Goal: Task Accomplishment & Management: Manage account settings

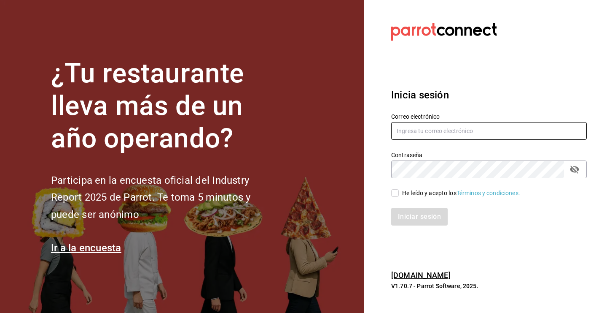
click at [429, 123] on input "text" at bounding box center [489, 131] width 196 height 18
type input "D"
type input "s"
click at [575, 168] on icon "passwordField" at bounding box center [575, 169] width 10 height 10
click at [512, 137] on input "text" at bounding box center [489, 131] width 196 height 18
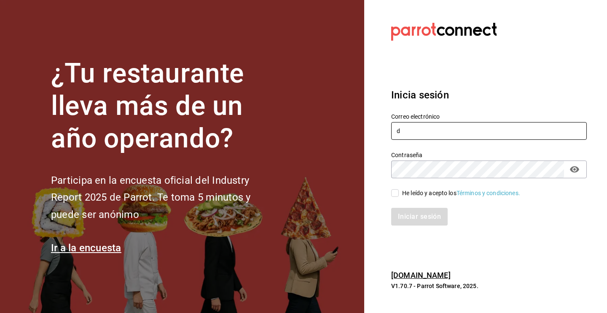
type input "df"
click at [464, 131] on input "text" at bounding box center [489, 131] width 196 height 18
type input "[EMAIL_ADDRESS][DOMAIN_NAME]"
click at [393, 191] on input "He leído y acepto los Términos y condiciones." at bounding box center [395, 193] width 8 height 8
checkbox input "true"
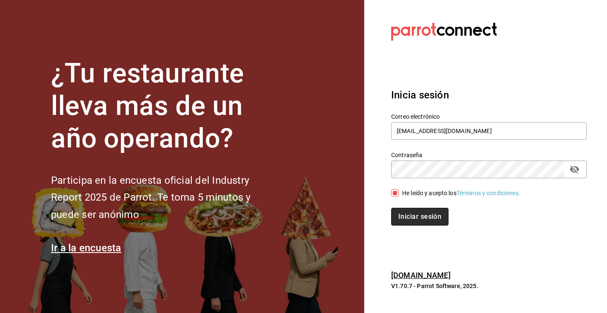
click at [424, 216] on button "Iniciar sesión" at bounding box center [419, 217] width 57 height 18
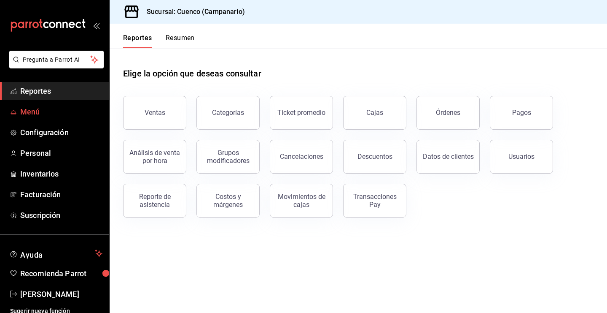
click at [77, 106] on span "Menú" at bounding box center [61, 111] width 82 height 11
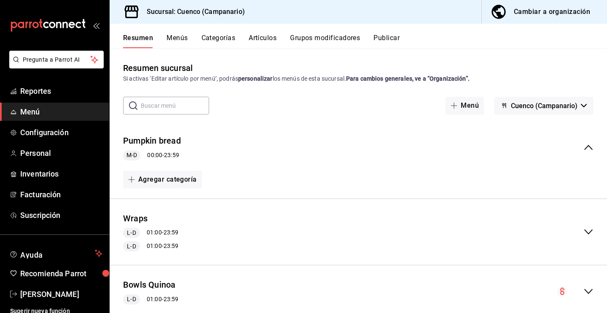
scroll to position [2, 0]
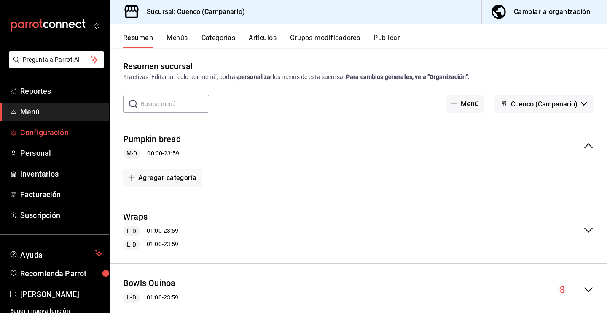
click at [59, 135] on span "Configuración" at bounding box center [61, 132] width 82 height 11
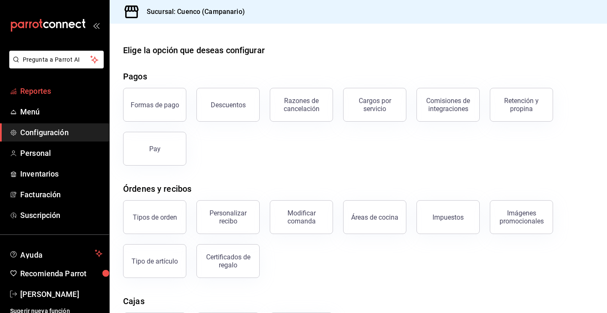
click at [62, 94] on span "Reportes" at bounding box center [61, 90] width 82 height 11
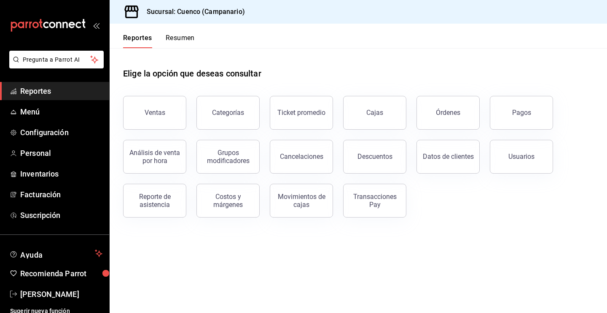
click at [56, 121] on ul "Reportes Menú Configuración Personal Inventarios Facturación Suscripción" at bounding box center [54, 153] width 109 height 142
click at [49, 113] on span "Menú" at bounding box center [61, 111] width 82 height 11
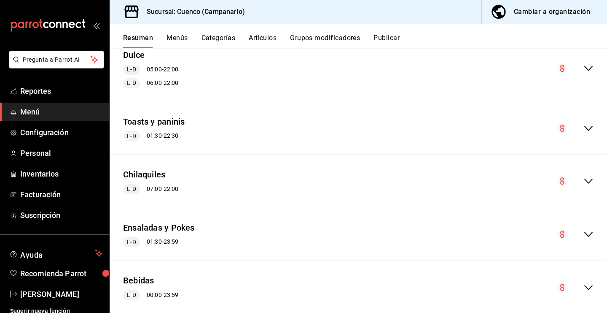
scroll to position [407, 0]
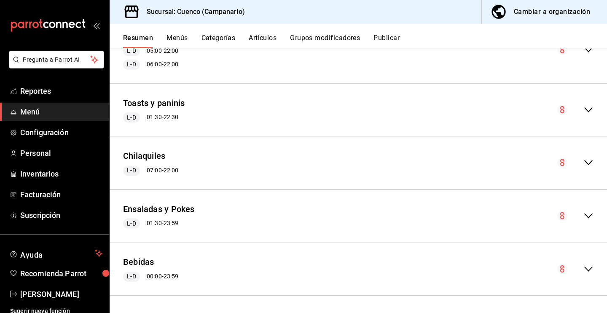
click at [594, 269] on div "Bebidas L-D 00:00 - 23:59" at bounding box center [359, 268] width 498 height 39
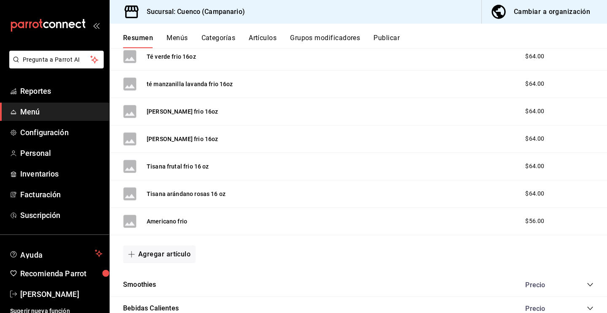
scroll to position [1260, 0]
click at [181, 252] on button "Agregar artículo" at bounding box center [159, 254] width 73 height 18
click at [174, 291] on li "Artículo nuevo" at bounding box center [156, 292] width 66 height 21
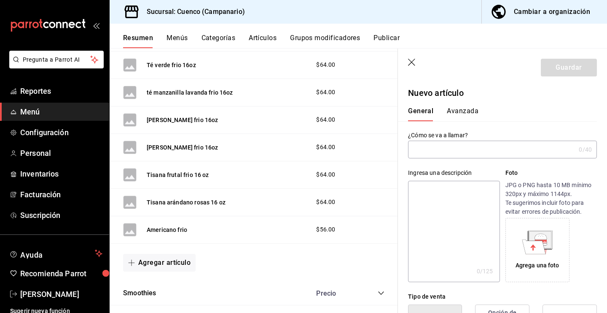
click at [410, 63] on icon "button" at bounding box center [412, 63] width 8 height 8
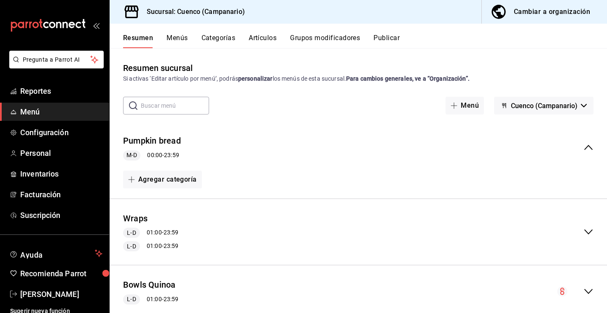
click at [175, 38] on button "Menús" at bounding box center [177, 41] width 21 height 14
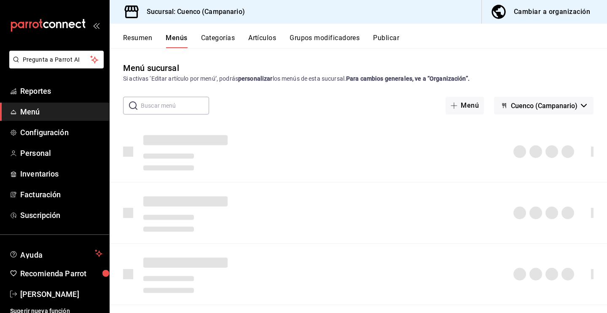
click at [213, 35] on button "Categorías" at bounding box center [218, 41] width 34 height 14
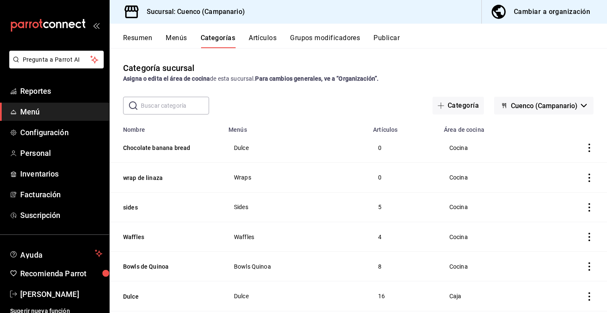
click at [172, 37] on button "Menús" at bounding box center [176, 41] width 21 height 14
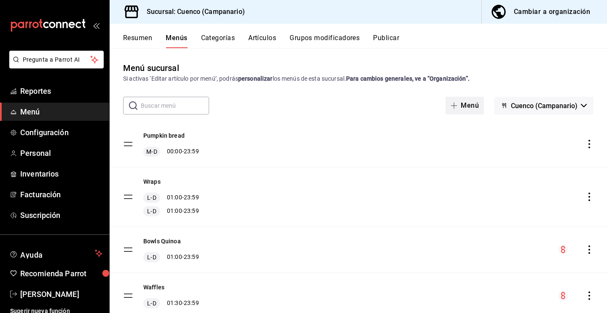
click at [464, 104] on button "Menú" at bounding box center [465, 106] width 38 height 18
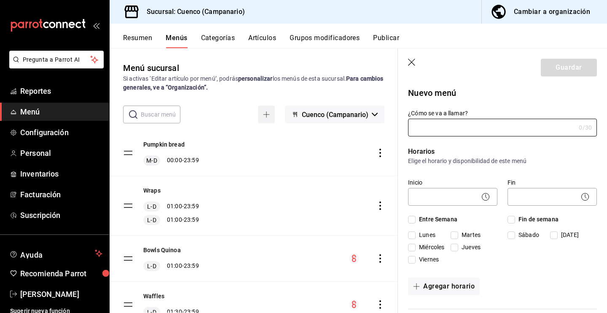
type input "i"
type input "L"
type input "Iced latte"
click at [515, 221] on input "Fin de semana" at bounding box center [512, 220] width 8 height 8
checkbox input "true"
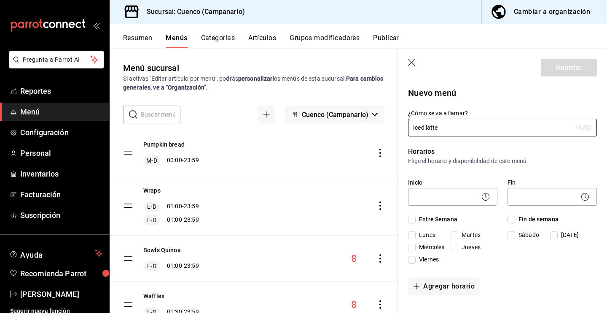
checkbox input "true"
click at [412, 216] on input "Entre Semana" at bounding box center [412, 220] width 8 height 8
checkbox input "true"
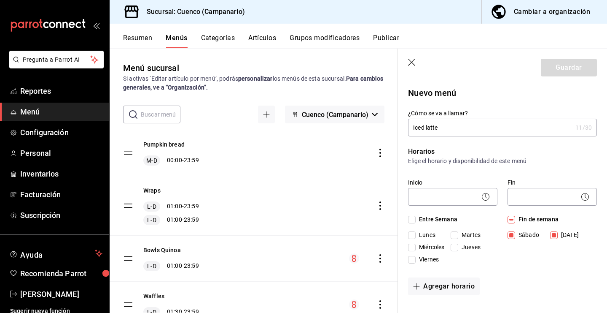
checkbox input "true"
click at [488, 198] on icon at bounding box center [486, 197] width 10 height 10
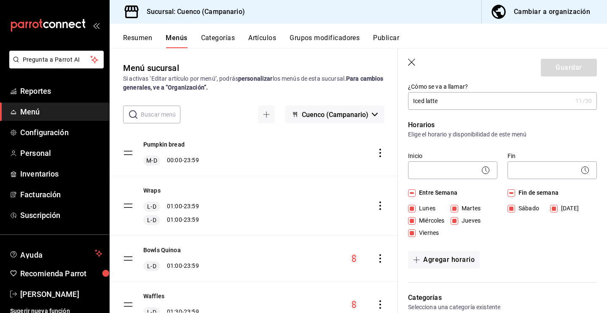
scroll to position [26, 0]
click at [451, 170] on body "Pregunta a Parrot AI Reportes Menú Configuración Personal Inventarios Facturaci…" at bounding box center [303, 156] width 607 height 313
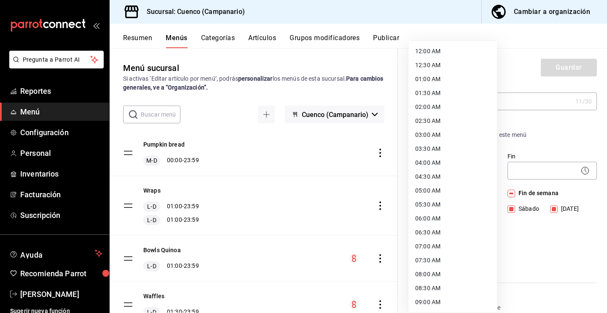
click at [552, 157] on div at bounding box center [303, 156] width 607 height 313
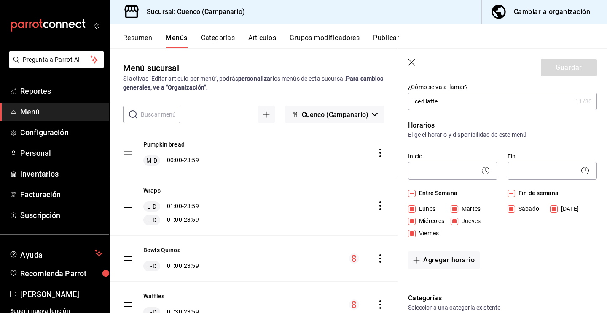
click at [510, 135] on p "Elige el horario y disponibilidad de este menú" at bounding box center [502, 134] width 189 height 8
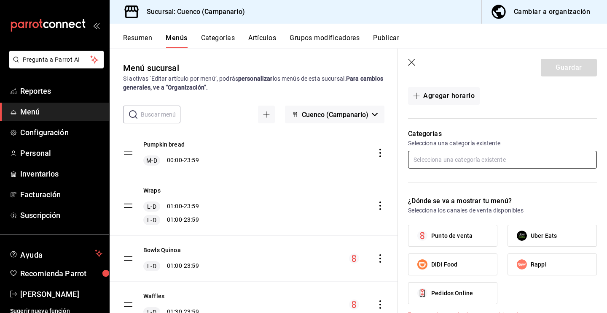
scroll to position [228, 0]
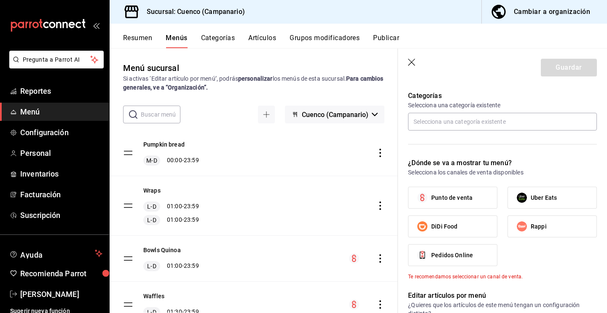
click at [455, 197] on span "Punto de venta" at bounding box center [452, 197] width 41 height 9
click at [432, 197] on input "Punto de venta" at bounding box center [423, 198] width 18 height 18
checkbox input "true"
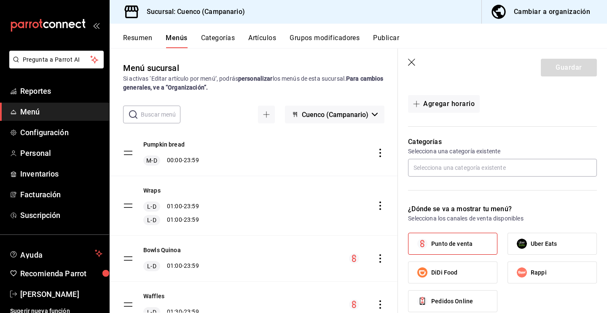
scroll to position [179, 0]
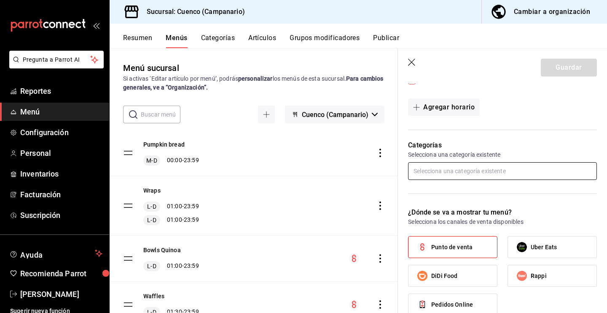
click at [455, 171] on input "text" at bounding box center [502, 171] width 189 height 18
click at [471, 135] on div "Categorías Selecciona una categoría existente" at bounding box center [497, 163] width 199 height 67
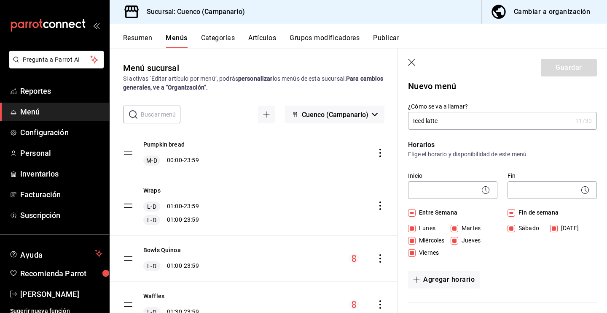
scroll to position [0, 0]
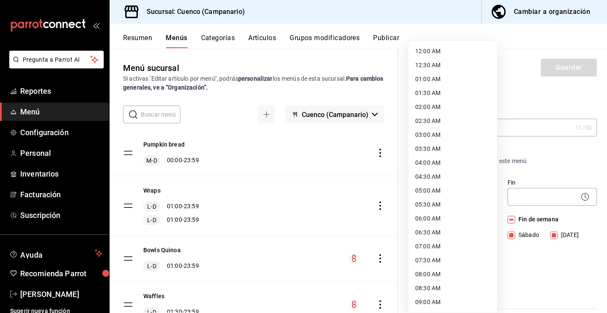
click at [445, 194] on body "Pregunta a Parrot AI Reportes Menú Configuración Personal Inventarios Facturaci…" at bounding box center [303, 156] width 607 height 313
click at [438, 78] on li "01:00 AM" at bounding box center [453, 79] width 89 height 14
type input "01:00"
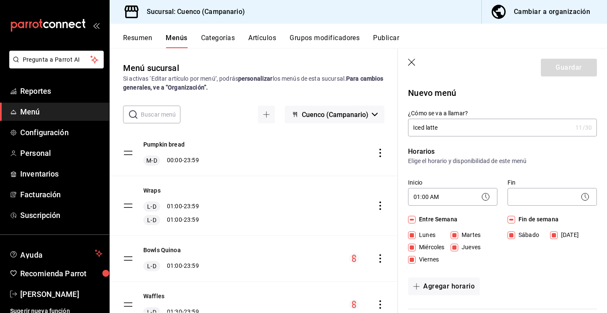
click at [581, 194] on icon at bounding box center [585, 197] width 10 height 10
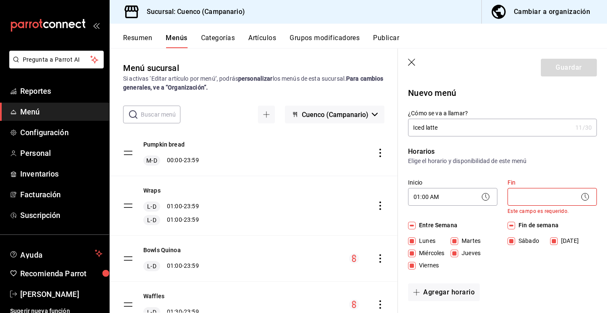
click at [589, 196] on icon at bounding box center [585, 197] width 10 height 10
click at [580, 201] on div "​" at bounding box center [552, 197] width 89 height 18
click at [587, 199] on icon at bounding box center [585, 197] width 10 height 10
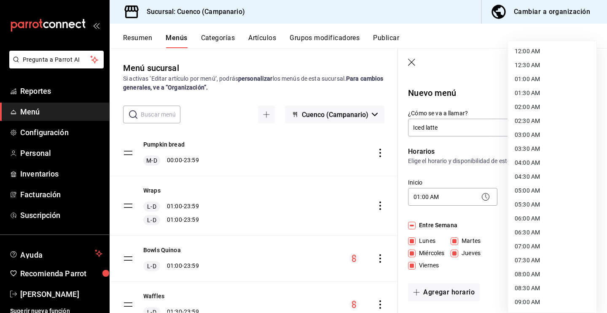
click at [567, 199] on body "Pregunta a Parrot AI Reportes Menú Configuración Personal Inventarios Facturaci…" at bounding box center [303, 156] width 607 height 313
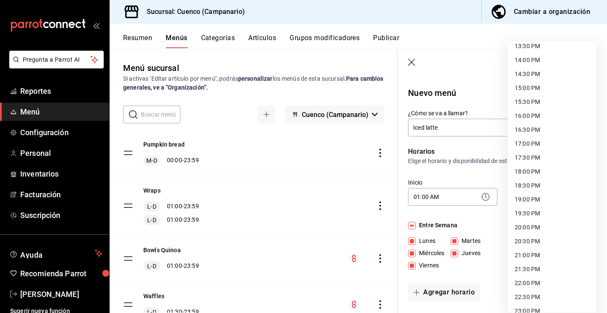
scroll to position [418, 0]
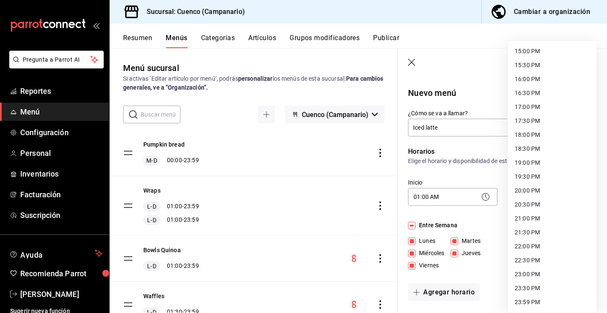
click at [529, 296] on li "23:59 PM" at bounding box center [552, 302] width 89 height 14
type input "23:59"
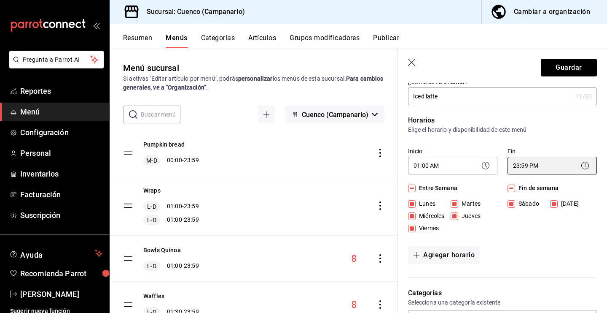
scroll to position [0, 0]
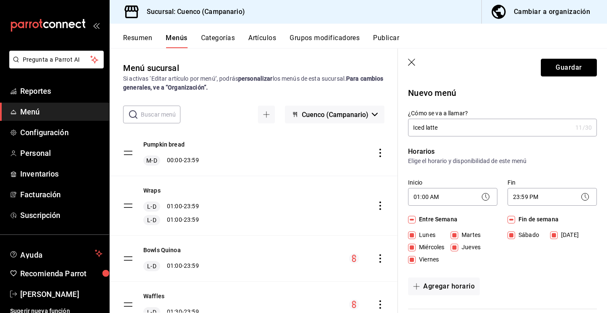
click at [563, 68] on button "Guardar" at bounding box center [569, 68] width 56 height 18
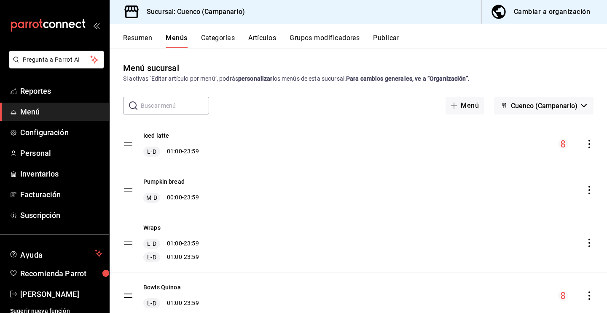
click at [592, 142] on icon "actions" at bounding box center [590, 144] width 8 height 8
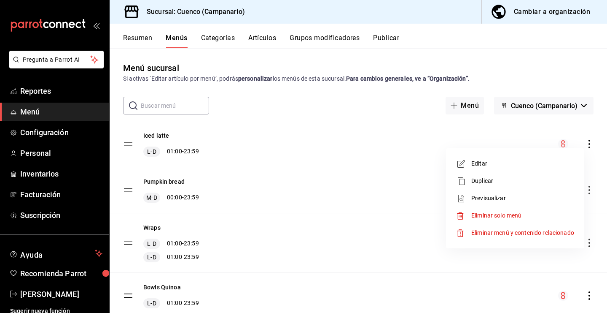
click at [496, 214] on span "Eliminar solo menú" at bounding box center [497, 215] width 50 height 7
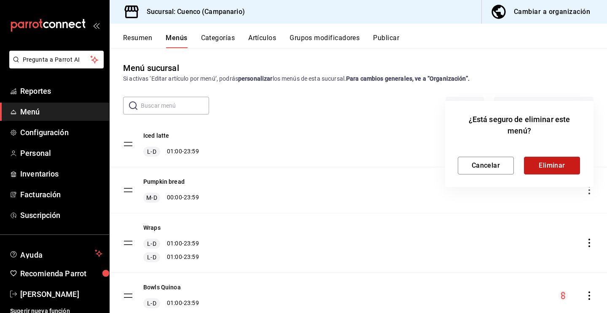
click at [547, 169] on button "Eliminar" at bounding box center [552, 166] width 56 height 18
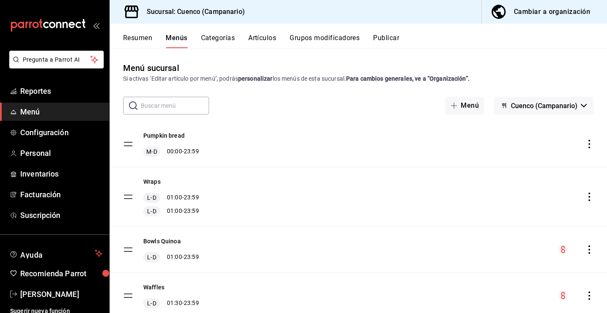
click at [203, 33] on div "Resumen Menús Categorías Artículos Grupos modificadores Publicar" at bounding box center [359, 36] width 498 height 24
click at [208, 40] on button "Categorías" at bounding box center [218, 41] width 34 height 14
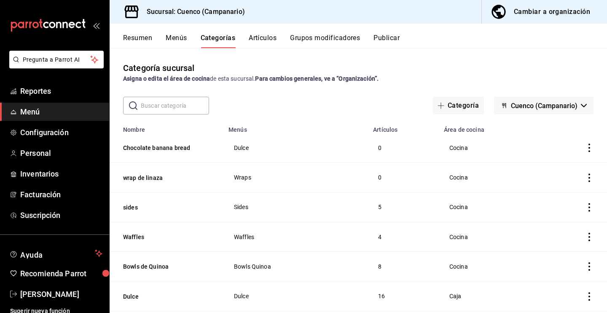
click at [167, 43] on button "Menús" at bounding box center [176, 41] width 21 height 14
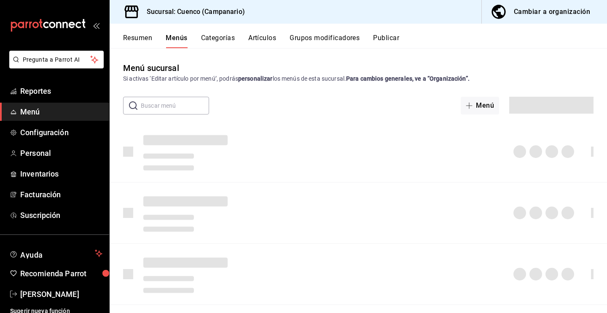
click at [146, 39] on button "Resumen" at bounding box center [137, 41] width 29 height 14
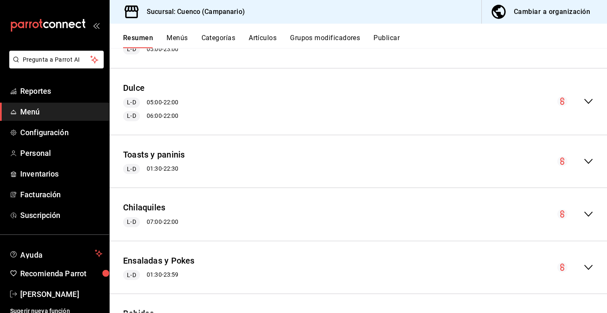
scroll to position [407, 0]
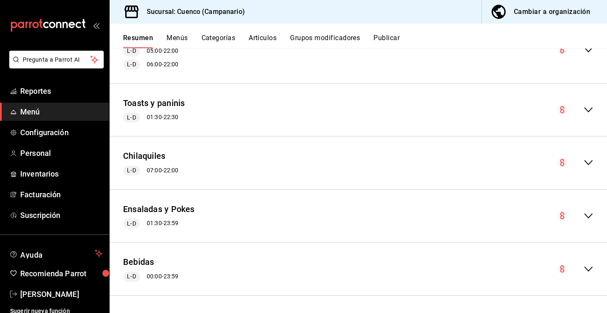
click at [591, 271] on icon "collapse-menu-row" at bounding box center [589, 269] width 10 height 10
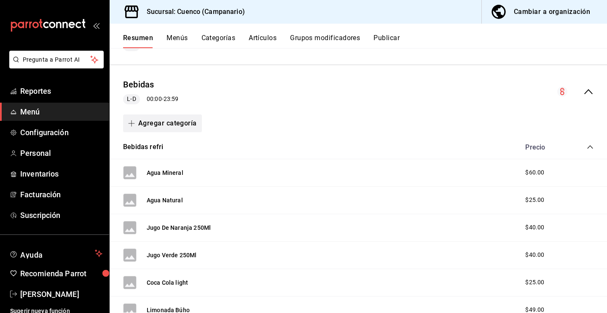
scroll to position [607, 0]
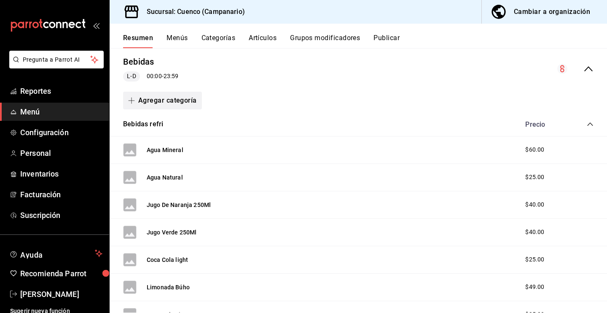
click at [182, 101] on button "Agregar categoría" at bounding box center [162, 101] width 79 height 18
click at [179, 143] on li "Categoría nueva" at bounding box center [159, 143] width 72 height 21
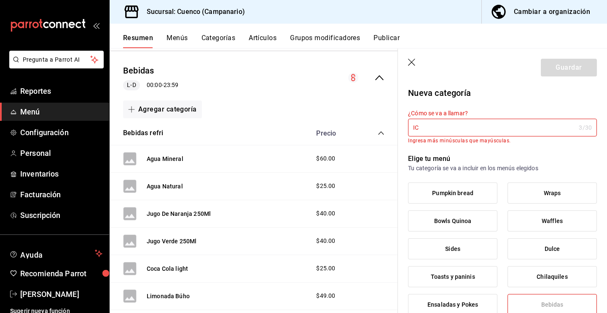
type input "I"
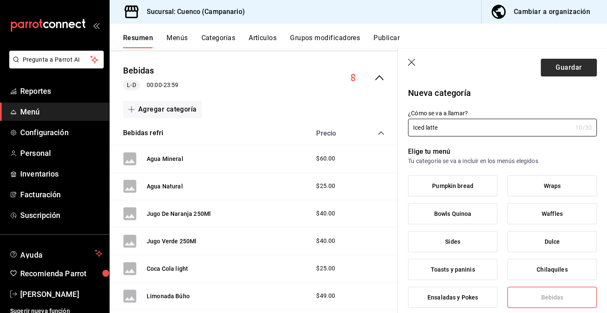
type input "Iced latte"
click at [574, 63] on button "Guardar" at bounding box center [569, 68] width 56 height 18
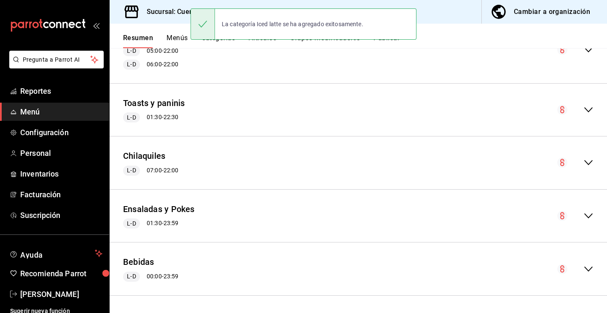
scroll to position [407, 0]
click at [588, 265] on icon "collapse-menu-row" at bounding box center [589, 269] width 10 height 10
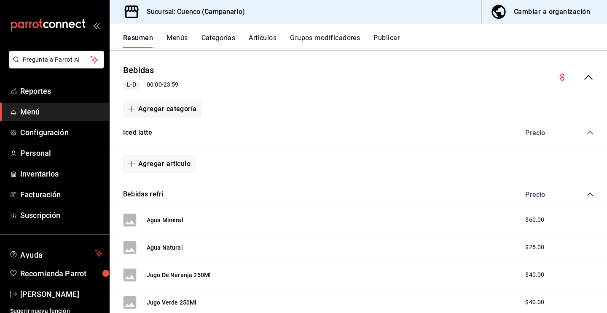
scroll to position [597, 0]
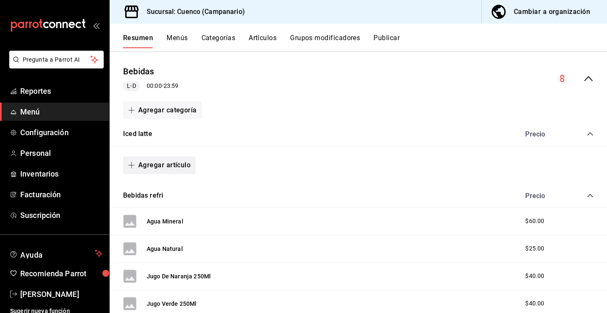
click at [181, 164] on button "Agregar artículo" at bounding box center [159, 165] width 73 height 18
click at [175, 208] on li "Artículo nuevo" at bounding box center [156, 208] width 66 height 21
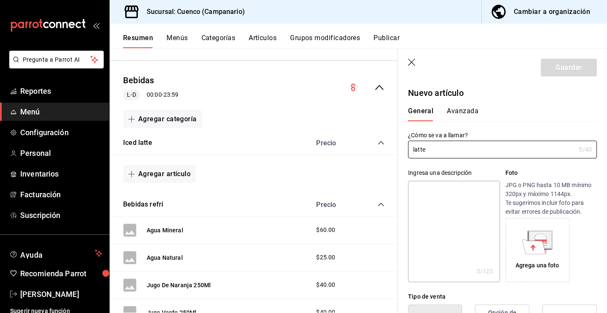
type input "latte"
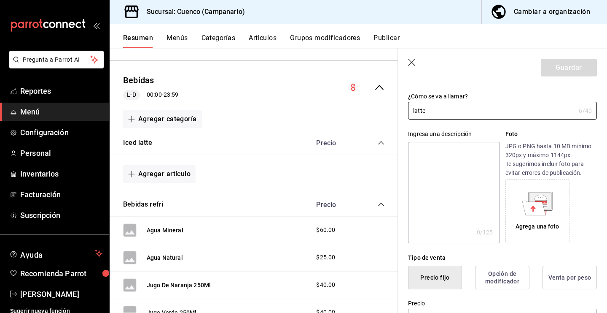
scroll to position [26, 0]
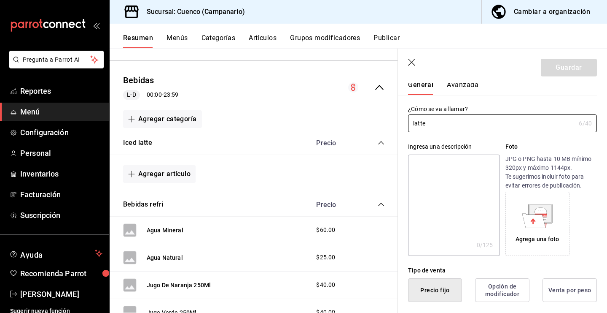
drag, startPoint x: 438, startPoint y: 128, endPoint x: 400, endPoint y: 124, distance: 39.0
click at [400, 124] on div "¿Cómo se va a llamar? latte 6 /40 ¿Cómo se va a llamar?" at bounding box center [497, 113] width 199 height 37
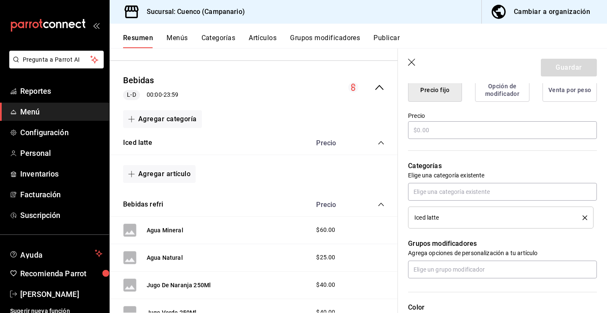
scroll to position [219, 0]
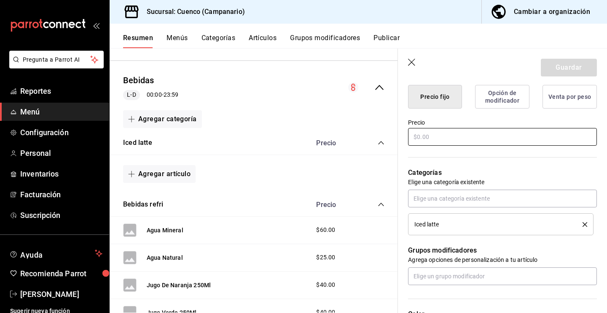
type input "iced latte"
click at [431, 138] on input "text" at bounding box center [502, 137] width 189 height 18
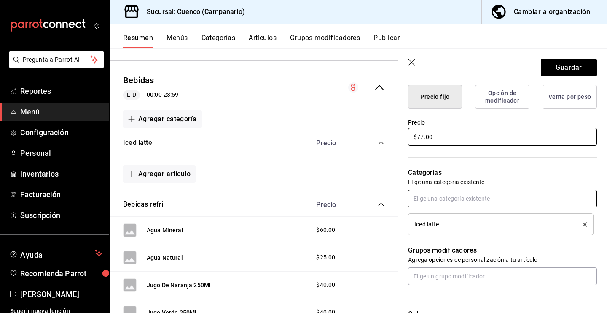
type input "$77.00"
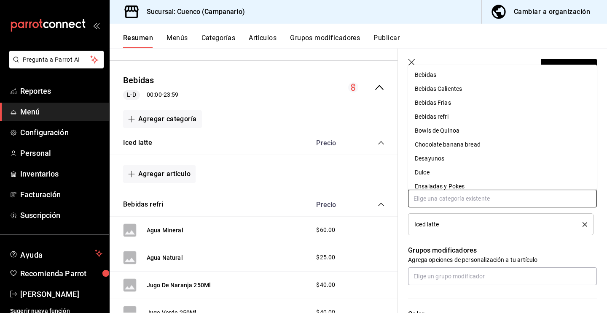
click at [462, 193] on input "text" at bounding box center [502, 198] width 189 height 18
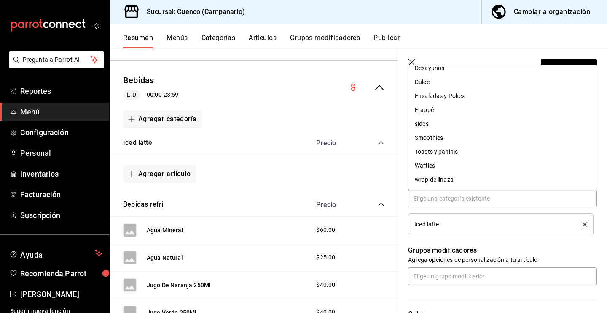
click at [413, 64] on icon "button" at bounding box center [412, 63] width 8 height 8
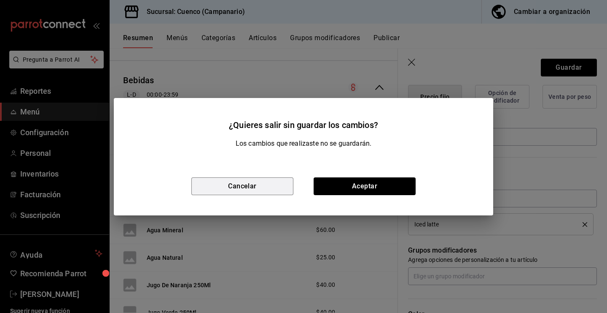
click at [270, 188] on button "Cancelar" at bounding box center [243, 186] width 102 height 18
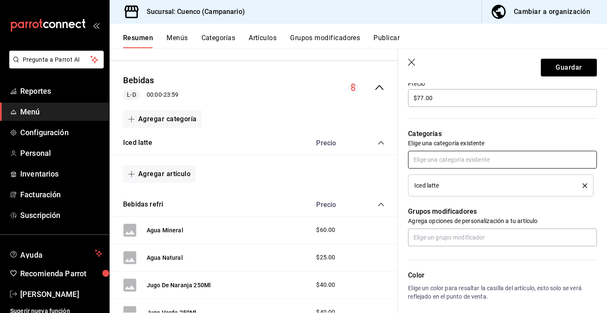
scroll to position [259, 0]
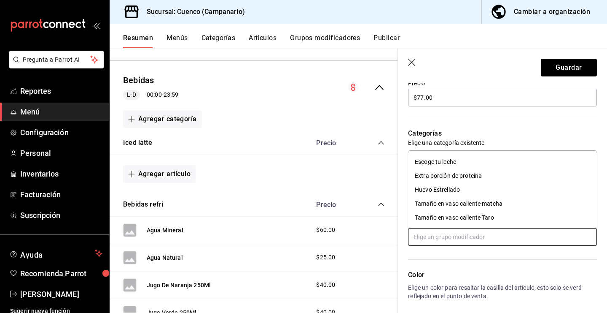
click at [507, 229] on input "text" at bounding box center [502, 237] width 189 height 18
click at [451, 159] on div "Escoge tu leche" at bounding box center [435, 161] width 41 height 9
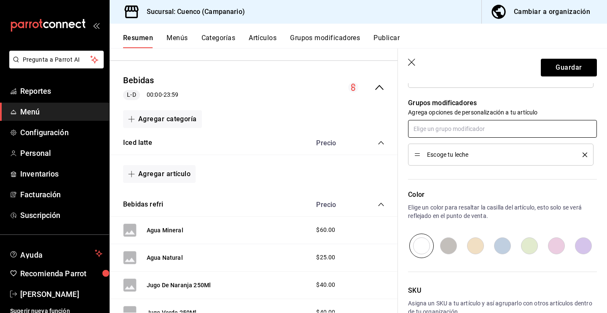
scroll to position [418, 0]
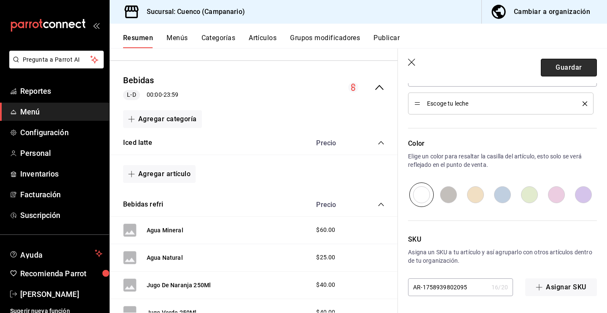
click at [567, 69] on button "Guardar" at bounding box center [569, 68] width 56 height 18
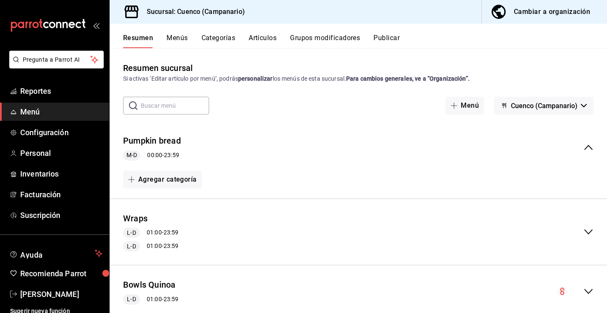
click at [329, 36] on button "Grupos modificadores" at bounding box center [325, 41] width 70 height 14
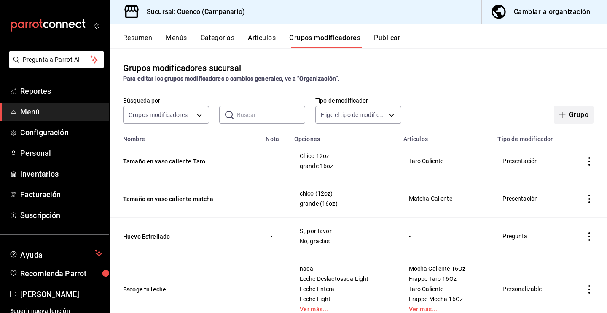
click at [578, 116] on button "Grupo" at bounding box center [574, 115] width 40 height 18
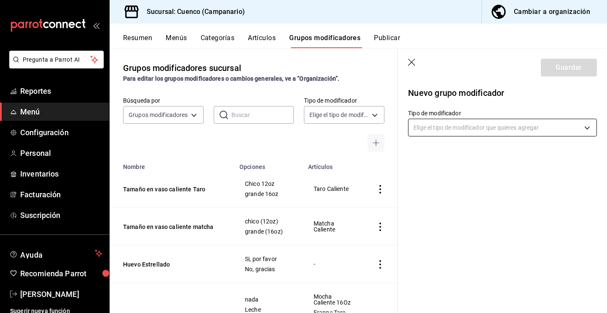
click at [491, 124] on body "Pregunta a Parrot AI Reportes Menú Configuración Personal Inventarios Facturaci…" at bounding box center [303, 156] width 607 height 313
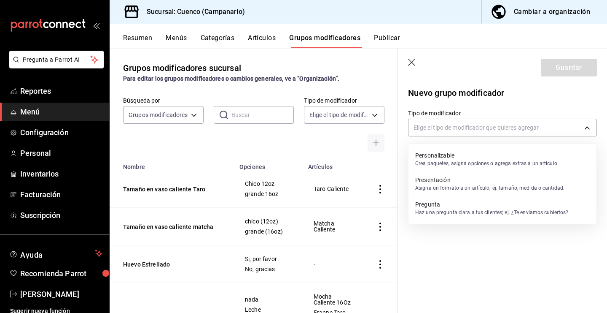
click at [474, 183] on p "Presentación" at bounding box center [490, 179] width 149 height 8
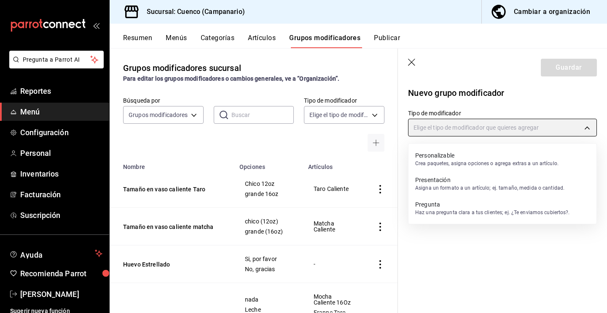
type input "PRESENTATION"
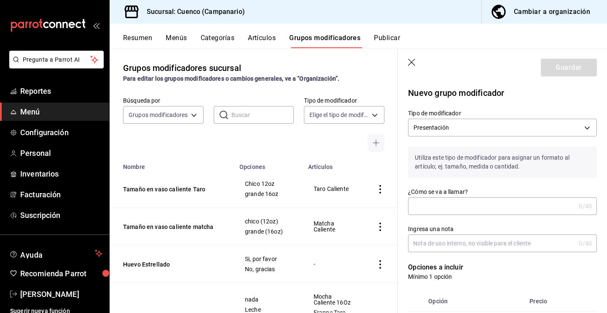
click at [479, 209] on input "¿Cómo se va a llamar?" at bounding box center [491, 205] width 167 height 17
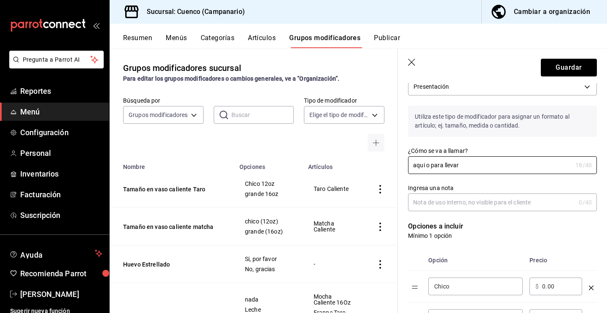
scroll to position [75, 0]
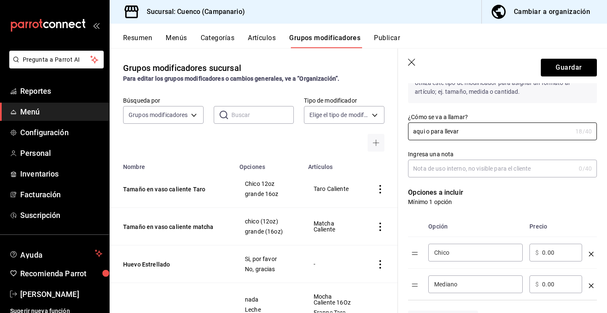
type input "aqui o para llevar"
click at [464, 170] on input "Ingresa una nota" at bounding box center [491, 168] width 167 height 17
drag, startPoint x: 477, startPoint y: 130, endPoint x: 399, endPoint y: 125, distance: 78.2
click at [399, 125] on div "¿Cómo se va a llamar? aqui o para llevar 18 /40 ¿Cómo se va a llamar?" at bounding box center [497, 121] width 199 height 37
click at [426, 162] on input "Ingresa una nota" at bounding box center [491, 168] width 167 height 17
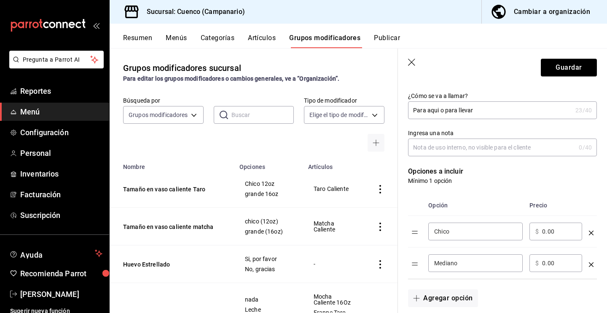
scroll to position [96, 0]
click at [486, 111] on input "Para aqui o para llevar" at bounding box center [490, 109] width 164 height 17
click at [413, 110] on input "Para aqui o para llevar?" at bounding box center [490, 109] width 164 height 17
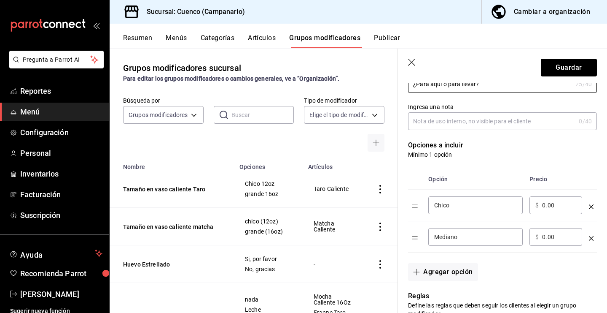
scroll to position [123, 0]
type input "¿Para aqui o para llevar?"
click at [463, 206] on input "Chico" at bounding box center [476, 204] width 83 height 8
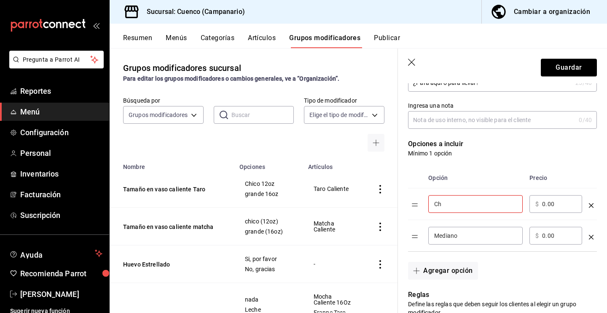
type input "C"
type input "aqui"
click at [484, 239] on input "Mediano" at bounding box center [476, 235] width 83 height 8
type input "M"
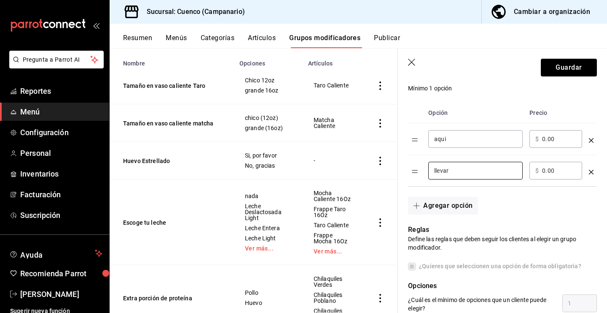
scroll to position [106, 0]
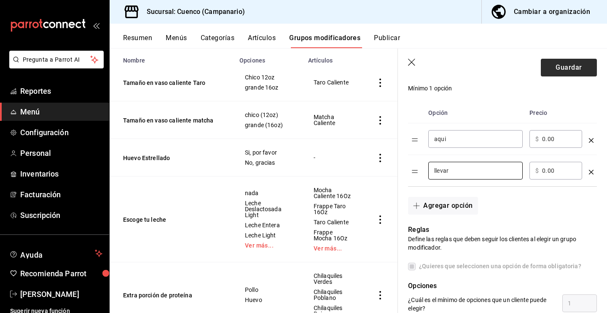
type input "llevar"
click at [561, 65] on button "Guardar" at bounding box center [569, 68] width 56 height 18
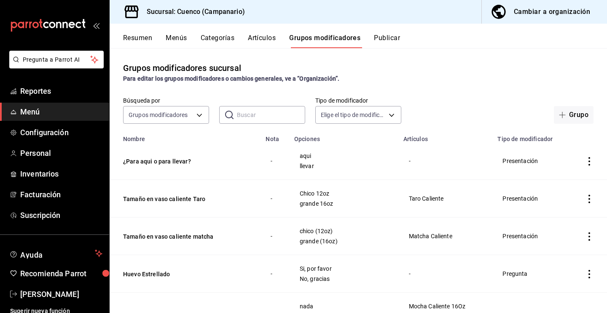
click at [68, 114] on span "Menú" at bounding box center [61, 111] width 82 height 11
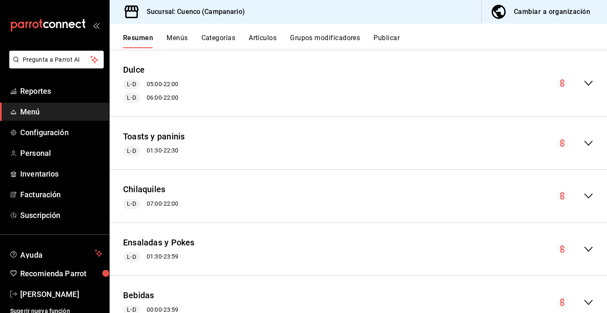
scroll to position [407, 0]
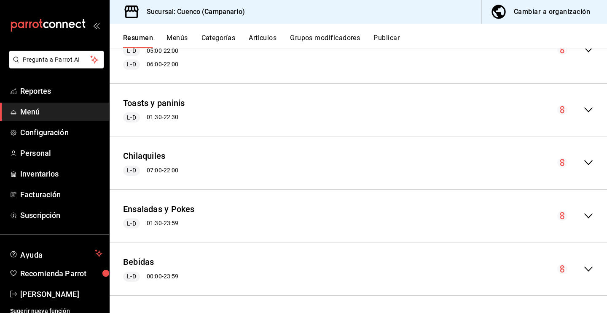
click at [587, 268] on icon "collapse-menu-row" at bounding box center [589, 268] width 8 height 5
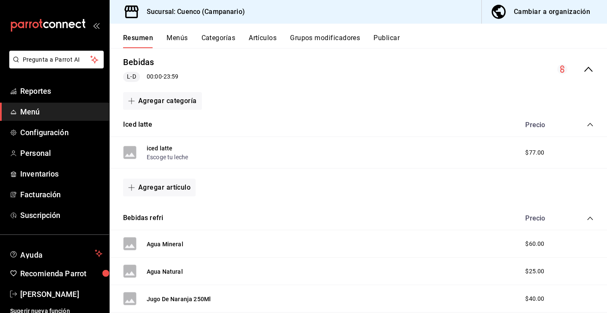
scroll to position [607, 0]
click at [155, 147] on button "iced latte" at bounding box center [160, 147] width 26 height 8
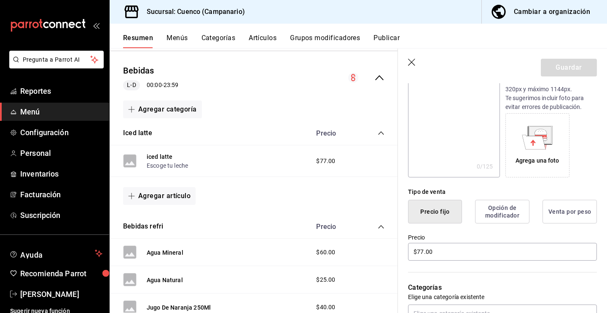
scroll to position [179, 0]
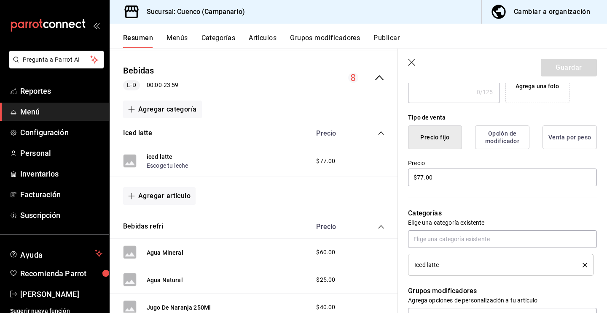
click at [506, 130] on button "Opción de modificador" at bounding box center [502, 137] width 54 height 24
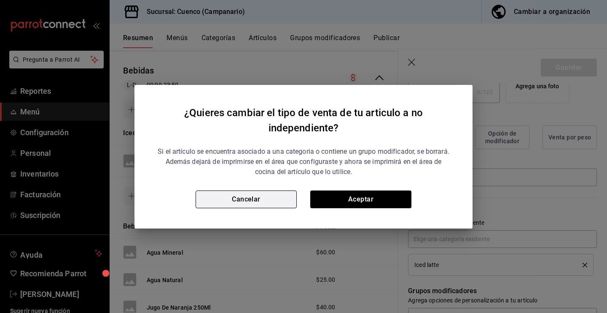
click at [273, 197] on button "Cancelar" at bounding box center [246, 199] width 101 height 18
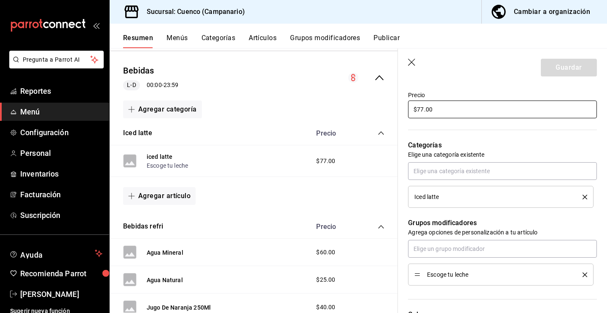
scroll to position [265, 0]
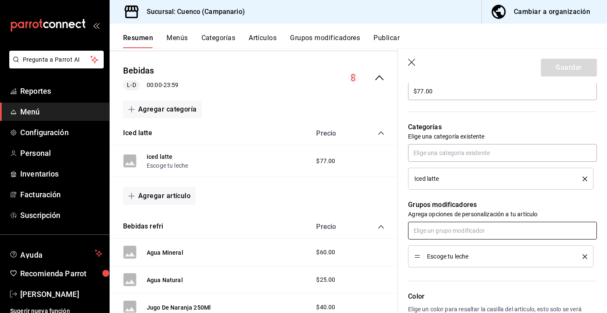
click at [463, 235] on input "text" at bounding box center [502, 230] width 189 height 18
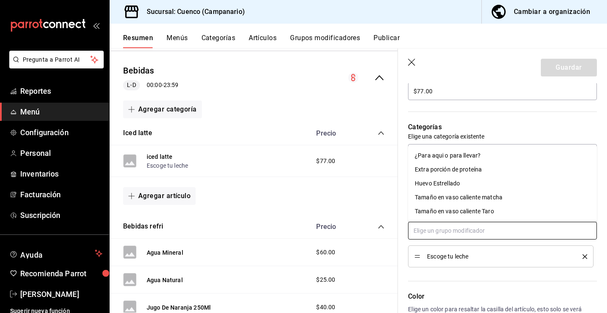
click at [464, 155] on div "¿Para aqui o para llevar?" at bounding box center [448, 155] width 66 height 9
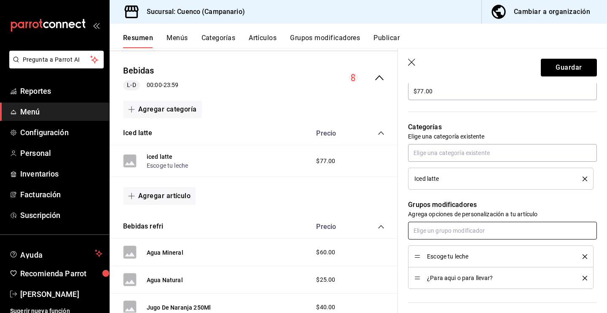
scroll to position [320, 0]
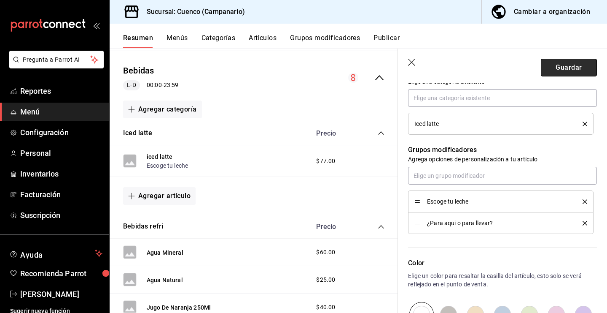
click at [557, 67] on button "Guardar" at bounding box center [569, 68] width 56 height 18
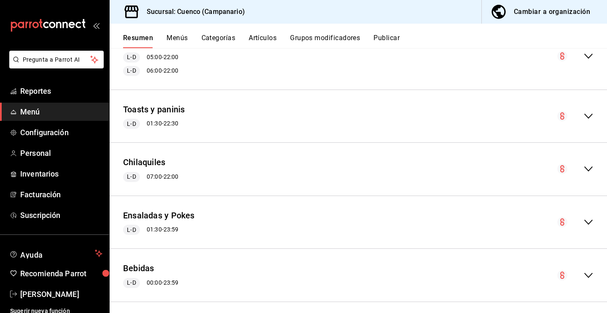
scroll to position [407, 0]
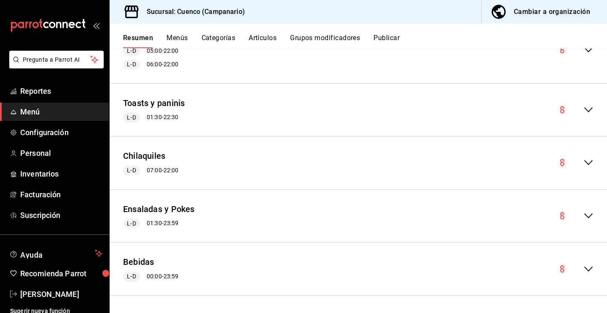
click at [584, 267] on icon "collapse-menu-row" at bounding box center [589, 269] width 10 height 10
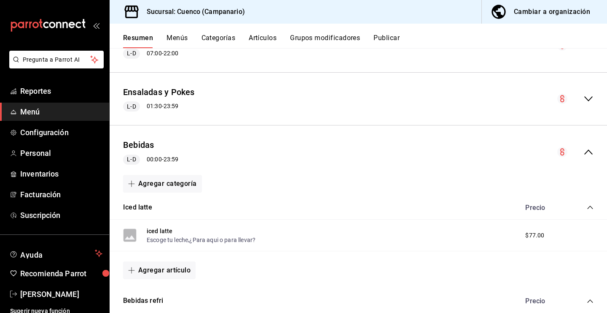
scroll to position [575, 0]
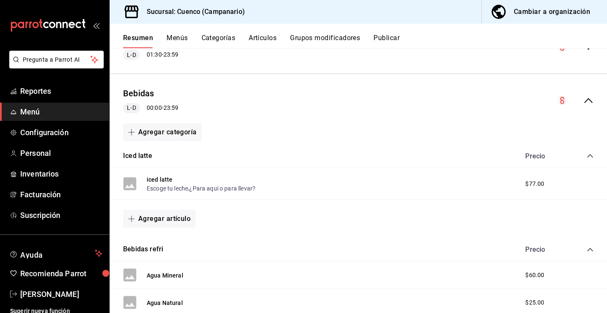
click at [169, 220] on button "Agregar artículo" at bounding box center [159, 219] width 73 height 18
click at [172, 258] on li "Artículo nuevo" at bounding box center [156, 261] width 66 height 21
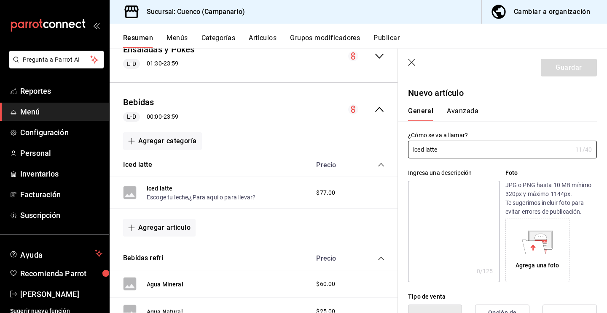
type input "iced latte"
click at [320, 195] on span "$77.00" at bounding box center [325, 192] width 19 height 9
click at [238, 196] on button "¿Para aqui o para llevar?" at bounding box center [222, 197] width 66 height 8
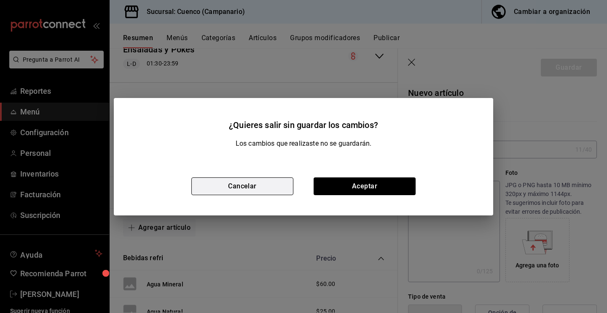
click at [257, 189] on button "Cancelar" at bounding box center [243, 186] width 102 height 18
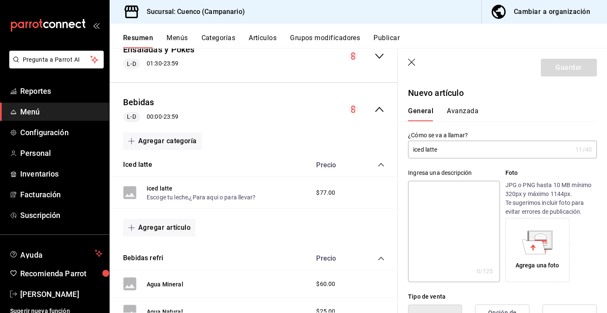
scroll to position [573, 0]
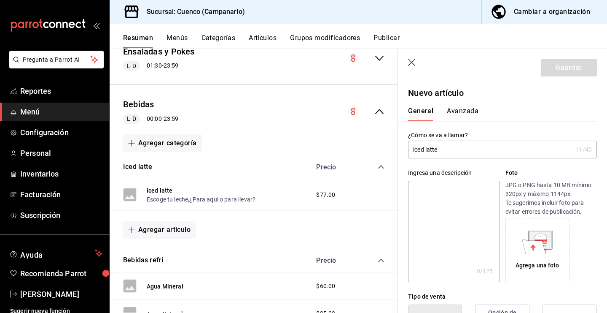
click at [407, 61] on header "Guardar" at bounding box center [502, 66] width 209 height 35
click at [413, 61] on icon "button" at bounding box center [411, 62] width 7 height 7
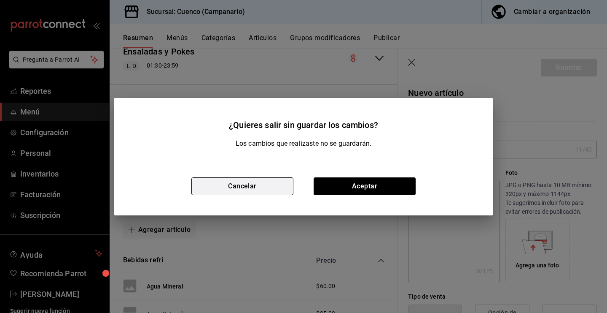
click at [282, 187] on button "Cancelar" at bounding box center [243, 186] width 102 height 18
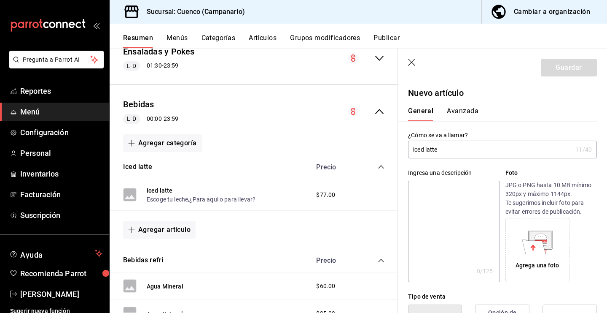
click at [412, 62] on icon "button" at bounding box center [411, 62] width 7 height 7
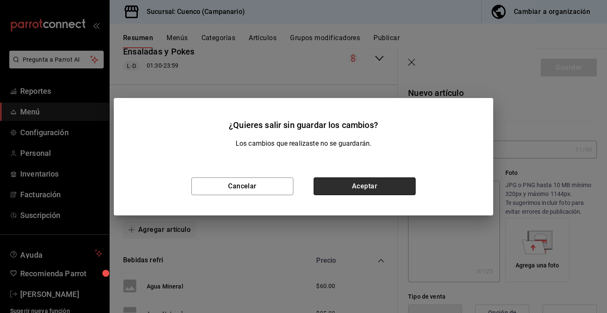
click at [391, 184] on button "Aceptar" at bounding box center [365, 186] width 102 height 18
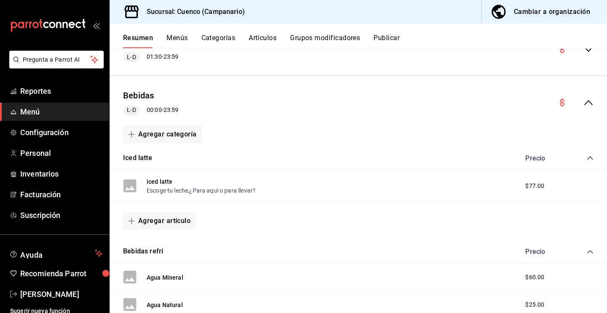
click at [283, 198] on div "iced latte Escoge tu leche , ¿Para aqui o para llevar? $77.00" at bounding box center [359, 186] width 498 height 32
click at [170, 178] on button "iced latte" at bounding box center [160, 181] width 26 height 8
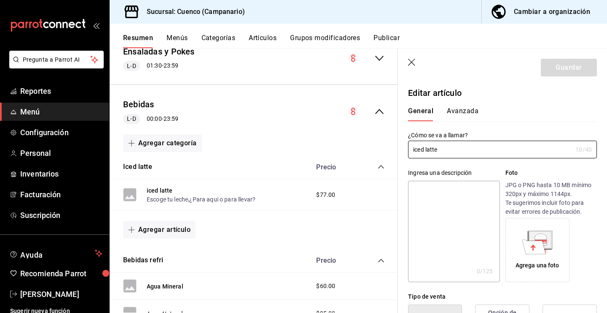
click at [459, 114] on button "Avanzada" at bounding box center [463, 114] width 32 height 14
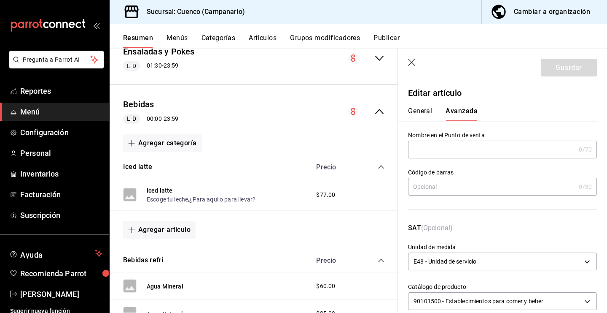
click at [456, 138] on label "Nombre en el Punto de venta" at bounding box center [502, 135] width 189 height 6
click at [456, 146] on input "text" at bounding box center [491, 149] width 167 height 17
click at [454, 180] on input "text" at bounding box center [491, 186] width 167 height 17
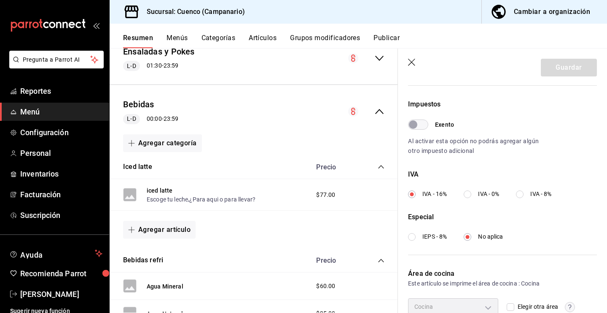
scroll to position [283, 0]
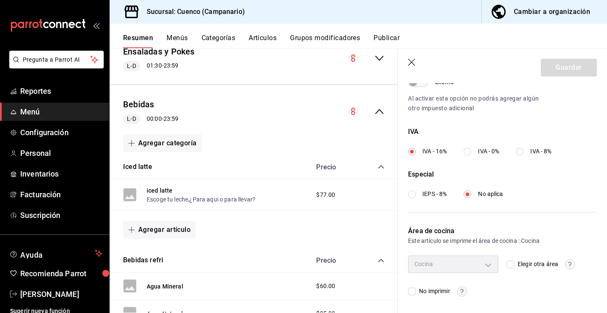
click at [492, 267] on div "Cocina" at bounding box center [453, 263] width 90 height 17
click at [485, 263] on div "Cocina" at bounding box center [453, 263] width 90 height 17
click at [508, 264] on input "Elegir otra área" at bounding box center [511, 264] width 8 height 8
checkbox input "true"
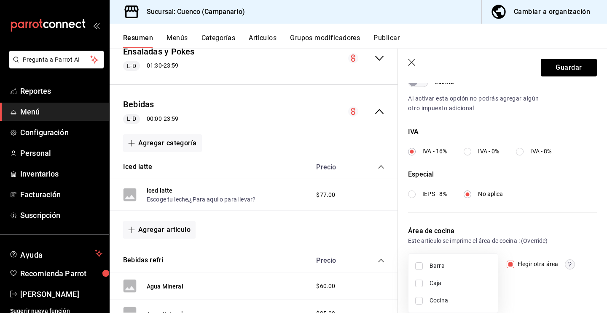
click at [489, 262] on body "Pregunta a Parrot AI Reportes Menú Configuración Personal Inventarios Facturaci…" at bounding box center [303, 156] width 607 height 313
click at [460, 280] on span "Caja" at bounding box center [461, 282] width 62 height 9
type input "7fedbf19-af82-4769-ab32-c1b219a10ddc"
checkbox input "true"
click at [524, 289] on div at bounding box center [303, 156] width 607 height 313
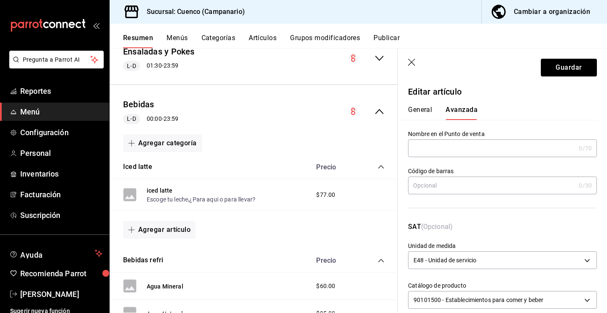
scroll to position [0, 0]
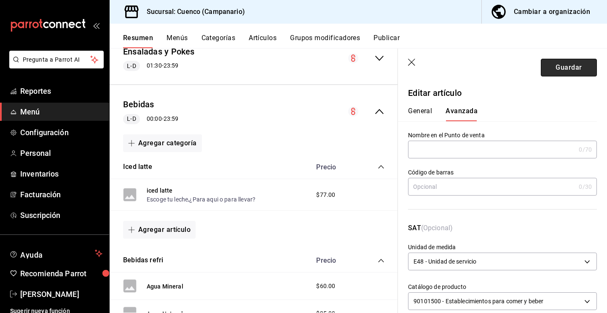
click at [559, 70] on button "Guardar" at bounding box center [569, 68] width 56 height 18
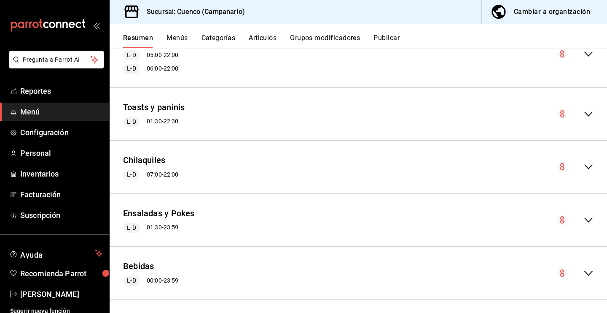
scroll to position [407, 0]
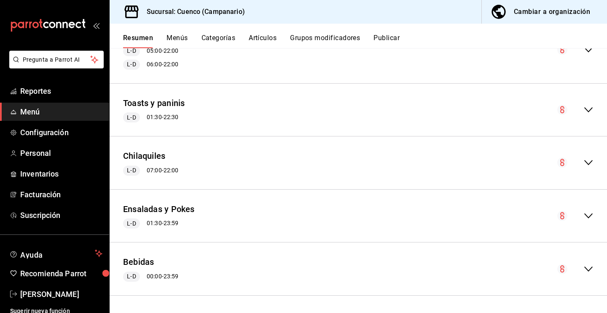
click at [588, 273] on icon "collapse-menu-row" at bounding box center [589, 269] width 10 height 10
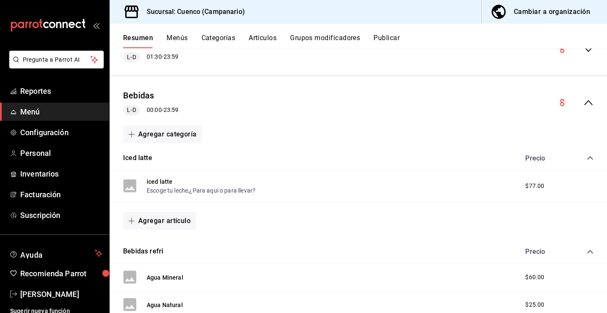
scroll to position [588, 0]
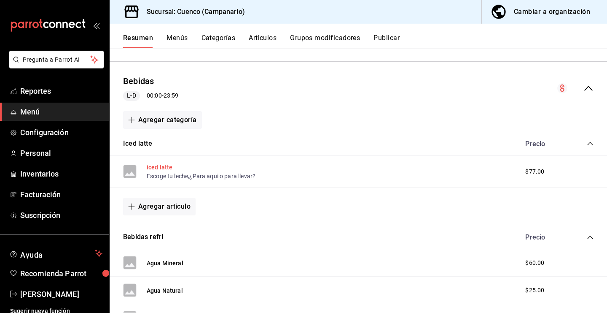
click at [162, 168] on button "iced latte" at bounding box center [160, 167] width 26 height 8
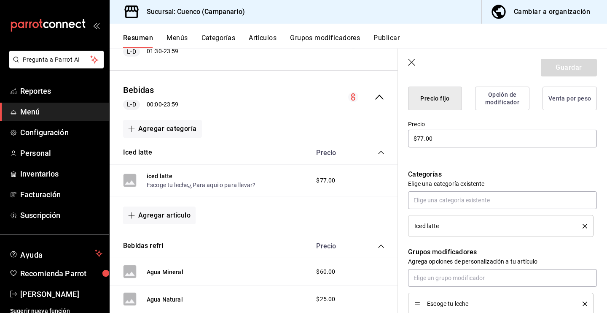
scroll to position [308, 0]
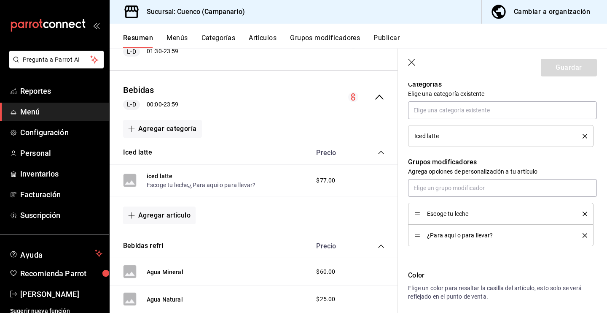
click at [409, 63] on icon "button" at bounding box center [412, 63] width 8 height 8
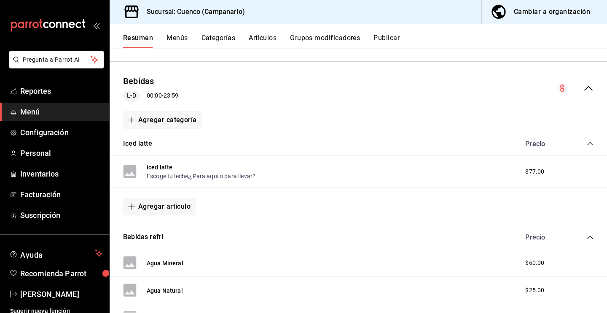
click at [532, 173] on span "$77.00" at bounding box center [535, 171] width 19 height 9
click at [420, 194] on div "Agregar artículo" at bounding box center [359, 206] width 498 height 38
click at [167, 177] on button "Escoge tu leche" at bounding box center [167, 176] width 41 height 8
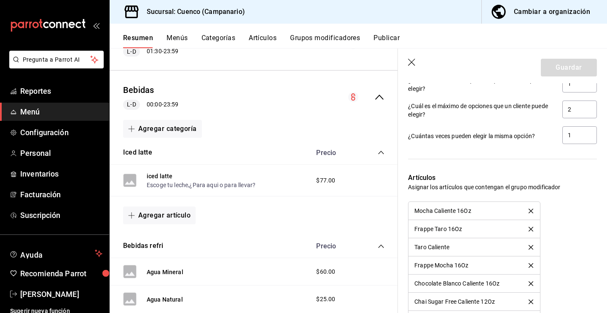
scroll to position [660, 0]
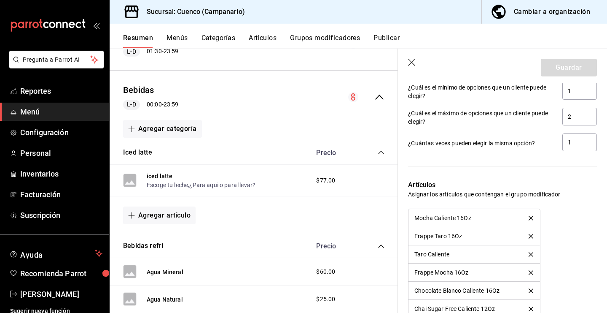
click at [409, 60] on icon "button" at bounding box center [412, 63] width 8 height 8
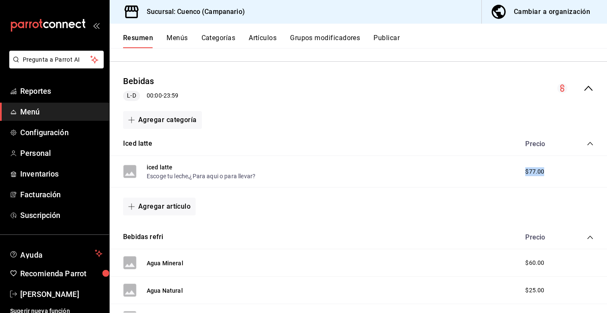
drag, startPoint x: 580, startPoint y: 171, endPoint x: 445, endPoint y: 165, distance: 135.1
click at [445, 166] on div "iced latte Escoge tu leche , ¿Para aqui o para llevar? $77.00" at bounding box center [359, 172] width 498 height 32
click at [162, 167] on button "iced latte" at bounding box center [160, 167] width 26 height 8
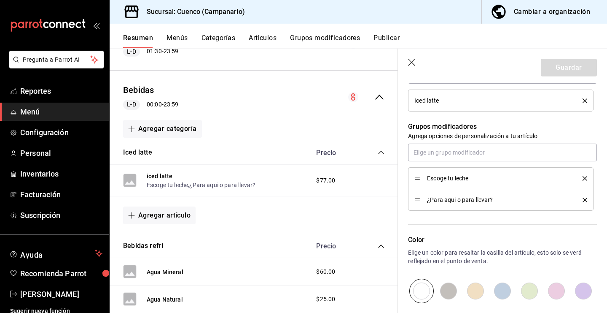
scroll to position [439, 0]
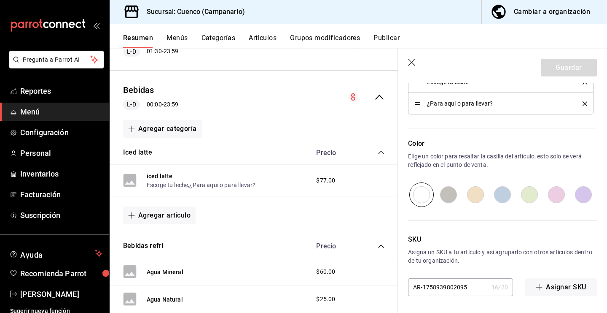
click at [411, 60] on icon "button" at bounding box center [412, 63] width 8 height 8
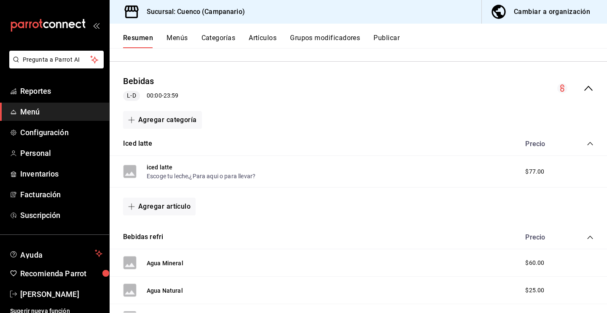
click at [262, 38] on button "Artículos" at bounding box center [263, 41] width 28 height 14
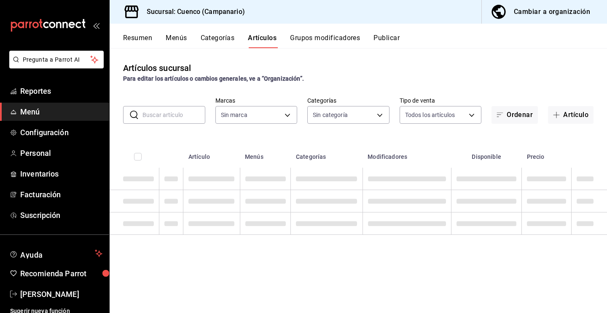
type input "8849b9a1-bb5d-4a4a-88c9-fd6c7bb4bafa"
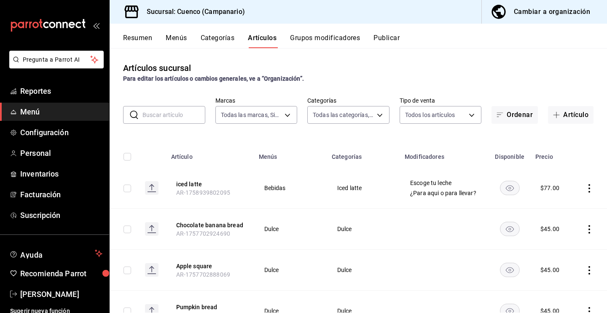
type input "c1509bf4-d9ad-4987-b6a3-19c74d6ed932,fe1cf10c-44c5-46e1-af4a-320e3d9bca2b,fa604…"
click at [512, 189] on rect "availability-product" at bounding box center [509, 188] width 19 height 14
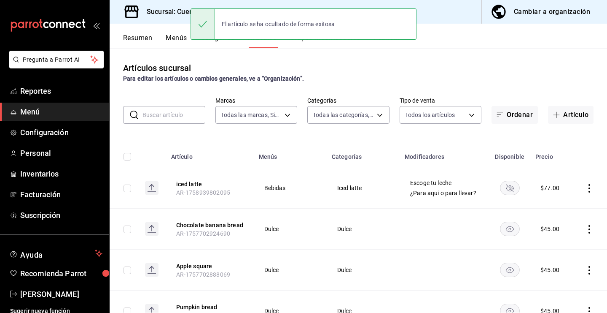
click at [513, 192] on rect "availability-product" at bounding box center [509, 188] width 19 height 14
click at [590, 190] on icon "actions" at bounding box center [590, 188] width 8 height 8
click at [570, 147] on div at bounding box center [303, 156] width 607 height 313
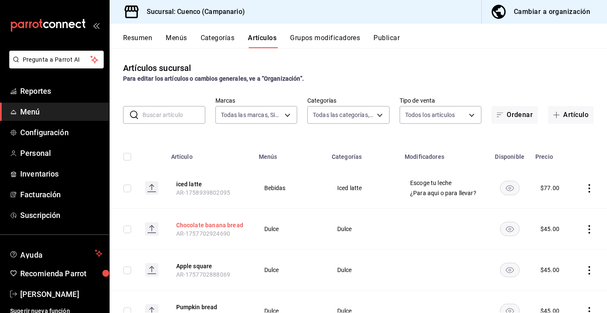
click at [217, 225] on button "Chocolate banana bread" at bounding box center [209, 225] width 67 height 8
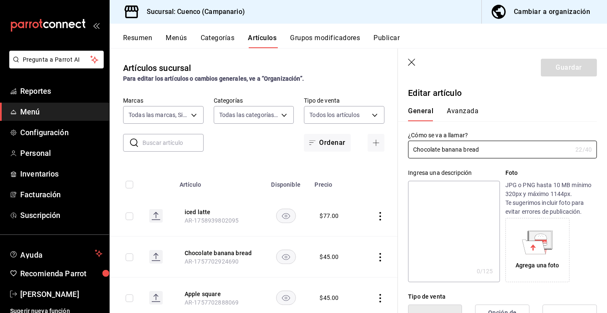
type input "$45.00"
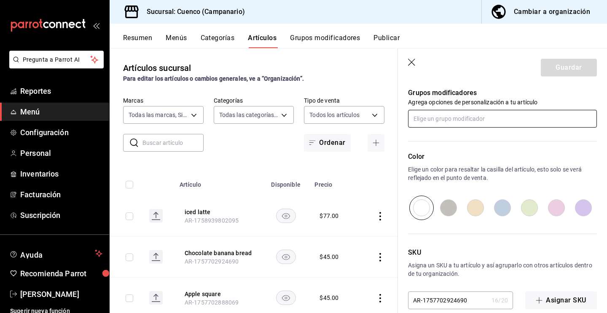
scroll to position [375, 0]
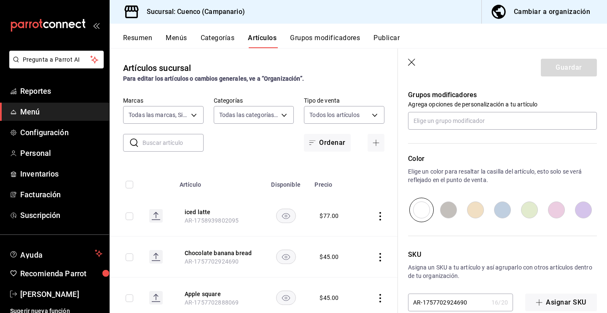
click at [409, 57] on header "Guardar" at bounding box center [502, 66] width 209 height 35
click at [409, 62] on icon "button" at bounding box center [412, 63] width 8 height 8
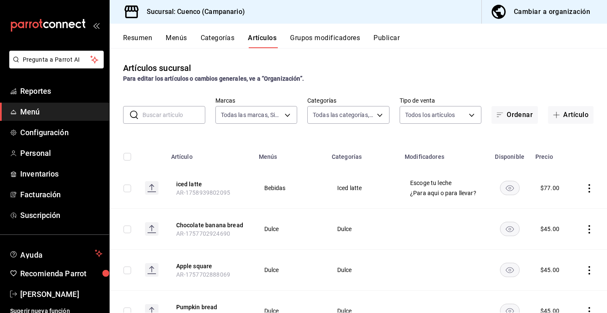
click at [145, 27] on div "Resumen Menús Categorías Artículos Grupos modificadores Publicar" at bounding box center [359, 36] width 498 height 24
click at [144, 36] on button "Resumen" at bounding box center [137, 41] width 29 height 14
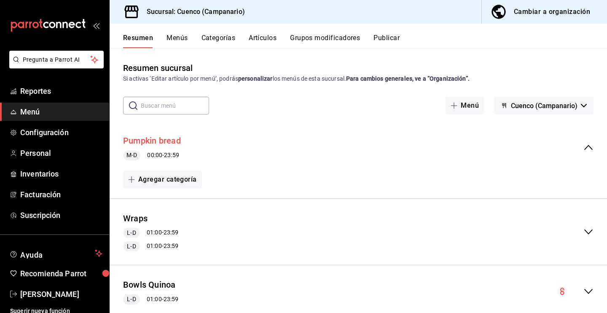
click at [163, 141] on button "Pumpkin bread" at bounding box center [152, 141] width 58 height 12
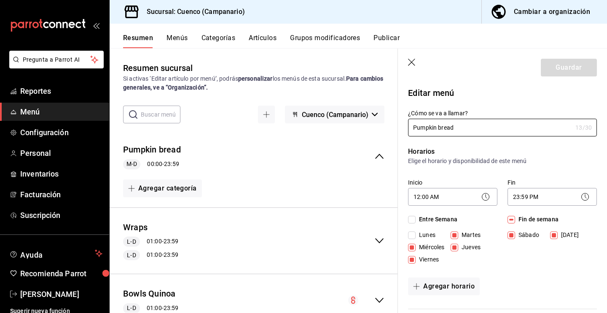
click at [178, 42] on button "Menús" at bounding box center [177, 41] width 21 height 14
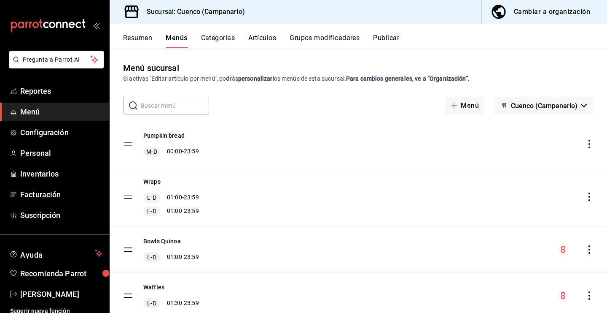
click at [142, 39] on button "Resumen" at bounding box center [137, 41] width 29 height 14
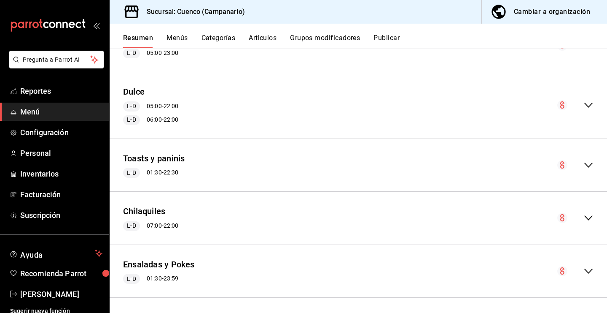
scroll to position [407, 0]
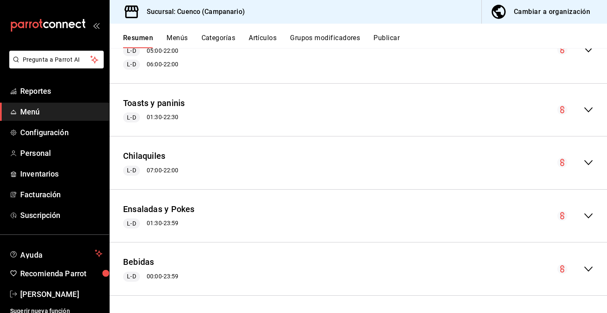
click at [587, 270] on icon "collapse-menu-row" at bounding box center [589, 269] width 10 height 10
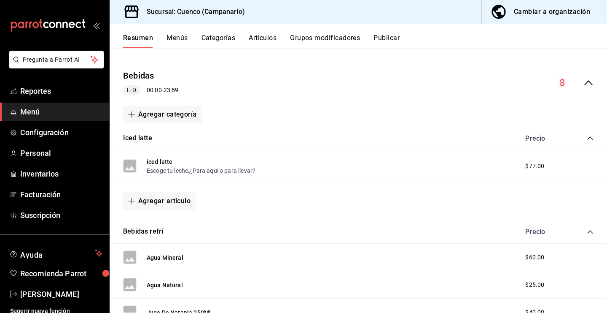
scroll to position [602, 0]
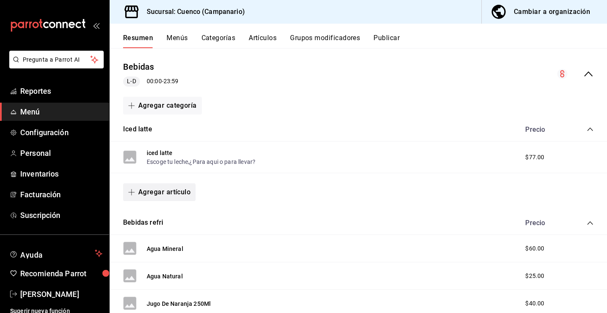
click at [171, 194] on button "Agregar artículo" at bounding box center [159, 192] width 73 height 18
click at [165, 240] on li "Artículo nuevo" at bounding box center [156, 235] width 66 height 21
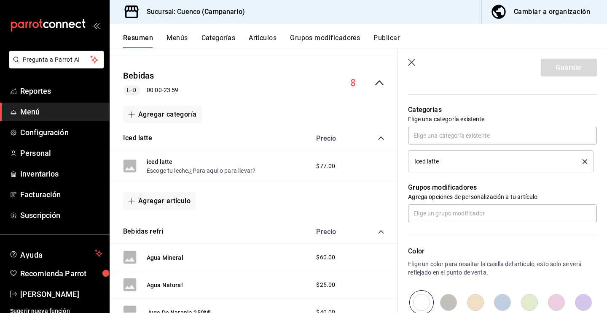
scroll to position [257, 0]
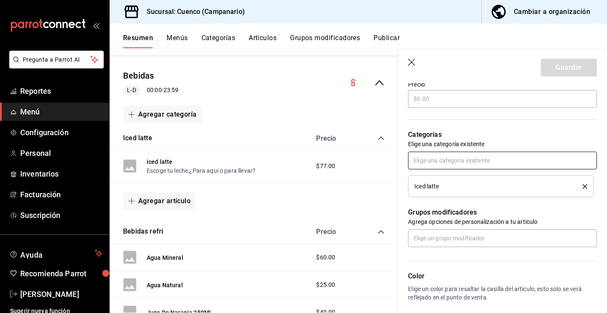
type input "vanilla latte"
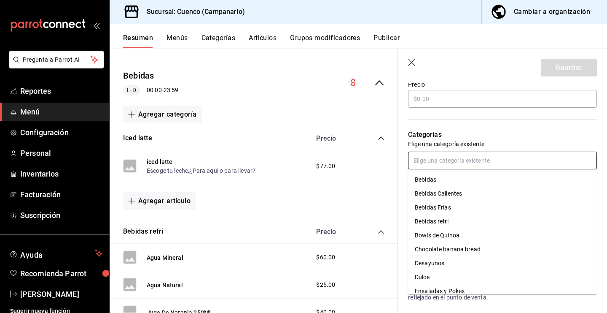
click at [466, 164] on input "text" at bounding box center [502, 160] width 189 height 18
click at [445, 180] on li "Bebidas" at bounding box center [502, 180] width 189 height 14
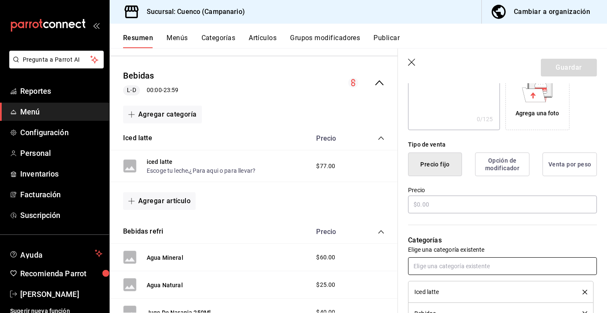
scroll to position [152, 0]
click at [450, 207] on input "text" at bounding box center [502, 204] width 189 height 18
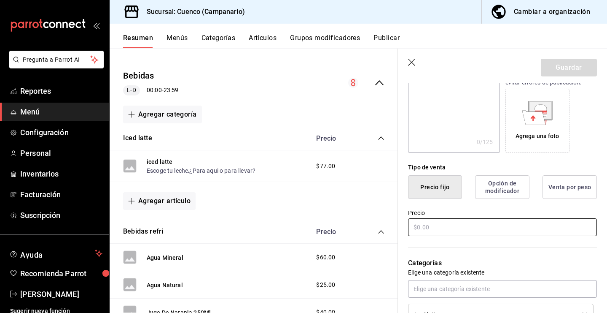
scroll to position [117, 0]
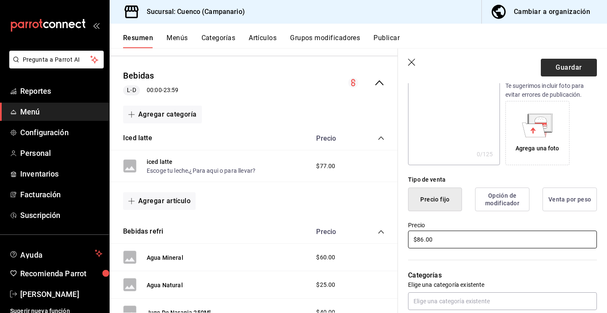
type input "$86.00"
click at [562, 75] on button "Guardar" at bounding box center [569, 68] width 56 height 18
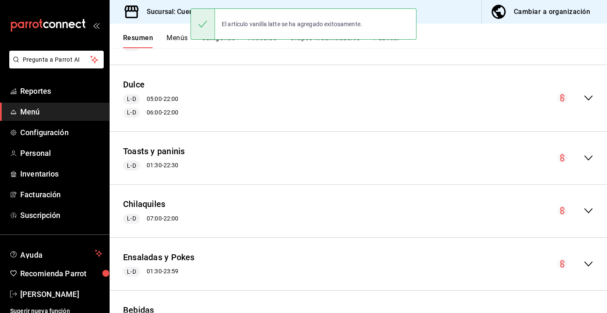
scroll to position [407, 0]
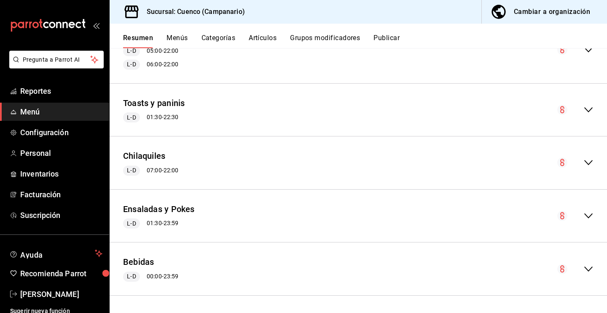
click at [587, 270] on icon "collapse-menu-row" at bounding box center [589, 269] width 10 height 10
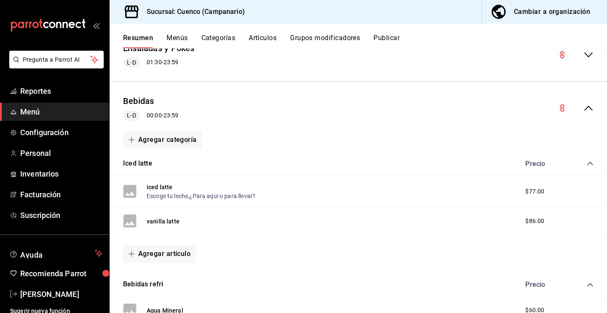
scroll to position [569, 0]
click at [164, 216] on button "vanilla latte" at bounding box center [163, 220] width 33 height 8
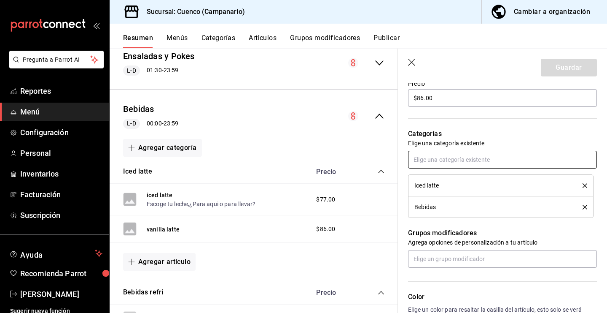
scroll to position [259, 0]
click at [466, 258] on input "text" at bounding box center [502, 258] width 189 height 18
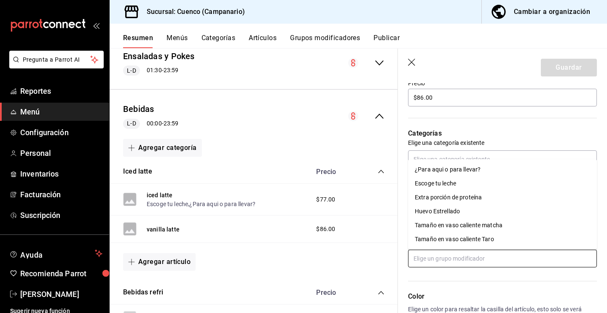
click at [444, 186] on div "Escoge tu leche" at bounding box center [435, 183] width 41 height 9
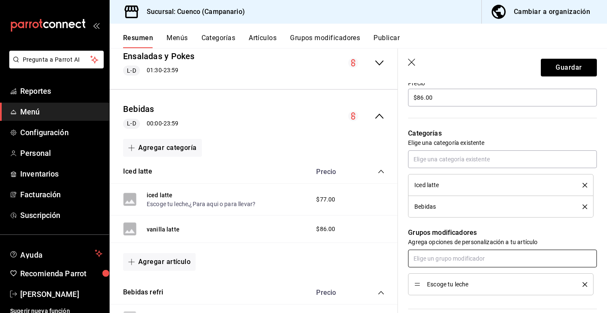
click at [445, 259] on input "text" at bounding box center [502, 258] width 189 height 18
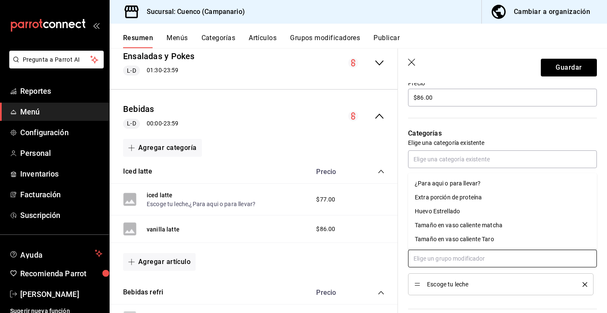
click at [448, 185] on div "¿Para aqui o para llevar?" at bounding box center [448, 183] width 66 height 9
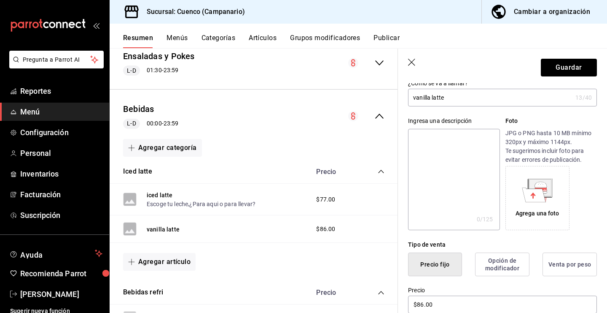
scroll to position [0, 0]
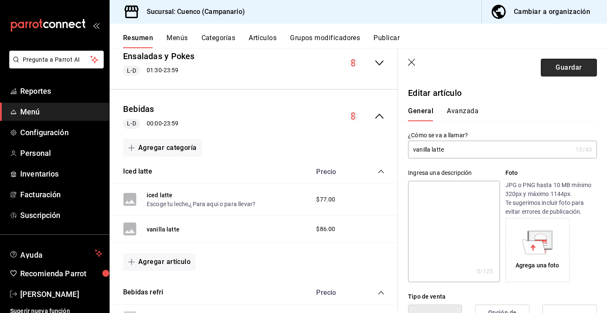
click at [556, 70] on button "Guardar" at bounding box center [569, 68] width 56 height 18
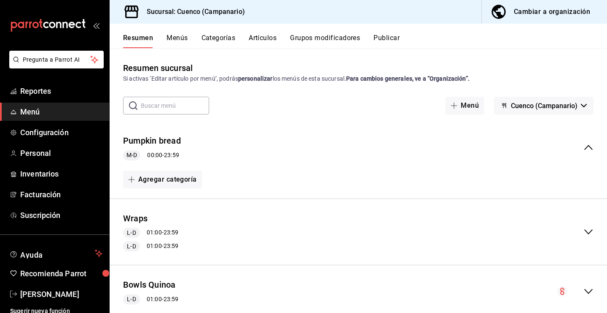
click at [220, 37] on button "Categorías" at bounding box center [219, 41] width 34 height 14
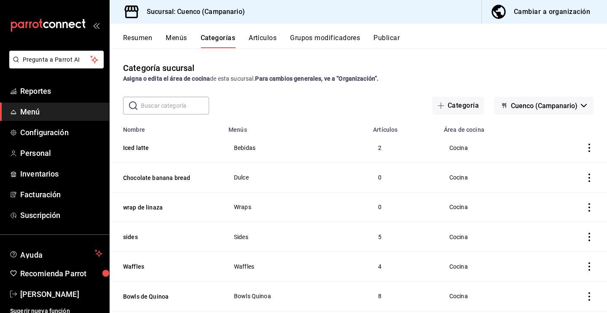
click at [257, 43] on button "Artículos" at bounding box center [263, 41] width 28 height 14
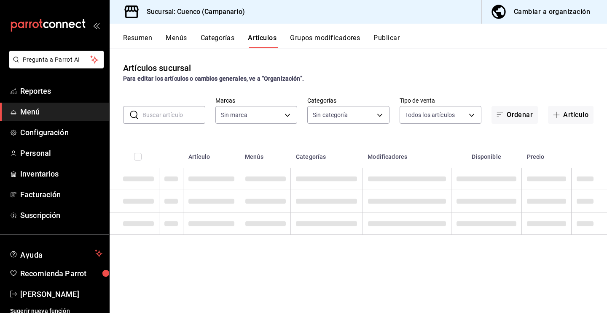
type input "8849b9a1-bb5d-4a4a-88c9-fd6c7bb4bafa"
type input "c1509bf4-d9ad-4987-b6a3-19c74d6ed932,fe1cf10c-44c5-46e1-af4a-320e3d9bca2b,fa604…"
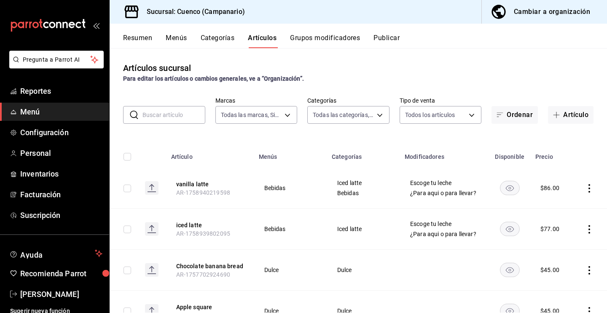
click at [508, 186] on rect "availability-product" at bounding box center [509, 188] width 19 height 14
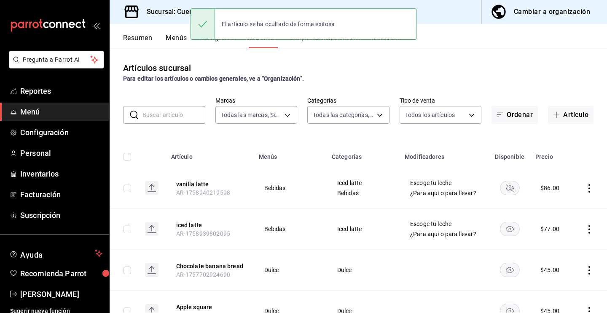
click at [508, 186] on rect "availability-product" at bounding box center [509, 188] width 19 height 14
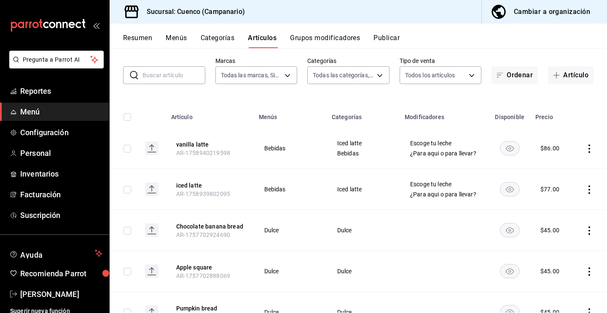
scroll to position [40, 0]
click at [182, 39] on button "Menús" at bounding box center [176, 41] width 21 height 14
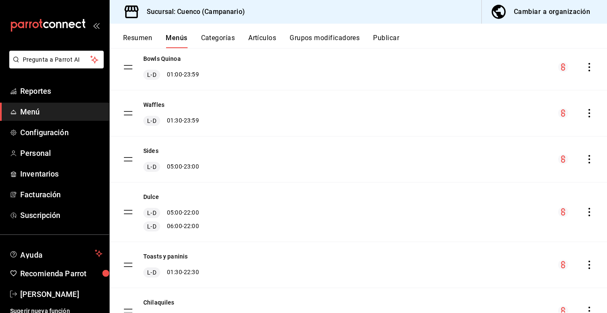
scroll to position [319, 0]
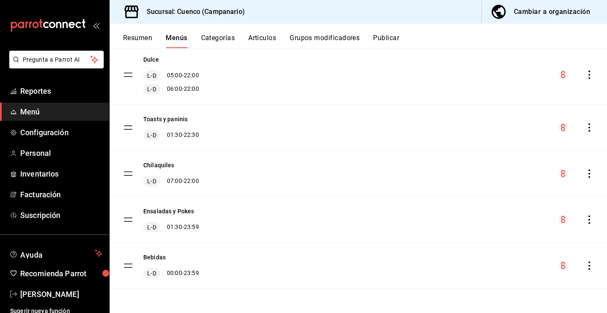
click at [126, 268] on tbody "Pumpkin bread M-D 00:00 - 23:59 Wraps L-D 01:00 - 23:59 L-D 01:00 - 23:59 Bowls…" at bounding box center [359, 45] width 498 height 487
click at [130, 265] on tbody "Pumpkin bread M-D 00:00 - 23:59 Wraps L-D 01:00 - 23:59 L-D 01:00 - 23:59 Bowls…" at bounding box center [359, 45] width 498 height 487
click at [127, 268] on tbody "Pumpkin bread M-D 00:00 - 23:59 Wraps L-D 01:00 - 23:59 L-D 01:00 - 23:59 Bowls…" at bounding box center [359, 45] width 498 height 487
click at [154, 257] on button "Bebidas" at bounding box center [154, 257] width 22 height 8
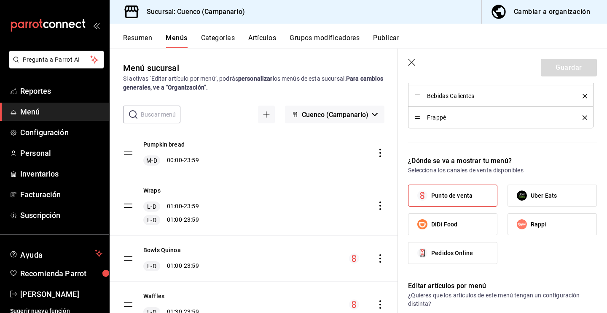
scroll to position [328, 0]
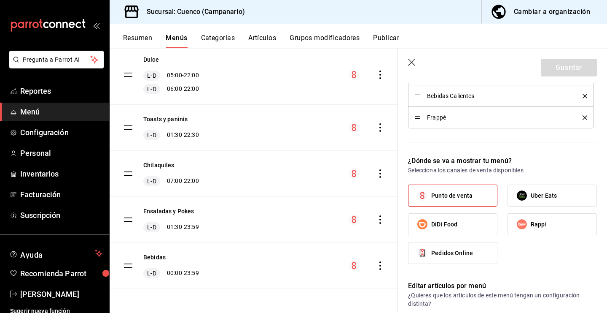
click at [127, 264] on tbody "Pumpkin bread M-D 00:00 - 23:59 Wraps L-D 01:00 - 23:59 L-D 01:00 - 23:59 Bowls…" at bounding box center [254, 45] width 289 height 487
click at [381, 264] on icon "actions" at bounding box center [380, 265] width 8 height 8
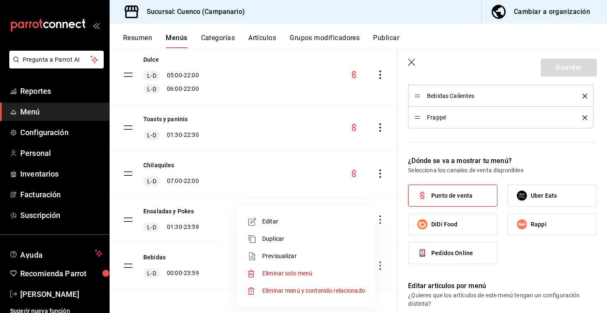
click at [186, 213] on div at bounding box center [303, 156] width 607 height 313
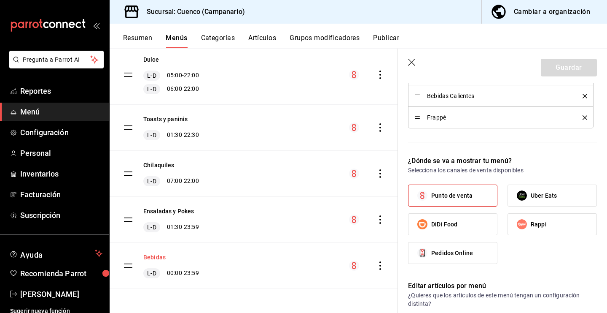
click at [156, 256] on button "Bebidas" at bounding box center [154, 257] width 22 height 8
click at [157, 257] on button "Bebidas" at bounding box center [154, 257] width 22 height 8
click at [129, 266] on tbody "Pumpkin bread M-D 00:00 - 23:59 Wraps L-D 01:00 - 23:59 L-D 01:00 - 23:59 Bowls…" at bounding box center [254, 45] width 289 height 487
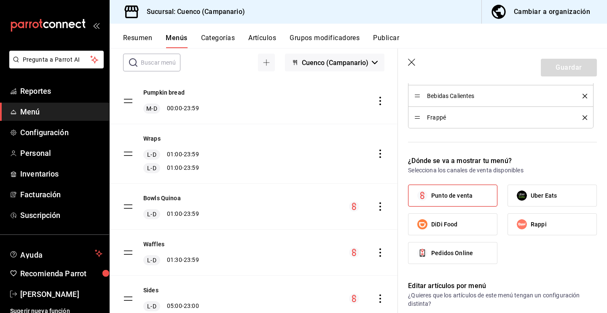
scroll to position [32, 0]
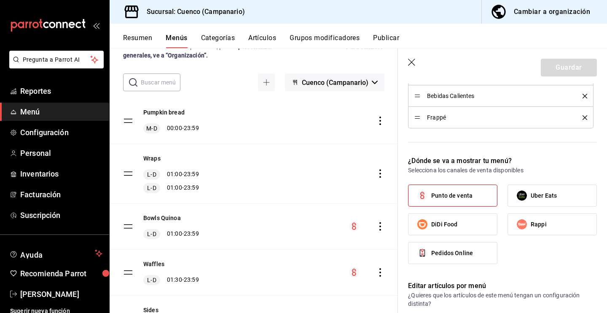
click at [410, 59] on icon "button" at bounding box center [412, 63] width 8 height 8
checkbox input "false"
type input "1758940378031"
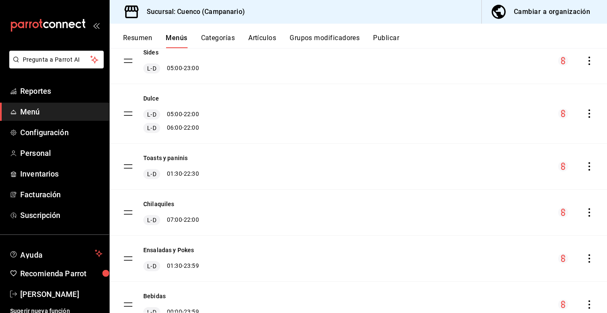
scroll to position [319, 0]
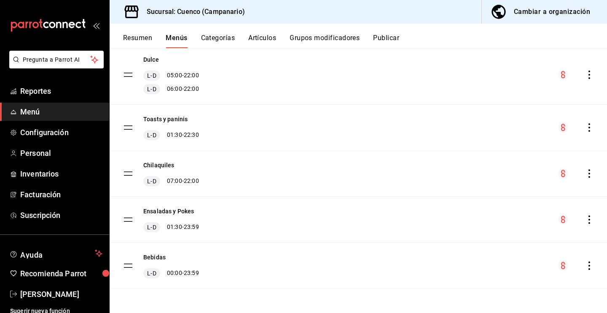
click at [127, 267] on tbody "Pumpkin bread M-D 00:00 - 23:59 Wraps L-D 01:00 - 23:59 L-D 01:00 - 23:59 Bowls…" at bounding box center [359, 45] width 498 height 487
click at [591, 266] on icon "actions" at bounding box center [590, 265] width 8 height 8
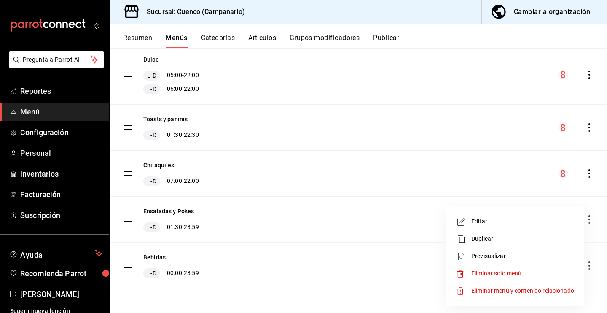
click at [138, 42] on div at bounding box center [303, 156] width 607 height 313
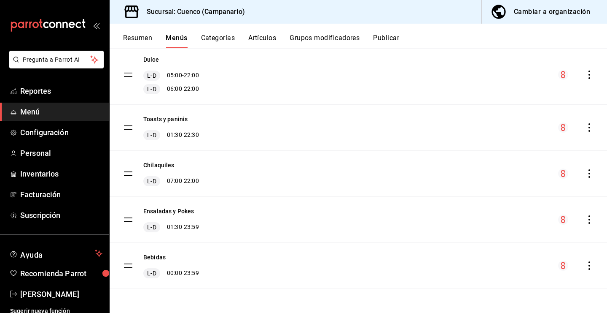
click at [221, 40] on button "Categorías" at bounding box center [218, 41] width 34 height 14
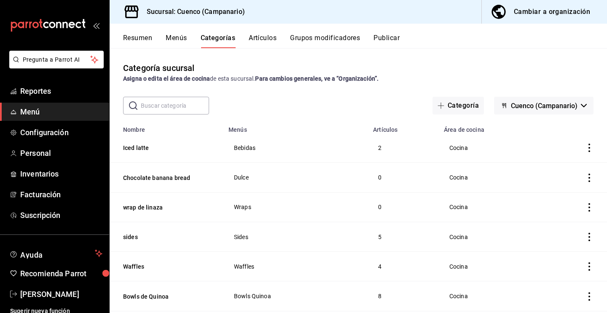
click at [144, 41] on button "Resumen" at bounding box center [137, 41] width 29 height 14
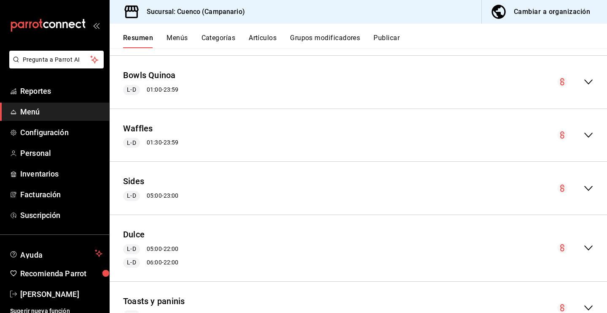
scroll to position [407, 0]
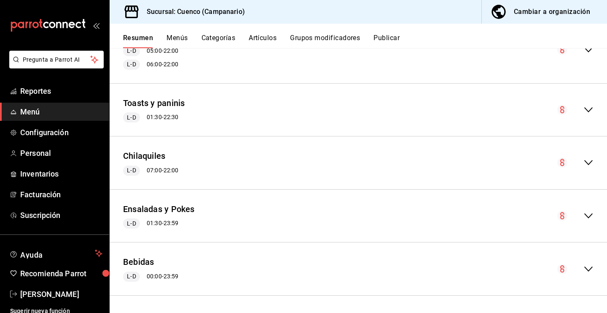
click at [590, 266] on icon "collapse-menu-row" at bounding box center [589, 269] width 10 height 10
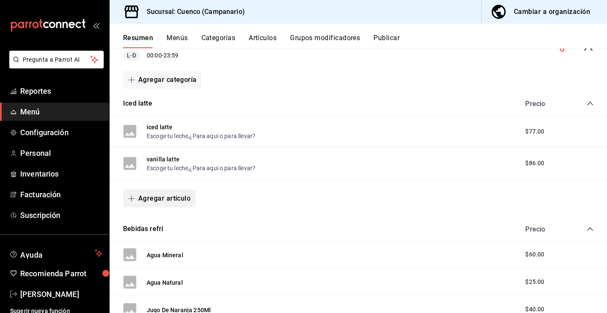
click at [170, 201] on button "Agregar artículo" at bounding box center [159, 198] width 73 height 18
click at [162, 219] on li "Artículo existente" at bounding box center [156, 221] width 66 height 21
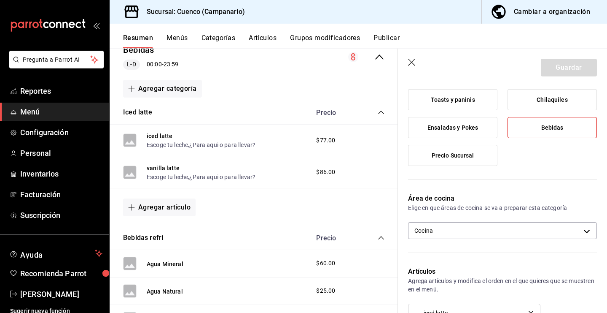
scroll to position [167, 0]
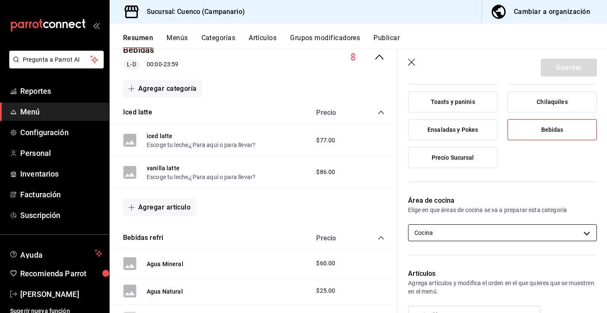
click at [591, 232] on body "Pregunta a Parrot AI Reportes Menú Configuración Personal Inventarios Facturaci…" at bounding box center [303, 156] width 607 height 313
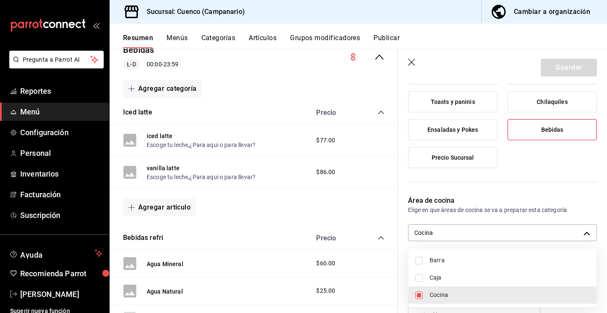
click at [420, 263] on input "checkbox" at bounding box center [420, 260] width 8 height 8
checkbox input "true"
type input "8e7bdd1c-2153-4efa-852b-bf7f8fe847c1,1d02c2b7-52f0-4800-98ba-27a7db2133a1"
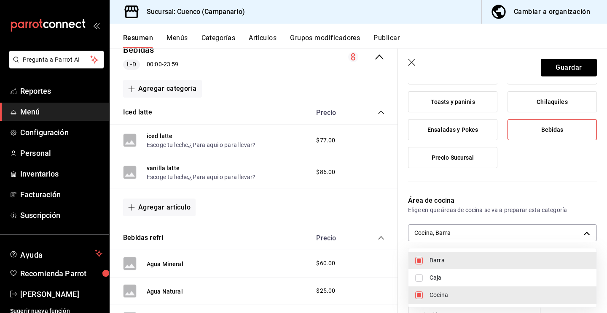
click at [418, 294] on input "checkbox" at bounding box center [420, 295] width 8 height 8
checkbox input "false"
type input "1d02c2b7-52f0-4800-98ba-27a7db2133a1"
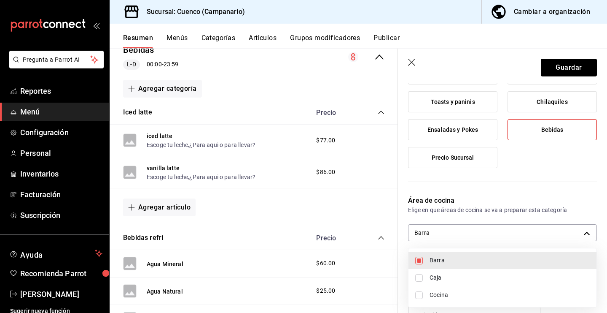
click at [422, 277] on input "checkbox" at bounding box center [420, 278] width 8 height 8
checkbox input "true"
type input "1d02c2b7-52f0-4800-98ba-27a7db2133a1,7fedbf19-af82-4769-ab32-c1b219a10ddc"
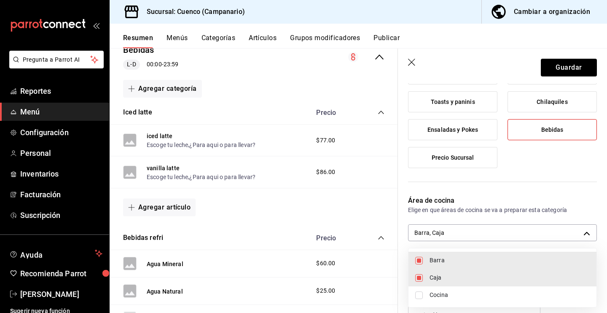
click at [421, 277] on input "checkbox" at bounding box center [420, 278] width 8 height 8
checkbox input "false"
type input "1d02c2b7-52f0-4800-98ba-27a7db2133a1"
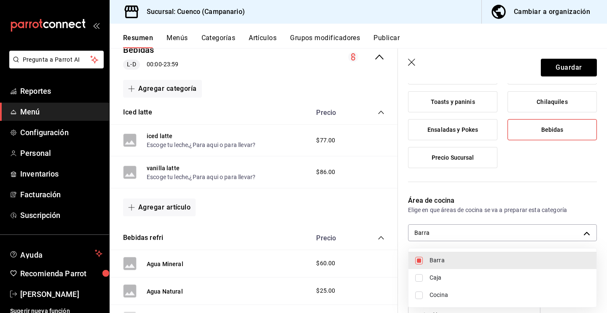
click at [421, 277] on input "checkbox" at bounding box center [420, 278] width 8 height 8
checkbox input "true"
type input "1d02c2b7-52f0-4800-98ba-27a7db2133a1,7fedbf19-af82-4769-ab32-c1b219a10ddc"
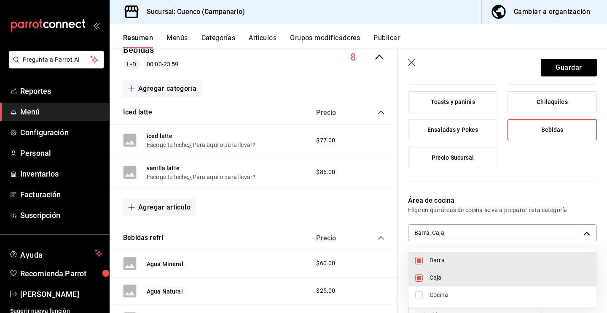
click at [421, 260] on input "checkbox" at bounding box center [420, 260] width 8 height 8
checkbox input "false"
type input "7fedbf19-af82-4769-ab32-c1b219a10ddc"
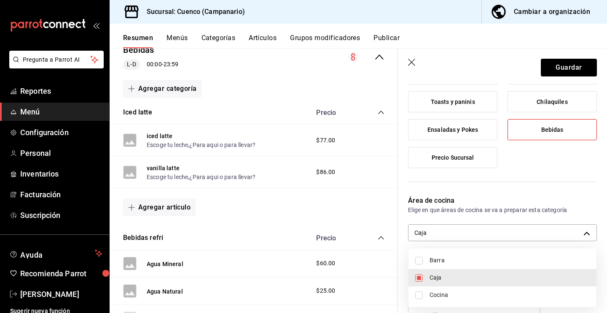
click at [562, 198] on div at bounding box center [303, 156] width 607 height 313
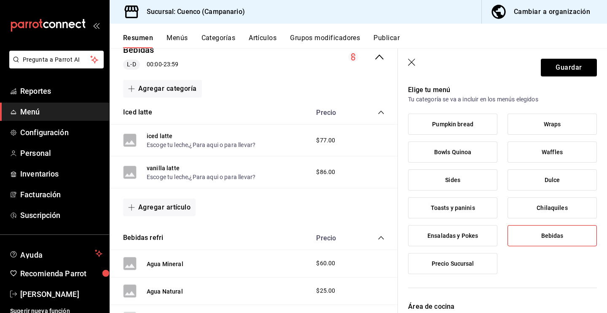
scroll to position [0, 0]
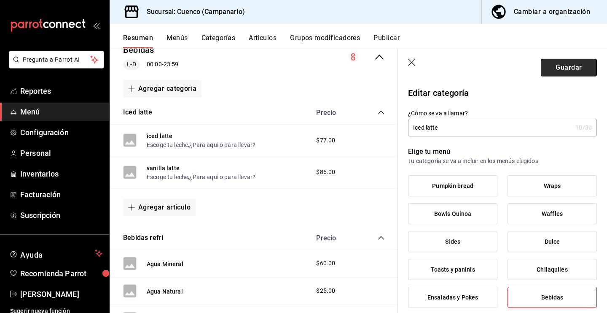
click at [585, 67] on button "Guardar" at bounding box center [569, 68] width 56 height 18
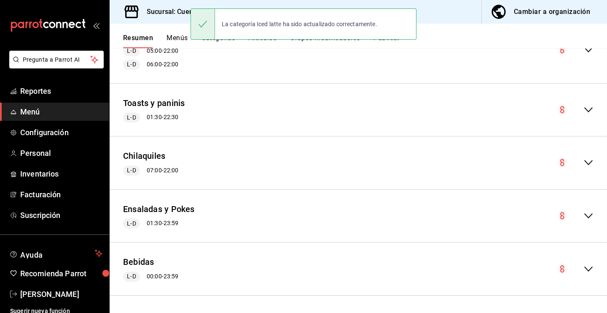
scroll to position [407, 0]
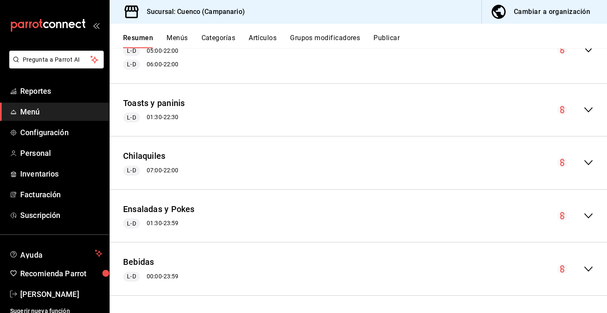
click at [586, 266] on icon "collapse-menu-row" at bounding box center [589, 269] width 10 height 10
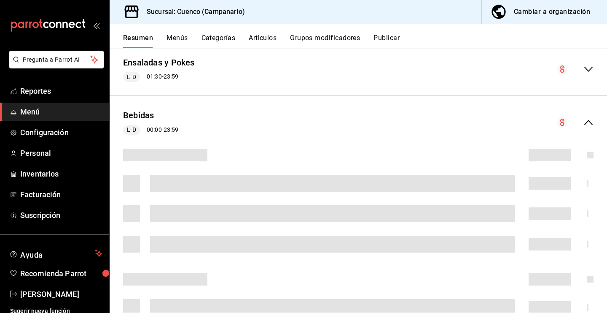
scroll to position [628, 0]
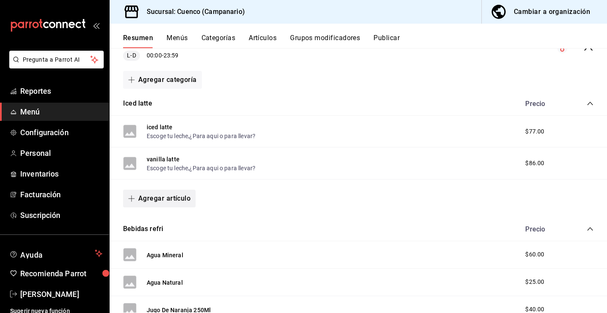
click at [163, 198] on button "Agregar artículo" at bounding box center [159, 198] width 73 height 18
click at [159, 238] on li "Artículo nuevo" at bounding box center [156, 241] width 66 height 21
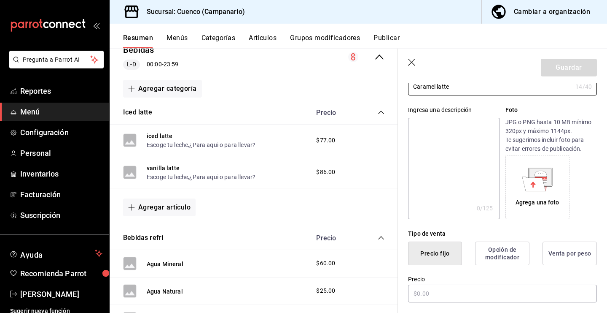
scroll to position [196, 0]
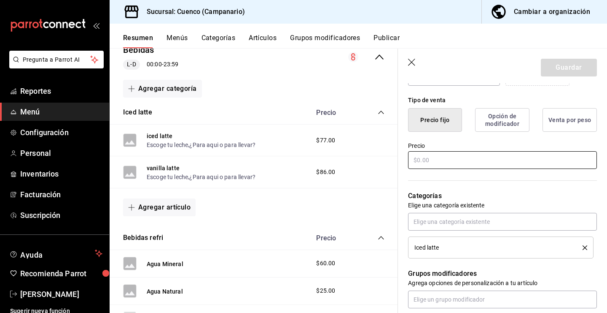
type input "Caramel latte"
click at [456, 156] on input "text" at bounding box center [502, 160] width 189 height 18
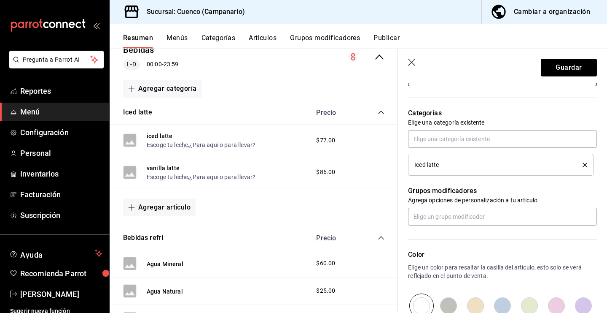
scroll to position [278, 0]
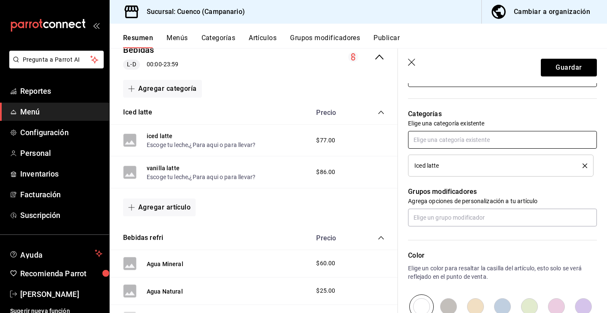
type input "$86.00"
click at [492, 145] on input "text" at bounding box center [502, 140] width 189 height 18
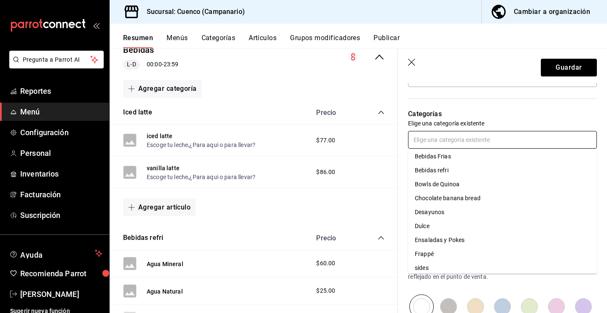
scroll to position [0, 0]
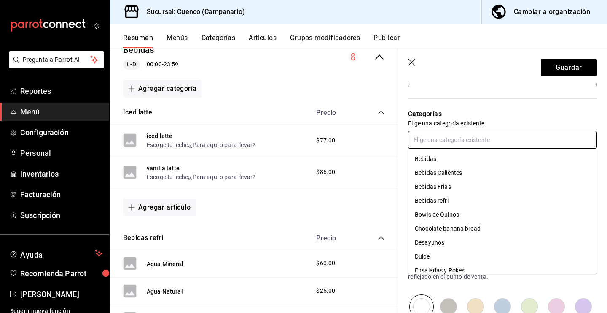
click at [435, 161] on li "Bebidas" at bounding box center [502, 159] width 189 height 14
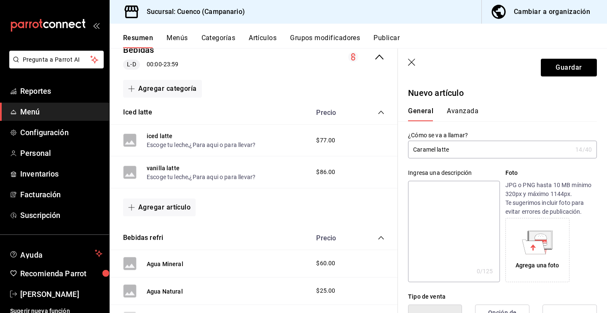
click at [460, 105] on div "General Avanzada" at bounding box center [497, 110] width 199 height 22
click at [461, 115] on button "Avanzada" at bounding box center [463, 114] width 32 height 14
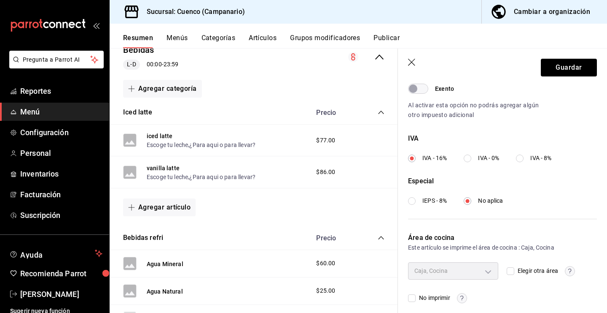
scroll to position [283, 0]
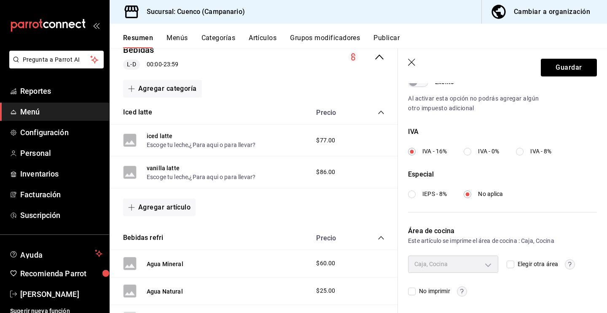
click at [511, 264] on input "Elegir otra área" at bounding box center [511, 264] width 8 height 8
checkbox input "true"
click at [489, 263] on body "Pregunta a Parrot AI Reportes Menú Configuración Personal Inventarios Facturaci…" at bounding box center [303, 156] width 607 height 313
click at [418, 281] on input "checkbox" at bounding box center [420, 283] width 8 height 8
checkbox input "true"
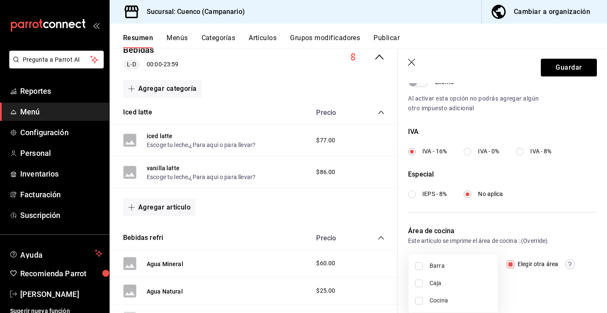
type input "7fedbf19-af82-4769-ab32-c1b219a10ddc"
click at [520, 292] on div at bounding box center [303, 156] width 607 height 313
click at [568, 73] on button "Guardar" at bounding box center [569, 68] width 56 height 18
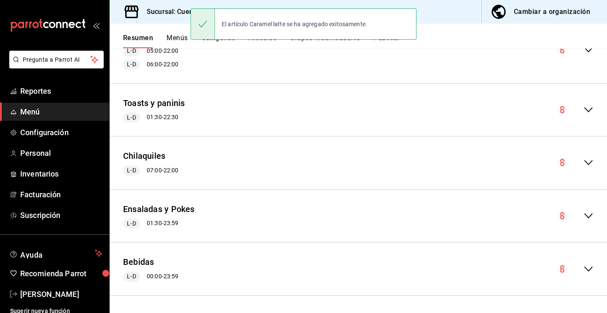
scroll to position [407, 0]
click at [590, 268] on icon "collapse-menu-row" at bounding box center [589, 269] width 10 height 10
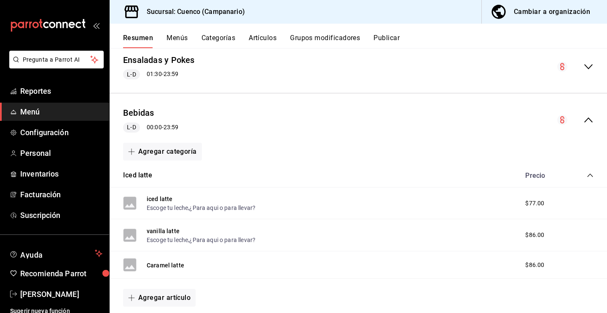
scroll to position [588, 0]
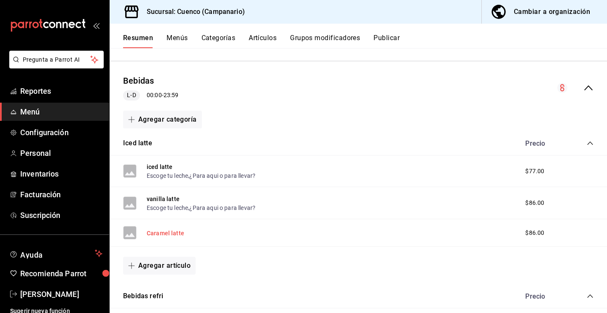
click at [164, 233] on button "Caramel latte" at bounding box center [166, 233] width 38 height 8
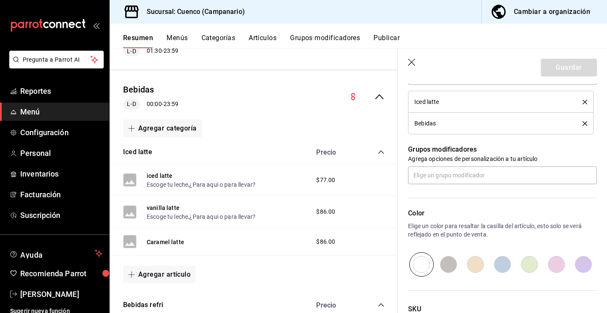
scroll to position [340, 0]
click at [528, 175] on input "text" at bounding box center [502, 176] width 189 height 18
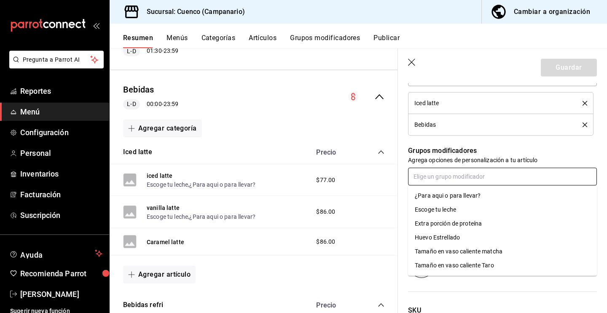
click at [460, 207] on li "Escoge tu leche" at bounding box center [502, 209] width 189 height 14
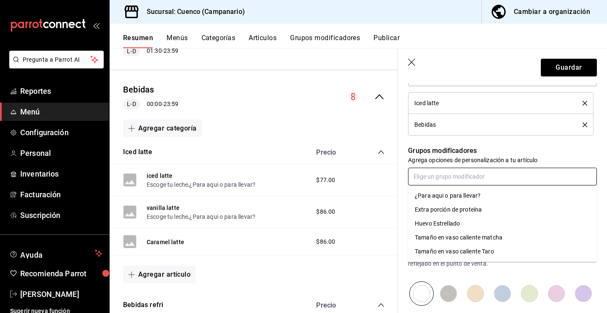
click at [470, 174] on input "text" at bounding box center [502, 176] width 189 height 18
click at [468, 197] on div "¿Para aqui o para llevar?" at bounding box center [448, 195] width 66 height 9
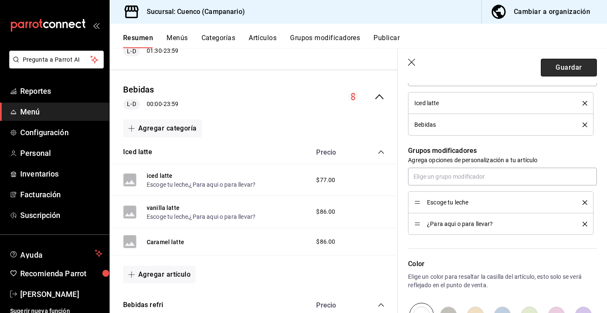
click at [564, 69] on button "Guardar" at bounding box center [569, 68] width 56 height 18
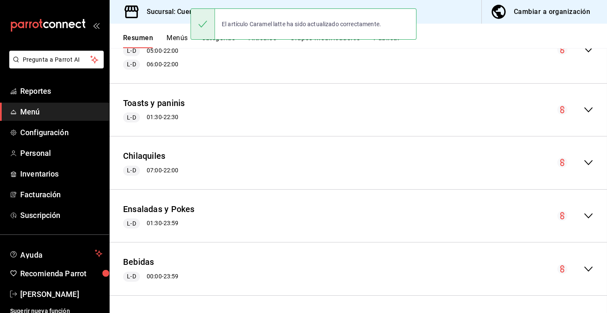
scroll to position [407, 0]
click at [592, 269] on icon "collapse-menu-row" at bounding box center [589, 269] width 10 height 10
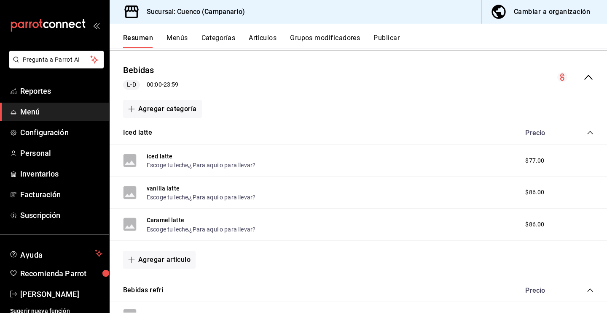
scroll to position [594, 0]
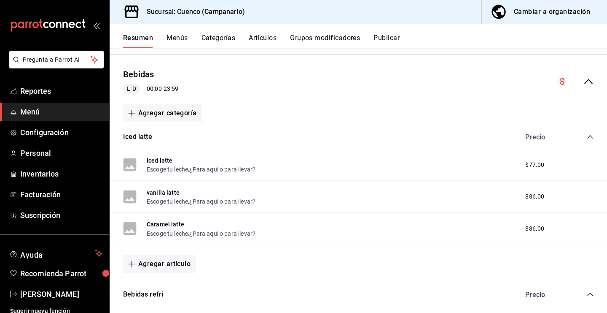
click at [305, 40] on button "Grupos modificadores" at bounding box center [325, 41] width 70 height 14
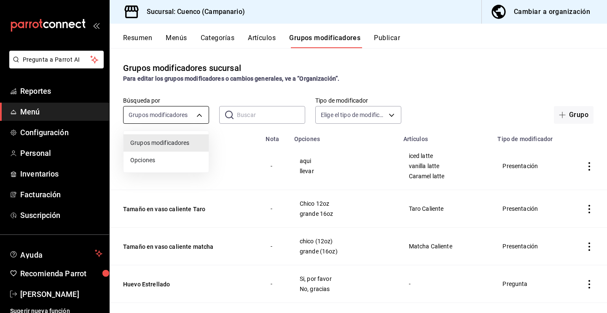
click at [189, 115] on body "Pregunta a Parrot AI Reportes Menú Configuración Personal Inventarios Facturaci…" at bounding box center [303, 156] width 607 height 313
click at [213, 85] on div at bounding box center [303, 156] width 607 height 313
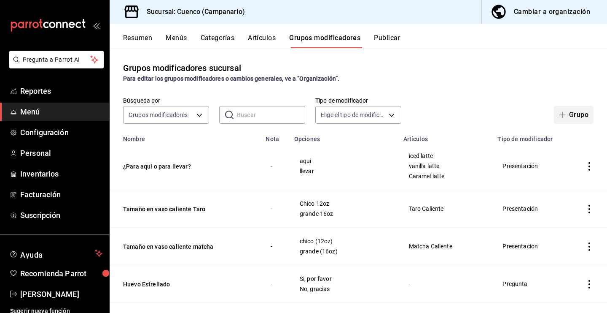
click at [567, 113] on span "button" at bounding box center [564, 114] width 10 height 7
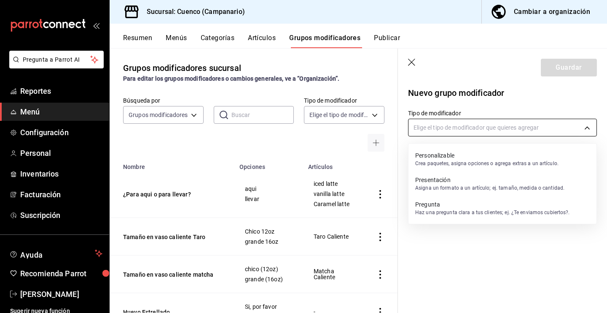
click at [452, 127] on body "Pregunta a Parrot AI Reportes Menú Configuración Personal Inventarios Facturaci…" at bounding box center [303, 156] width 607 height 313
click at [508, 188] on p "Asigna un formato a un artículo; ej. tamaño, medida o cantidad." at bounding box center [490, 188] width 149 height 8
type input "PRESENTATION"
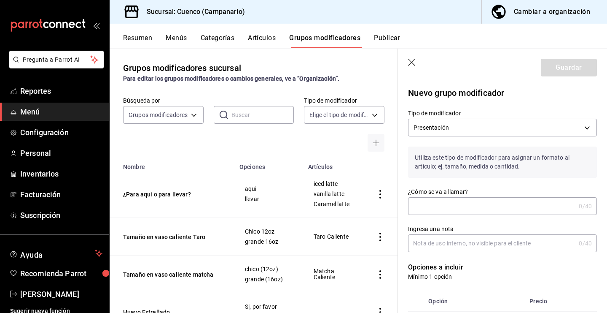
click at [477, 202] on input "¿Cómo se va a llamar?" at bounding box center [491, 205] width 167 height 17
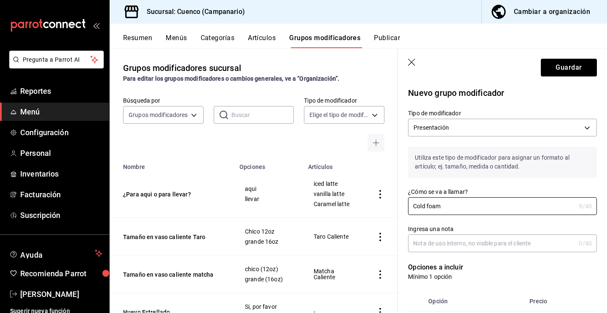
type input "Cold foam"
click at [498, 244] on input "Ingresa una nota" at bounding box center [491, 243] width 167 height 17
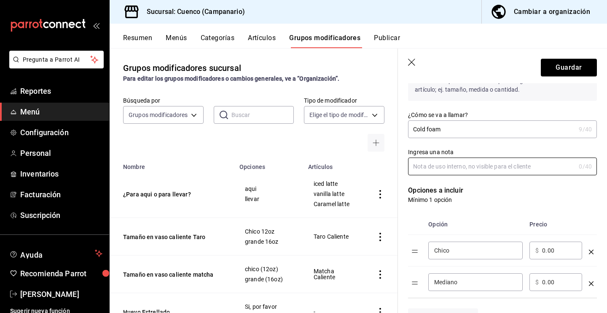
scroll to position [81, 0]
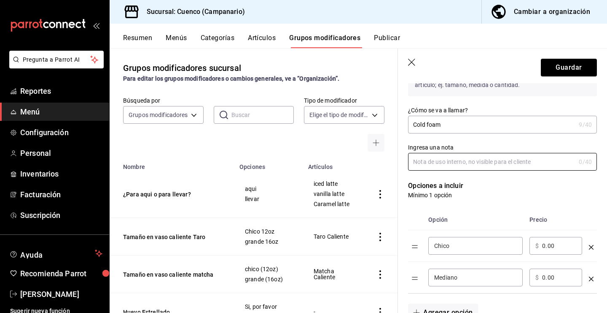
click at [464, 243] on input "Chico" at bounding box center [476, 245] width 83 height 8
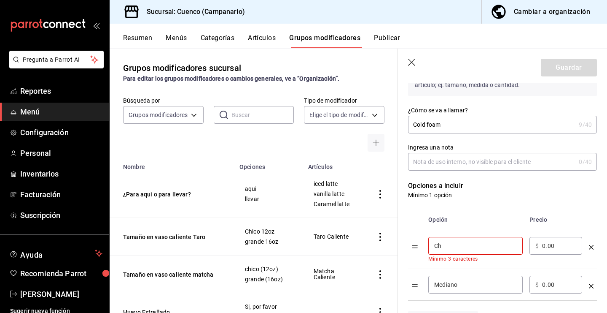
type input "C"
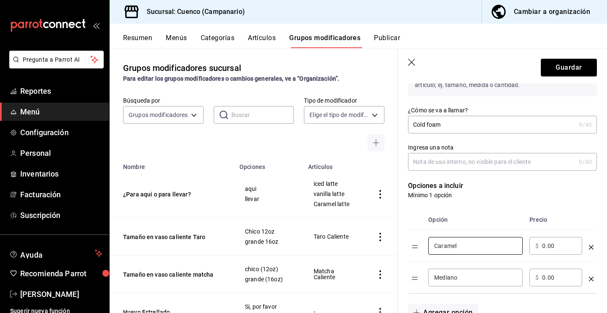
type input "Caramel"
click at [558, 243] on input "0.00" at bounding box center [560, 245] width 34 height 8
type input "0.00"
type input "10.00"
click at [488, 273] on input "Mediano" at bounding box center [476, 277] width 83 height 8
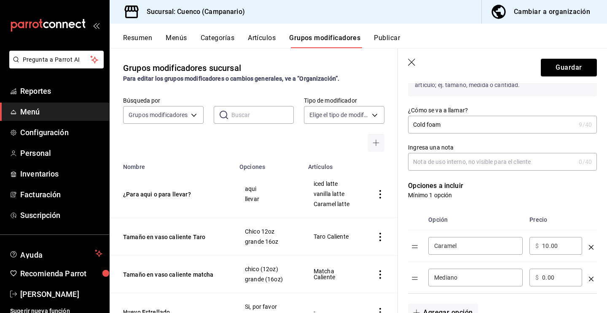
click at [490, 278] on input "Mediano" at bounding box center [476, 277] width 83 height 8
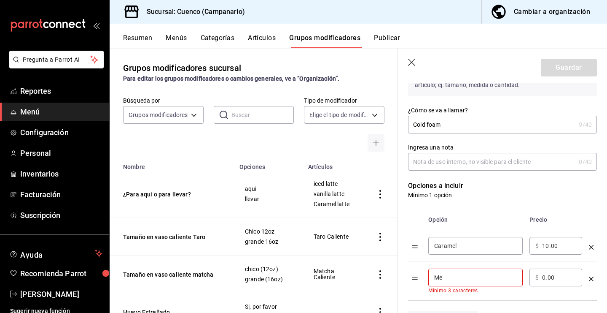
type input "M"
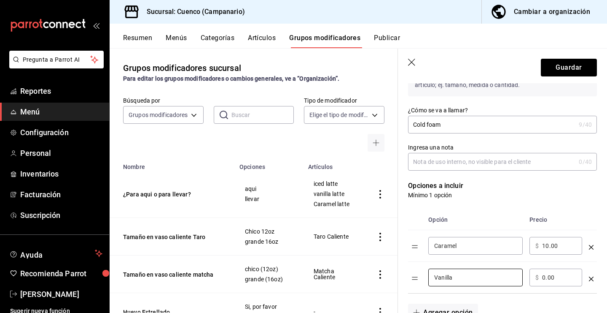
type input "Vanilla"
click at [567, 278] on input "0.00" at bounding box center [560, 277] width 34 height 8
type input "0.00"
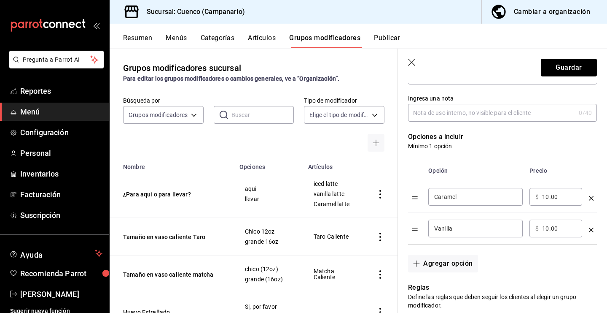
scroll to position [134, 0]
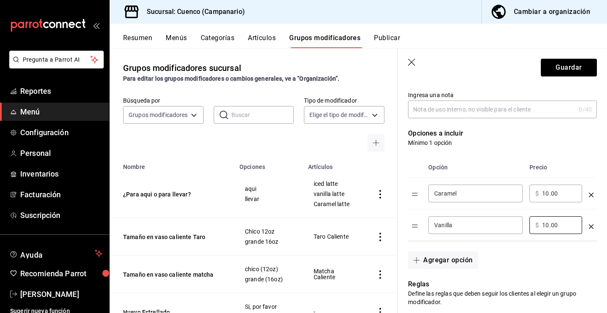
type input "10.00"
click at [479, 254] on div "Agregar opción" at bounding box center [497, 255] width 199 height 28
click at [472, 257] on button "Agregar opción" at bounding box center [443, 260] width 70 height 18
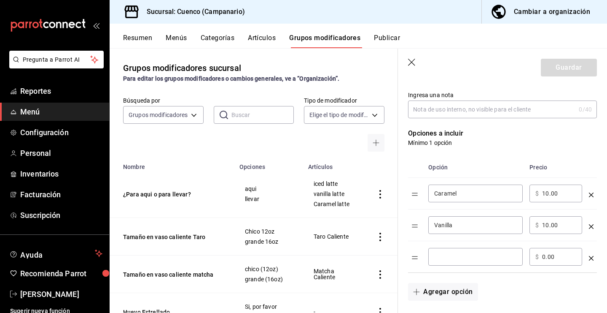
click at [475, 258] on input "optionsTable" at bounding box center [476, 256] width 83 height 8
type input "d"
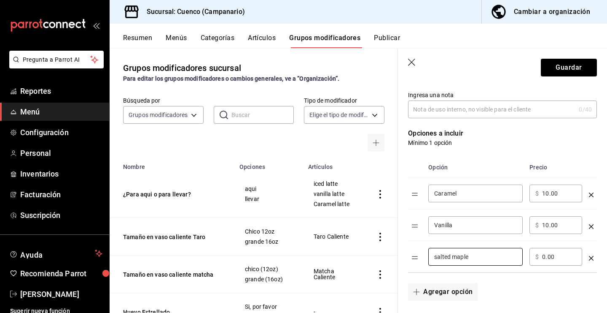
type input "salted maple"
click at [536, 259] on span "$" at bounding box center [537, 257] width 3 height 6
click at [544, 257] on input "0.00" at bounding box center [560, 256] width 34 height 8
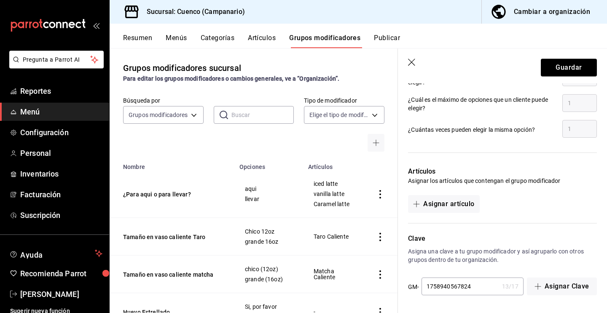
scroll to position [0, 0]
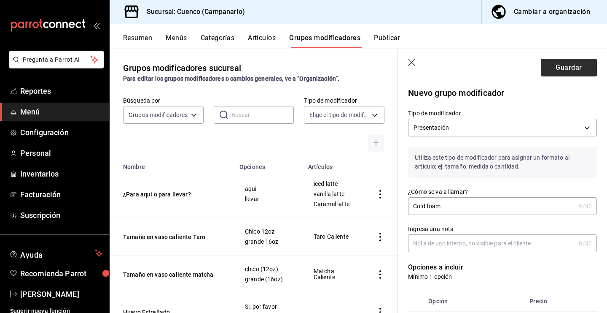
type input "10.00"
click at [556, 67] on button "Guardar" at bounding box center [569, 68] width 56 height 18
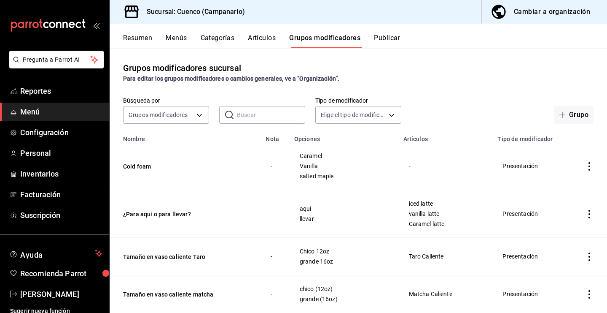
click at [148, 38] on button "Resumen" at bounding box center [137, 41] width 29 height 14
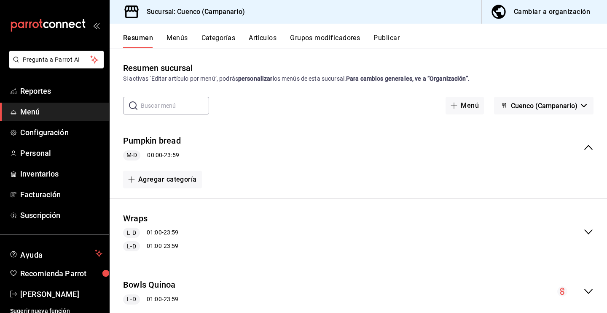
click at [169, 36] on button "Menús" at bounding box center [177, 41] width 21 height 14
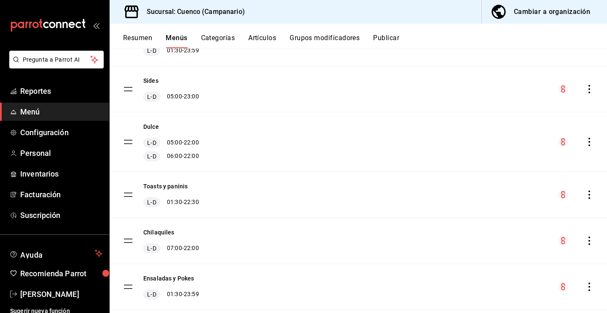
scroll to position [319, 0]
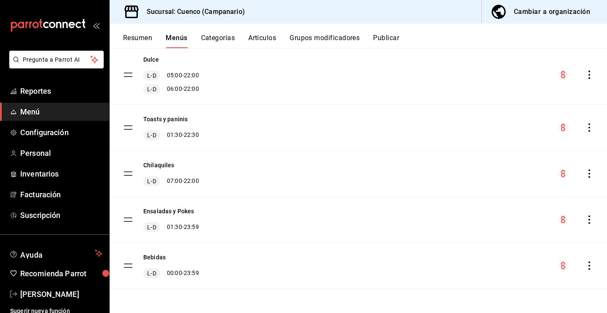
click at [586, 267] on icon "actions" at bounding box center [590, 265] width 8 height 8
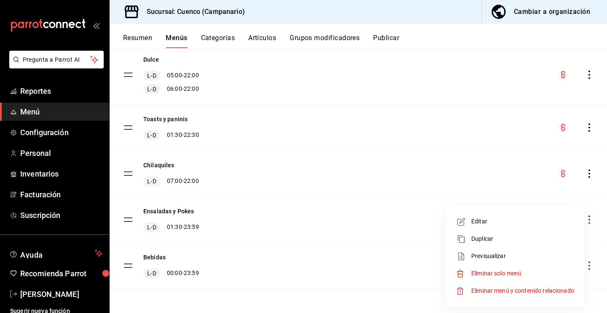
click at [369, 266] on div at bounding box center [303, 156] width 607 height 313
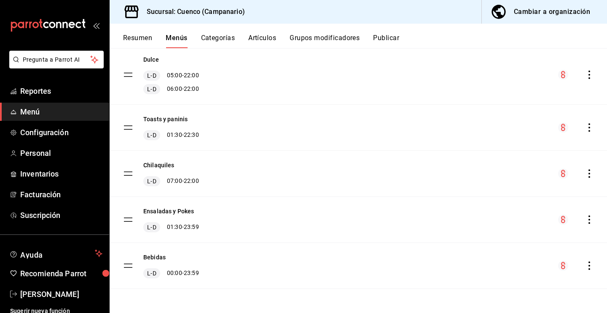
click at [127, 262] on tbody "Pumpkin bread M-D 00:00 - 23:59 Wraps L-D 01:00 - 23:59 L-D 01:00 - 23:59 Bowls…" at bounding box center [359, 45] width 498 height 487
click at [127, 265] on tbody "Pumpkin bread M-D 00:00 - 23:59 Wraps L-D 01:00 - 23:59 L-D 01:00 - 23:59 Bowls…" at bounding box center [359, 45] width 498 height 487
click at [154, 254] on button "Bebidas" at bounding box center [154, 257] width 22 height 8
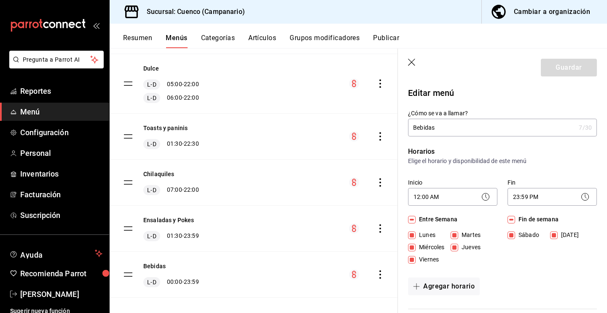
click at [412, 57] on header "Guardar" at bounding box center [502, 66] width 209 height 35
click at [412, 66] on icon "button" at bounding box center [412, 63] width 8 height 8
checkbox input "false"
type input "1758940656510"
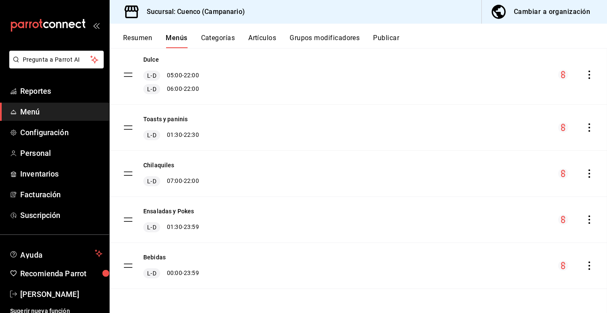
checkbox input "false"
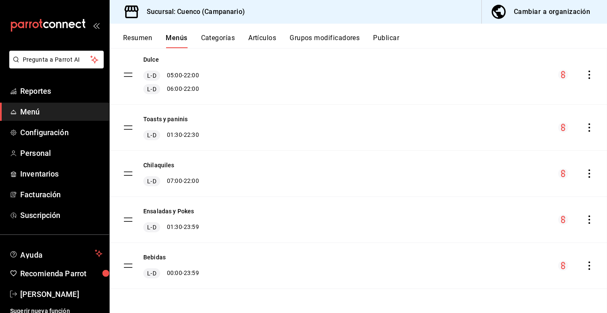
checkbox input "false"
click at [232, 38] on button "Categorías" at bounding box center [218, 41] width 34 height 14
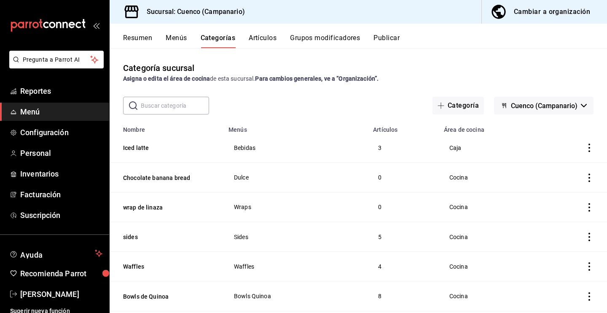
click at [179, 40] on button "Menús" at bounding box center [176, 41] width 21 height 14
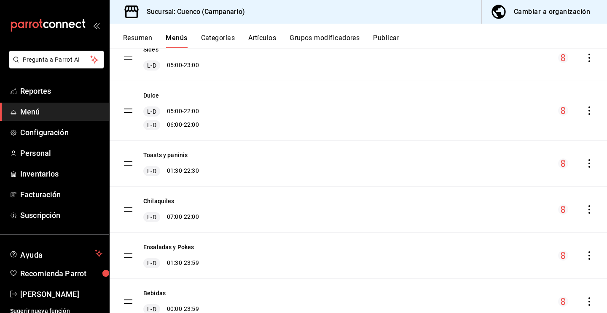
scroll to position [319, 0]
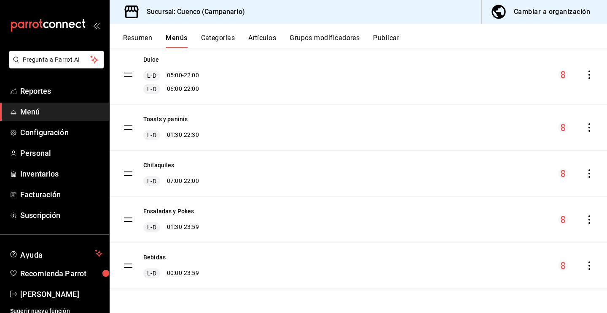
click at [127, 267] on tbody "Pumpkin bread M-D 00:00 - 23:59 Wraps L-D 01:00 - 23:59 L-D 01:00 - 23:59 Bowls…" at bounding box center [359, 45] width 498 height 487
click at [160, 252] on div "Bebidas L-D 00:00 - 23:59" at bounding box center [359, 266] width 498 height 46
click at [159, 256] on button "Bebidas" at bounding box center [154, 257] width 22 height 8
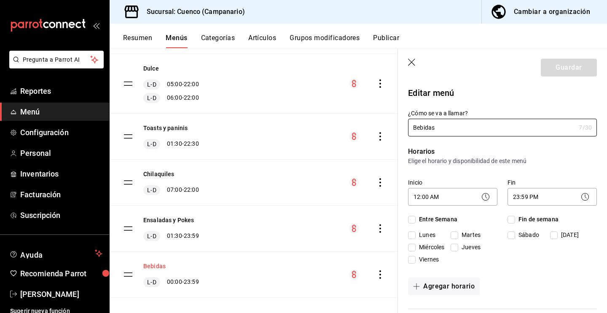
checkbox input "true"
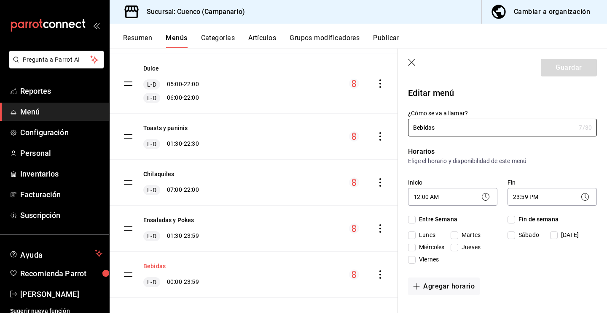
checkbox input "true"
click at [413, 62] on icon "button" at bounding box center [412, 63] width 8 height 8
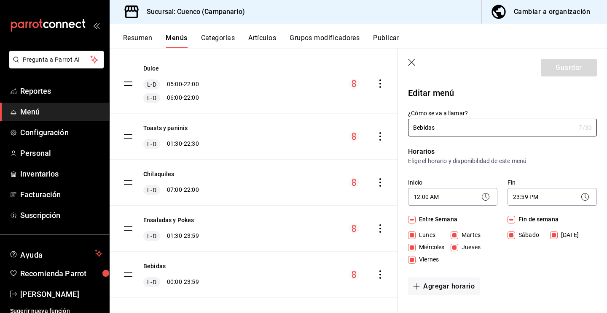
checkbox input "false"
type input "1758940666946"
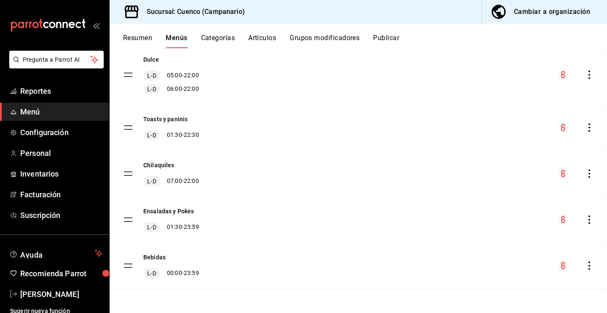
checkbox input "false"
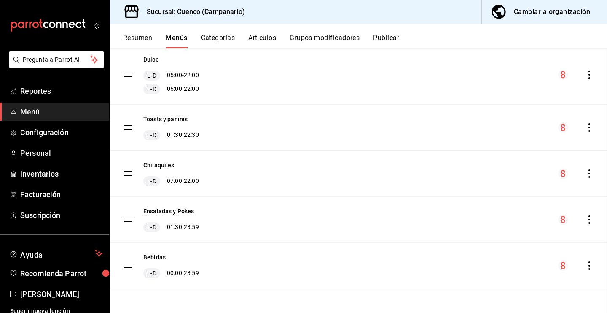
checkbox input "false"
click at [589, 263] on icon "actions" at bounding box center [590, 265] width 8 height 8
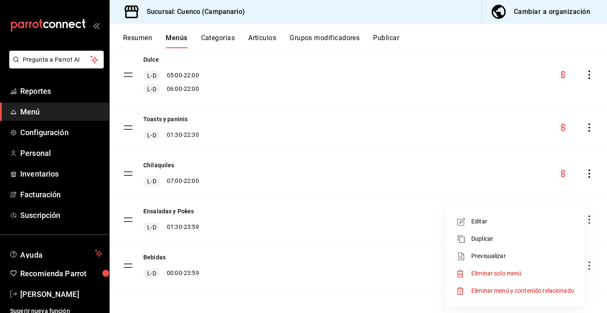
click at [409, 280] on div at bounding box center [303, 156] width 607 height 313
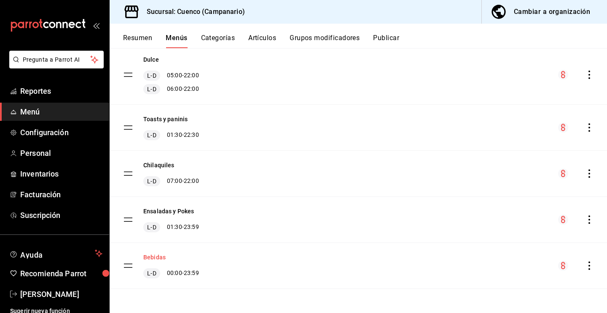
click at [156, 258] on button "Bebidas" at bounding box center [154, 257] width 22 height 8
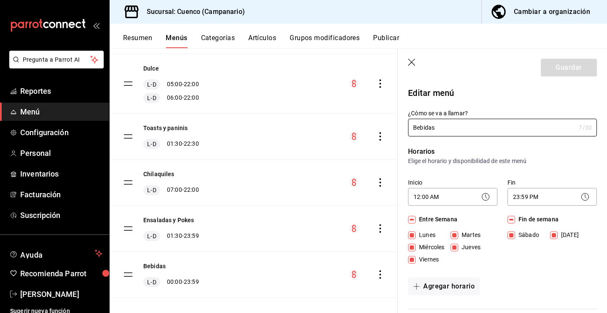
click at [414, 61] on icon "button" at bounding box center [412, 63] width 8 height 8
checkbox input "false"
type input "1758940674145"
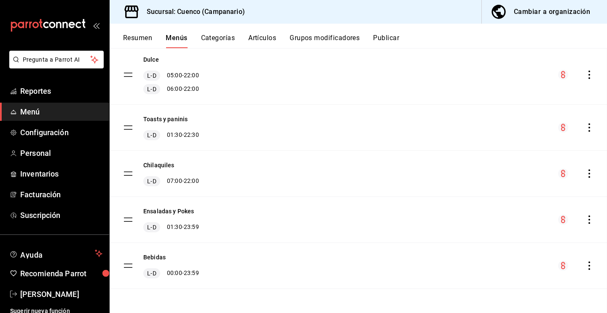
checkbox input "false"
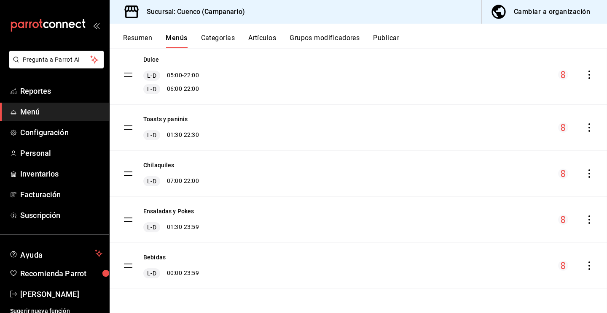
checkbox input "false"
click at [225, 36] on button "Categorías" at bounding box center [218, 41] width 34 height 14
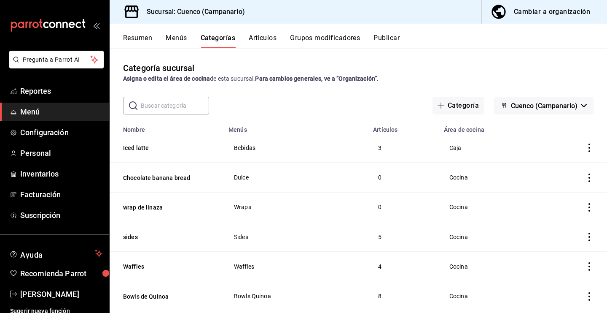
click at [138, 43] on button "Resumen" at bounding box center [137, 41] width 29 height 14
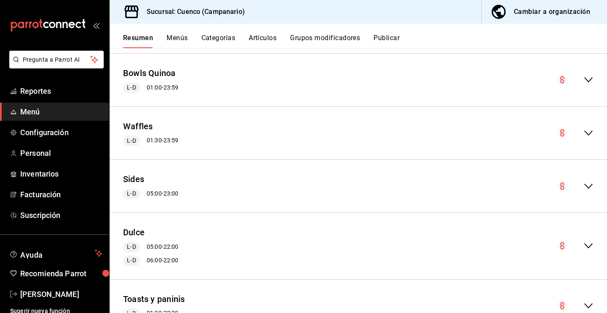
scroll to position [407, 0]
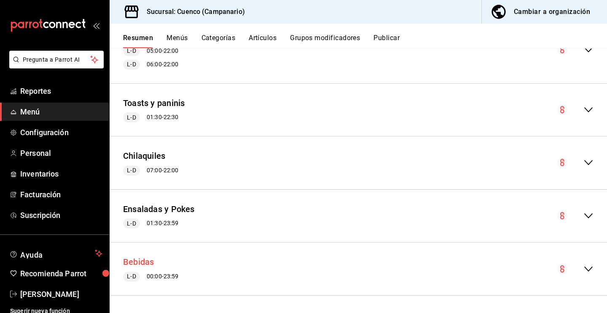
click at [146, 262] on button "Bebidas" at bounding box center [138, 262] width 31 height 12
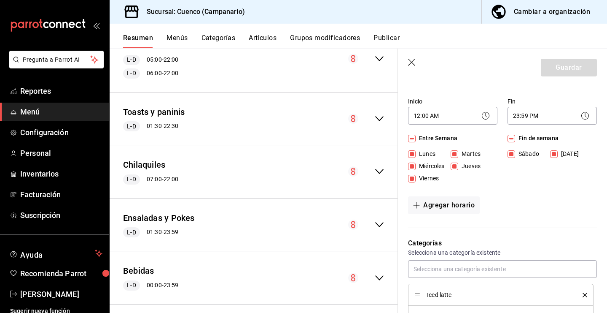
scroll to position [86, 0]
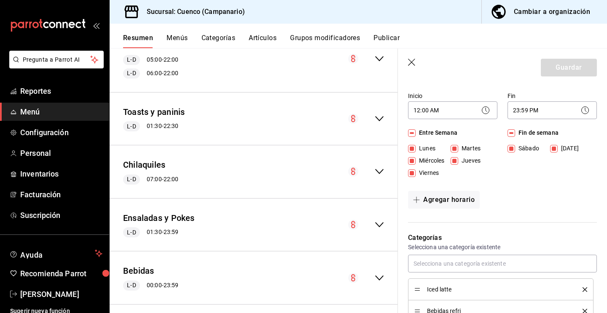
click at [376, 273] on icon "collapse-menu-row" at bounding box center [380, 278] width 10 height 10
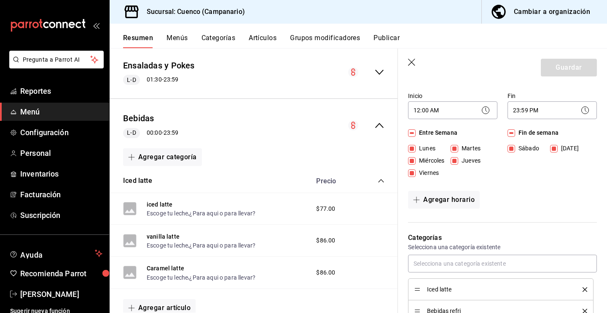
scroll to position [663, 0]
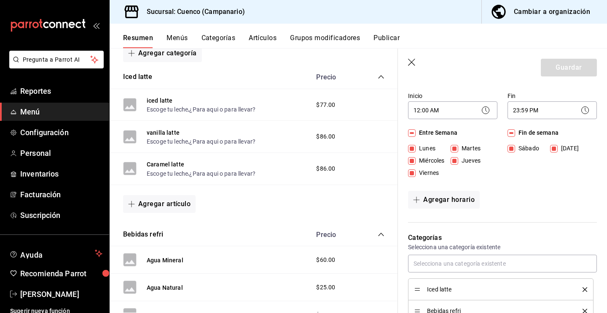
click at [411, 60] on icon "button" at bounding box center [412, 63] width 8 height 8
checkbox input "false"
type input "1758940691049"
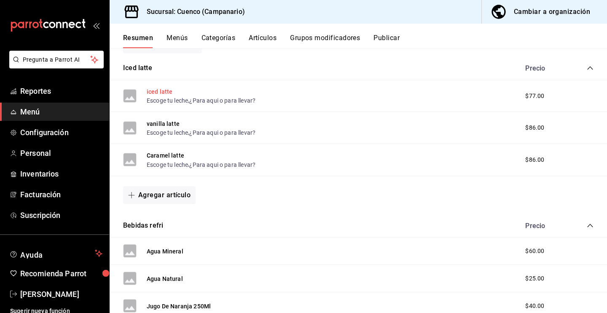
click at [166, 91] on button "iced latte" at bounding box center [160, 91] width 26 height 8
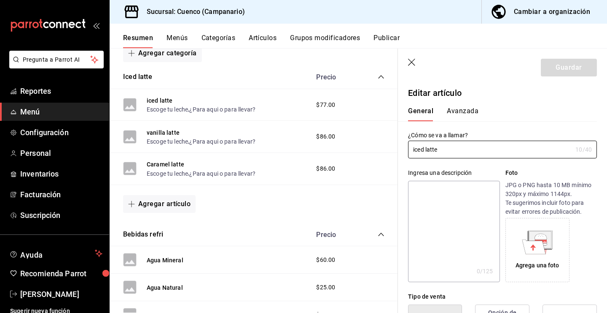
type input "$77.00"
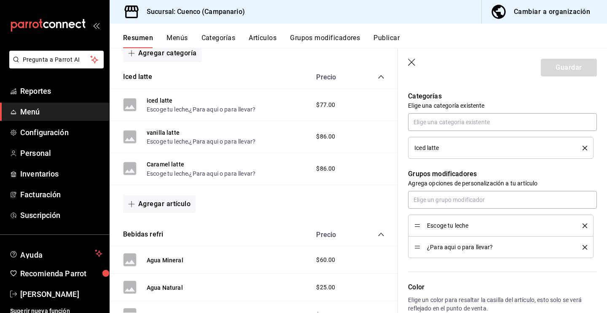
scroll to position [323, 0]
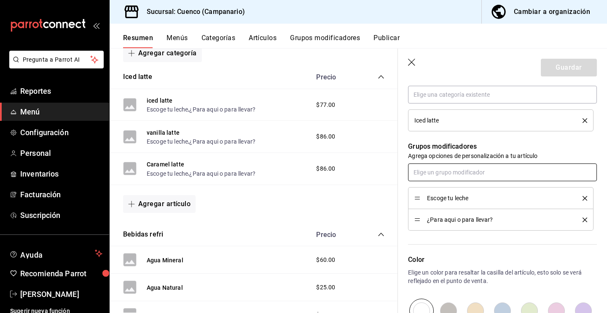
click at [483, 173] on input "text" at bounding box center [502, 172] width 189 height 18
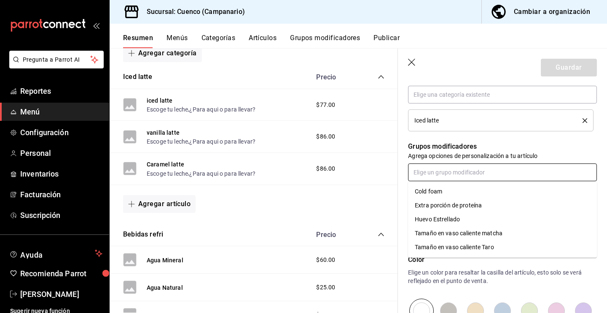
click at [439, 194] on div "Cold foam" at bounding box center [428, 191] width 27 height 9
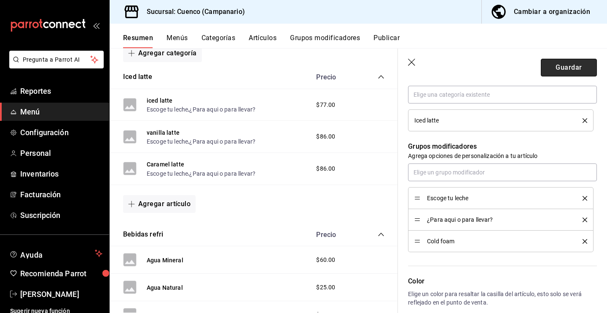
click at [569, 68] on button "Guardar" at bounding box center [569, 68] width 56 height 18
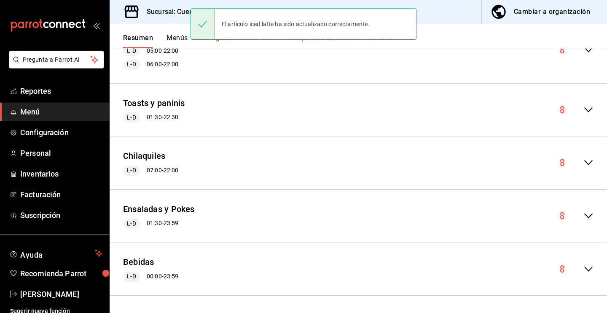
scroll to position [407, 0]
click at [146, 262] on button "Bebidas" at bounding box center [138, 262] width 31 height 12
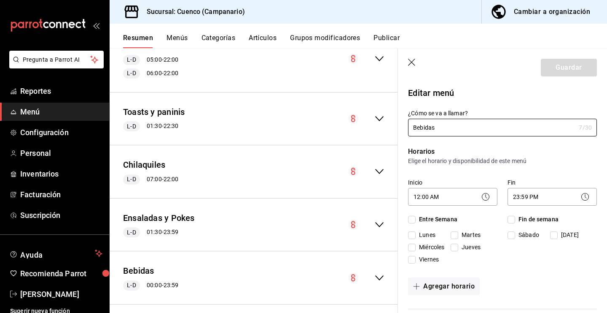
checkbox input "true"
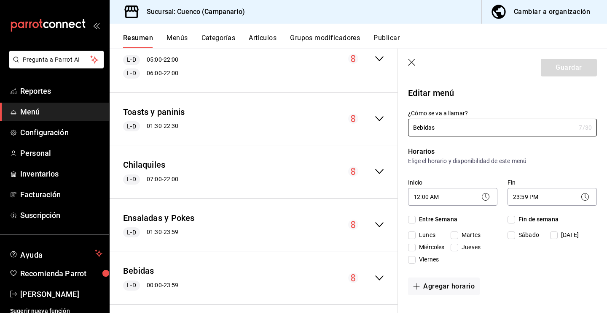
checkbox input "true"
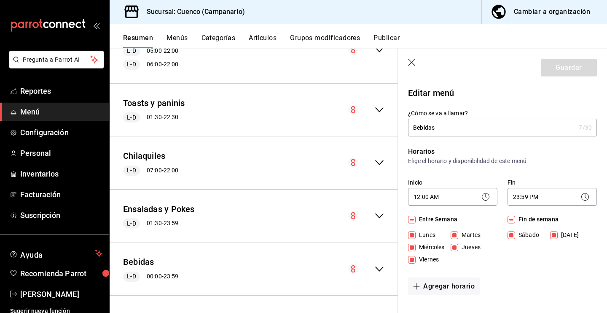
click at [378, 272] on icon "collapse-menu-row" at bounding box center [380, 269] width 10 height 10
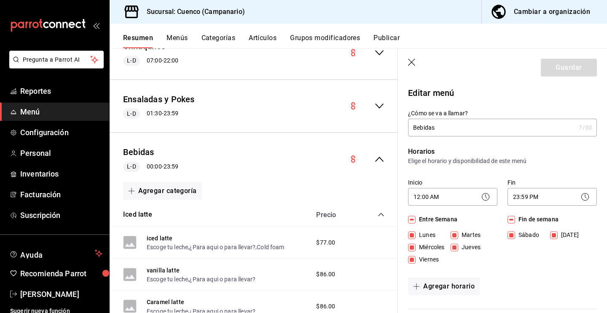
scroll to position [583, 0]
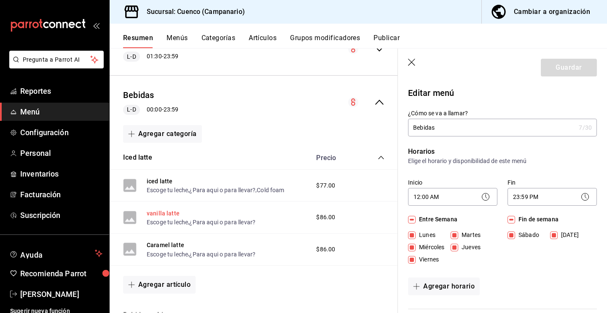
click at [170, 213] on button "vanilla latte" at bounding box center [163, 213] width 33 height 8
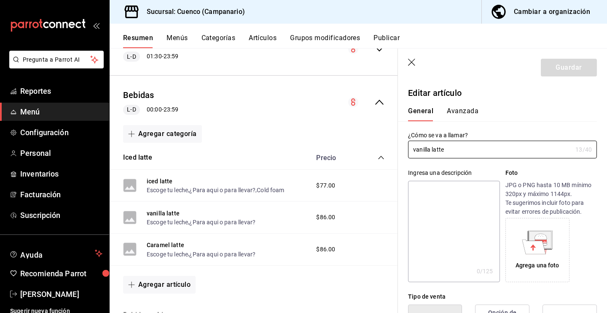
type input "$86.00"
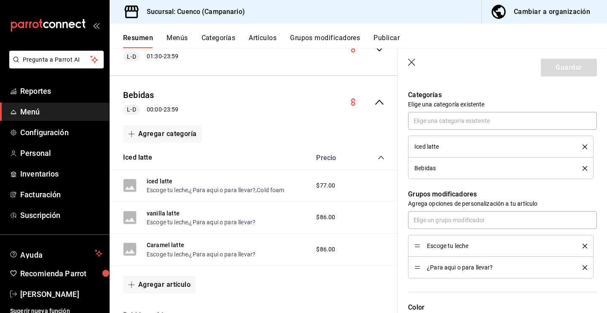
scroll to position [294, 0]
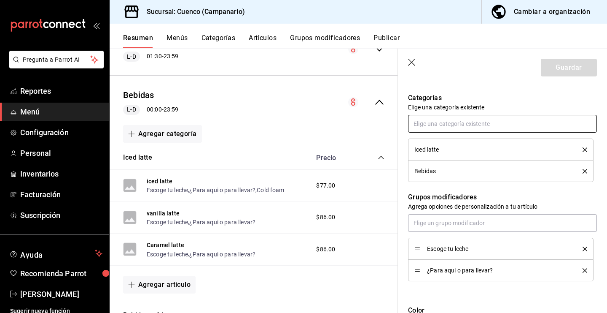
click at [455, 127] on input "text" at bounding box center [502, 124] width 189 height 18
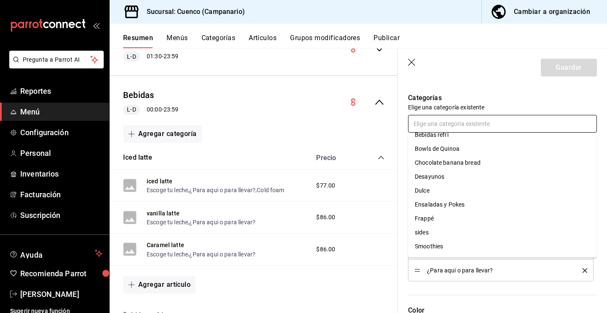
scroll to position [76, 0]
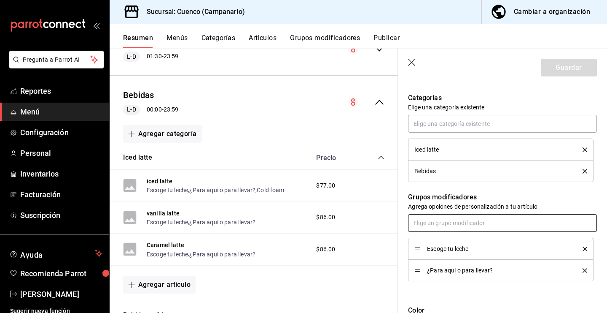
click at [433, 226] on input "text" at bounding box center [502, 223] width 189 height 18
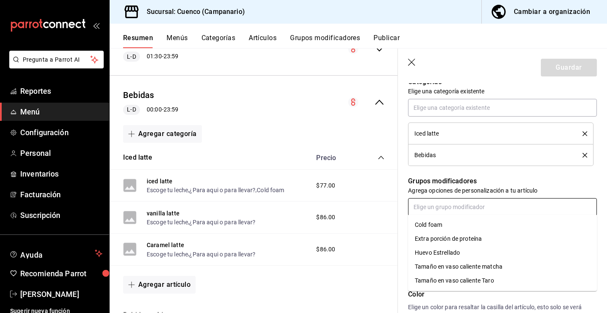
scroll to position [311, 0]
click at [440, 222] on div "Cold foam" at bounding box center [428, 224] width 27 height 9
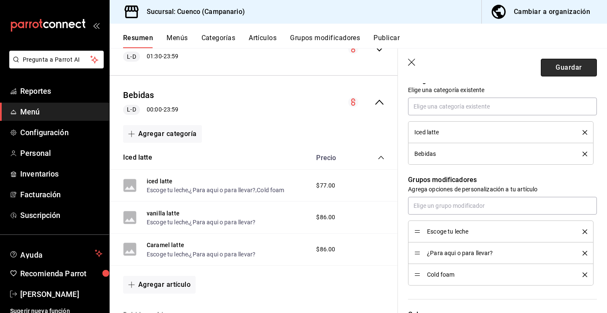
click at [571, 68] on button "Guardar" at bounding box center [569, 68] width 56 height 18
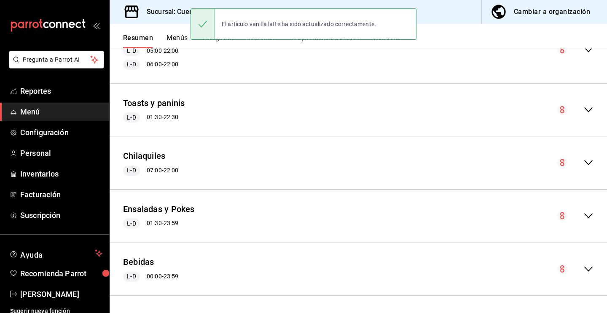
scroll to position [407, 0]
click at [149, 262] on button "Bebidas" at bounding box center [138, 262] width 31 height 12
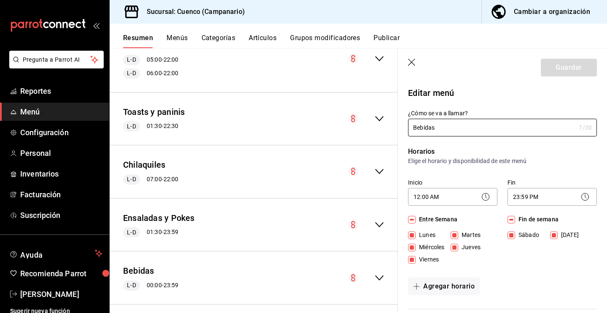
click at [378, 279] on icon "collapse-menu-row" at bounding box center [380, 278] width 10 height 10
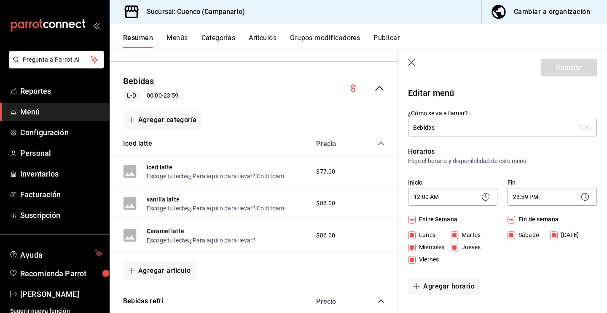
scroll to position [601, 0]
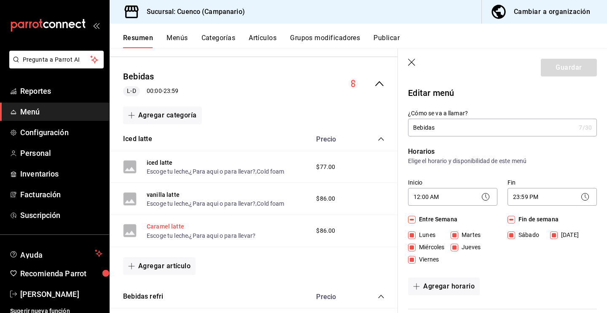
click at [162, 227] on button "Caramel latte" at bounding box center [166, 226] width 38 height 8
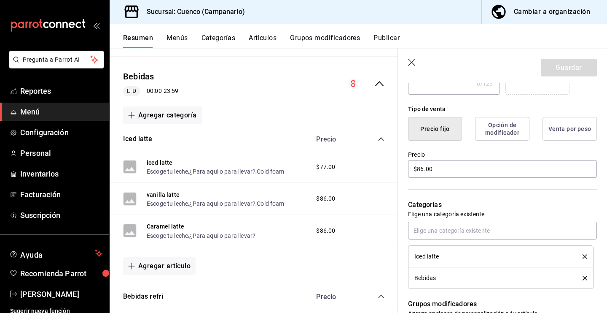
scroll to position [234, 0]
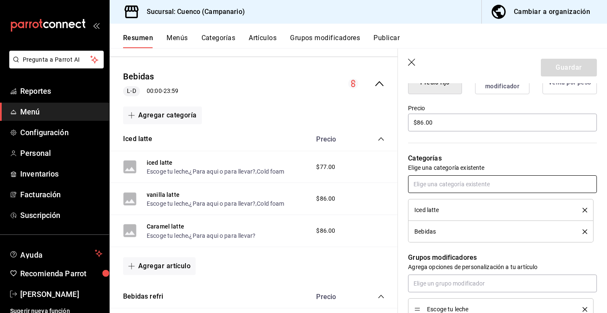
click at [515, 180] on input "text" at bounding box center [502, 184] width 189 height 18
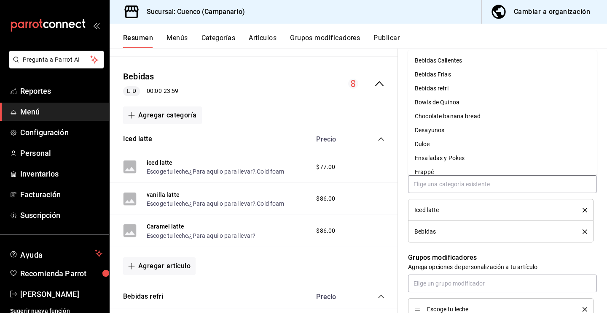
click at [472, 252] on p "Grupos modificadores" at bounding box center [502, 257] width 189 height 10
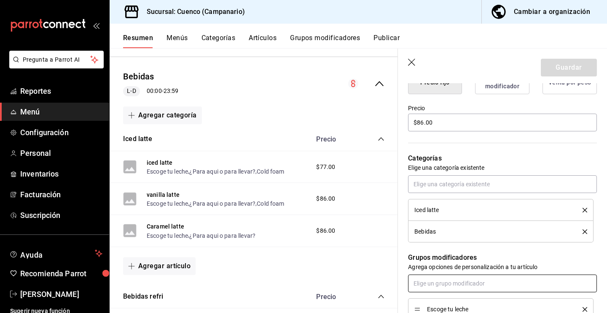
click at [502, 282] on input "text" at bounding box center [502, 283] width 189 height 18
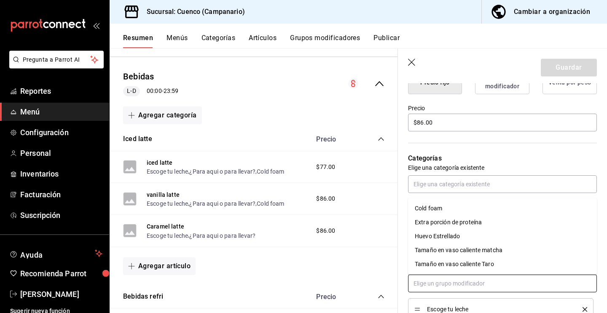
click at [441, 210] on div "Cold foam" at bounding box center [428, 208] width 27 height 9
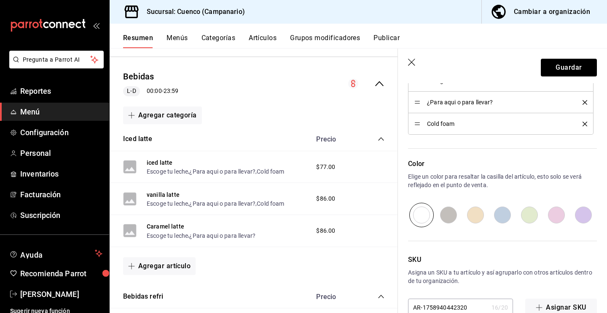
scroll to position [465, 0]
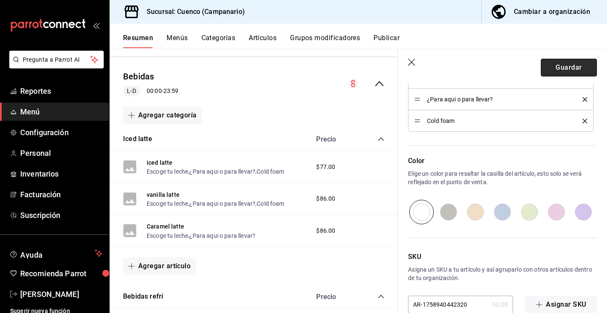
click at [548, 67] on button "Guardar" at bounding box center [569, 68] width 56 height 18
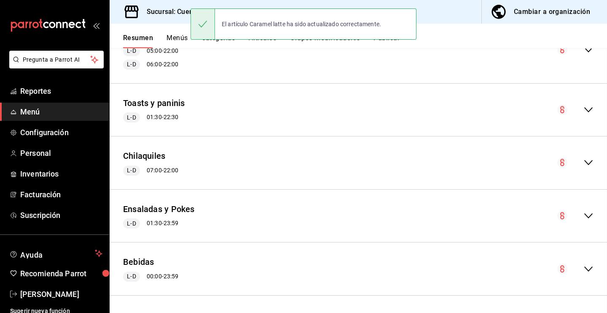
scroll to position [407, 0]
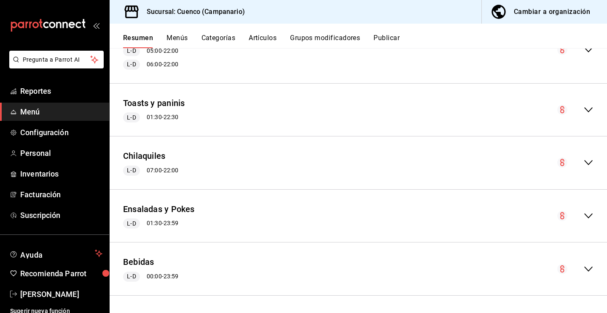
click at [586, 270] on icon "collapse-menu-row" at bounding box center [589, 269] width 10 height 10
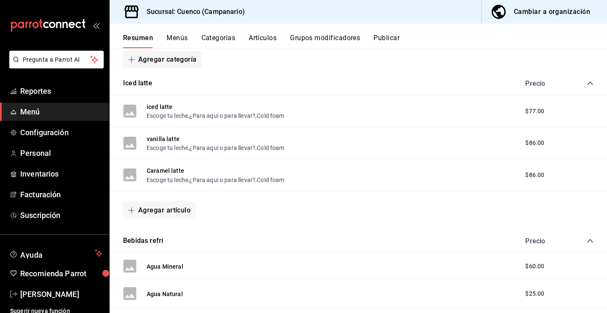
scroll to position [648, 0]
click at [174, 207] on button "Agregar artículo" at bounding box center [159, 210] width 73 height 18
click at [170, 256] on li "Artículo nuevo" at bounding box center [156, 253] width 66 height 21
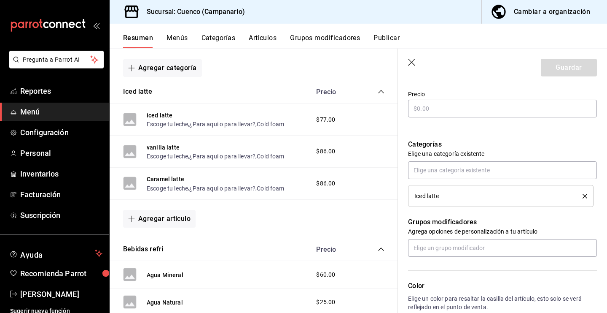
scroll to position [227, 0]
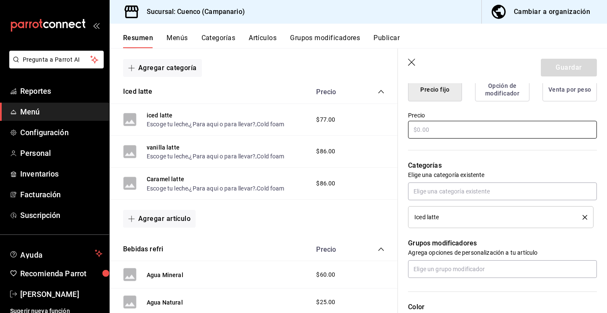
type input "cinanamon Bun latte"
click at [450, 131] on input "text" at bounding box center [502, 130] width 189 height 18
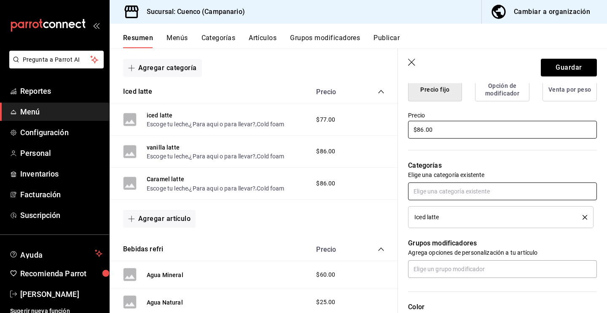
type input "$86.00"
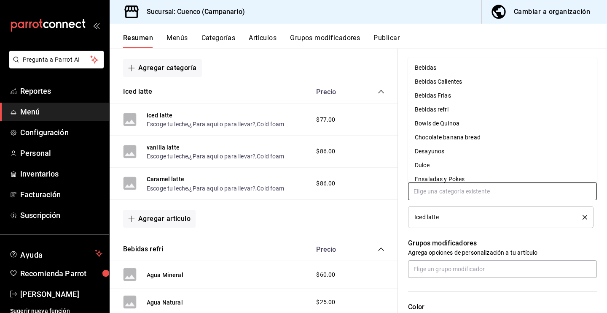
click at [459, 188] on input "text" at bounding box center [502, 191] width 189 height 18
click at [451, 68] on li "Bebidas" at bounding box center [502, 68] width 189 height 14
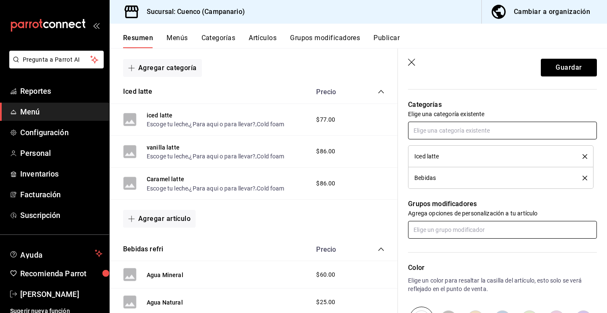
scroll to position [293, 0]
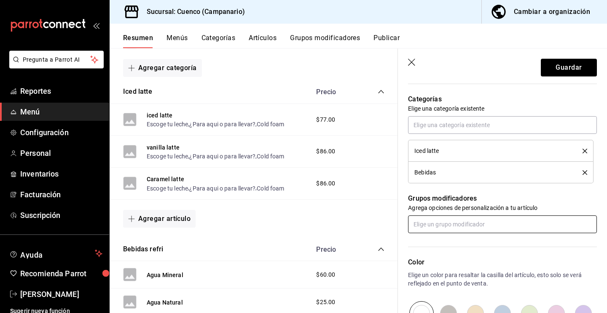
click at [480, 226] on input "text" at bounding box center [502, 224] width 189 height 18
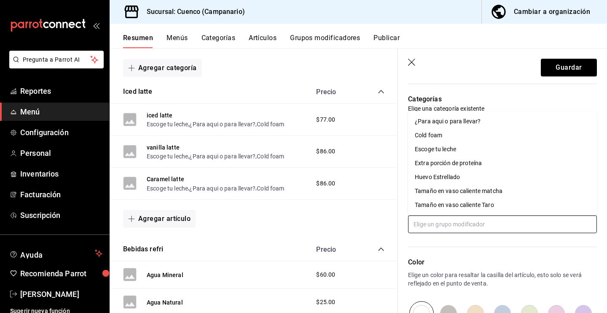
click at [449, 153] on div "Escoge tu leche" at bounding box center [435, 149] width 41 height 9
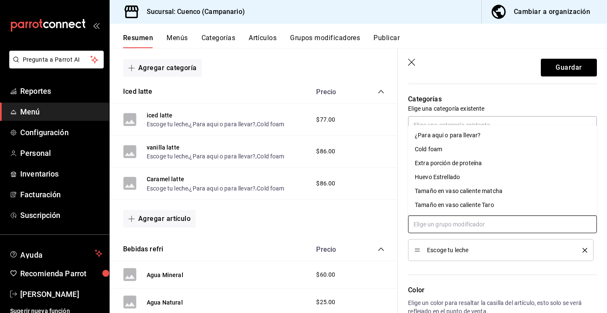
click at [455, 221] on input "text" at bounding box center [502, 224] width 189 height 18
click at [463, 135] on div "¿Para aqui o para llevar?" at bounding box center [448, 135] width 66 height 9
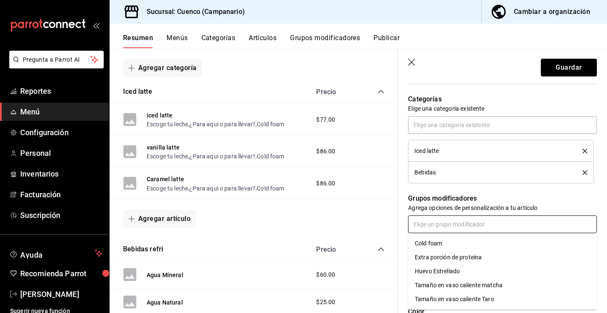
click at [443, 218] on input "text" at bounding box center [502, 224] width 189 height 18
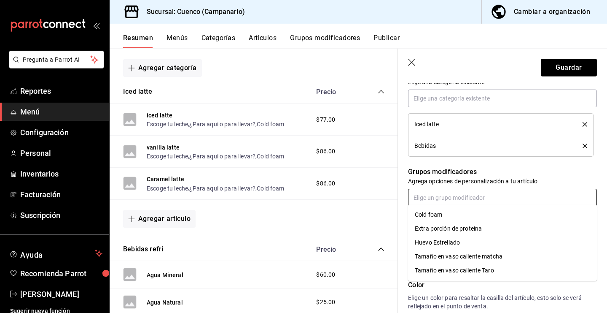
scroll to position [322, 0]
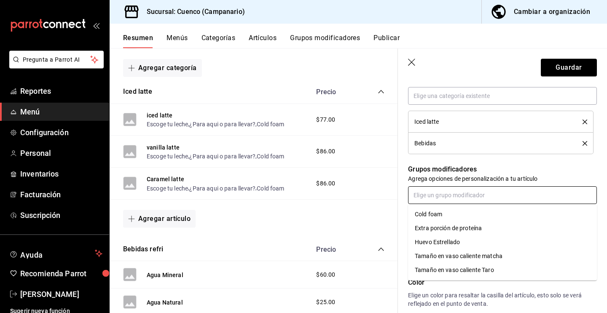
click at [441, 216] on div "Cold foam" at bounding box center [428, 214] width 27 height 9
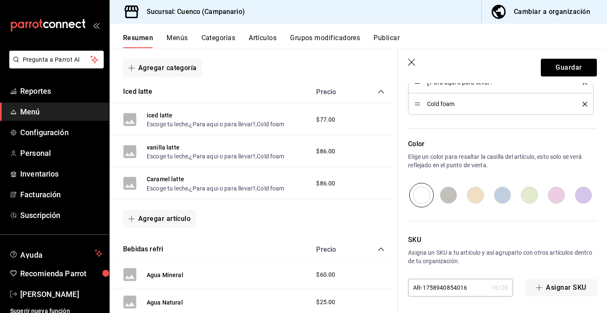
scroll to position [482, 0]
click at [561, 66] on button "Guardar" at bounding box center [569, 68] width 56 height 18
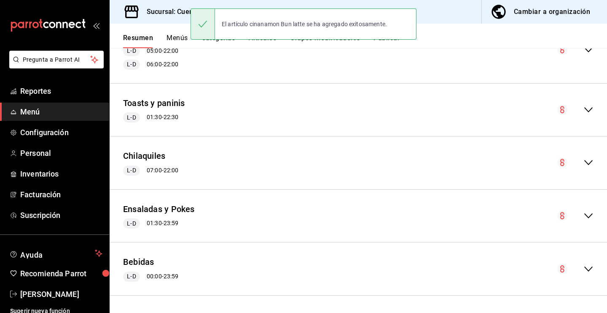
scroll to position [407, 0]
click at [595, 270] on div "Bebidas L-D 00:00 - 23:59" at bounding box center [359, 268] width 498 height 39
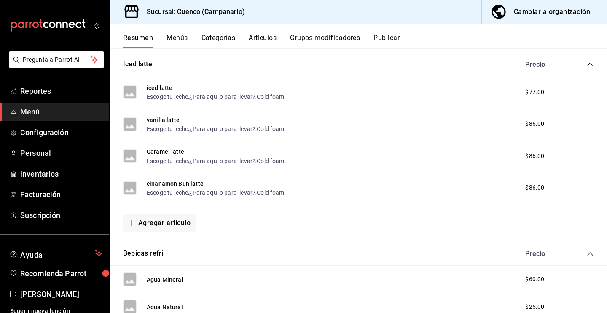
scroll to position [664, 0]
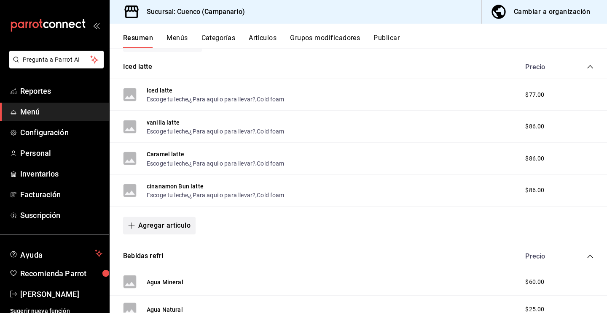
click at [173, 221] on button "Agregar artículo" at bounding box center [159, 225] width 73 height 18
click at [156, 247] on li "Artículo existente" at bounding box center [156, 248] width 66 height 21
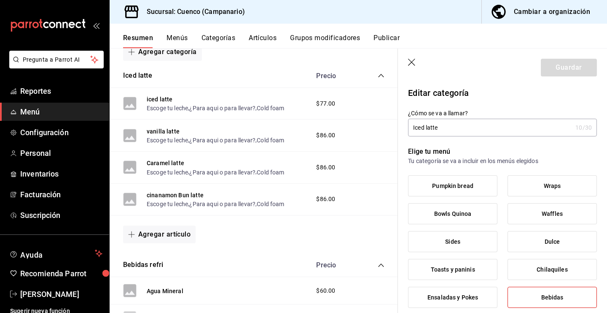
click at [412, 61] on icon "button" at bounding box center [411, 62] width 7 height 7
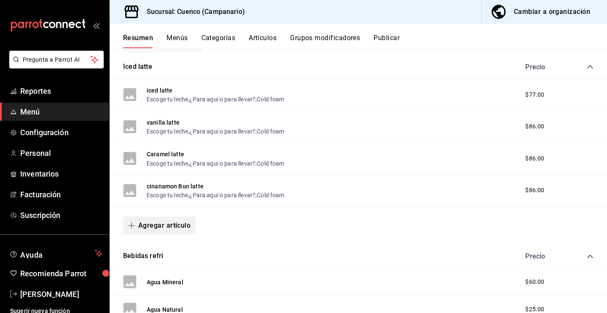
click at [175, 221] on button "Agregar artículo" at bounding box center [159, 225] width 73 height 18
click at [173, 266] on li "Artículo nuevo" at bounding box center [156, 268] width 66 height 21
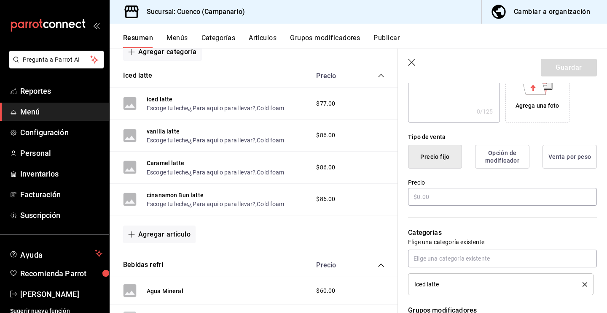
scroll to position [170, 0]
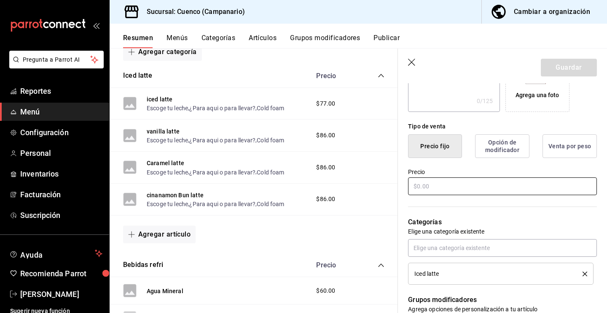
type input "mocha blanco"
click at [456, 187] on input "text" at bounding box center [502, 186] width 189 height 18
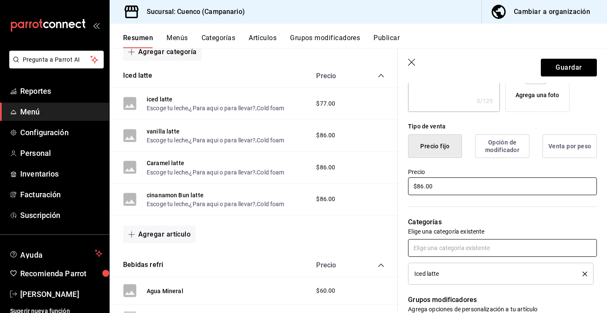
type input "$86.00"
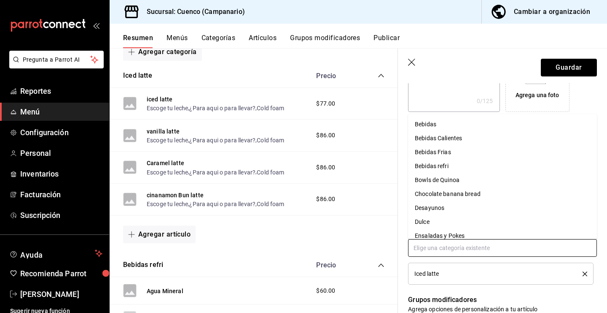
click at [463, 246] on input "text" at bounding box center [502, 248] width 189 height 18
click at [433, 124] on li "Bebidas" at bounding box center [502, 124] width 189 height 14
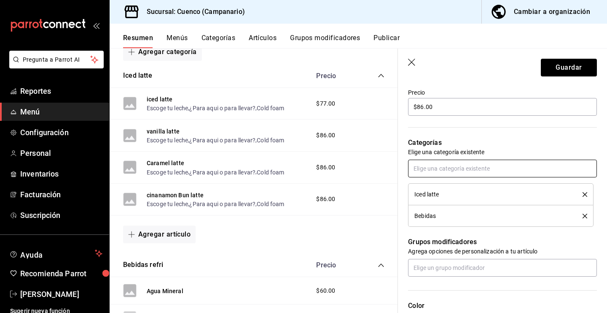
scroll to position [252, 0]
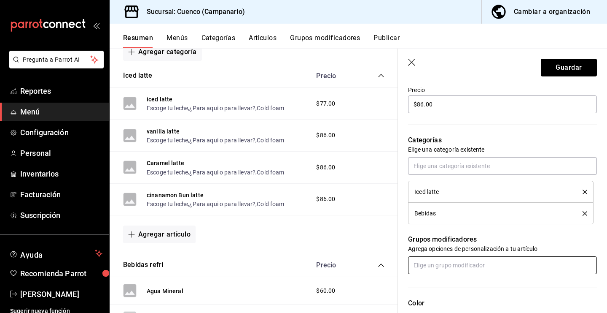
click at [454, 270] on input "text" at bounding box center [502, 265] width 189 height 18
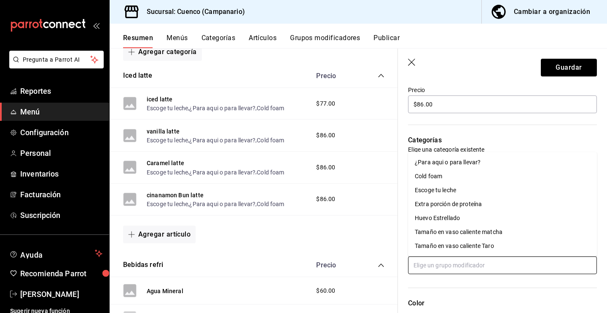
click at [451, 179] on li "Cold foam" at bounding box center [502, 176] width 189 height 14
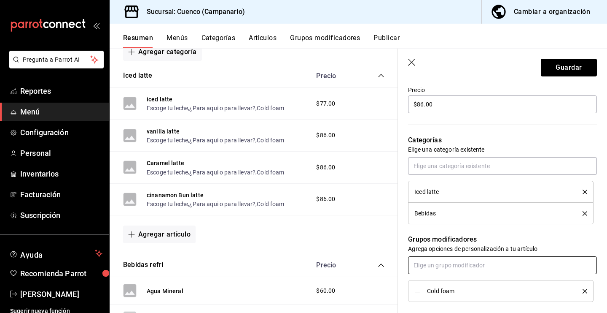
click at [451, 267] on input "text" at bounding box center [502, 265] width 189 height 18
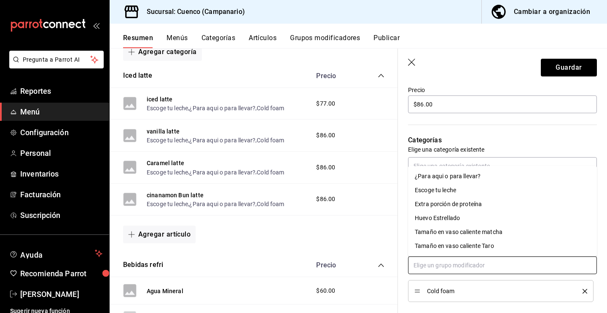
click at [458, 177] on div "¿Para aqui o para llevar?" at bounding box center [448, 176] width 66 height 9
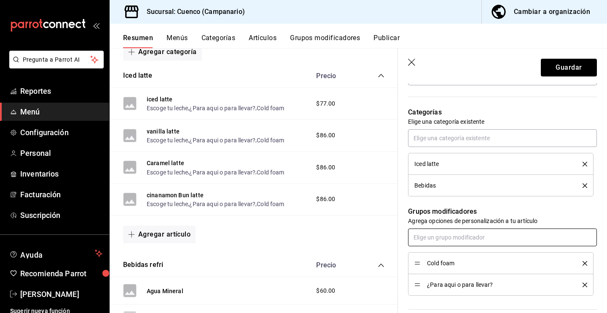
scroll to position [283, 0]
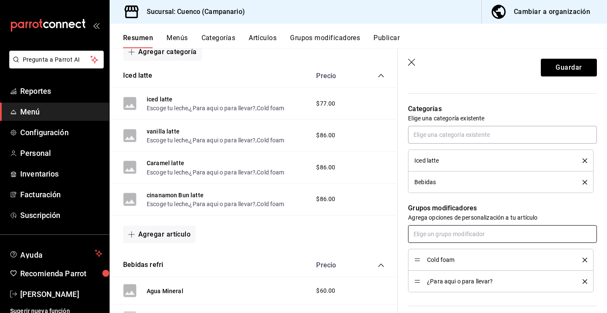
click at [447, 233] on input "text" at bounding box center [502, 234] width 189 height 18
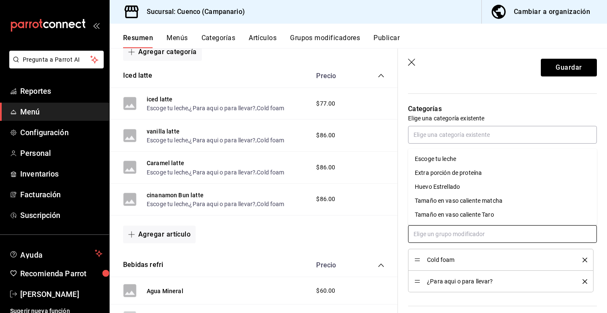
type input "l"
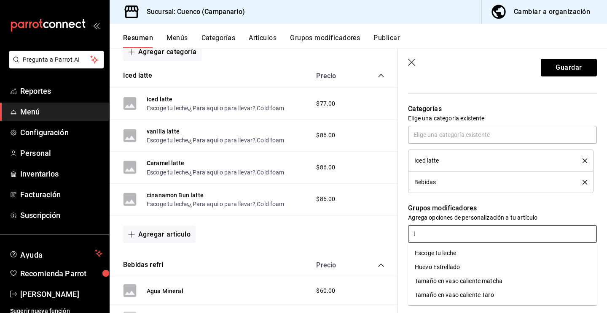
click at [468, 254] on li "Escoge tu leche" at bounding box center [502, 253] width 189 height 14
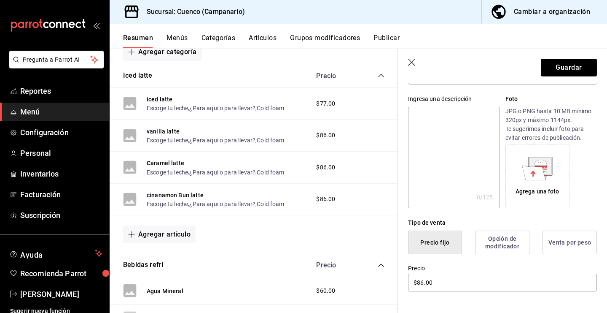
scroll to position [0, 0]
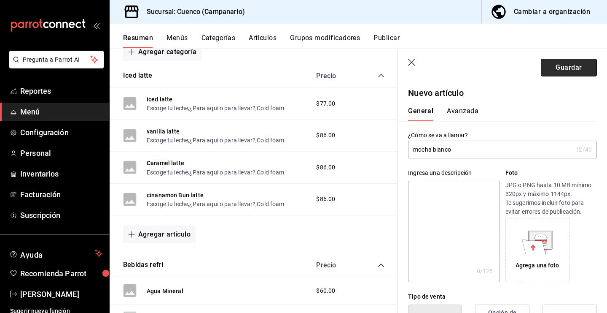
click at [553, 69] on button "Guardar" at bounding box center [569, 68] width 56 height 18
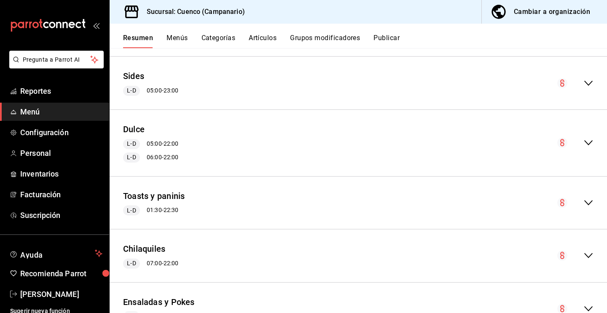
scroll to position [407, 0]
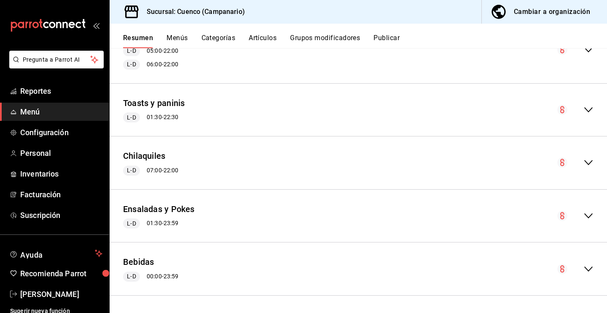
click at [589, 267] on icon "collapse-menu-row" at bounding box center [589, 269] width 10 height 10
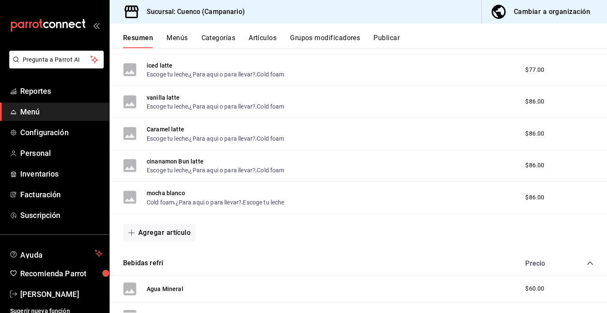
scroll to position [690, 0]
click at [178, 230] on button "Agregar artículo" at bounding box center [159, 232] width 73 height 18
click at [167, 256] on li "Artículo existente" at bounding box center [156, 254] width 66 height 21
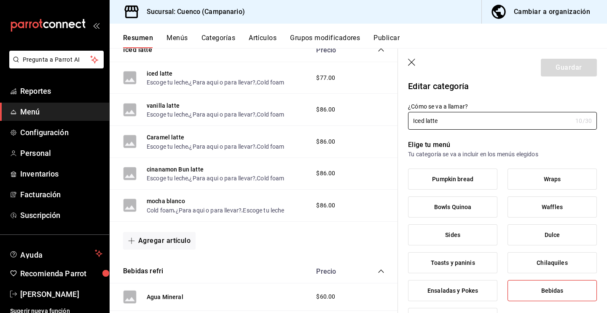
scroll to position [8, 0]
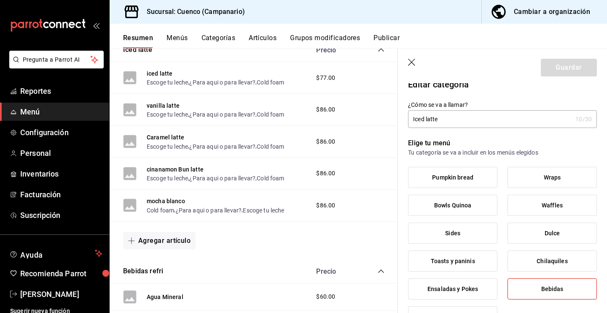
click at [413, 62] on icon "button" at bounding box center [412, 63] width 8 height 8
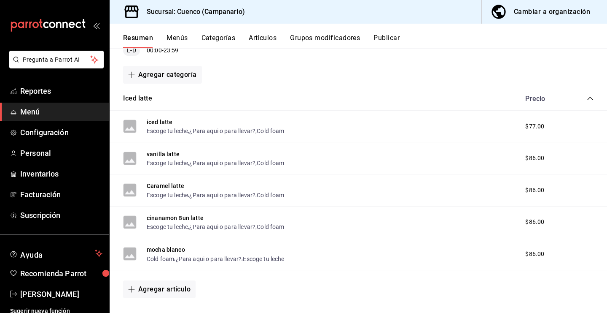
scroll to position [643, 0]
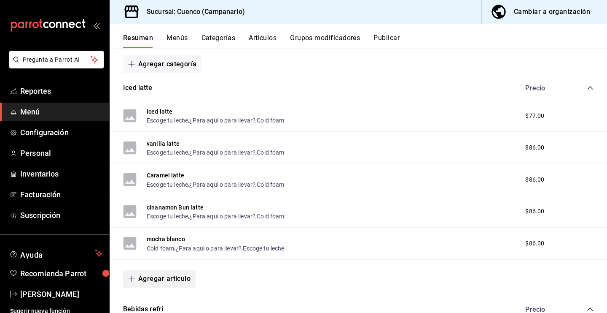
click at [173, 279] on button "Agregar artículo" at bounding box center [159, 279] width 73 height 18
click at [169, 289] on li "Artículo nuevo" at bounding box center [156, 292] width 66 height 21
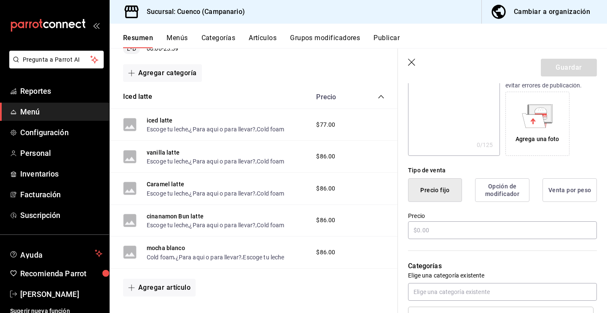
scroll to position [131, 0]
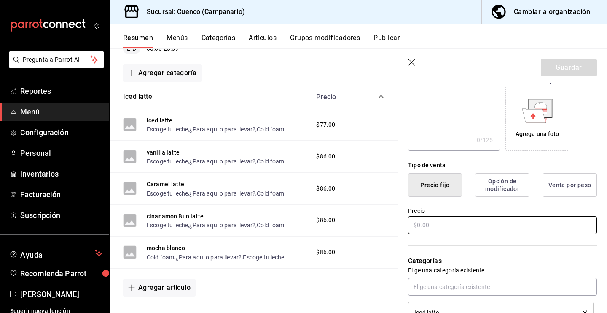
type input "Hazelnut Latte"
click at [499, 217] on input "text" at bounding box center [502, 225] width 189 height 18
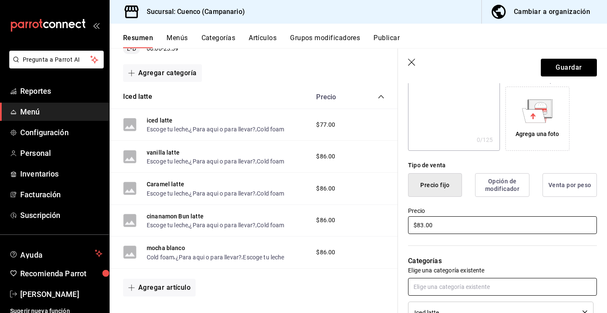
type input "$83.00"
click at [505, 281] on input "text" at bounding box center [502, 287] width 189 height 18
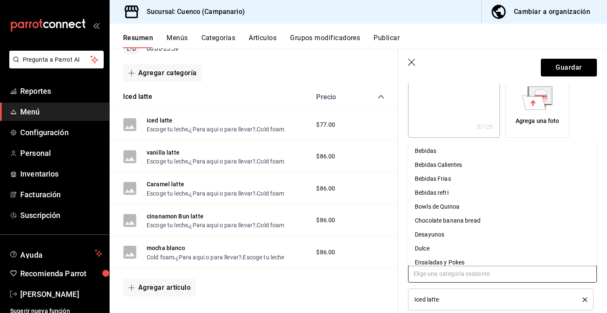
scroll to position [145, 0]
click at [467, 150] on li "Bebidas" at bounding box center [502, 150] width 189 height 14
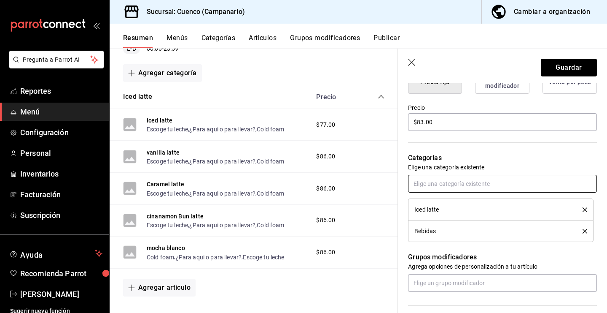
scroll to position [257, 0]
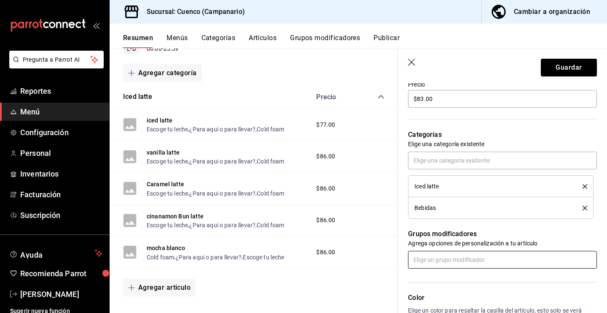
click at [465, 262] on input "text" at bounding box center [502, 260] width 189 height 18
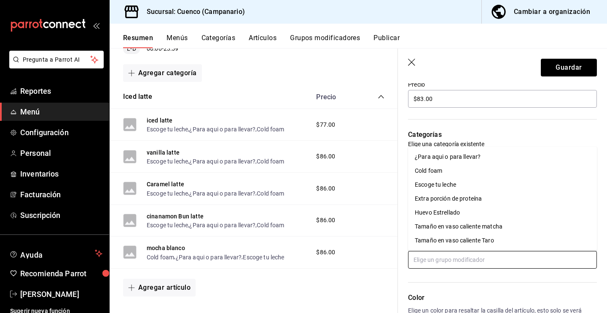
click at [458, 158] on div "¿Para aqui o para llevar?" at bounding box center [448, 156] width 66 height 9
click at [450, 259] on input "text" at bounding box center [502, 260] width 189 height 18
click at [439, 186] on div "Escoge tu leche" at bounding box center [435, 184] width 41 height 9
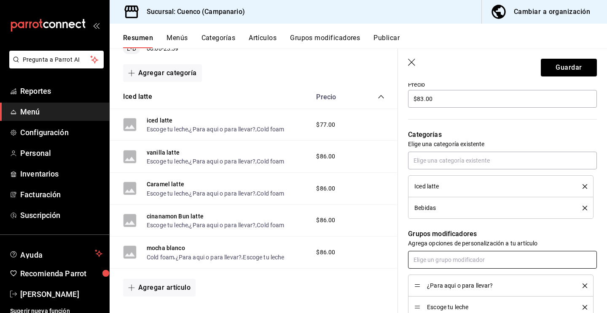
click at [447, 256] on input "text" at bounding box center [502, 260] width 189 height 18
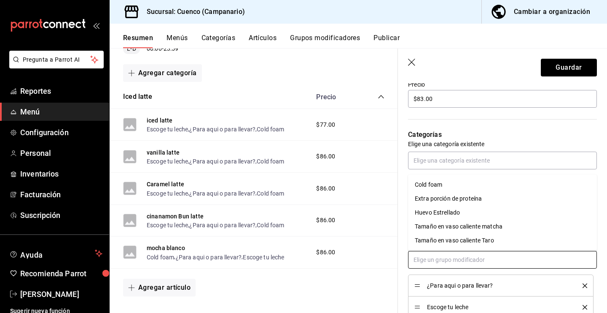
click at [432, 189] on li "Cold foam" at bounding box center [502, 185] width 189 height 14
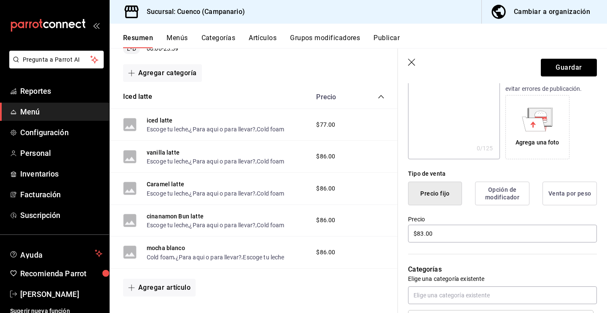
scroll to position [0, 0]
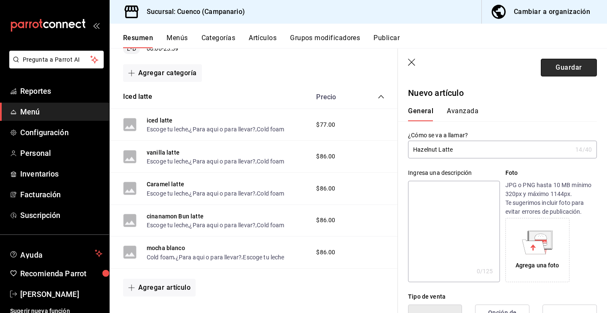
click at [553, 73] on button "Guardar" at bounding box center [569, 68] width 56 height 18
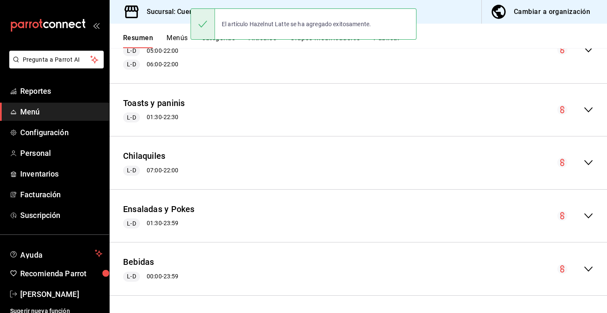
scroll to position [407, 0]
click at [589, 267] on icon "collapse-menu-row" at bounding box center [589, 269] width 10 height 10
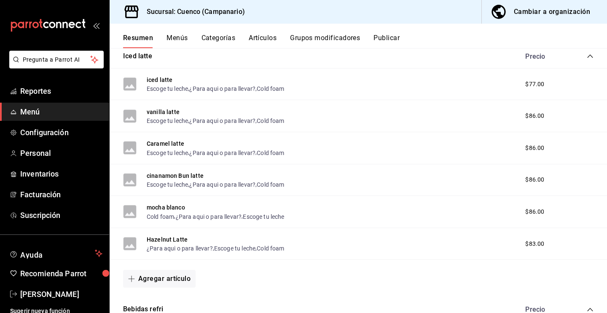
scroll to position [677, 0]
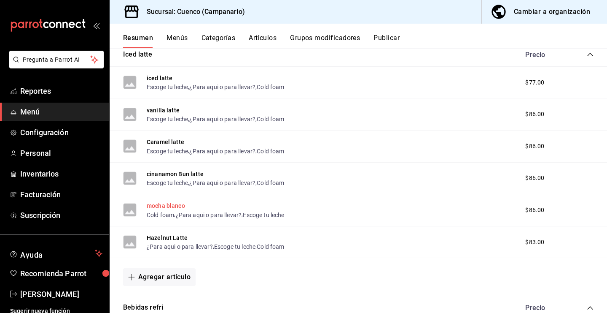
click at [167, 206] on button "mocha blanco" at bounding box center [166, 205] width 38 height 8
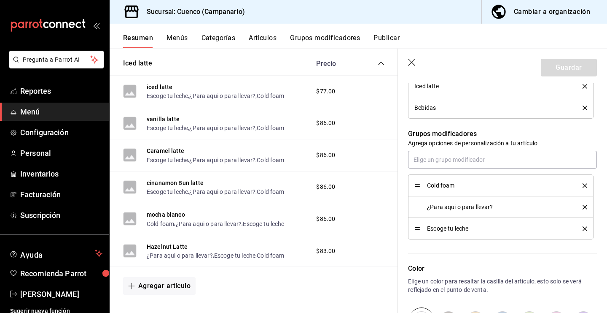
scroll to position [359, 0]
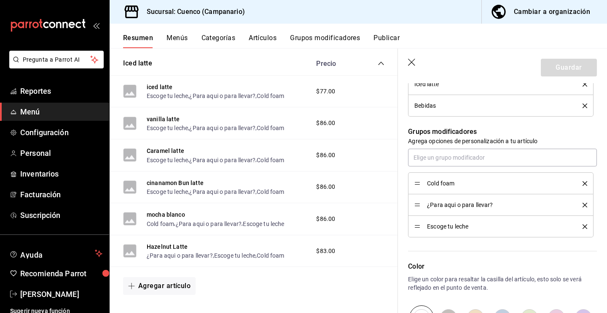
click at [583, 183] on icon "delete" at bounding box center [585, 183] width 5 height 5
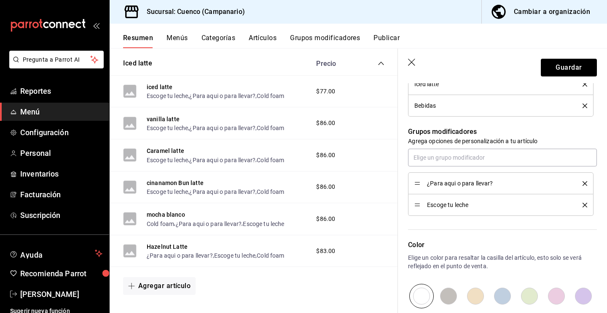
click at [583, 183] on icon "delete" at bounding box center [585, 183] width 5 height 5
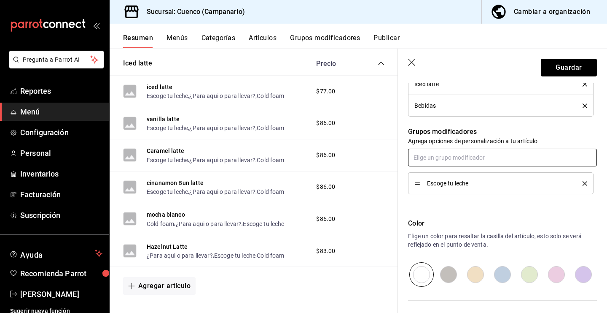
click at [486, 151] on input "text" at bounding box center [502, 157] width 189 height 18
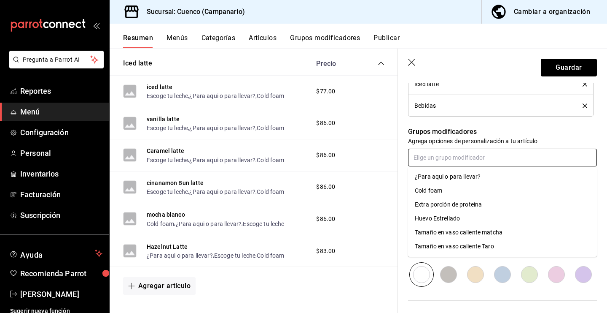
click at [477, 173] on div "¿Para aqui o para llevar?" at bounding box center [448, 176] width 66 height 9
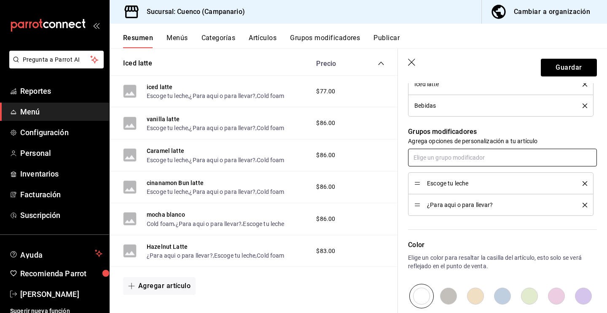
click at [477, 156] on input "text" at bounding box center [502, 157] width 189 height 18
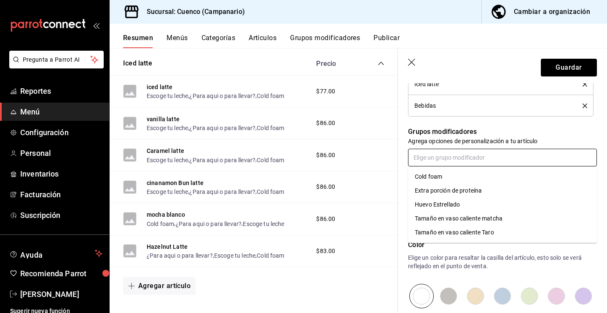
click at [470, 179] on li "Cold foam" at bounding box center [502, 177] width 189 height 14
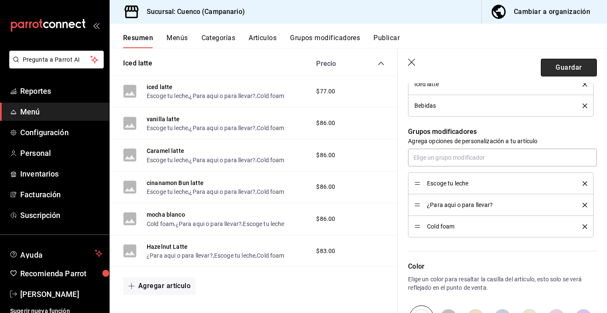
click at [553, 70] on button "Guardar" at bounding box center [569, 68] width 56 height 18
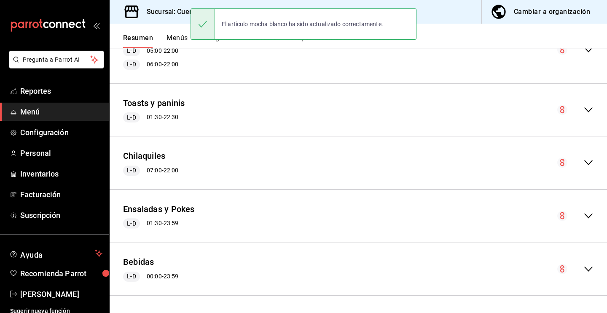
scroll to position [407, 0]
click at [586, 268] on icon "collapse-menu-row" at bounding box center [589, 269] width 10 height 10
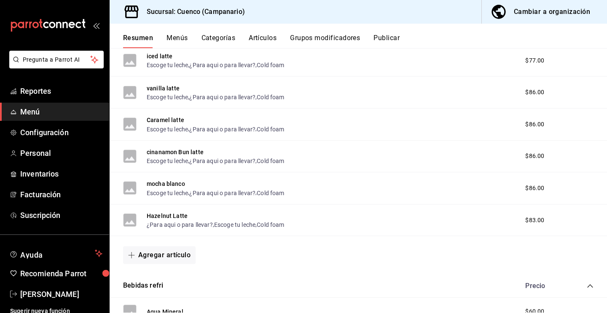
scroll to position [701, 0]
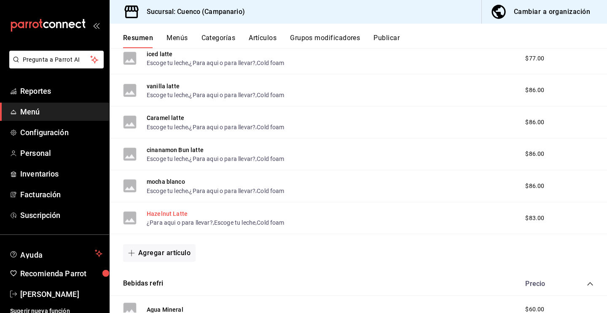
click at [163, 212] on button "Hazelnut Latte" at bounding box center [167, 213] width 41 height 8
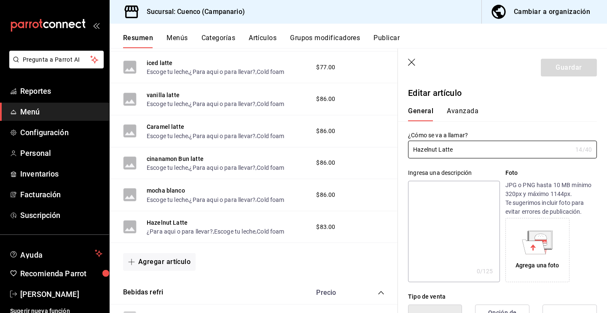
type input "$83.00"
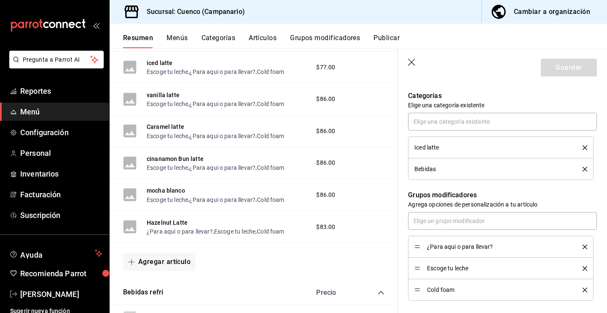
scroll to position [315, 0]
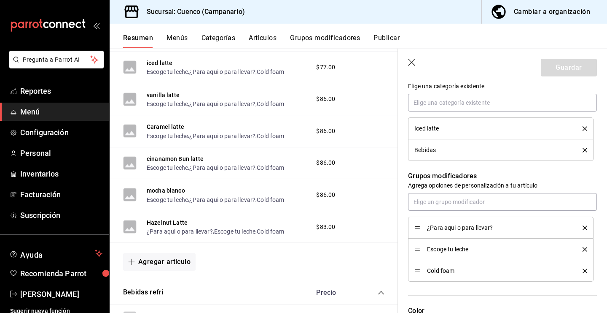
click at [585, 229] on icon "delete" at bounding box center [585, 227] width 5 height 5
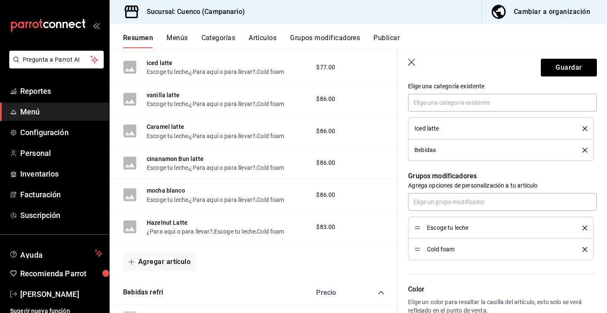
click at [582, 251] on button "delete" at bounding box center [582, 249] width 11 height 5
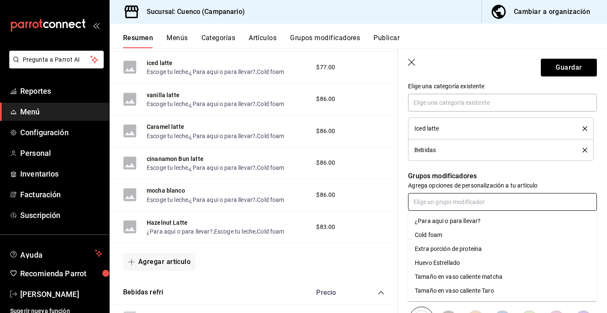
click at [531, 201] on input "text" at bounding box center [502, 202] width 189 height 18
click at [488, 218] on li "¿Para aqui o para llevar?" at bounding box center [502, 221] width 189 height 14
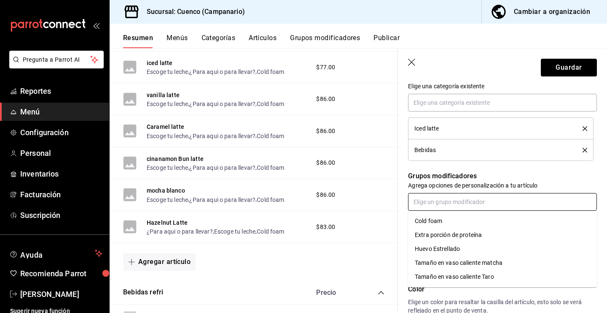
click at [483, 201] on input "text" at bounding box center [502, 202] width 189 height 18
click at [462, 218] on li "Cold foam" at bounding box center [502, 221] width 189 height 14
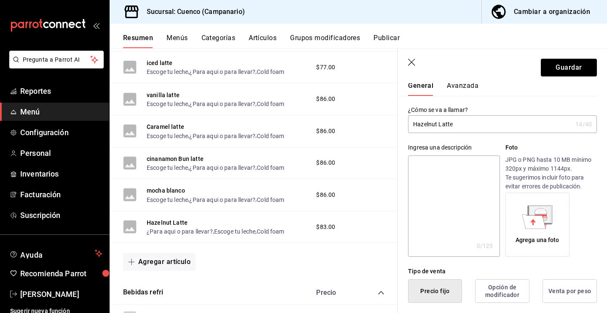
scroll to position [0, 0]
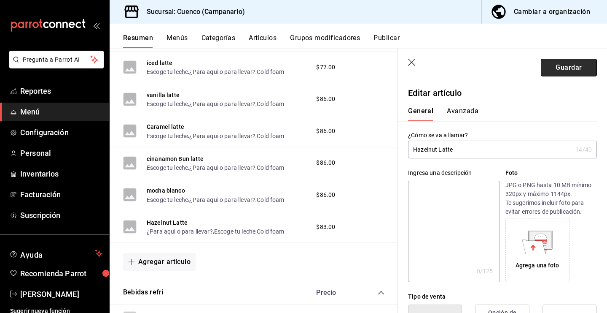
click at [552, 73] on button "Guardar" at bounding box center [569, 68] width 56 height 18
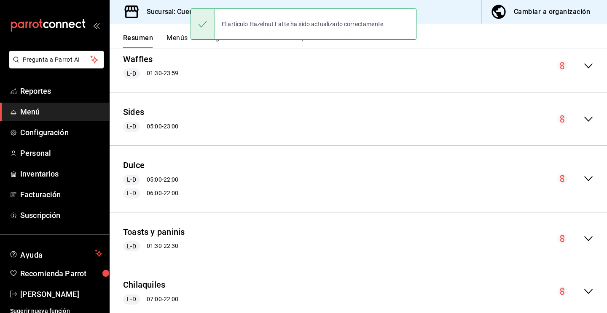
scroll to position [277, 0]
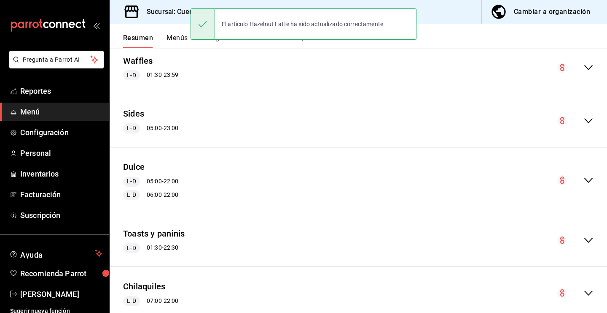
click at [582, 181] on div "collapse-menu-row" at bounding box center [576, 180] width 36 height 10
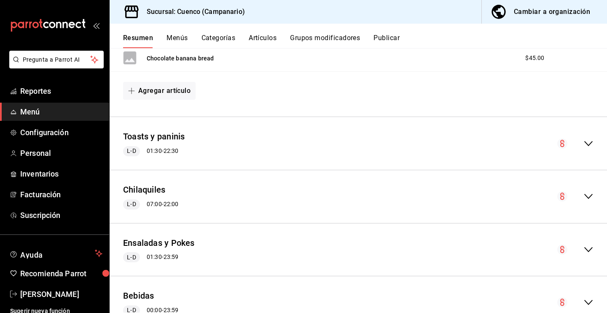
scroll to position [993, 0]
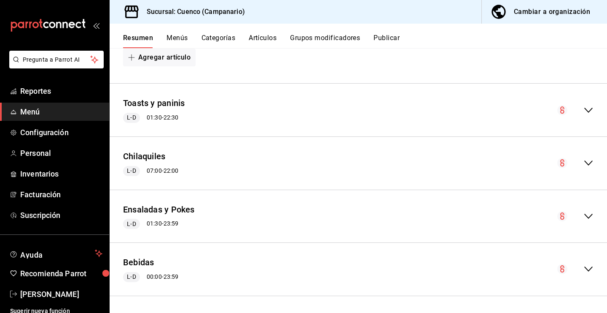
click at [591, 272] on icon "collapse-menu-row" at bounding box center [589, 269] width 10 height 10
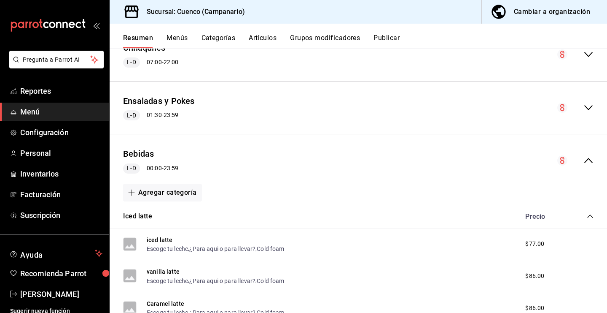
scroll to position [1269, 0]
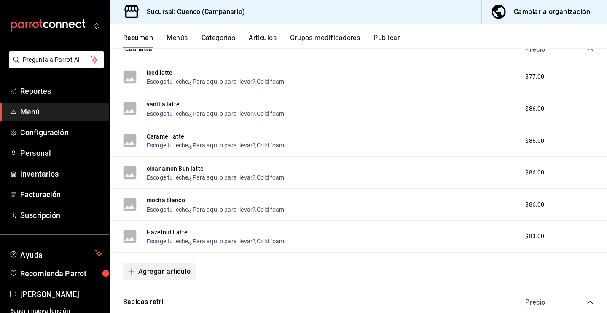
click at [170, 270] on button "Agregar artículo" at bounding box center [159, 271] width 73 height 18
click at [164, 289] on li "Artículo nuevo" at bounding box center [156, 292] width 66 height 21
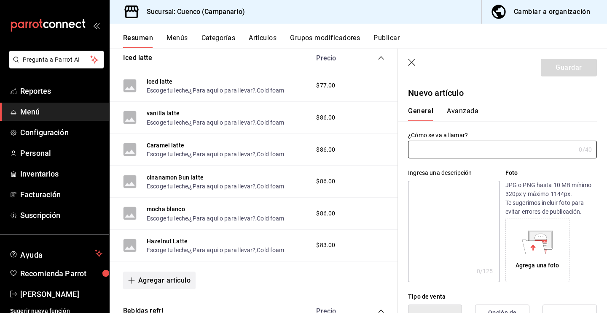
click at [169, 276] on button "Agregar artículo" at bounding box center [159, 280] width 73 height 18
click at [170, 290] on li "Artículo nuevo" at bounding box center [156, 292] width 66 height 21
click at [505, 145] on input "text" at bounding box center [491, 149] width 167 height 17
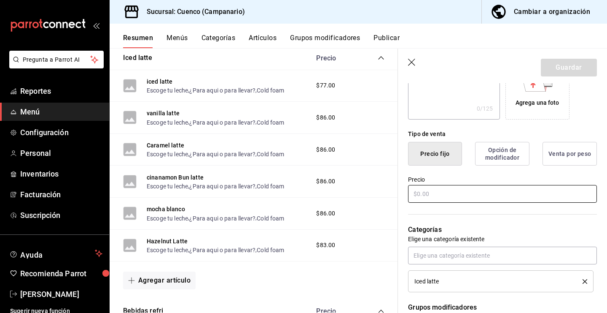
scroll to position [168, 0]
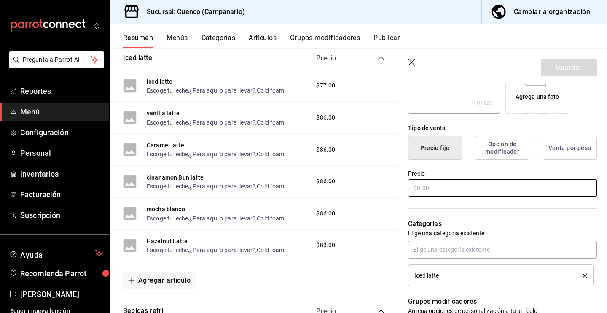
type input "Cardamom latte"
click at [497, 187] on input "text" at bounding box center [502, 188] width 189 height 18
type input "$7.00"
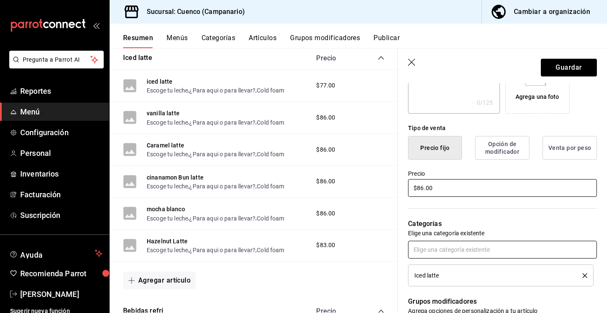
type input "$86.00"
click at [489, 245] on input "text" at bounding box center [502, 249] width 189 height 18
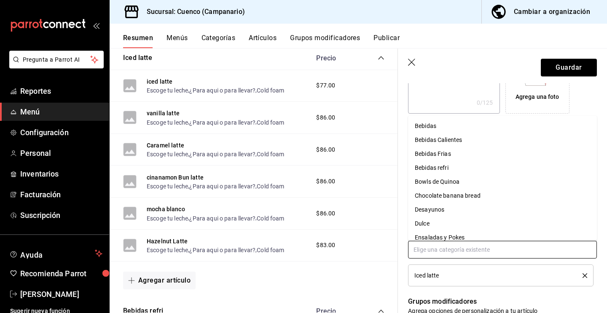
click at [464, 127] on li "Bebidas" at bounding box center [502, 126] width 189 height 14
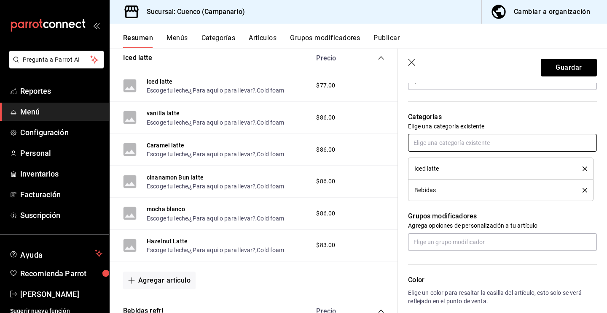
scroll to position [279, 0]
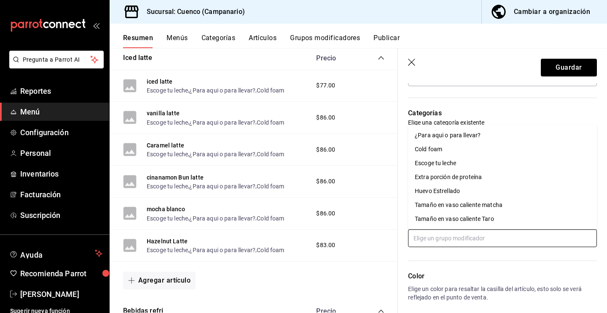
click at [458, 244] on input "text" at bounding box center [502, 238] width 189 height 18
click at [465, 166] on li "Escoge tu leche" at bounding box center [502, 163] width 189 height 14
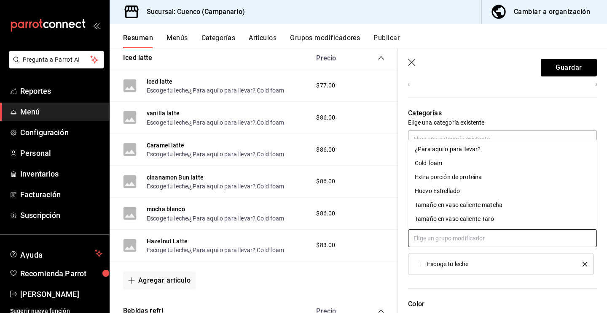
click at [440, 242] on input "text" at bounding box center [502, 238] width 189 height 18
click at [524, 240] on input "text" at bounding box center [502, 238] width 189 height 18
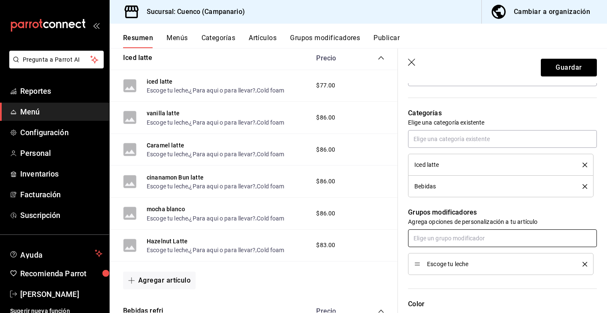
click at [484, 236] on input "text" at bounding box center [502, 238] width 189 height 18
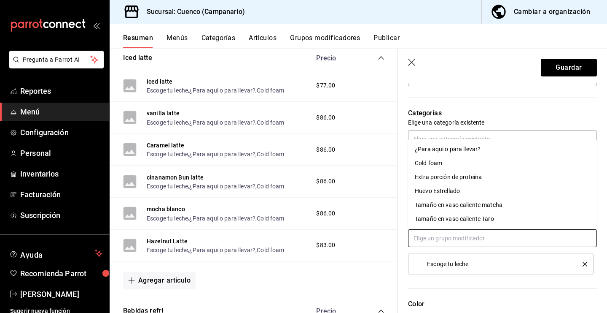
click at [467, 151] on div "¿Para aqui o para llevar?" at bounding box center [448, 149] width 66 height 9
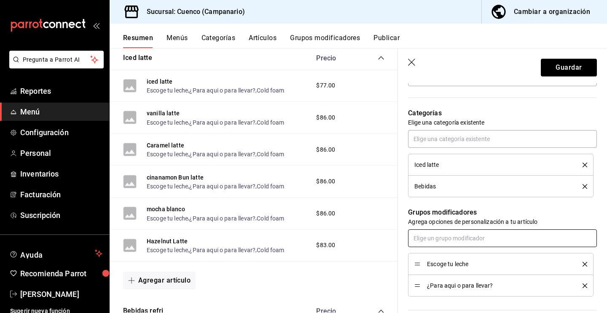
click at [456, 239] on input "text" at bounding box center [502, 238] width 189 height 18
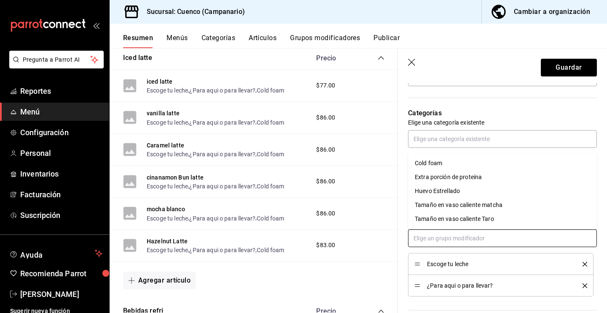
click at [439, 161] on div "Cold foam" at bounding box center [428, 163] width 27 height 9
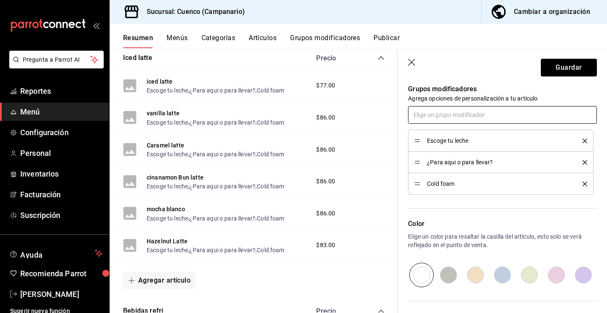
scroll to position [482, 0]
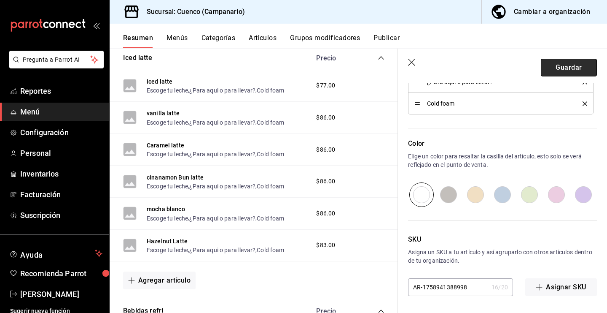
click at [564, 67] on button "Guardar" at bounding box center [569, 68] width 56 height 18
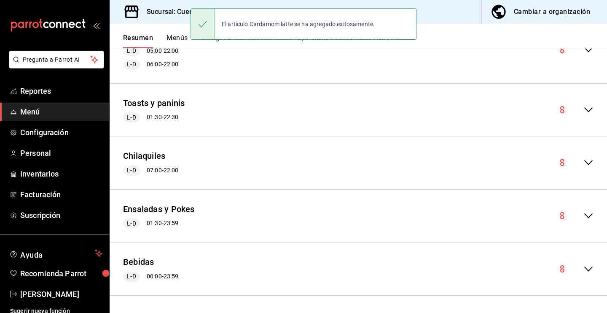
scroll to position [407, 0]
click at [590, 270] on icon "collapse-menu-row" at bounding box center [589, 269] width 10 height 10
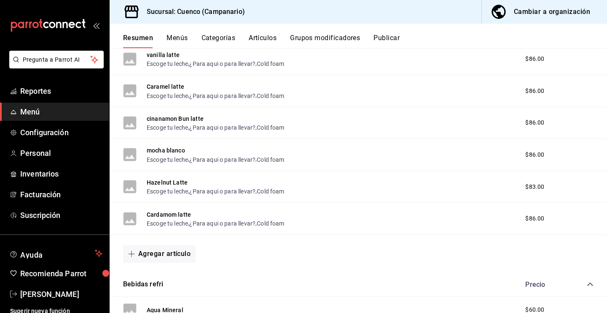
scroll to position [732, 0]
click at [184, 255] on button "Agregar artículo" at bounding box center [159, 253] width 73 height 18
click at [175, 268] on li "Artículo existente" at bounding box center [156, 271] width 66 height 21
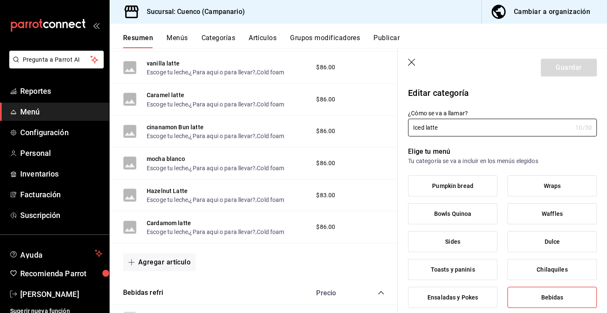
click at [412, 61] on icon "button" at bounding box center [412, 63] width 8 height 8
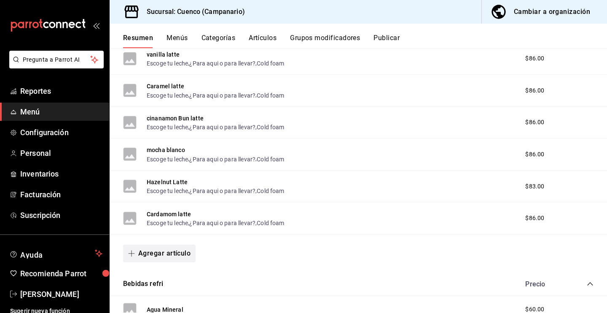
click at [164, 248] on button "Agregar artículo" at bounding box center [159, 253] width 73 height 18
click at [168, 295] on li "Artículo nuevo" at bounding box center [156, 292] width 66 height 21
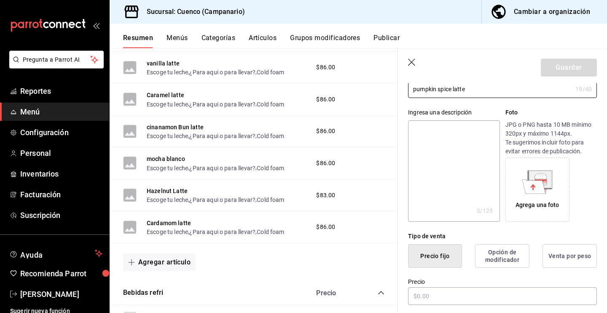
scroll to position [103, 0]
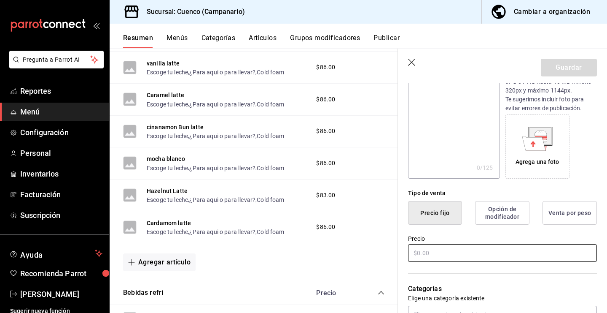
type input "pumpkin spice latte"
click at [427, 250] on input "text" at bounding box center [502, 253] width 189 height 18
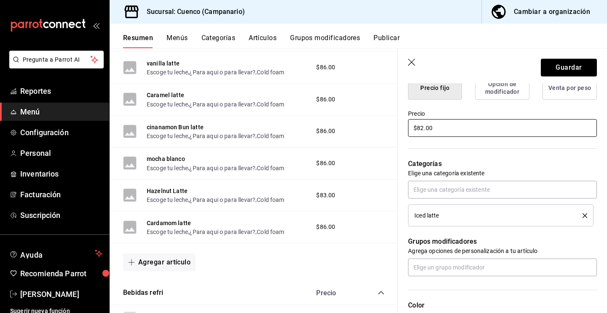
scroll to position [229, 0]
type input "$82.00"
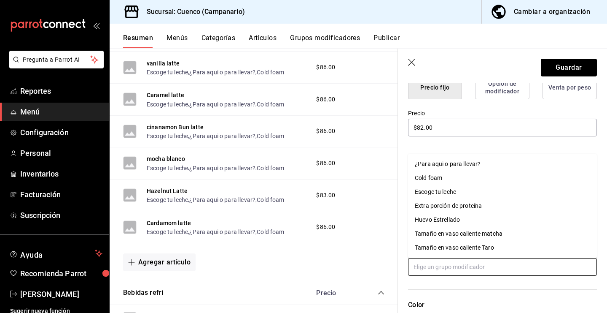
click at [452, 267] on input "text" at bounding box center [502, 267] width 189 height 18
click at [460, 194] on li "Escoge tu leche" at bounding box center [502, 192] width 189 height 14
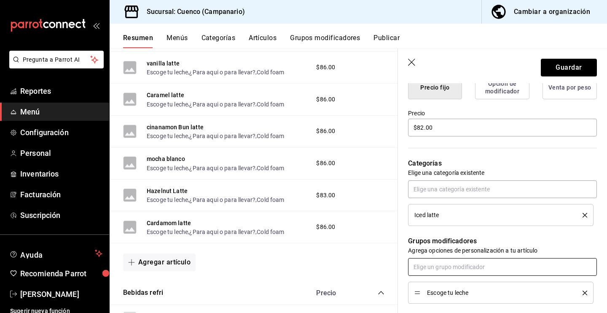
click at [448, 267] on input "text" at bounding box center [502, 267] width 189 height 18
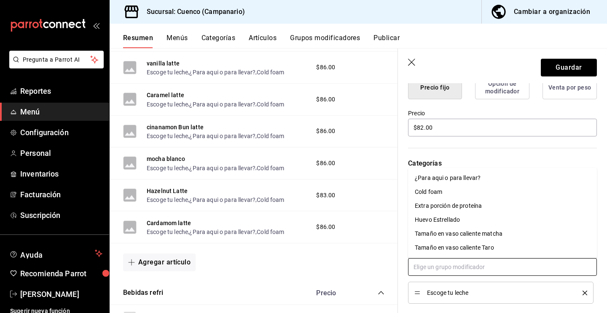
click at [454, 177] on div "¿Para aqui o para llevar?" at bounding box center [448, 177] width 66 height 9
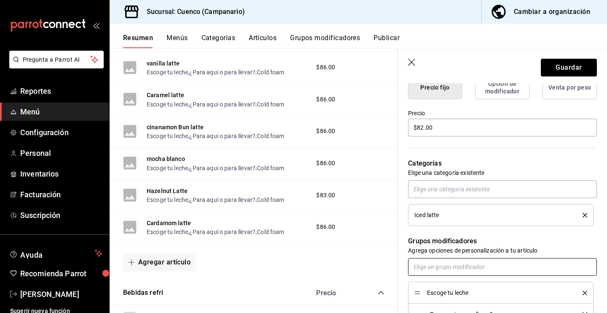
click at [443, 269] on input "text" at bounding box center [502, 267] width 189 height 18
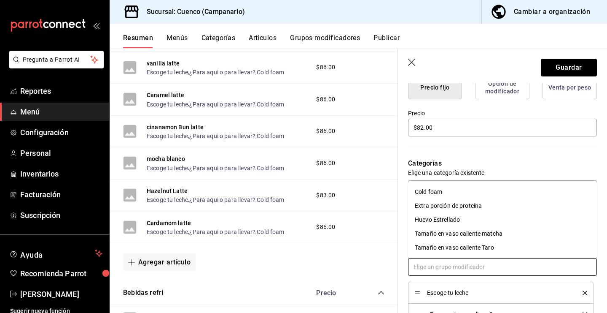
click at [439, 189] on div "Cold foam" at bounding box center [428, 191] width 27 height 9
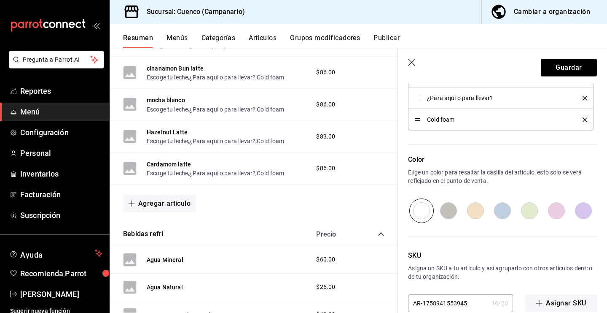
scroll to position [461, 0]
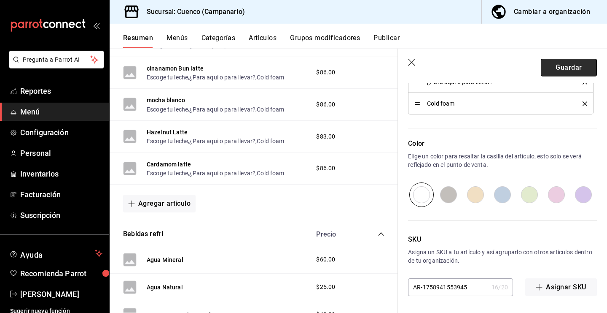
click at [584, 61] on button "Guardar" at bounding box center [569, 68] width 56 height 18
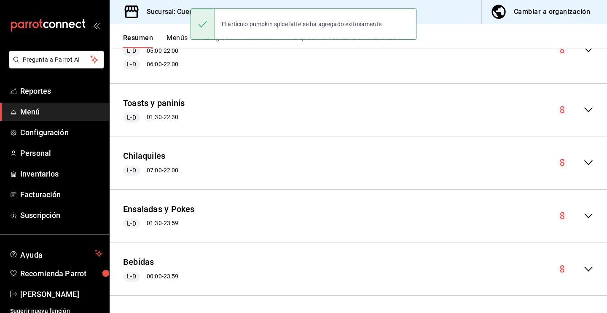
scroll to position [407, 0]
click at [586, 268] on icon "collapse-menu-row" at bounding box center [589, 268] width 8 height 5
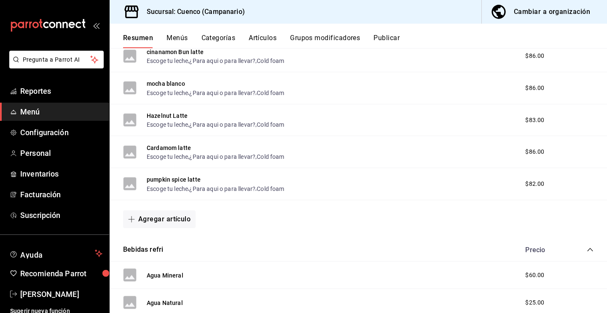
scroll to position [799, 0]
click at [167, 224] on button "Agregar artículo" at bounding box center [159, 219] width 73 height 18
click at [166, 246] on li "Artículo existente" at bounding box center [156, 240] width 66 height 21
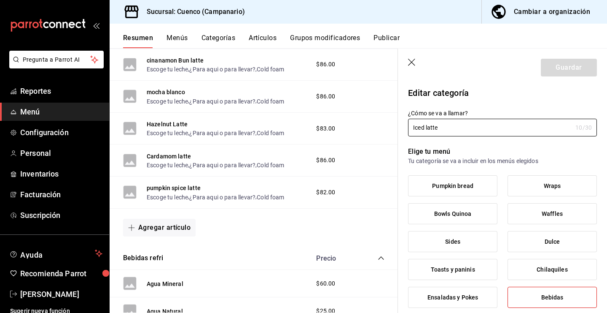
drag, startPoint x: 451, startPoint y: 128, endPoint x: 396, endPoint y: 125, distance: 55.4
click at [404, 128] on div "¿Cómo se va a llamar? Iced latte 10 /30 ¿Cómo se va a llamar?" at bounding box center [497, 117] width 199 height 37
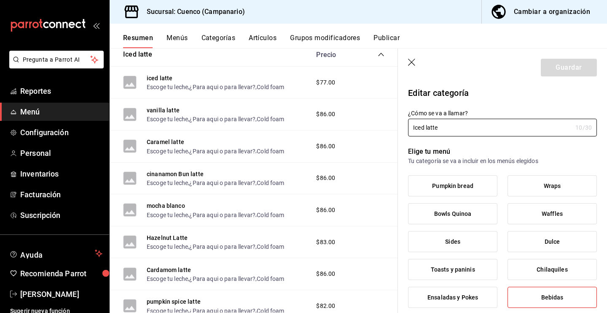
scroll to position [687, 0]
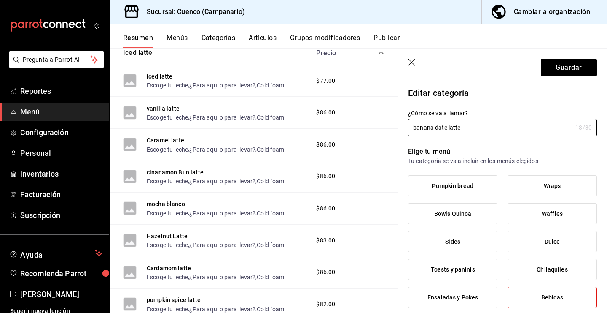
type input "banana date latte"
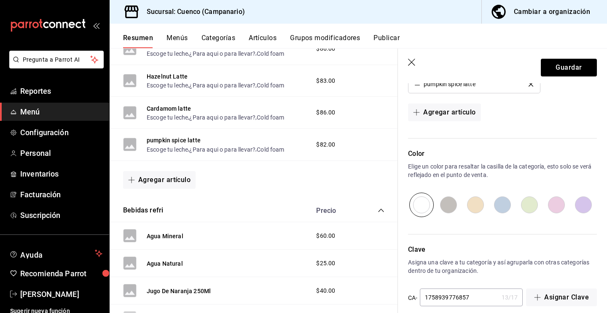
scroll to position [536, 0]
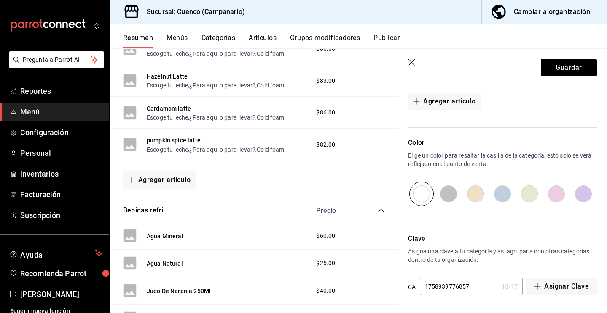
click at [409, 66] on icon "button" at bounding box center [412, 63] width 8 height 8
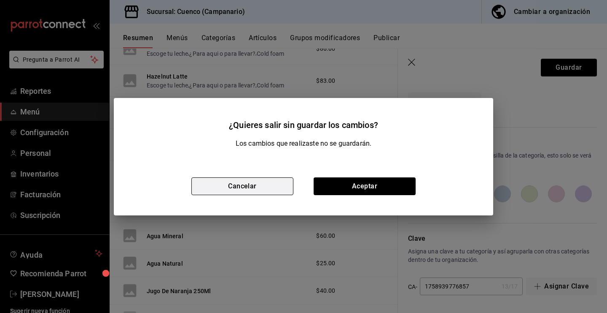
click at [268, 190] on button "Cancelar" at bounding box center [243, 186] width 102 height 18
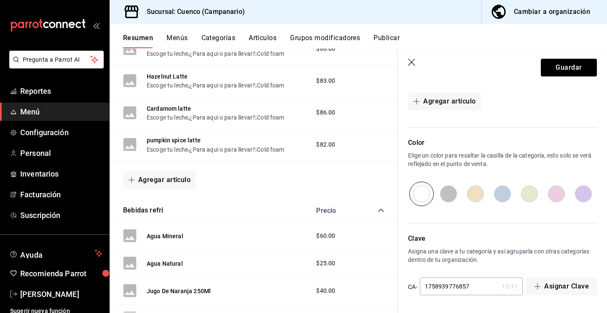
click at [413, 59] on icon "button" at bounding box center [412, 63] width 8 height 8
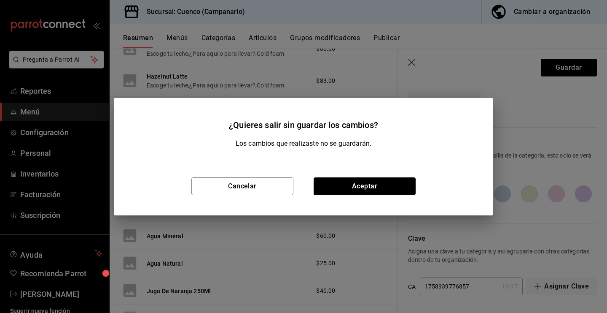
click at [380, 183] on button "Aceptar" at bounding box center [365, 186] width 102 height 18
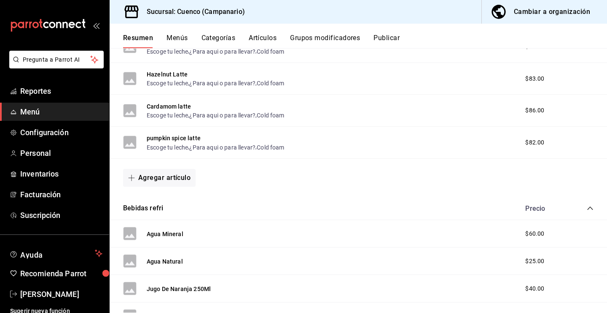
scroll to position [830, 0]
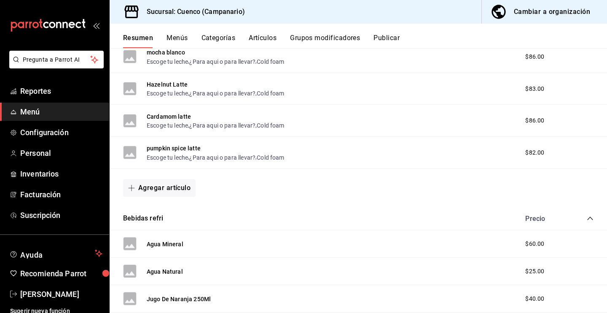
click at [161, 184] on button "Agregar artículo" at bounding box center [159, 188] width 73 height 18
click at [175, 229] on li "Artículo nuevo" at bounding box center [156, 230] width 66 height 21
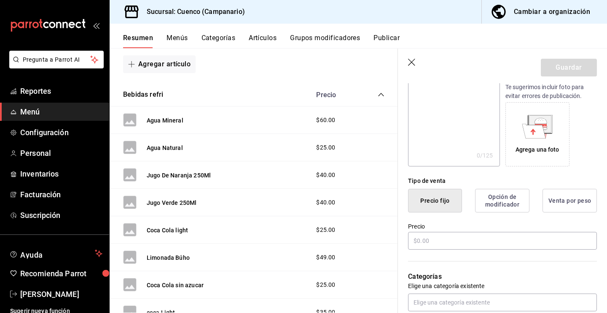
scroll to position [281, 0]
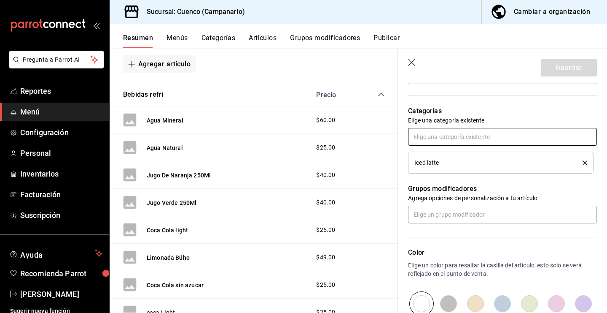
type input "Banana date latte"
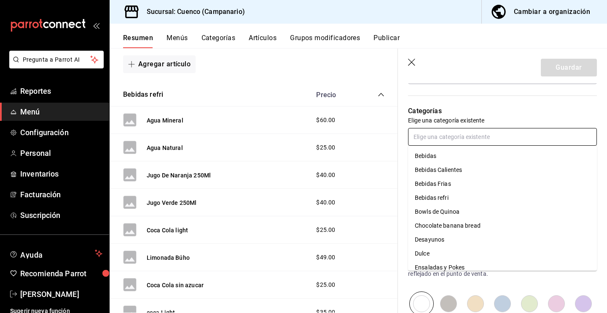
click at [477, 133] on input "text" at bounding box center [502, 137] width 189 height 18
click at [445, 154] on li "Bebidas" at bounding box center [502, 156] width 189 height 14
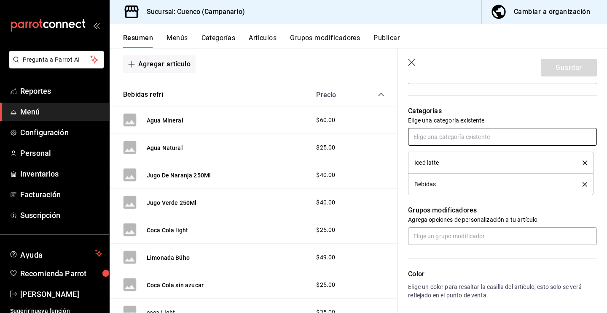
scroll to position [313, 0]
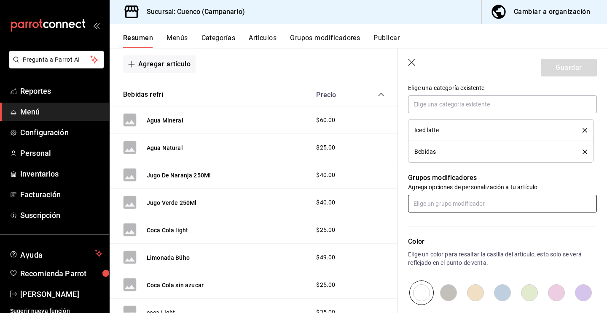
click at [459, 198] on input "text" at bounding box center [502, 203] width 189 height 18
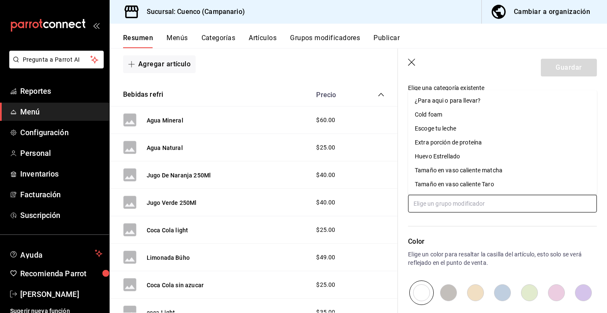
click at [454, 127] on div "Escoge tu leche" at bounding box center [435, 128] width 41 height 9
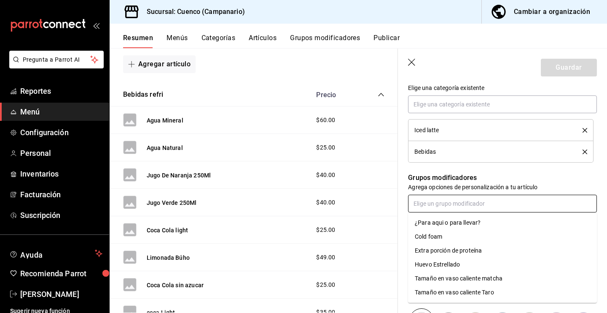
click at [458, 207] on input "text" at bounding box center [502, 203] width 189 height 18
click at [458, 224] on div "¿Para aqui o para llevar?" at bounding box center [448, 222] width 66 height 9
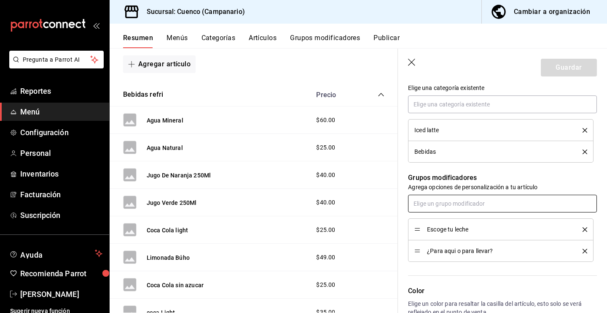
click at [458, 199] on input "text" at bounding box center [502, 203] width 189 height 18
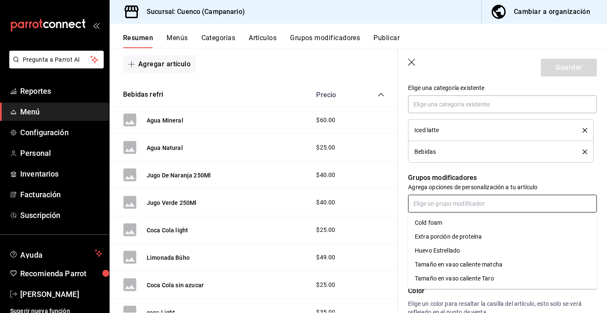
click at [448, 224] on li "Cold foam" at bounding box center [502, 223] width 189 height 14
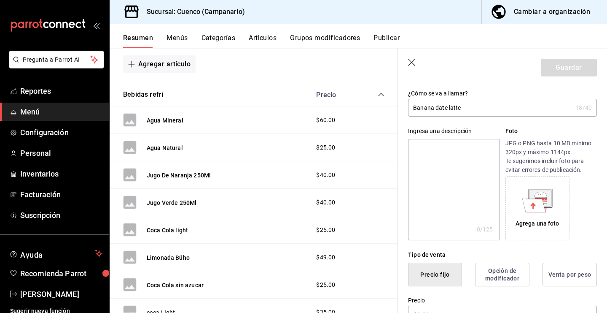
scroll to position [0, 0]
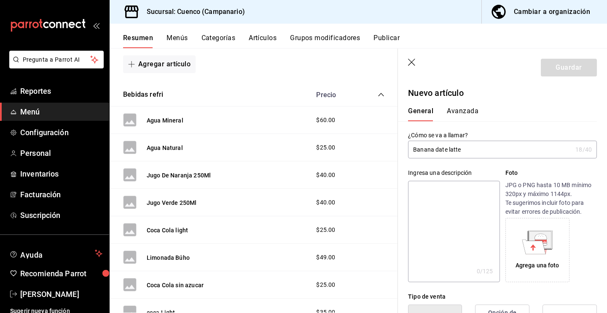
click at [459, 107] on button "Avanzada" at bounding box center [463, 114] width 32 height 14
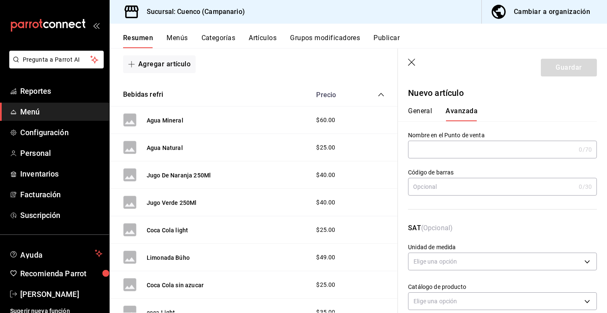
click at [424, 110] on button "General" at bounding box center [420, 114] width 24 height 14
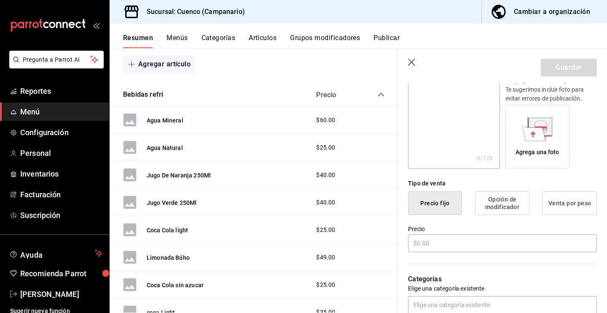
scroll to position [113, 0]
click at [432, 242] on input "text" at bounding box center [502, 243] width 189 height 18
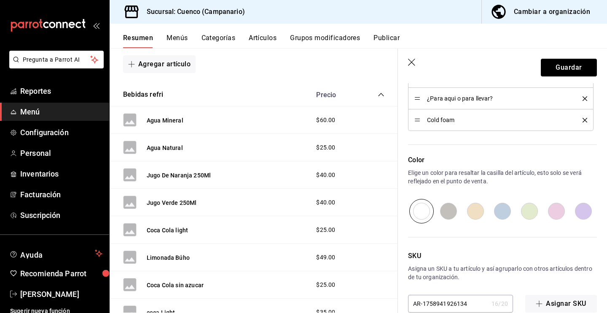
scroll to position [482, 0]
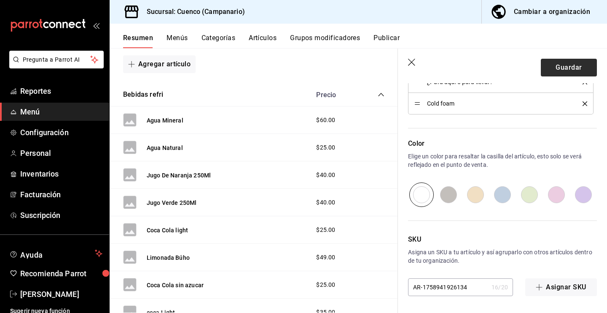
type input "$82.00"
click at [555, 67] on button "Guardar" at bounding box center [569, 68] width 56 height 18
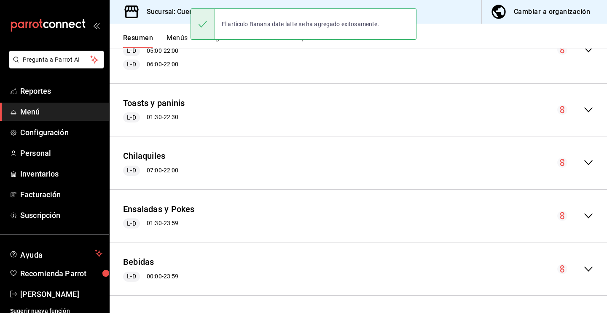
scroll to position [406, 0]
click at [588, 265] on icon "collapse-menu-row" at bounding box center [589, 270] width 10 height 10
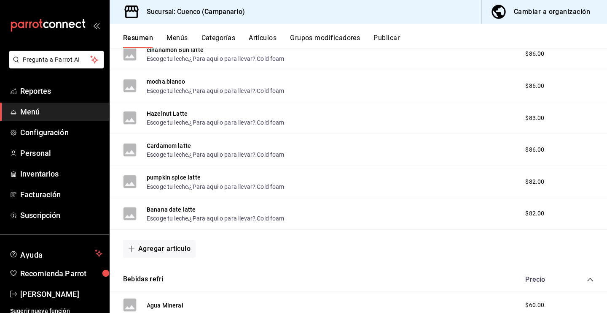
scroll to position [802, 0]
click at [335, 228] on div "Banana date latte Escoge tu leche , ¿Para aqui o para llevar? , Cold foam $82.00" at bounding box center [359, 213] width 498 height 32
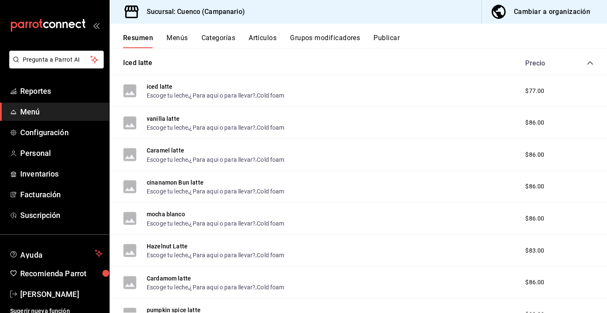
scroll to position [671, 0]
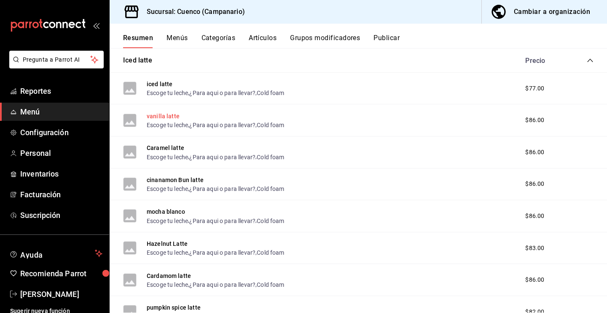
click at [164, 116] on button "vanilla latte" at bounding box center [163, 116] width 33 height 8
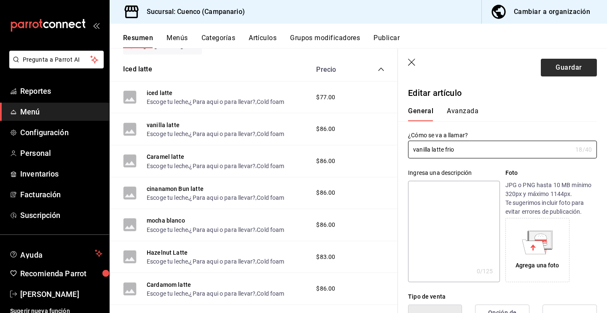
type input "vanilla latte frio"
click at [570, 71] on button "Guardar" at bounding box center [569, 68] width 56 height 18
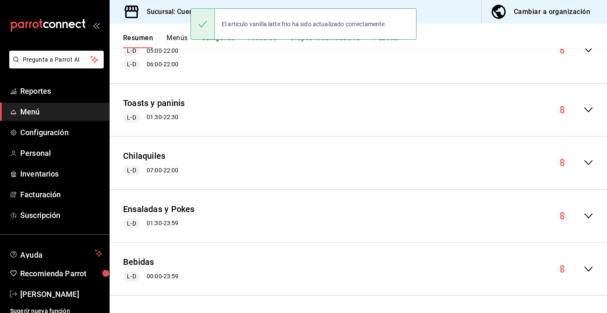
scroll to position [407, 0]
click at [131, 263] on button "Bebidas" at bounding box center [138, 262] width 31 height 12
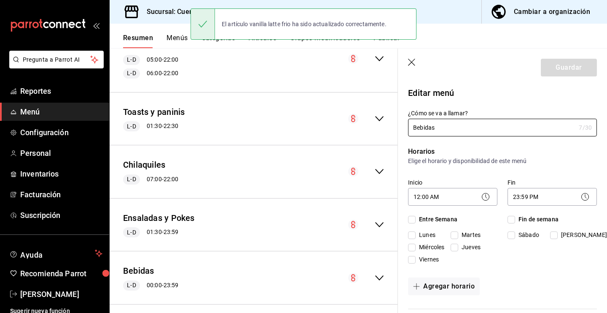
checkbox input "true"
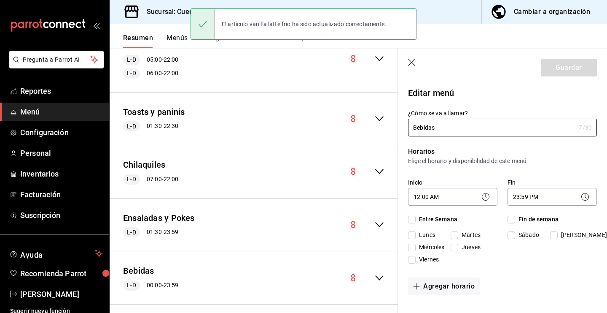
checkbox input "true"
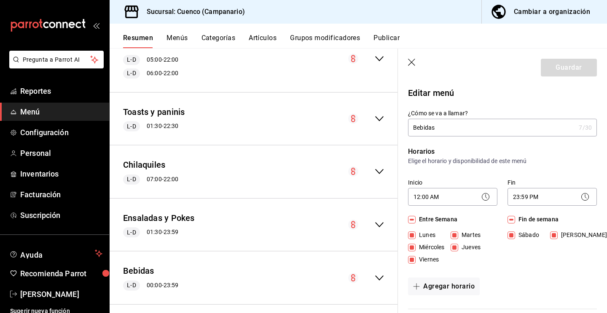
click at [380, 275] on icon "collapse-menu-row" at bounding box center [380, 278] width 10 height 10
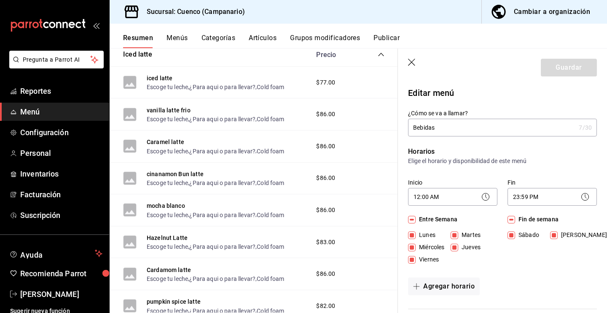
scroll to position [677, 0]
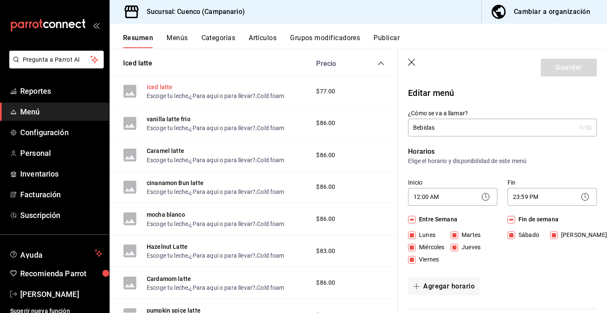
click at [165, 89] on button "iced latte" at bounding box center [160, 87] width 26 height 8
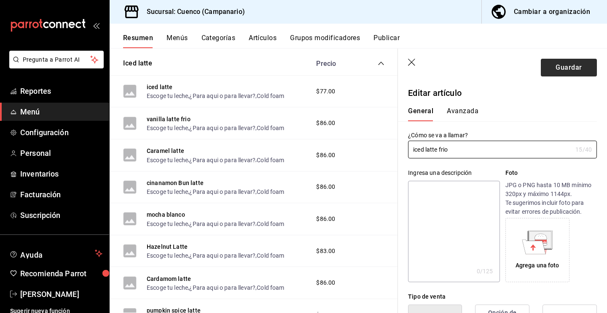
type input "iced latte frio"
click at [572, 68] on button "Guardar" at bounding box center [569, 68] width 56 height 18
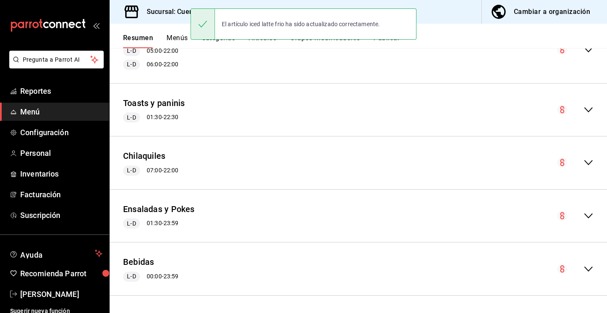
scroll to position [407, 0]
click at [595, 268] on div "Bebidas L-D 00:00 - 23:59" at bounding box center [359, 268] width 498 height 39
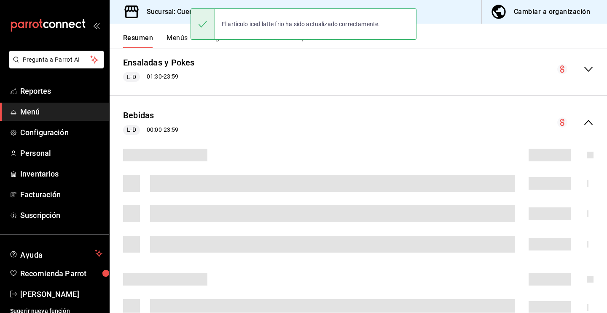
scroll to position [639, 0]
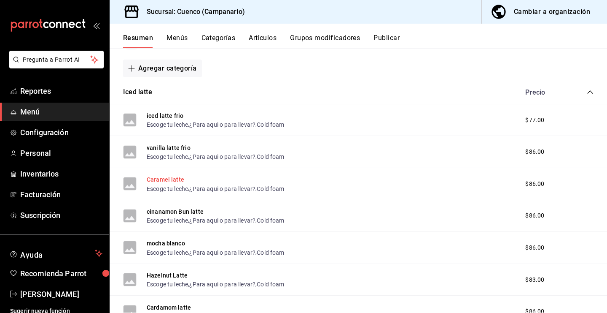
click at [167, 180] on button "Caramel latte" at bounding box center [166, 179] width 38 height 8
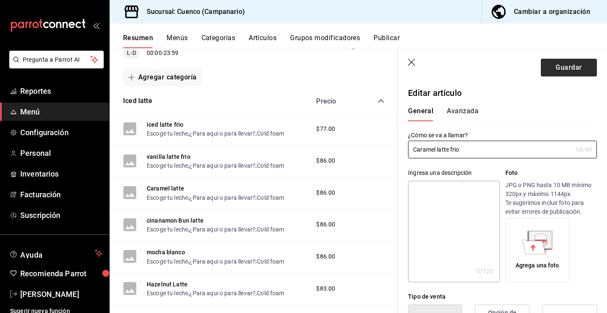
type input "Caramel latte frio"
click at [583, 67] on button "Guardar" at bounding box center [569, 68] width 56 height 18
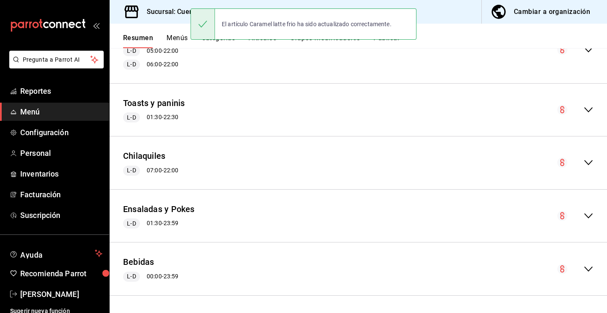
scroll to position [407, 0]
click at [591, 268] on icon "collapse-menu-row" at bounding box center [589, 268] width 8 height 5
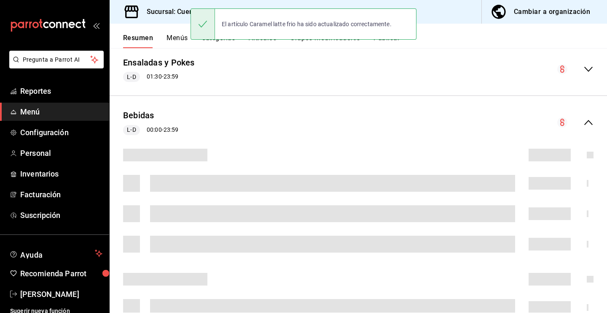
scroll to position [639, 0]
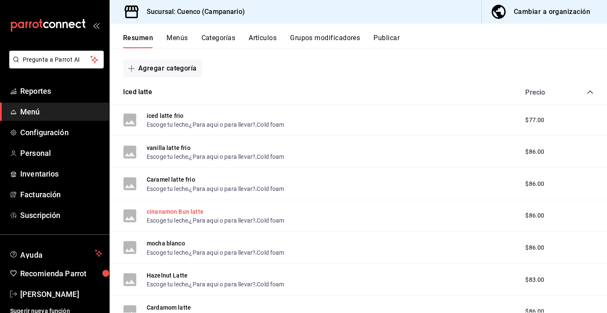
click at [183, 212] on button "cinanamon Bun latte" at bounding box center [175, 211] width 57 height 8
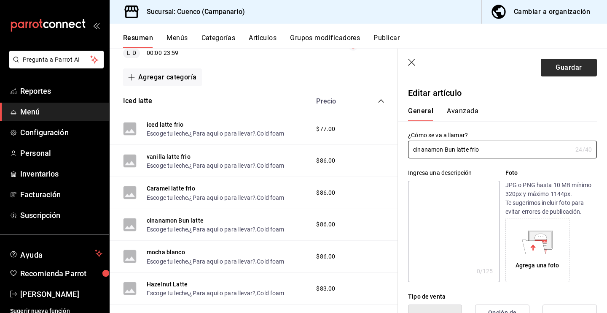
type input "cinanamon Bun latte frio"
click at [579, 64] on button "Guardar" at bounding box center [569, 68] width 56 height 18
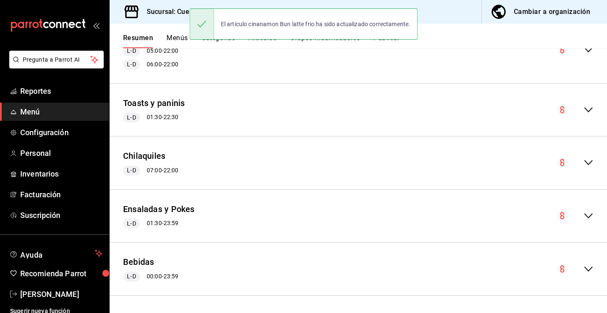
scroll to position [407, 0]
click at [143, 262] on button "Bebidas" at bounding box center [138, 262] width 31 height 12
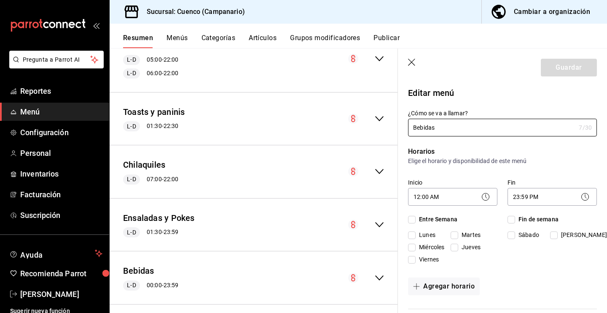
checkbox input "true"
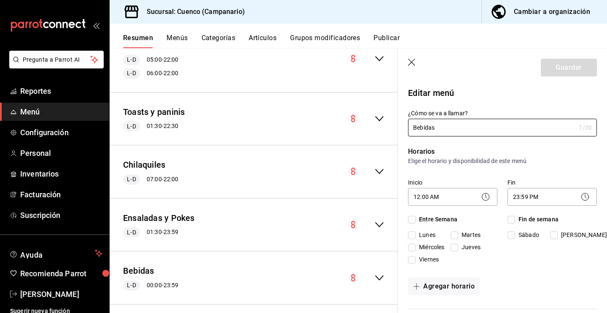
checkbox input "true"
click at [379, 280] on icon "collapse-menu-row" at bounding box center [380, 278] width 10 height 10
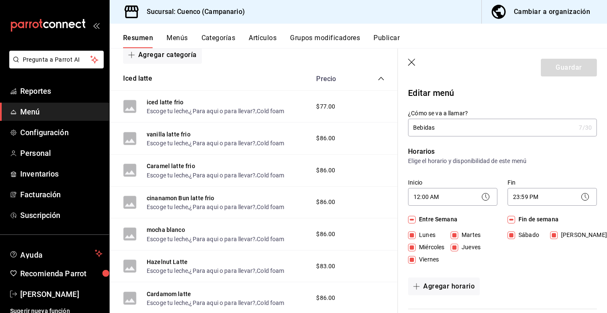
scroll to position [662, 0]
click at [169, 229] on button "mocha blanco" at bounding box center [166, 229] width 38 height 8
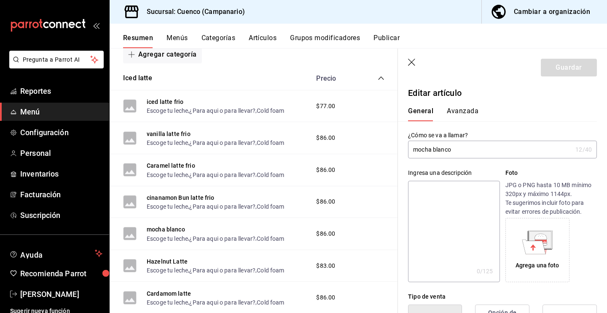
type input "$86.00"
type input "mocha blanco frio"
click at [578, 59] on button "Guardar" at bounding box center [569, 68] width 56 height 18
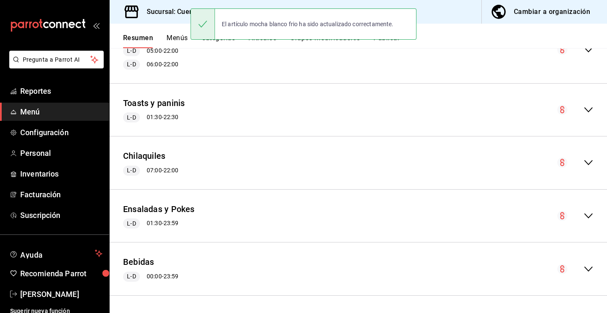
scroll to position [407, 0]
click at [593, 269] on icon "collapse-menu-row" at bounding box center [589, 269] width 10 height 10
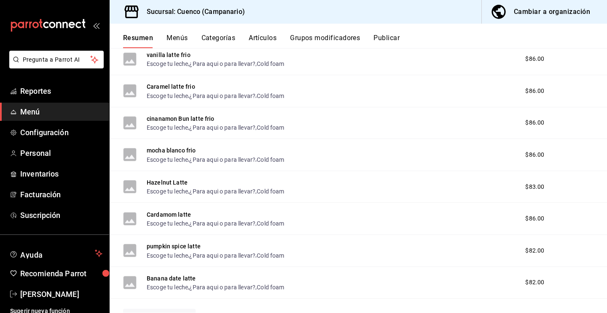
scroll to position [733, 0]
click at [165, 185] on button "Hazelnut Latte" at bounding box center [167, 181] width 41 height 8
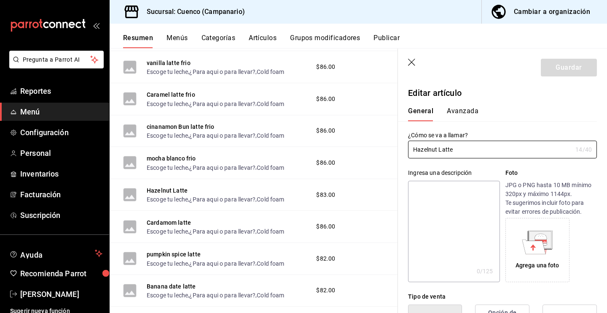
type input "$83.00"
type input "Hazelnut Latte frio"
click at [582, 67] on button "Guardar" at bounding box center [569, 68] width 56 height 18
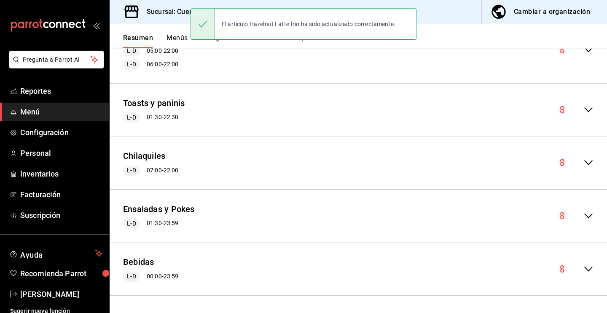
scroll to position [407, 0]
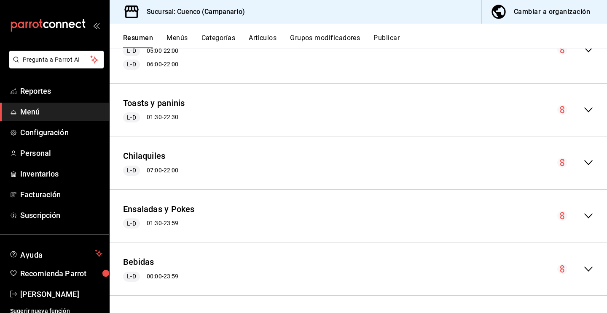
click at [584, 273] on icon "collapse-menu-row" at bounding box center [589, 269] width 10 height 10
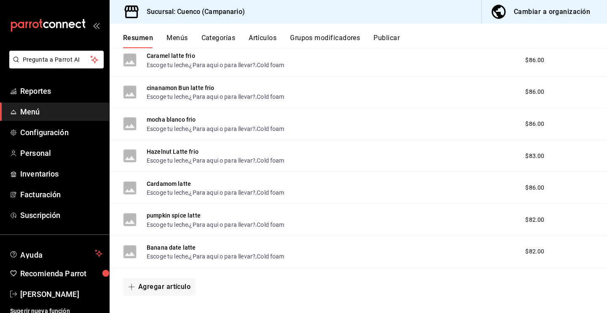
scroll to position [763, 0]
click at [181, 185] on button "Cardamom latte" at bounding box center [169, 183] width 44 height 8
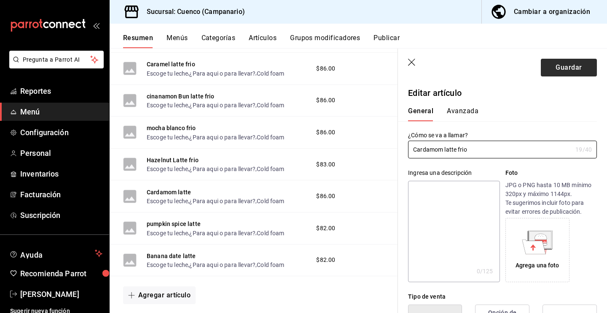
type input "Cardamom latte frio"
click at [588, 59] on button "Guardar" at bounding box center [569, 68] width 56 height 18
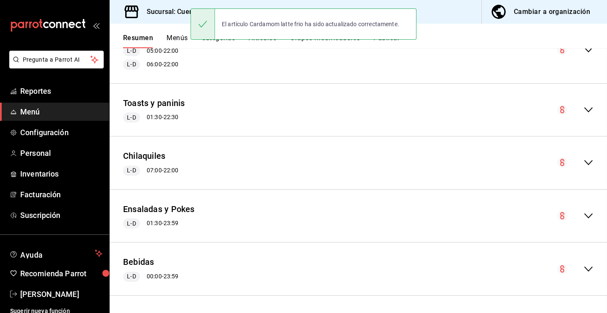
scroll to position [407, 0]
click at [590, 269] on icon "collapse-menu-row" at bounding box center [589, 268] width 8 height 5
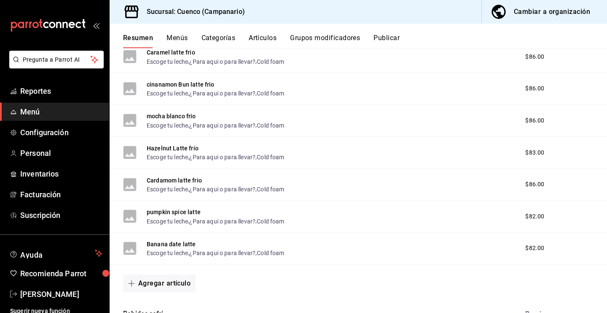
scroll to position [767, 0]
click at [196, 211] on button "pumpkin spice latte" at bounding box center [174, 211] width 54 height 8
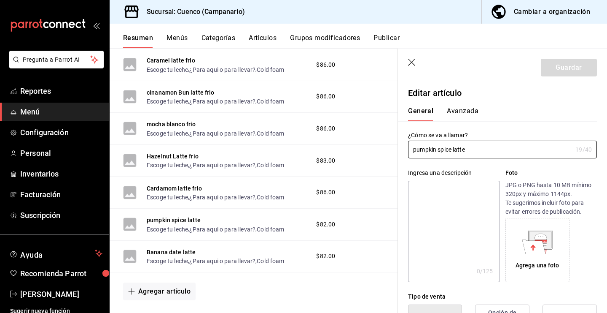
type input "$82.00"
type input "pumpkin spice latte frio"
click at [572, 67] on button "Guardar" at bounding box center [569, 68] width 56 height 18
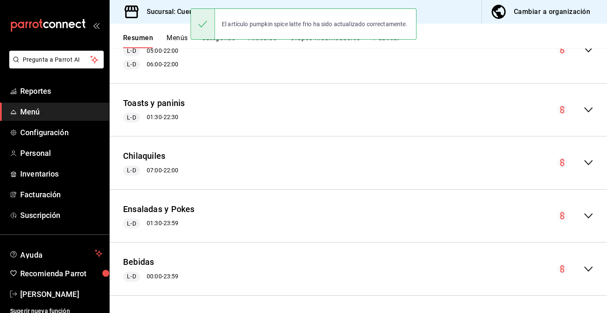
scroll to position [407, 0]
click at [589, 270] on icon "collapse-menu-row" at bounding box center [589, 268] width 8 height 5
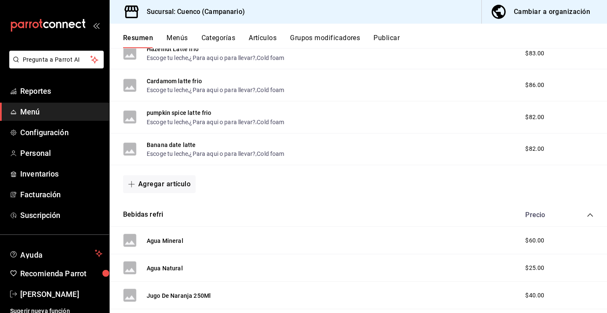
scroll to position [861, 0]
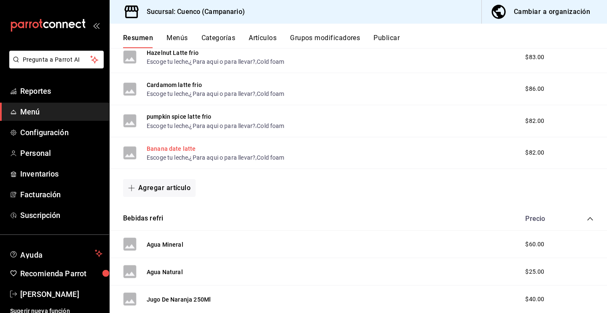
click at [182, 145] on button "Banana date latte" at bounding box center [171, 148] width 49 height 8
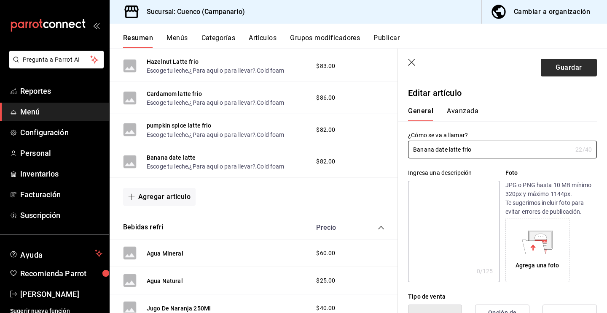
type input "Banana date latte frio"
click at [584, 63] on button "Guardar" at bounding box center [569, 68] width 56 height 18
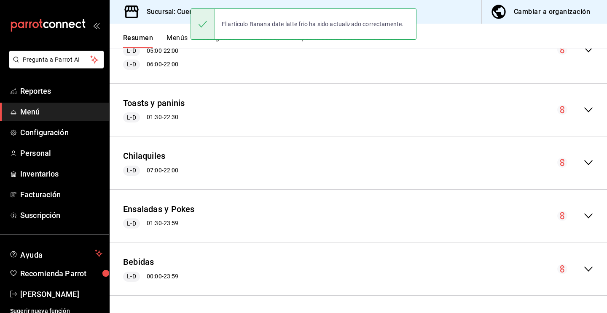
scroll to position [407, 0]
click at [586, 268] on icon "collapse-menu-row" at bounding box center [589, 268] width 8 height 5
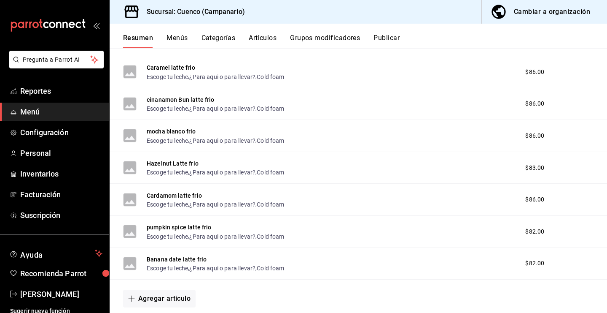
scroll to position [750, 0]
click at [166, 304] on button "Agregar artículo" at bounding box center [159, 300] width 73 height 18
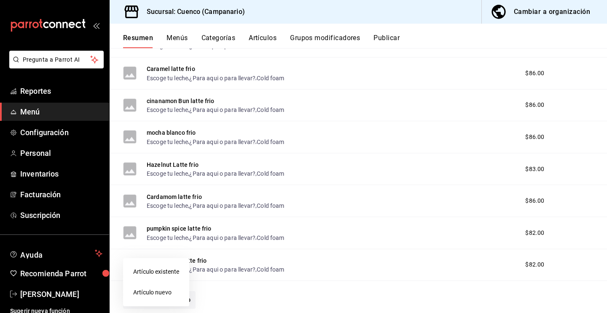
click at [175, 289] on li "Artículo nuevo" at bounding box center [156, 292] width 66 height 21
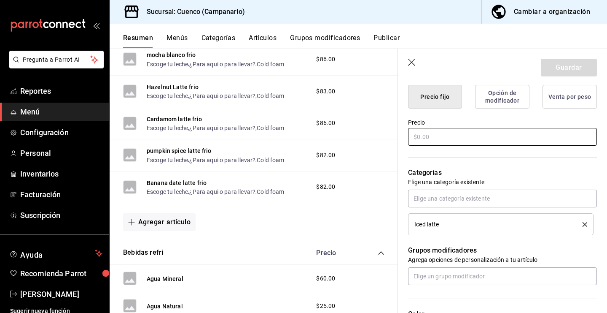
scroll to position [208, 0]
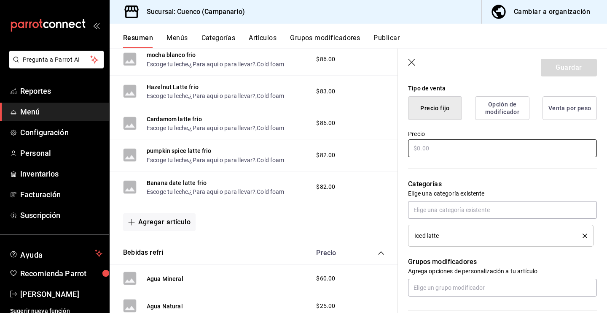
type input "mocha"
click at [431, 150] on input "text" at bounding box center [502, 148] width 189 height 18
type input "$78.00"
click at [453, 171] on div "Categorías Elige una categoría existente Iced latte" at bounding box center [497, 202] width 199 height 88
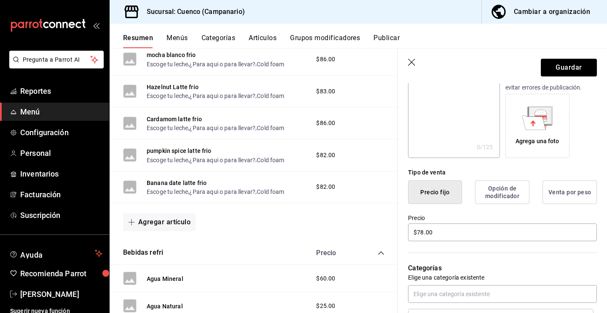
scroll to position [103, 0]
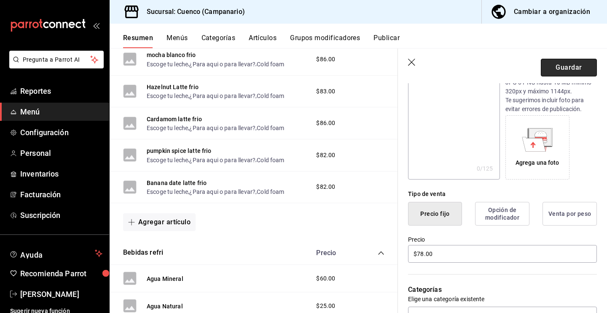
click at [568, 67] on button "Guardar" at bounding box center [569, 68] width 56 height 18
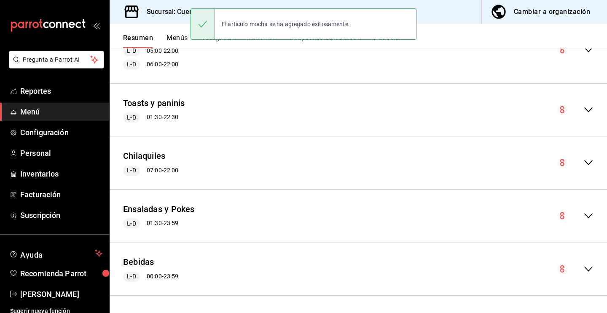
scroll to position [407, 0]
click at [208, 267] on div "Bebidas L-D 00:00 - 23:59" at bounding box center [359, 268] width 498 height 39
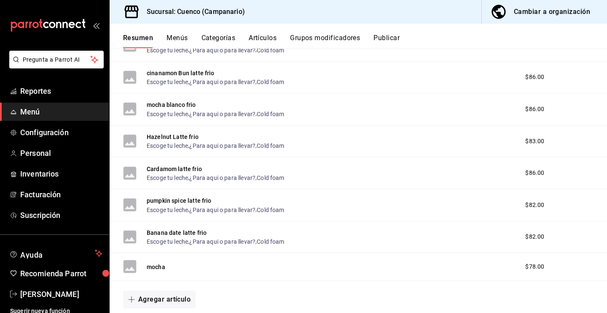
scroll to position [784, 0]
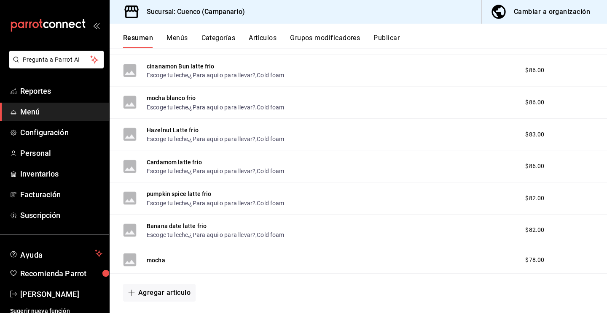
click at [130, 259] on rect at bounding box center [129, 259] width 13 height 13
click at [132, 262] on rect at bounding box center [129, 259] width 13 height 13
click at [160, 257] on button "mocha" at bounding box center [156, 260] width 19 height 8
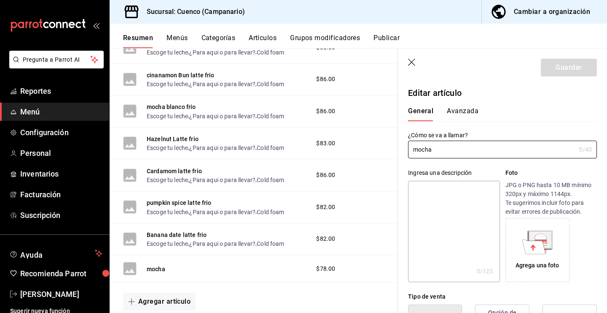
type input "$78.00"
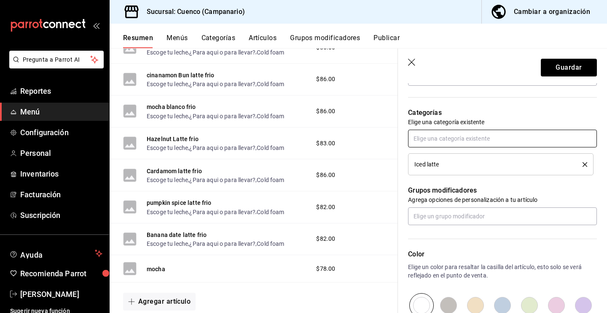
scroll to position [313, 0]
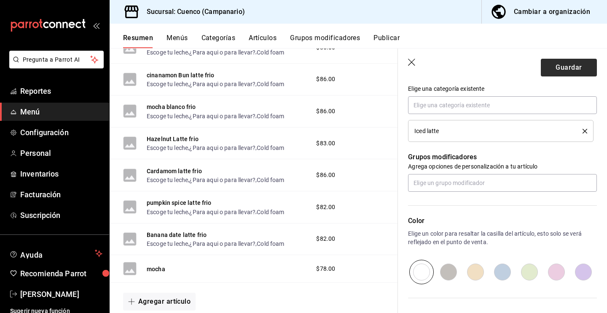
type input "mocha frio"
click at [578, 67] on button "Guardar" at bounding box center [569, 68] width 56 height 18
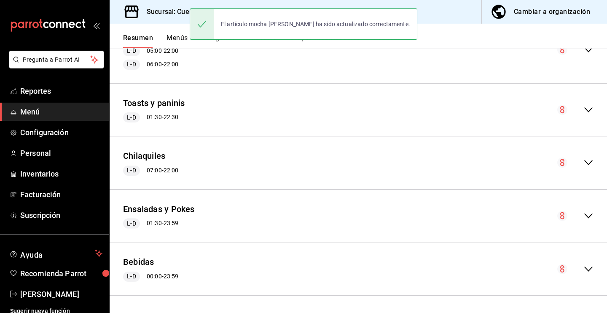
scroll to position [407, 0]
click at [218, 277] on div "Bebidas L-D 00:00 - 23:59" at bounding box center [359, 268] width 498 height 39
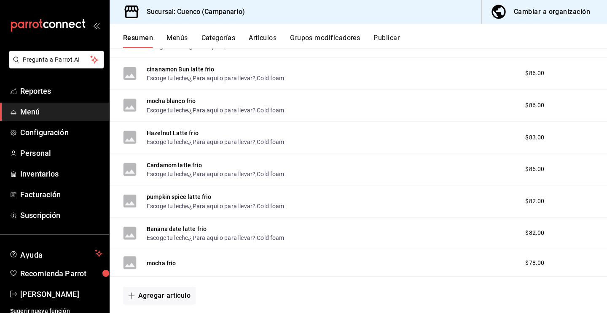
scroll to position [783, 0]
click at [171, 294] on button "Agregar artículo" at bounding box center [159, 294] width 73 height 18
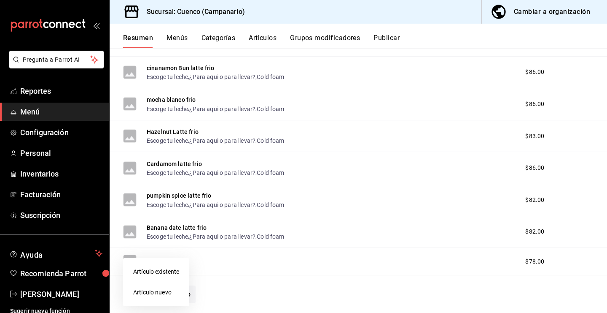
click at [164, 288] on li "Artículo nuevo" at bounding box center [156, 292] width 66 height 21
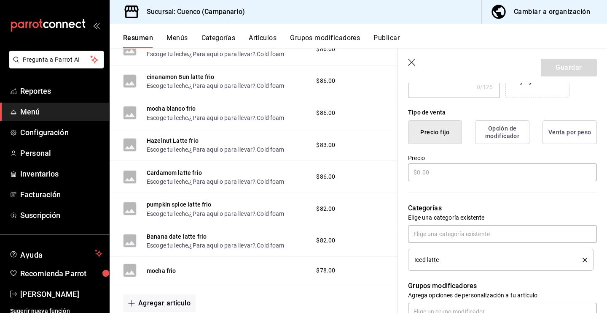
scroll to position [192, 0]
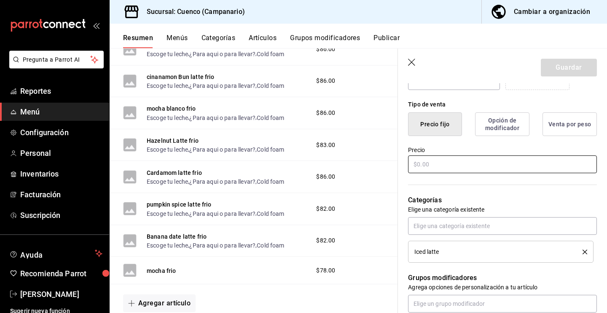
type input "vanilla matcha"
click at [455, 162] on input "text" at bounding box center [502, 164] width 189 height 18
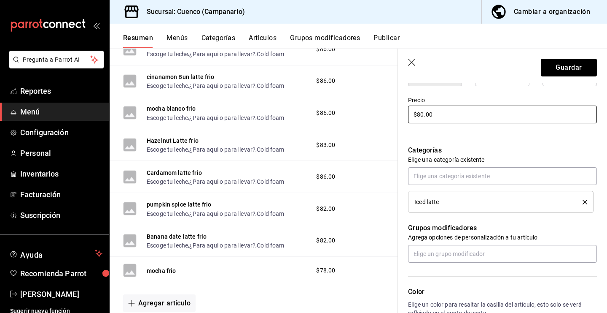
scroll to position [237, 0]
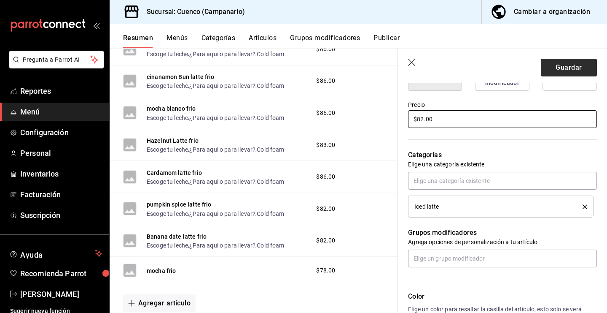
type input "$82.00"
click at [583, 68] on button "Guardar" at bounding box center [569, 68] width 56 height 18
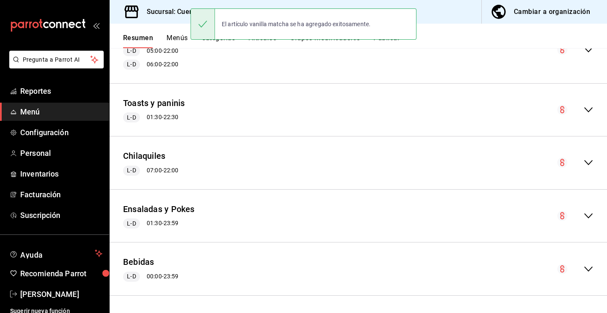
scroll to position [407, 0]
click at [167, 267] on div "Bebidas L-D 00:00 - 23:59" at bounding box center [150, 269] width 55 height 26
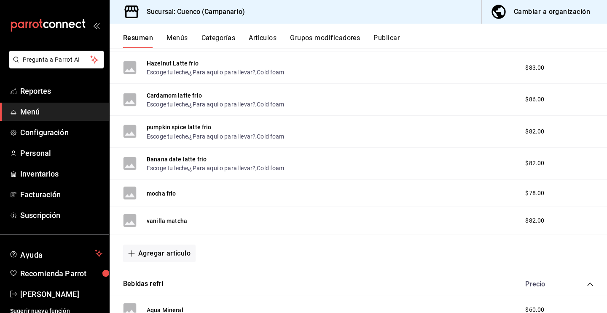
scroll to position [852, 0]
click at [130, 219] on rect at bounding box center [129, 219] width 13 height 13
click at [155, 219] on button "vanilla matcha" at bounding box center [167, 220] width 40 height 8
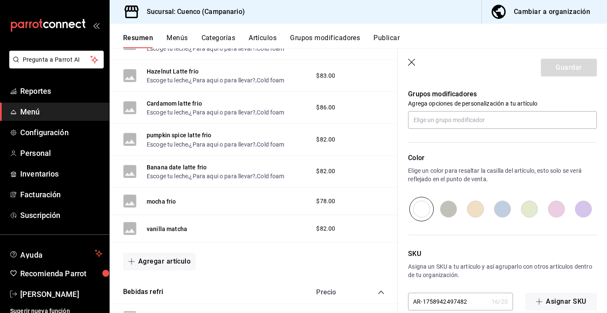
scroll to position [390, 0]
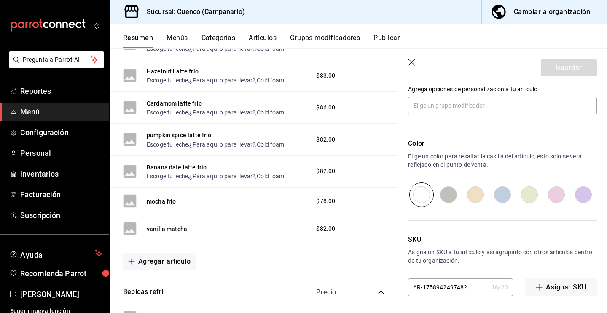
click at [130, 229] on rect at bounding box center [129, 227] width 13 height 13
click at [146, 229] on div "vanilla matcha" at bounding box center [155, 227] width 64 height 13
click at [159, 229] on button "vanilla matcha" at bounding box center [167, 228] width 40 height 8
click at [168, 230] on button "vanilla matcha" at bounding box center [167, 228] width 40 height 8
click at [409, 62] on icon "button" at bounding box center [412, 63] width 8 height 8
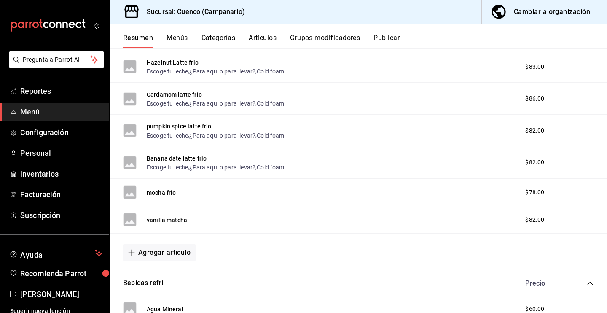
click at [247, 215] on div "vanilla matcha $82.00" at bounding box center [359, 219] width 498 height 27
click at [533, 220] on span "$82.00" at bounding box center [535, 219] width 19 height 9
click at [133, 218] on rect at bounding box center [129, 219] width 13 height 13
click at [161, 221] on button "vanilla matcha" at bounding box center [167, 220] width 40 height 8
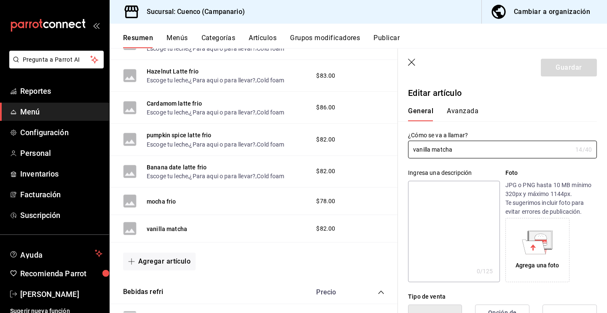
type input "$82.00"
click at [459, 153] on input "vanilla matcha" at bounding box center [490, 149] width 164 height 17
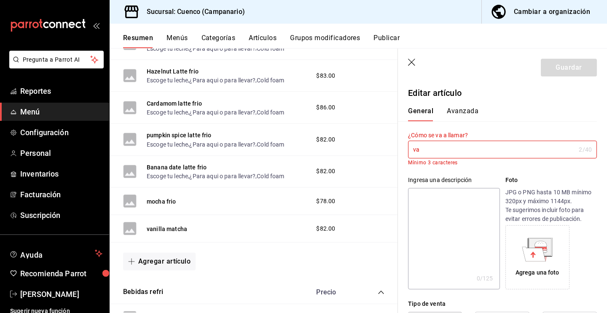
type input "v"
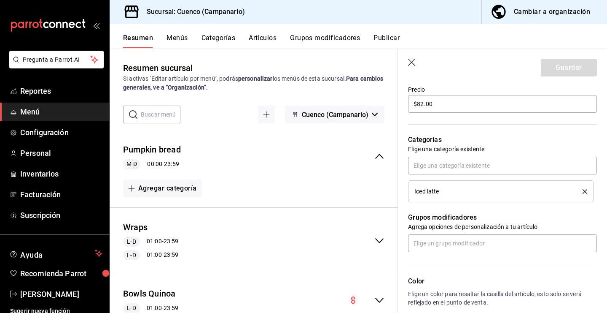
scroll to position [20, 0]
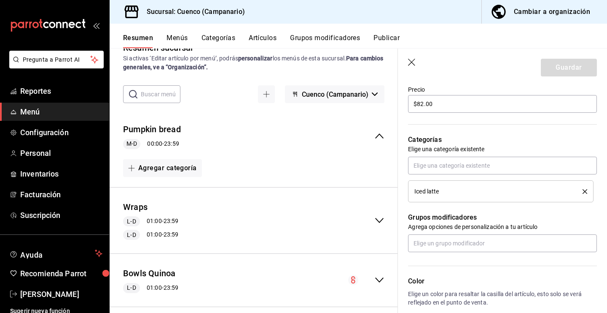
click at [228, 149] on div "Pumpkin bread M-D 00:00 - 23:59" at bounding box center [254, 135] width 289 height 39
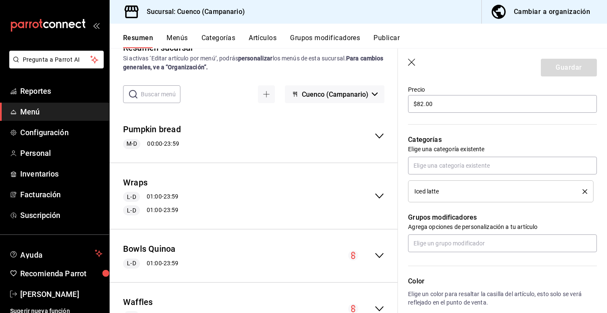
click at [221, 189] on div "Wraps L-D 01:00 - 23:59 L-D 01:00 - 23:59" at bounding box center [254, 196] width 289 height 53
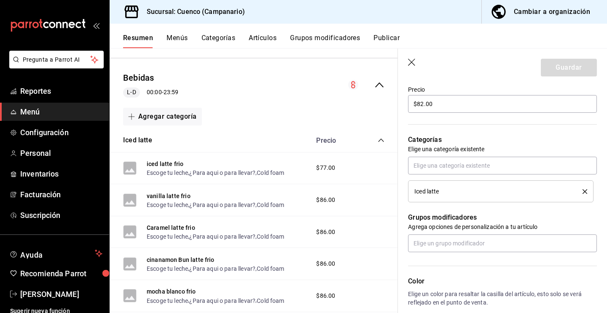
scroll to position [666, 0]
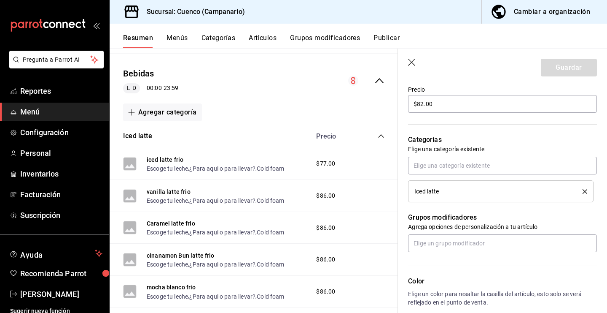
click at [207, 89] on div "Bebidas L-D 00:00 - 23:59" at bounding box center [254, 80] width 289 height 39
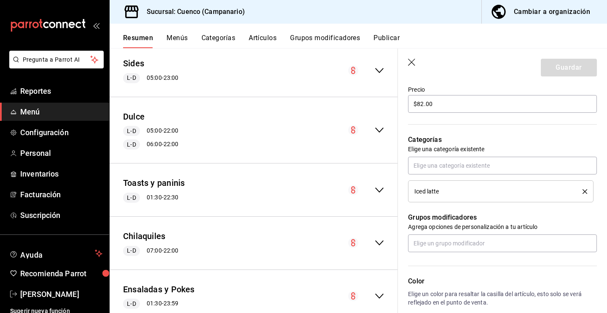
scroll to position [478, 0]
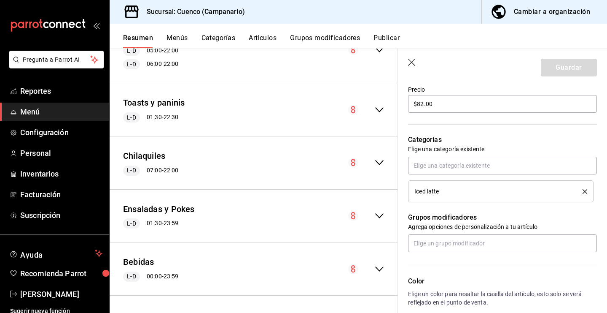
click at [308, 270] on div "Bebidas L-D 00:00 - 23:59" at bounding box center [254, 268] width 289 height 39
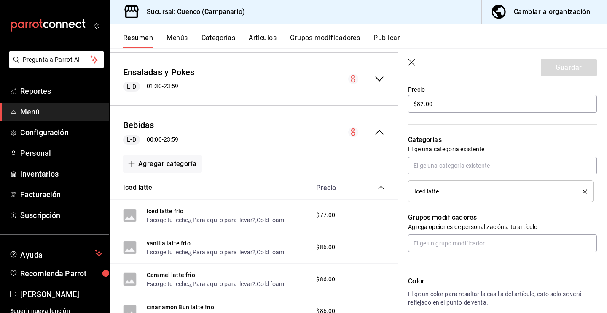
scroll to position [618, 0]
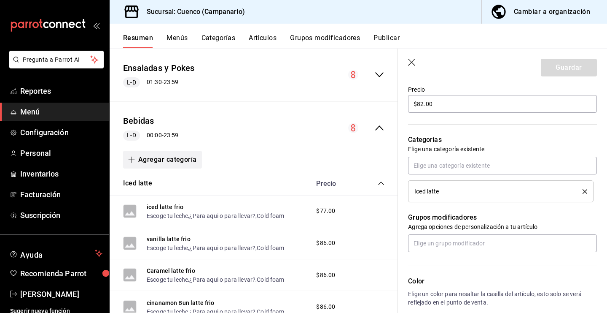
click at [175, 159] on button "Agregar categoría" at bounding box center [162, 160] width 79 height 18
click at [169, 207] on li "Categoría nueva" at bounding box center [159, 202] width 72 height 21
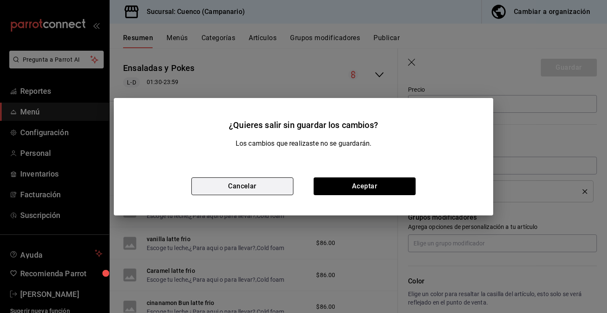
click at [270, 187] on button "Cancelar" at bounding box center [243, 186] width 102 height 18
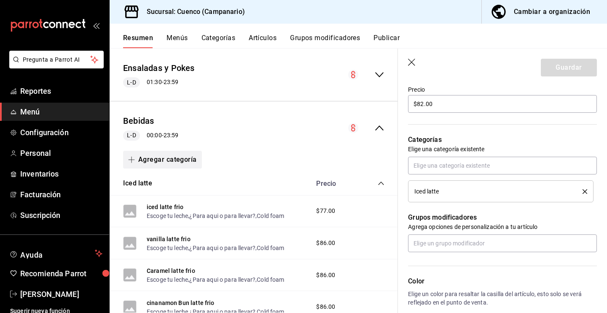
click at [148, 159] on button "Agregar categoría" at bounding box center [162, 160] width 79 height 18
click at [155, 178] on li "Categoría existente" at bounding box center [159, 182] width 72 height 21
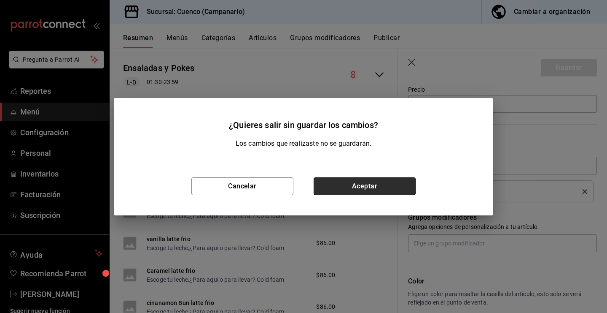
click at [356, 186] on button "Aceptar" at bounding box center [365, 186] width 102 height 18
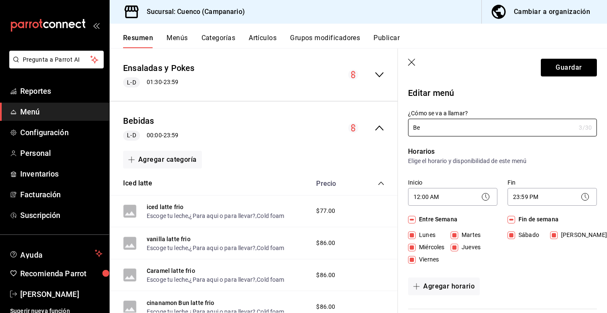
type input "B"
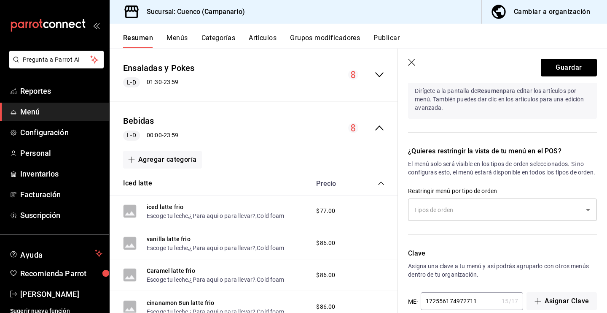
scroll to position [661, 0]
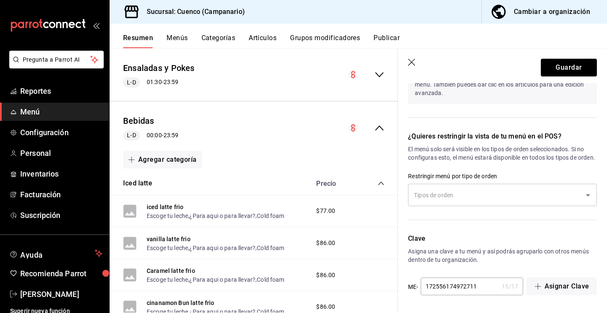
type input "Cafe caliente"
click at [448, 200] on input "text" at bounding box center [496, 194] width 169 height 15
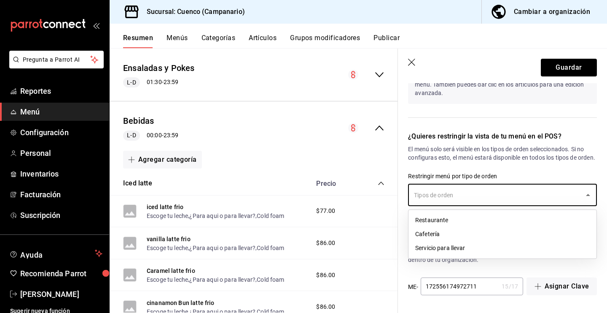
click at [439, 237] on li "Cafetería" at bounding box center [503, 234] width 188 height 14
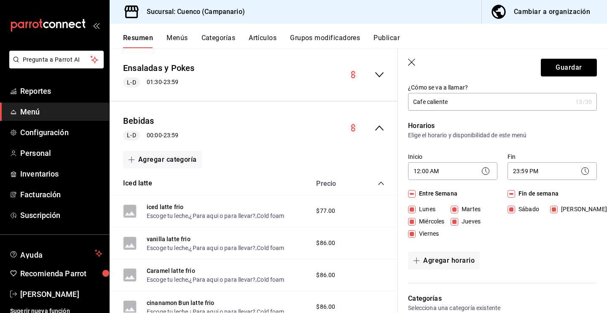
scroll to position [0, 0]
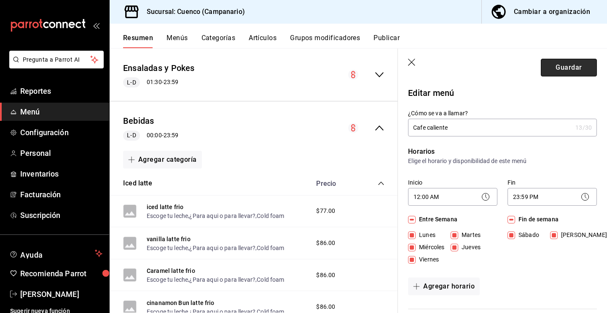
click at [553, 66] on button "Guardar" at bounding box center [569, 68] width 56 height 18
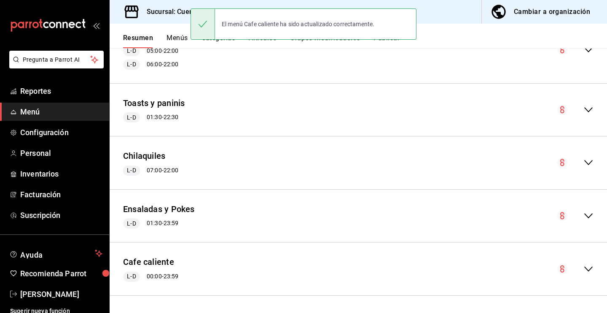
scroll to position [407, 0]
click at [215, 273] on div "Cafe caliente L-D 00:00 - 23:59" at bounding box center [359, 268] width 498 height 39
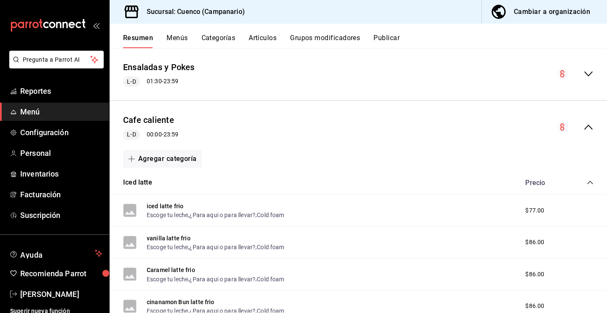
scroll to position [549, 0]
click at [165, 159] on button "Agregar categoría" at bounding box center [162, 158] width 79 height 18
click at [160, 205] on li "Categoría nueva" at bounding box center [159, 201] width 72 height 21
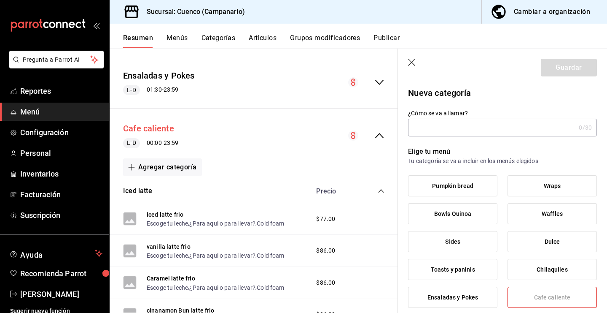
click at [154, 130] on button "Cafe caliente" at bounding box center [148, 128] width 51 height 12
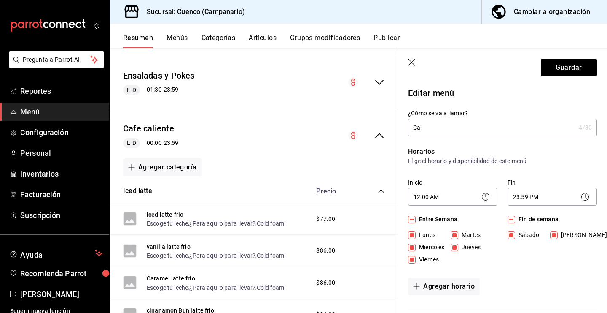
type input "C"
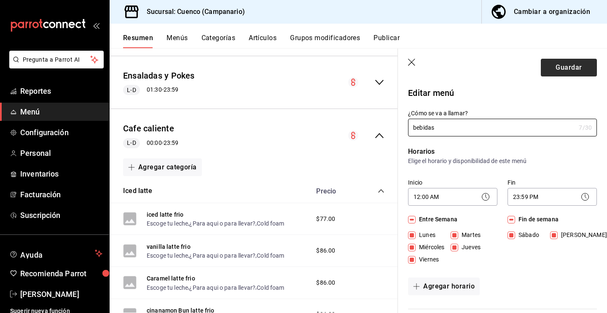
type input "bebidas"
click at [574, 70] on button "Guardar" at bounding box center [569, 68] width 56 height 18
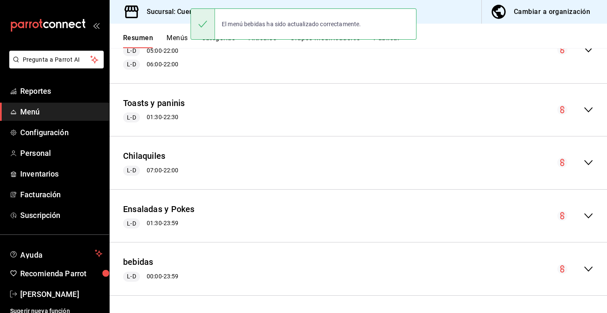
scroll to position [407, 0]
click at [300, 270] on div "bebidas L-D 00:00 - 23:59" at bounding box center [359, 268] width 498 height 39
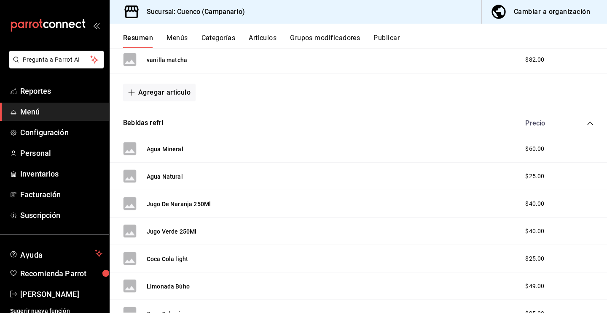
scroll to position [1210, 0]
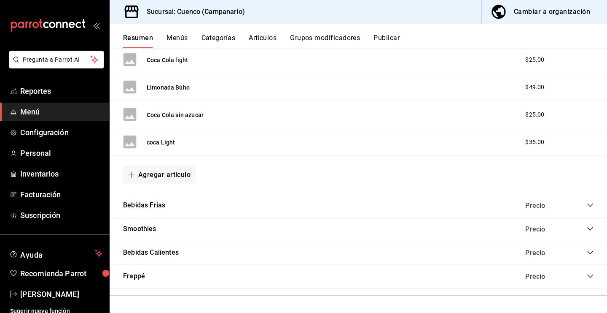
click at [226, 246] on div "Bebidas Calientes Precio" at bounding box center [359, 253] width 498 height 24
click at [156, 248] on button "Bebidas Calientes" at bounding box center [151, 253] width 56 height 10
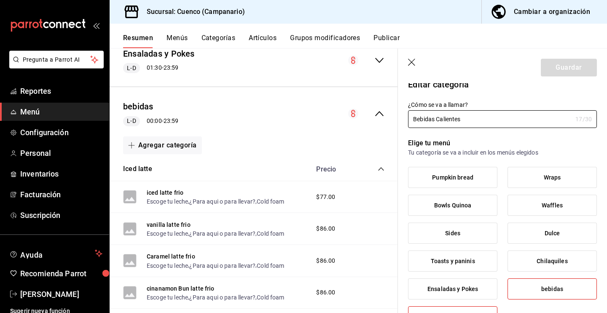
scroll to position [568, 0]
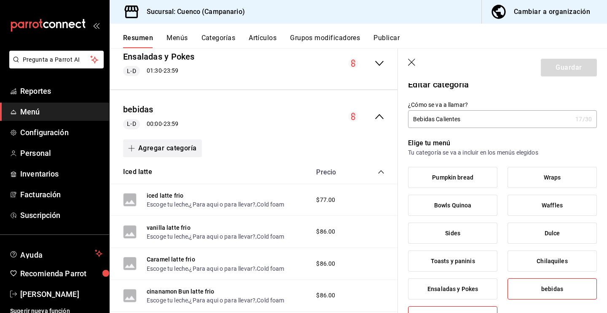
click at [177, 148] on button "Agregar categoría" at bounding box center [162, 148] width 79 height 18
click at [173, 193] on li "Categoría nueva" at bounding box center [159, 191] width 72 height 21
type input "Bebidas Calientes"
type input "8e7bdd1c-2153-4efa-852b-bf7f8fe847c1"
type input "1725556620419"
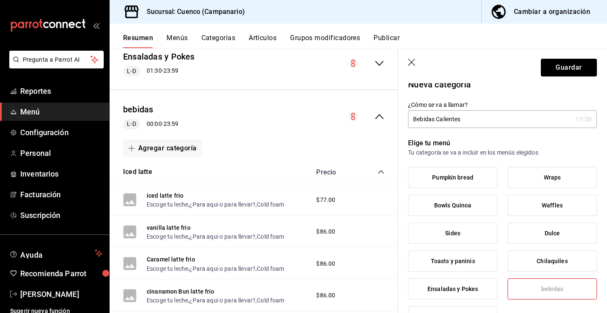
type input "7fedbf19-af82-4769-ab32-c1b219a10ddc"
click at [346, 146] on div "Agregar categoría" at bounding box center [254, 148] width 262 height 18
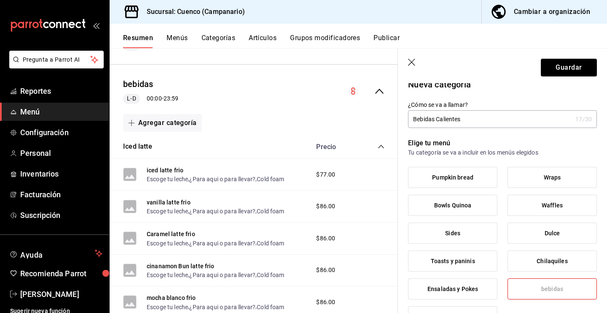
scroll to position [593, 0]
click at [472, 120] on input "Bebidas Calientes" at bounding box center [490, 119] width 164 height 17
click at [415, 63] on icon "button" at bounding box center [412, 63] width 8 height 8
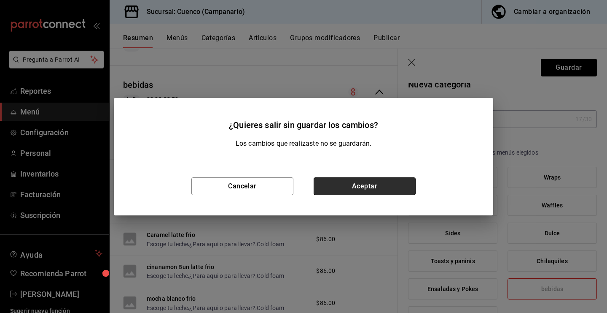
click at [376, 187] on button "Aceptar" at bounding box center [365, 186] width 102 height 18
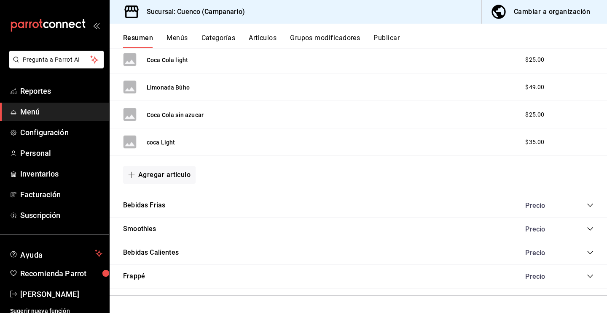
scroll to position [1206, 0]
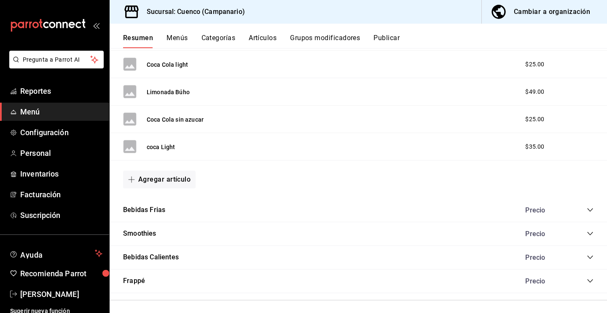
click at [595, 208] on div "Bebidas Frias Precio" at bounding box center [359, 210] width 498 height 24
click at [590, 209] on icon "collapse-category-row" at bounding box center [590, 209] width 7 height 7
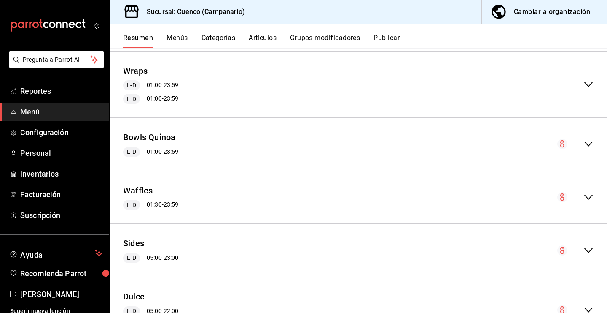
scroll to position [0, 0]
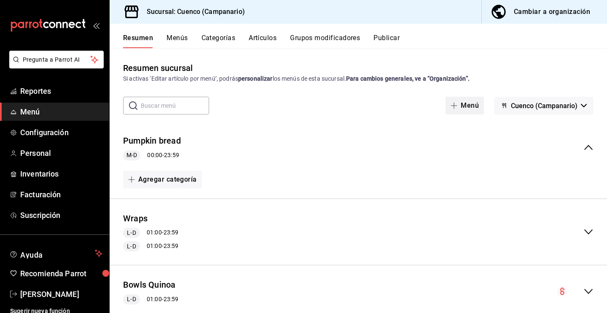
click at [476, 105] on button "Menú" at bounding box center [465, 106] width 38 height 18
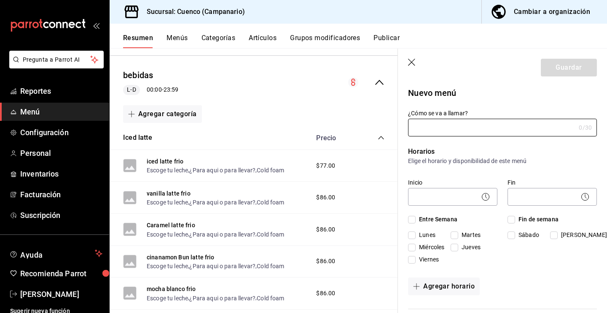
scroll to position [595, 0]
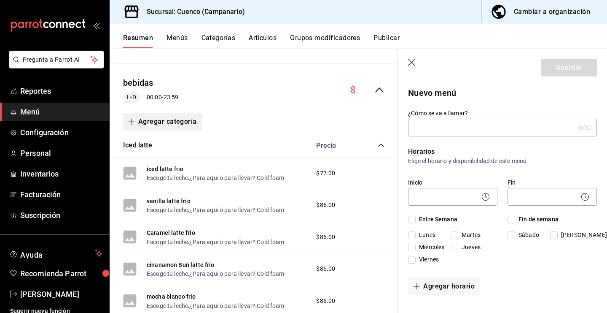
click at [179, 121] on button "Agregar categoría" at bounding box center [162, 122] width 79 height 18
click at [182, 159] on li "Categoría nueva" at bounding box center [159, 164] width 72 height 21
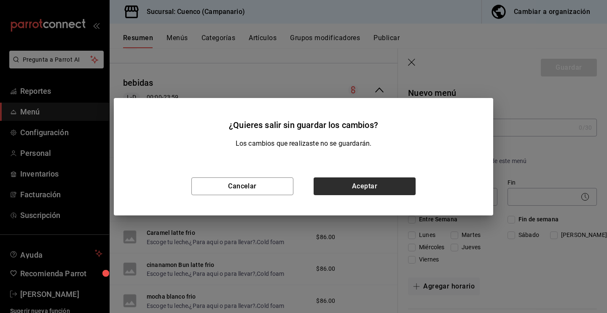
click at [346, 177] on div "Cancelar Aceptar" at bounding box center [304, 186] width 380 height 58
click at [345, 187] on button "Aceptar" at bounding box center [365, 186] width 102 height 18
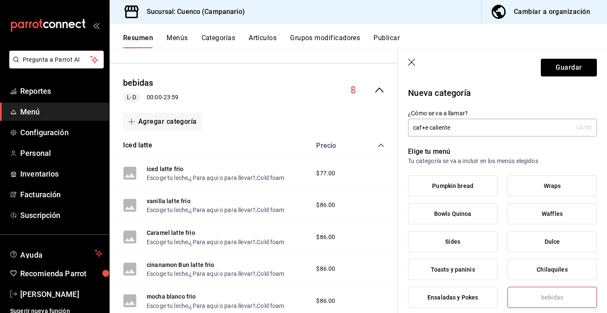
click at [424, 128] on input "caf+e caliente" at bounding box center [490, 127] width 164 height 17
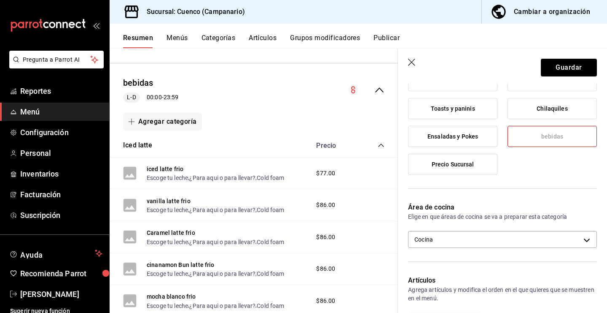
scroll to position [141, 0]
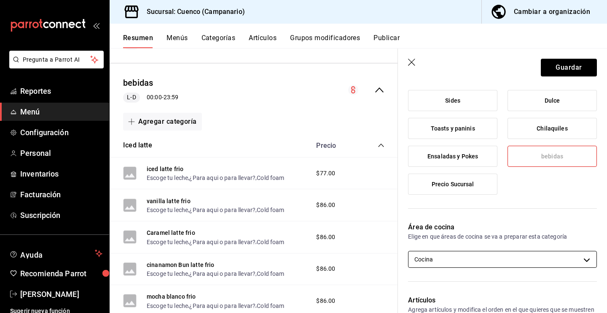
type input "cafe caliente"
click at [442, 260] on body "Pregunta a Parrot AI Reportes Menú Configuración Personal Inventarios Facturaci…" at bounding box center [303, 156] width 607 height 313
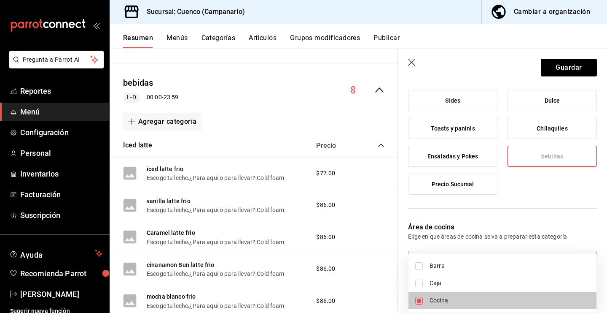
click at [419, 281] on input "checkbox" at bounding box center [420, 283] width 8 height 8
checkbox input "true"
type input "8e7bdd1c-2153-4efa-852b-bf7f8fe847c1,7fedbf19-af82-4769-ab32-c1b219a10ddc"
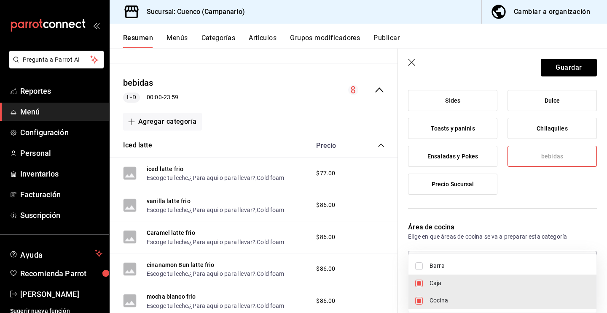
click at [421, 301] on input "checkbox" at bounding box center [420, 301] width 8 height 8
checkbox input "false"
type input "7fedbf19-af82-4769-ab32-c1b219a10ddc"
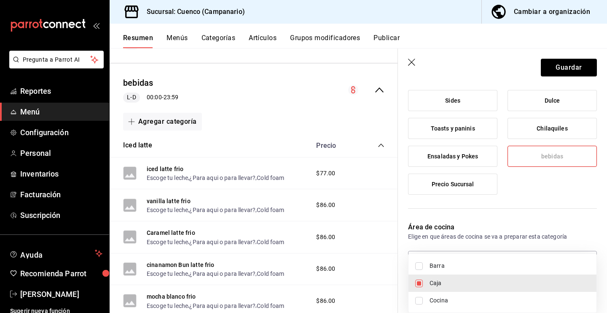
click at [495, 216] on div at bounding box center [303, 156] width 607 height 313
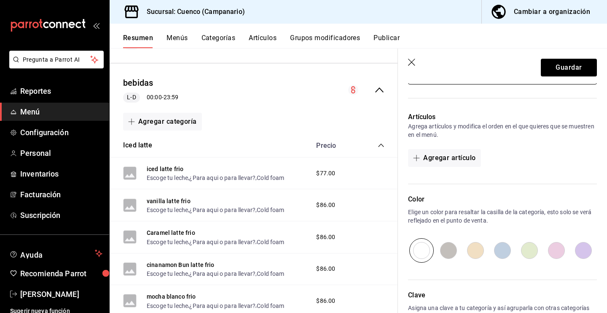
scroll to position [324, 0]
click at [454, 153] on button "Agregar artículo" at bounding box center [444, 158] width 73 height 18
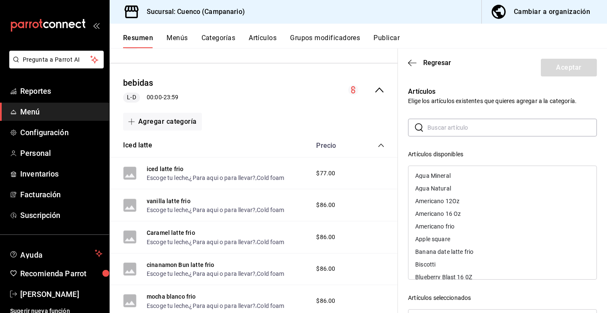
click at [472, 154] on div "Artículos disponibles" at bounding box center [502, 154] width 189 height 9
click at [413, 60] on icon "button" at bounding box center [412, 63] width 8 height 8
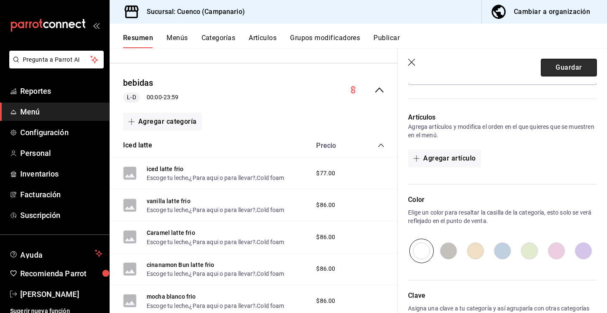
click at [574, 66] on button "Guardar" at bounding box center [569, 68] width 56 height 18
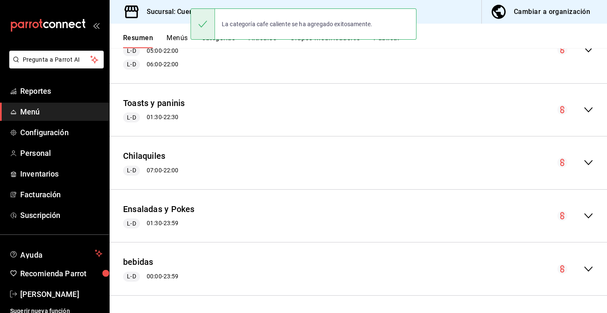
scroll to position [407, 0]
click at [202, 261] on div "bebidas L-D 00:00 - 23:59" at bounding box center [359, 268] width 498 height 39
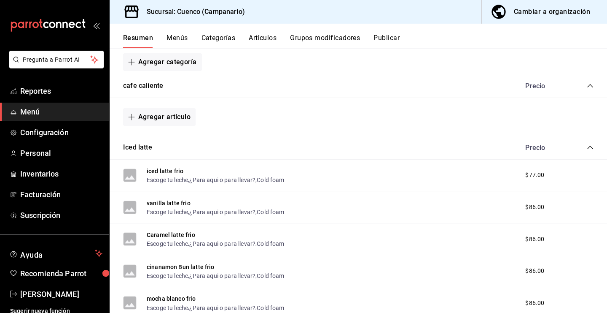
scroll to position [642, 0]
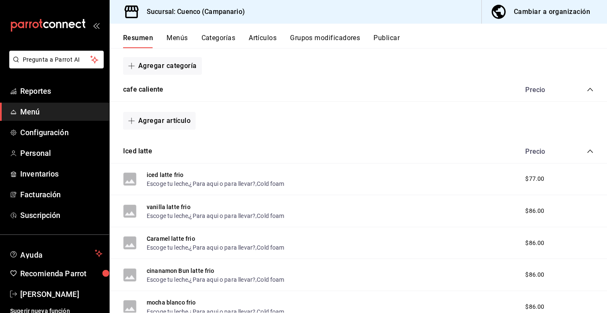
click at [564, 93] on div "Precio" at bounding box center [544, 90] width 54 height 8
click at [178, 120] on button "Agregar artículo" at bounding box center [159, 121] width 73 height 18
click at [167, 166] on li "Artículo nuevo" at bounding box center [156, 164] width 66 height 21
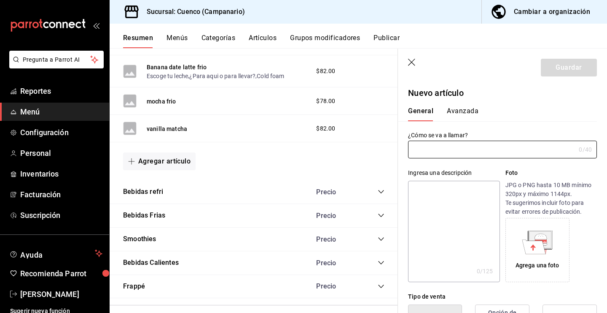
scroll to position [1023, 0]
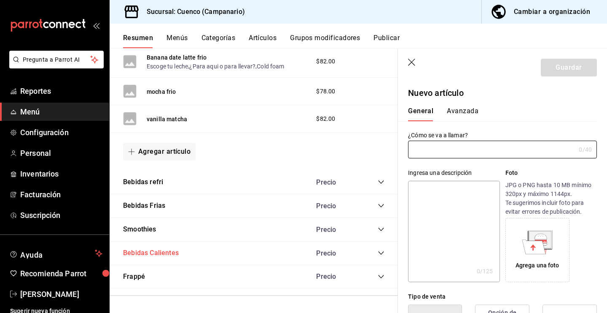
click at [157, 252] on button "Bebidas Calientes" at bounding box center [151, 253] width 56 height 10
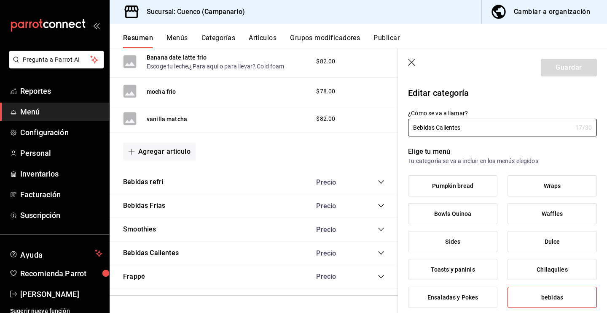
click at [359, 254] on div "Precio" at bounding box center [335, 253] width 54 height 8
click at [383, 250] on icon "collapse-category-row" at bounding box center [381, 252] width 7 height 7
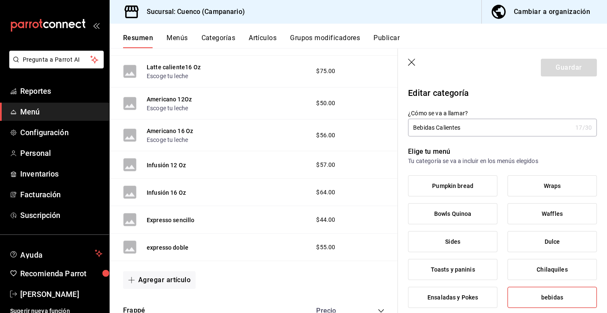
scroll to position [1649, 0]
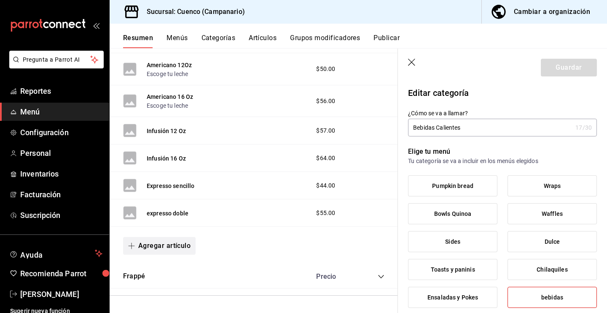
click at [176, 246] on button "Agregar artículo" at bounding box center [159, 246] width 73 height 18
click at [168, 287] on li "Artículo nuevo" at bounding box center [156, 288] width 66 height 21
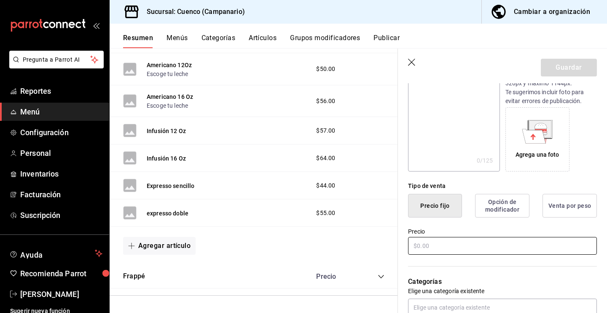
scroll to position [114, 0]
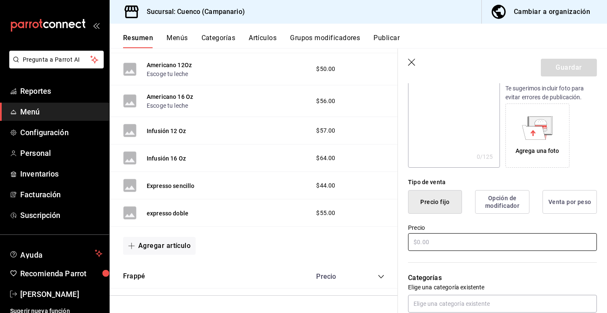
type input "vanilla latte"
click at [438, 240] on input "text" at bounding box center [502, 242] width 189 height 18
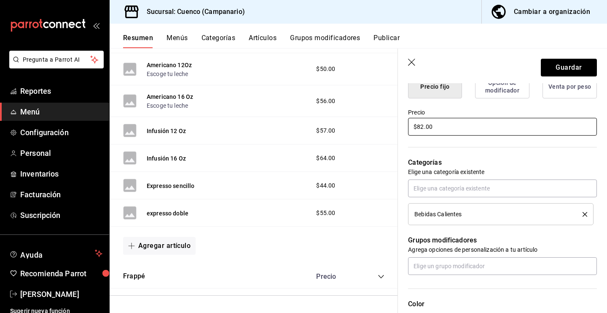
scroll to position [234, 0]
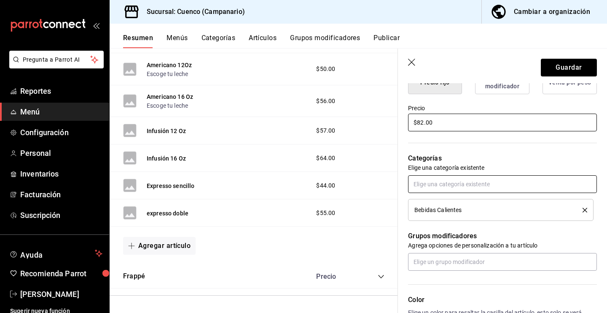
type input "$82.00"
click at [443, 185] on input "text" at bounding box center [502, 184] width 189 height 18
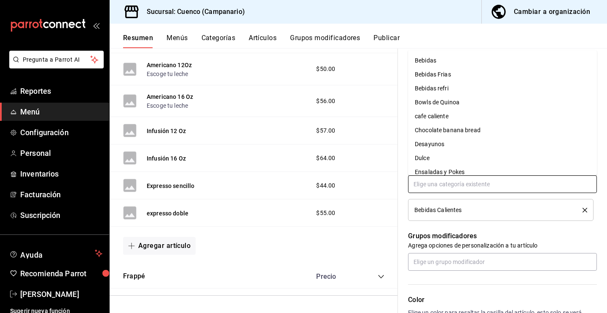
click at [443, 185] on input "text" at bounding box center [502, 184] width 189 height 18
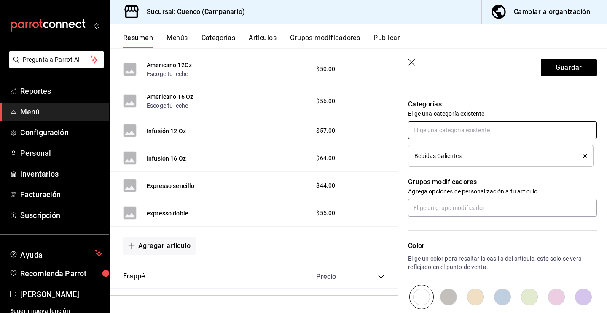
scroll to position [292, 0]
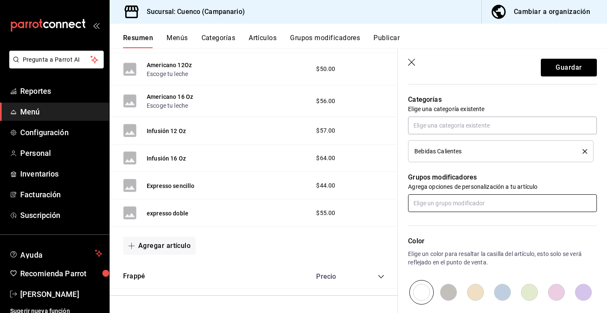
click at [443, 206] on input "text" at bounding box center [502, 203] width 189 height 18
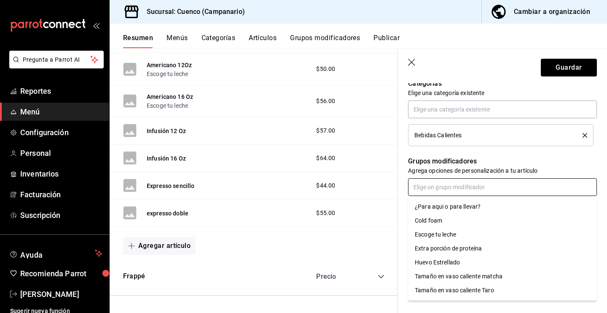
scroll to position [316, 0]
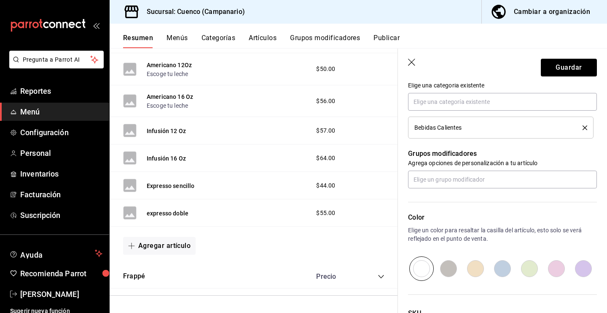
click at [505, 145] on div "Grupos modificadores Agrega opciones de personalización a tu artículo" at bounding box center [497, 163] width 199 height 50
click at [470, 183] on input "text" at bounding box center [502, 179] width 189 height 18
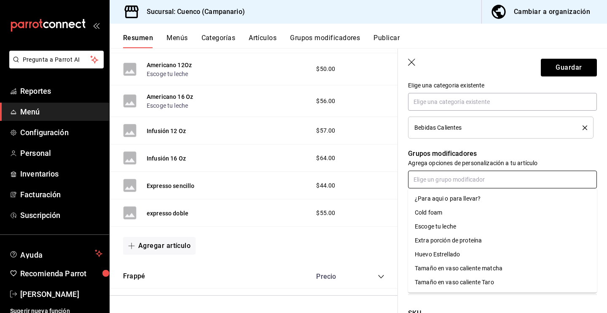
click at [460, 200] on div "¿Para aqui o para llevar?" at bounding box center [448, 198] width 66 height 9
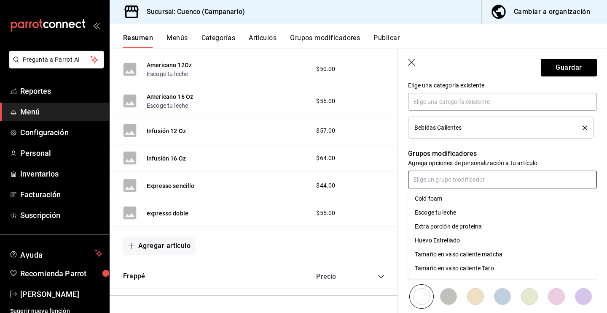
click at [434, 181] on input "text" at bounding box center [502, 179] width 189 height 18
click at [437, 181] on input "text" at bounding box center [502, 179] width 189 height 18
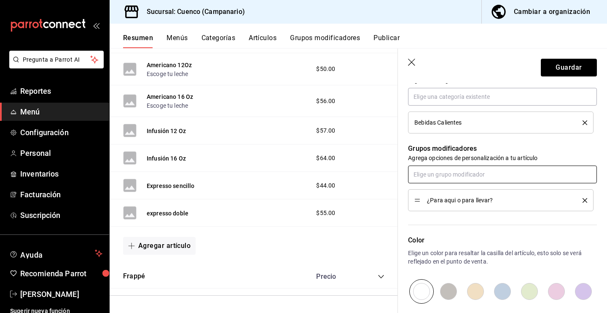
scroll to position [318, 0]
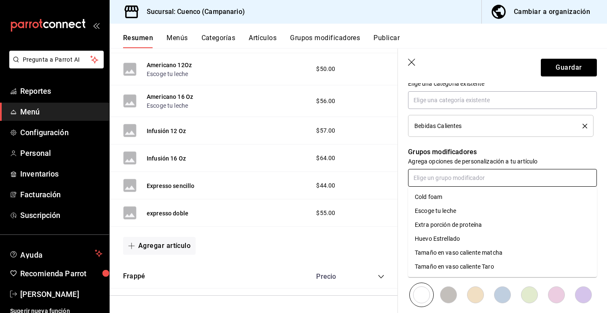
click at [431, 180] on input "text" at bounding box center [502, 178] width 189 height 18
click at [435, 213] on div "Escoge tu leche" at bounding box center [435, 210] width 41 height 9
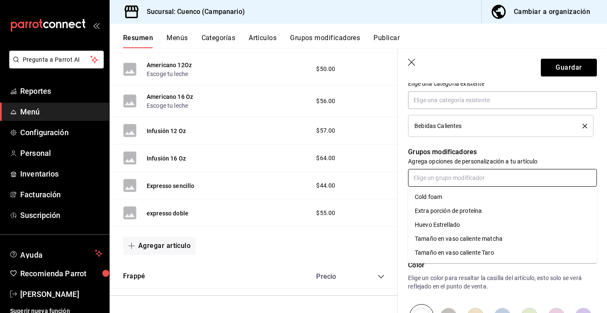
click at [437, 181] on input "text" at bounding box center [502, 178] width 189 height 18
click at [437, 194] on div "Cold foam" at bounding box center [428, 196] width 27 height 9
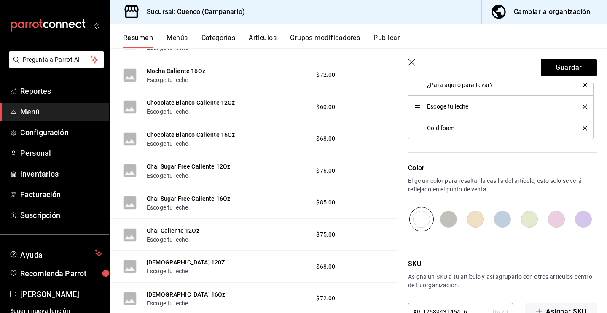
scroll to position [461, 0]
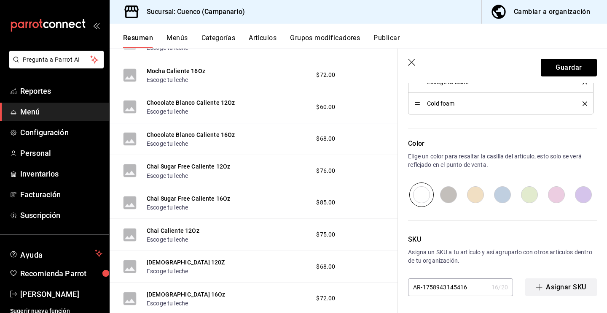
click at [548, 283] on button "Asignar SKU" at bounding box center [562, 287] width 72 height 18
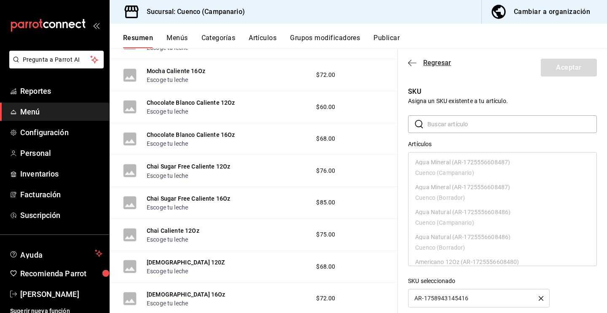
click at [414, 65] on icon "button" at bounding box center [412, 63] width 8 height 8
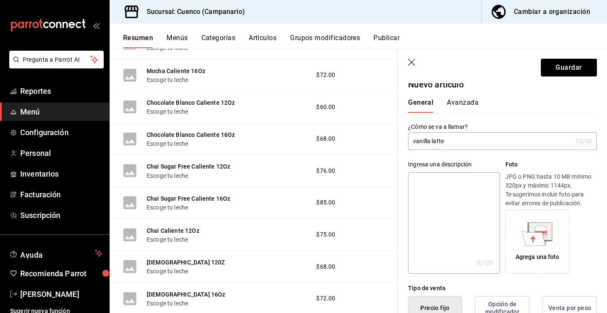
scroll to position [8, 0]
click at [549, 70] on button "Guardar" at bounding box center [569, 68] width 56 height 18
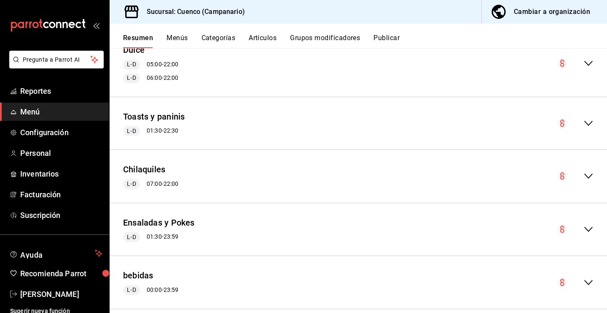
scroll to position [407, 0]
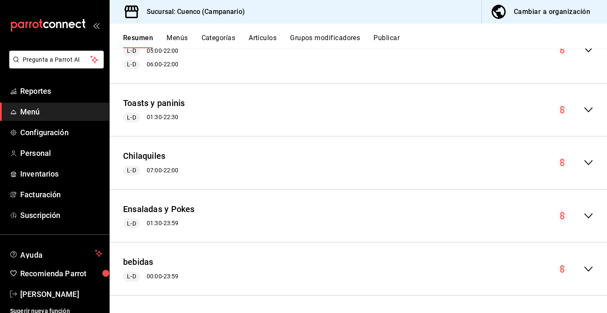
click at [184, 267] on div "bebidas L-D 00:00 - 23:59" at bounding box center [359, 268] width 498 height 39
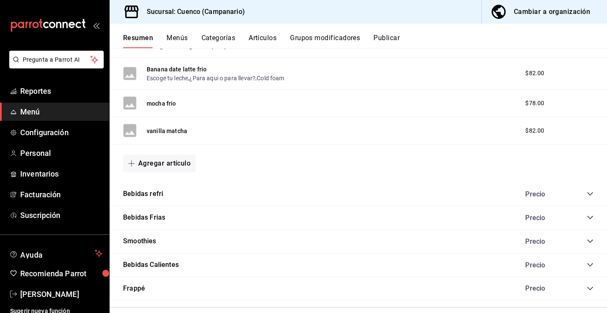
scroll to position [1014, 0]
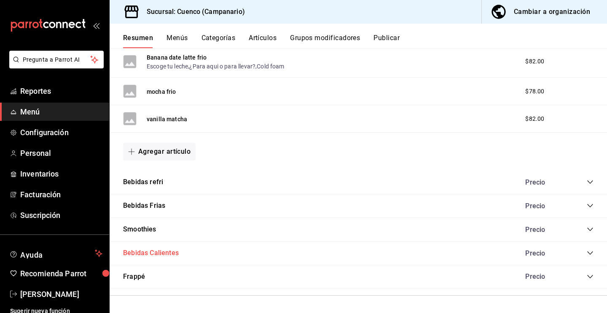
click at [178, 252] on button "Bebidas Calientes" at bounding box center [151, 253] width 56 height 10
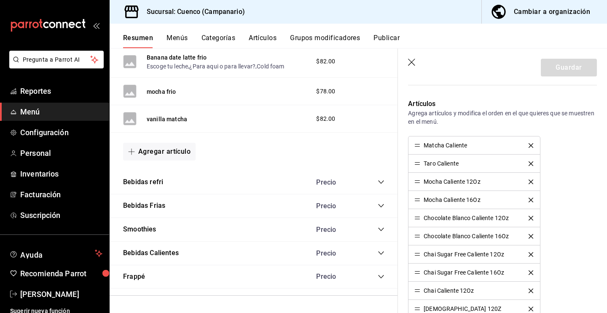
scroll to position [439, 0]
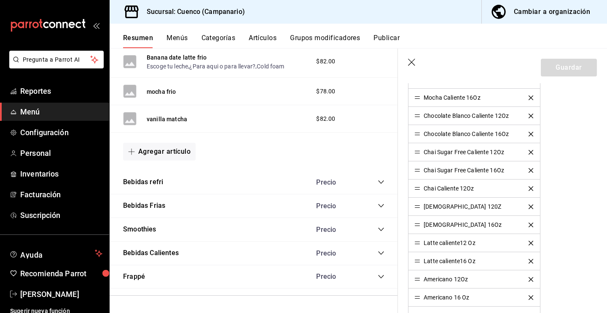
click at [351, 259] on div "Bebidas Calientes Precio" at bounding box center [254, 253] width 289 height 24
click at [380, 254] on icon "collapse-category-row" at bounding box center [381, 252] width 7 height 7
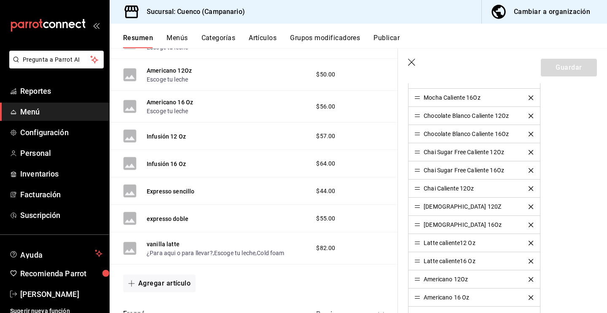
scroll to position [1644, 0]
click at [283, 242] on div "vanilla latte ¿Para aqui o para llevar? , Escoge tu leche , Cold foam" at bounding box center [216, 247] width 138 height 18
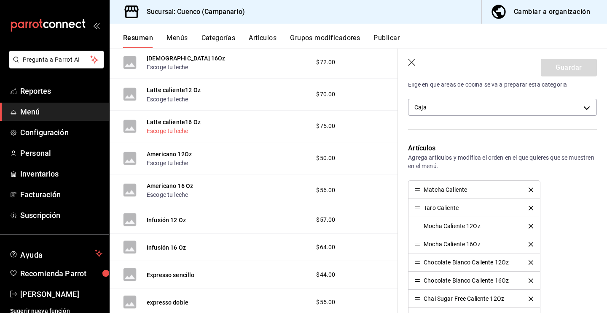
scroll to position [1560, 0]
click at [165, 88] on button "Latte caliente12 Oz" at bounding box center [174, 89] width 54 height 8
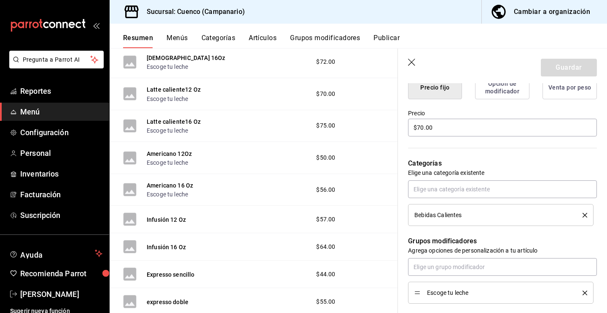
type textarea "x"
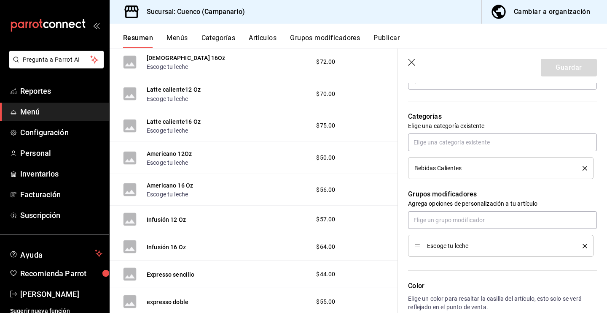
scroll to position [287, 0]
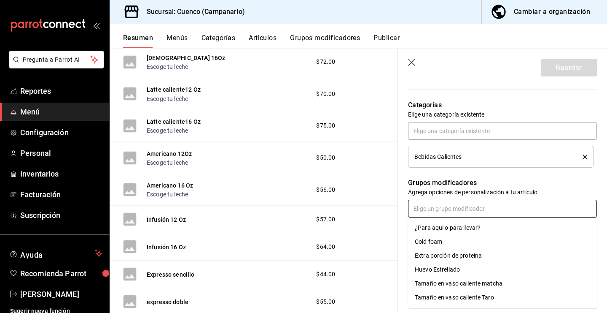
click at [501, 202] on input "text" at bounding box center [502, 209] width 189 height 18
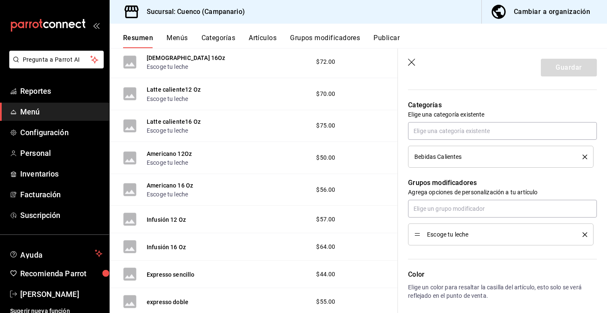
click at [405, 209] on div "Grupos modificadores Agrega opciones de personalización a tu artículo Escoge tu…" at bounding box center [497, 206] width 199 height 78
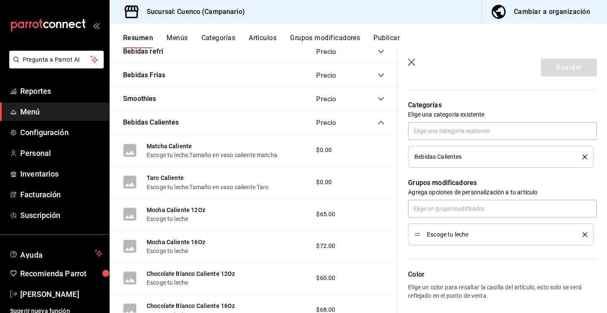
scroll to position [1134, 0]
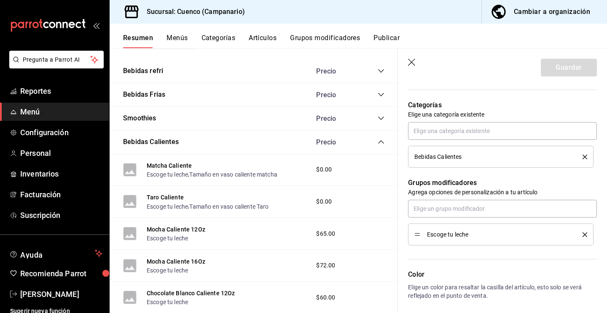
click at [322, 169] on span "$0.00" at bounding box center [324, 169] width 16 height 9
click at [184, 167] on button "Matcha Caliente" at bounding box center [169, 165] width 45 height 8
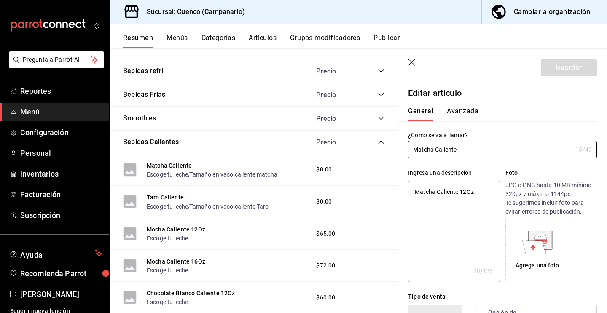
type textarea "x"
type input "$0.00"
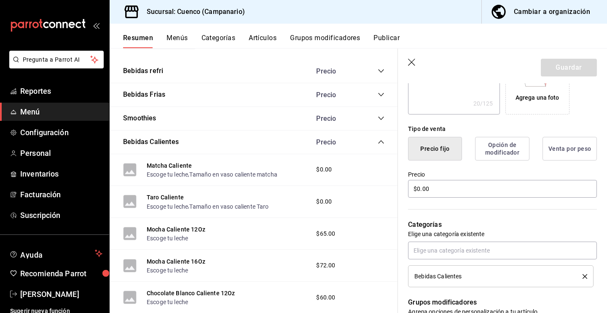
scroll to position [177, 0]
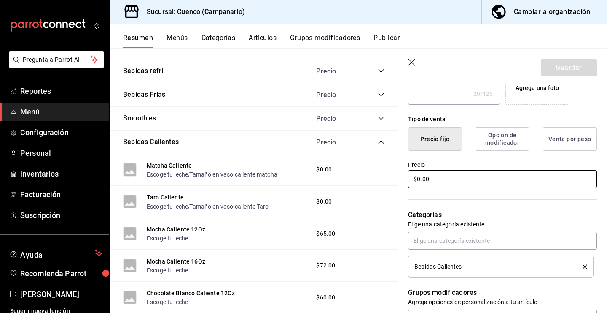
click at [442, 179] on input "$0.00" at bounding box center [502, 179] width 189 height 18
type textarea "x"
type input "$0.00"
type textarea "x"
type input "$0.00"
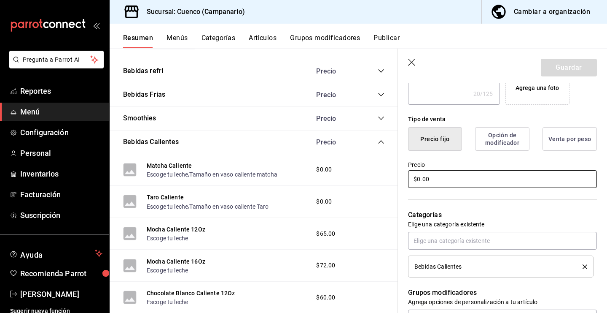
type textarea "x"
type input "$0.00"
type textarea "x"
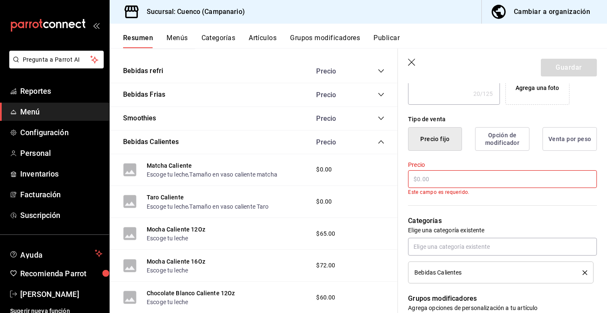
type textarea "x"
type input "$5.00"
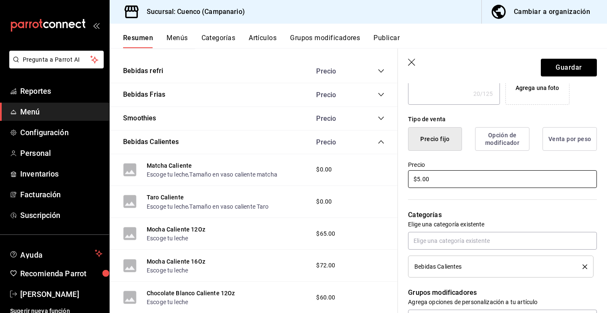
type textarea "x"
type input "$58.00"
click at [427, 204] on div "Categorías Elige una categoría existente Bebidas Calientes" at bounding box center [497, 233] width 199 height 88
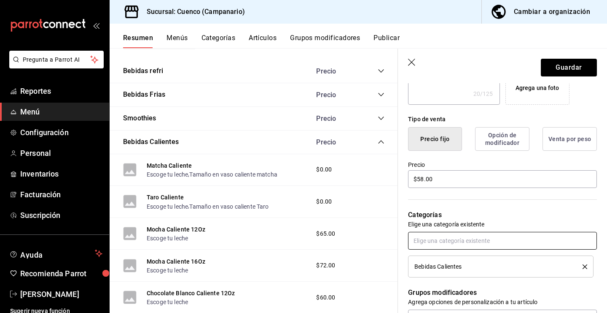
click at [430, 241] on input "text" at bounding box center [502, 241] width 189 height 18
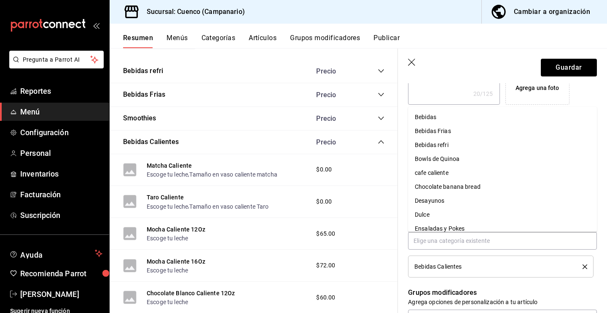
click at [408, 251] on div "Categorías Elige una categoría existente Bebidas Calientes" at bounding box center [497, 233] width 199 height 88
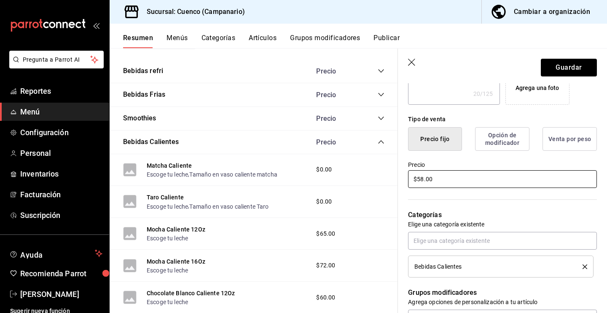
click at [441, 184] on input "$58.00" at bounding box center [502, 179] width 189 height 18
type textarea "x"
type input "$58.00"
type textarea "x"
type input "$58.00"
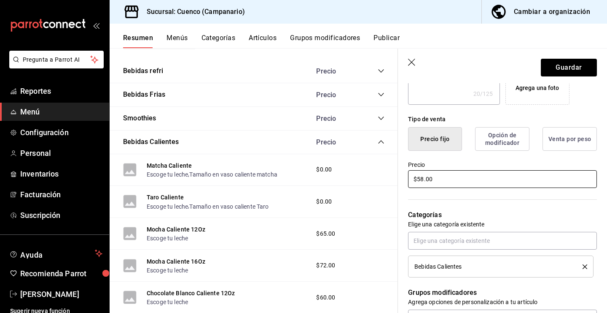
type textarea "x"
type input "$58.00"
type textarea "x"
type input "$5.00"
type textarea "x"
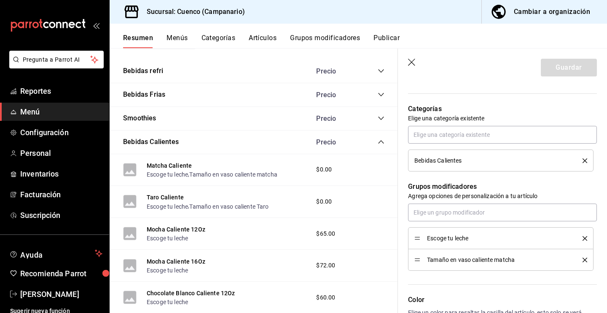
scroll to position [300, 0]
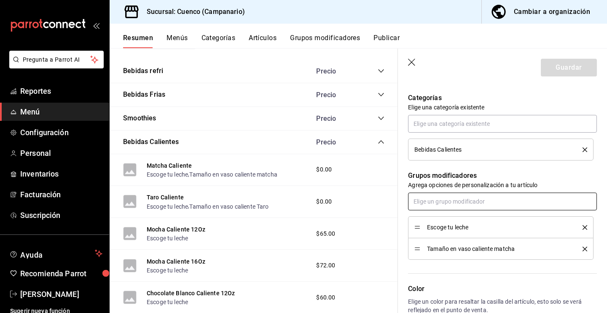
click at [507, 203] on input "text" at bounding box center [502, 201] width 189 height 18
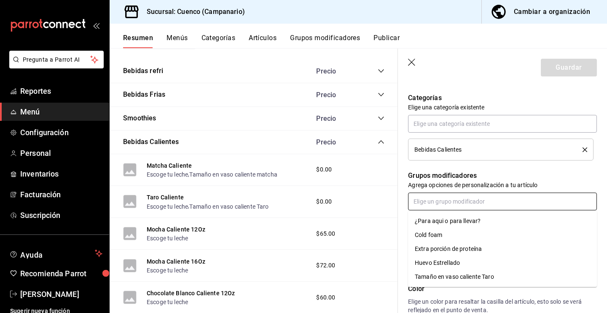
click at [409, 237] on li "Cold foam" at bounding box center [502, 235] width 189 height 14
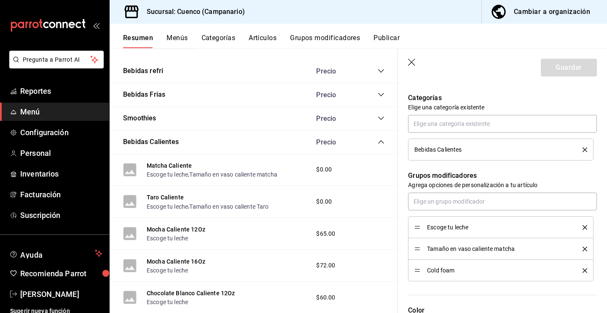
click at [493, 249] on span "Tamaño en vaso caliente matcha" at bounding box center [498, 249] width 143 height 6
click at [583, 249] on icon "delete" at bounding box center [585, 248] width 5 height 5
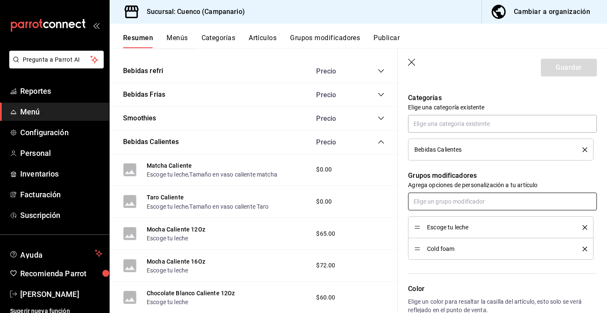
click at [550, 207] on input "text" at bounding box center [502, 201] width 189 height 18
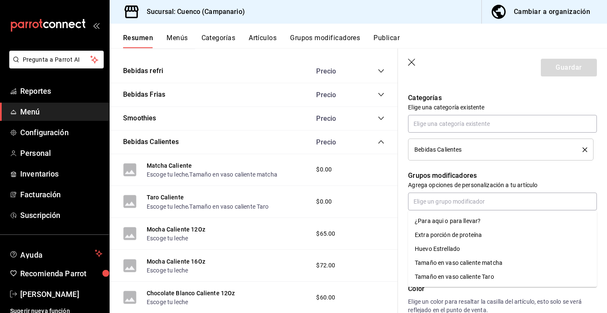
click at [399, 200] on div "Grupos modificadores Agrega opciones de personalización a tu artículo Escoge tu…" at bounding box center [497, 209] width 199 height 99
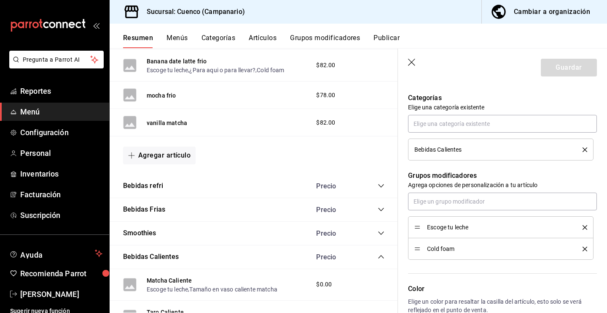
scroll to position [1023, 0]
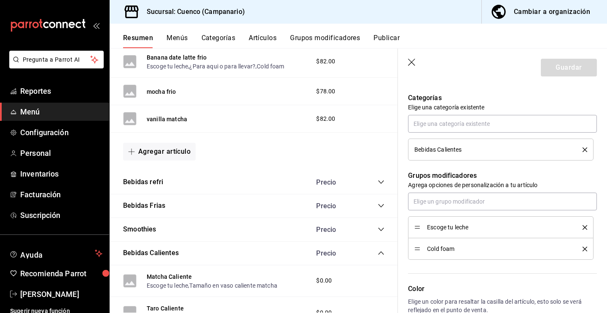
click at [382, 181] on icon "collapse-category-row" at bounding box center [381, 181] width 7 height 7
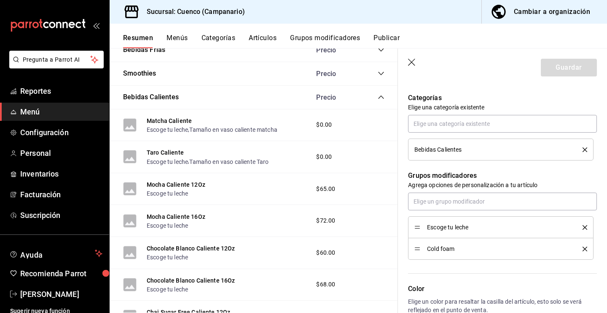
scroll to position [1443, 0]
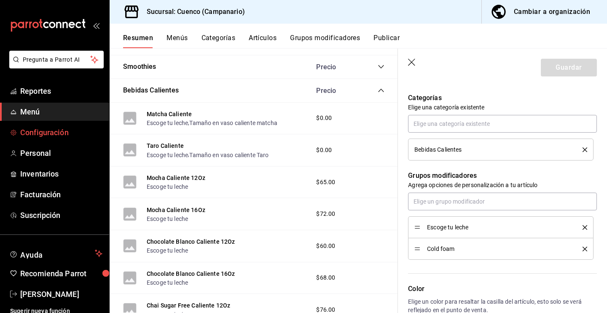
click at [77, 133] on span "Configuración" at bounding box center [61, 132] width 82 height 11
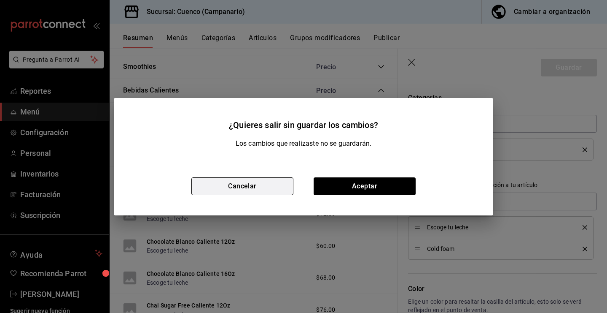
click at [257, 188] on button "Cancelar" at bounding box center [243, 186] width 102 height 18
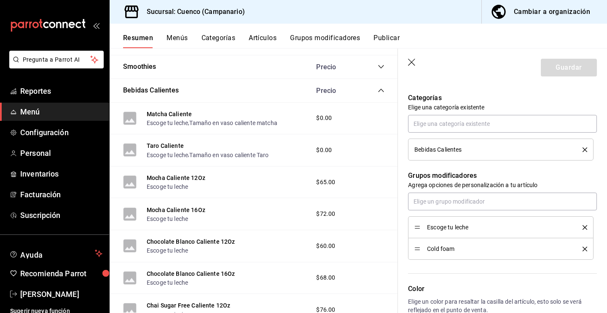
click at [218, 38] on button "Categorías" at bounding box center [219, 41] width 34 height 14
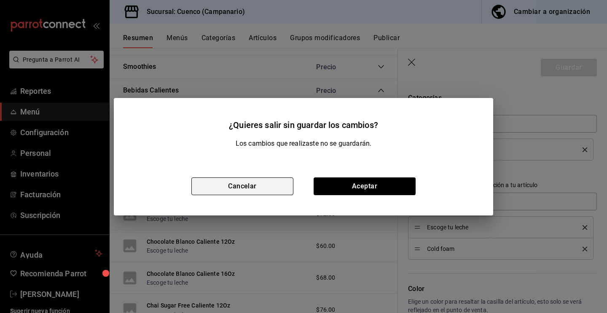
click at [256, 186] on button "Cancelar" at bounding box center [243, 186] width 102 height 18
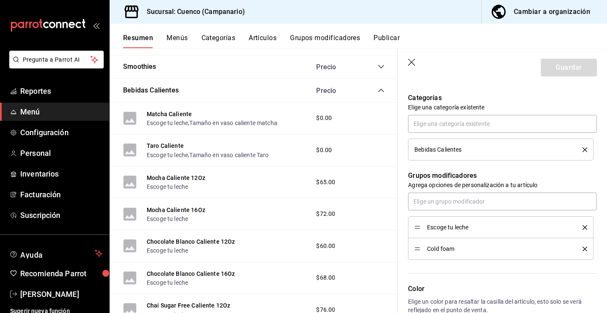
click at [412, 57] on header "Guardar" at bounding box center [502, 66] width 209 height 35
click at [410, 61] on icon "button" at bounding box center [412, 63] width 8 height 8
type textarea "x"
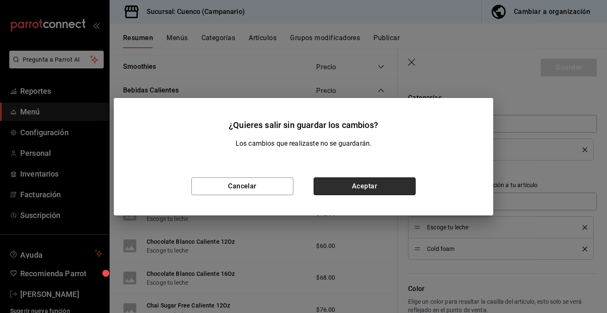
click at [357, 191] on button "Aceptar" at bounding box center [365, 186] width 102 height 18
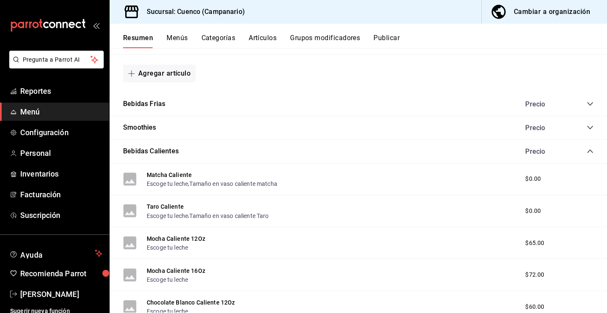
scroll to position [1375, 0]
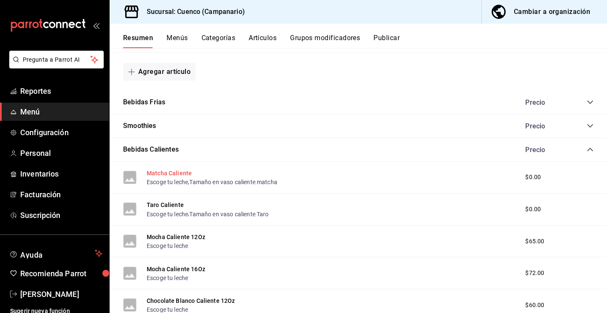
click at [177, 173] on button "Matcha Caliente" at bounding box center [169, 173] width 45 height 8
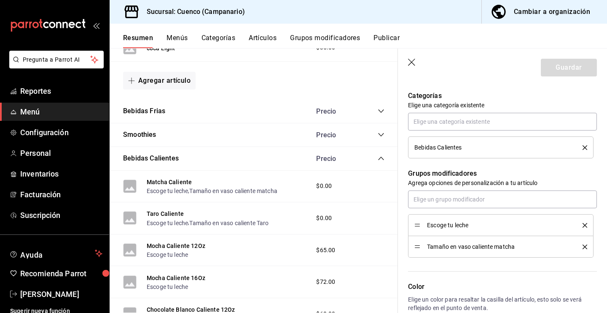
scroll to position [305, 0]
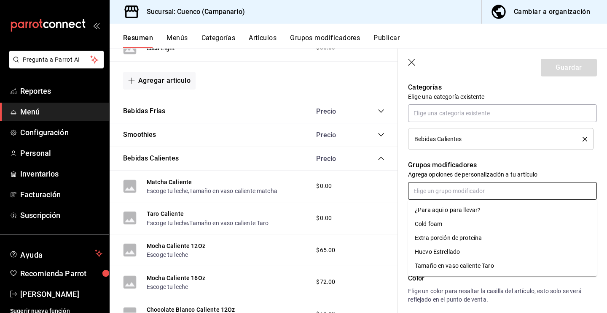
click at [486, 190] on input "text" at bounding box center [502, 191] width 189 height 18
click at [397, 267] on div "Mocha Caliente 16Oz Escoge tu leche $72.00" at bounding box center [254, 282] width 289 height 32
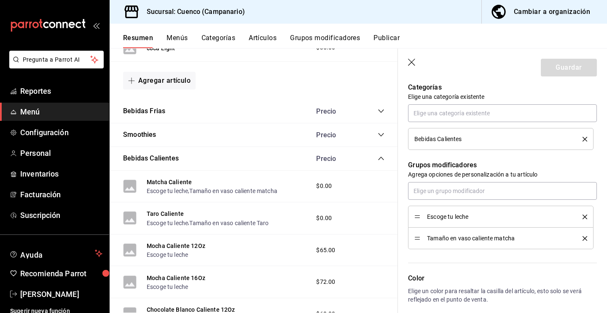
click at [214, 40] on button "Categorías" at bounding box center [219, 41] width 34 height 14
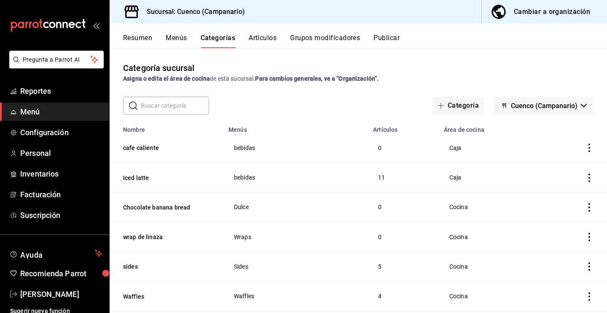
click at [303, 34] on button "Grupos modificadores" at bounding box center [325, 41] width 70 height 14
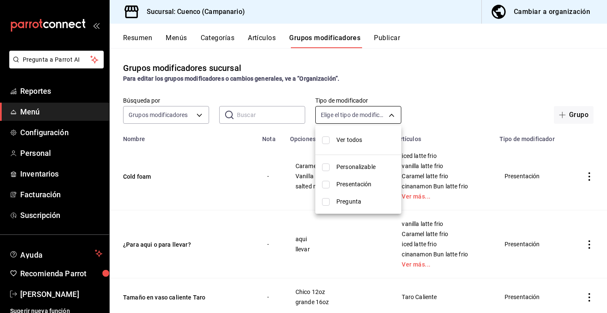
click at [345, 110] on body "Pregunta a Parrot AI Reportes Menú Configuración Personal Inventarios Facturaci…" at bounding box center [303, 156] width 607 height 313
click at [349, 89] on div at bounding box center [303, 156] width 607 height 313
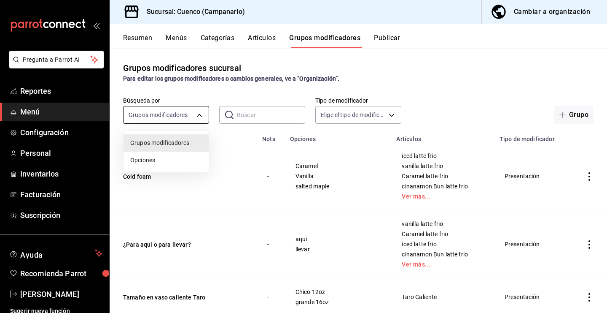
click at [188, 116] on body "Pregunta a Parrot AI Reportes Menú Configuración Personal Inventarios Facturaci…" at bounding box center [303, 156] width 607 height 313
click at [300, 97] on div at bounding box center [303, 156] width 607 height 313
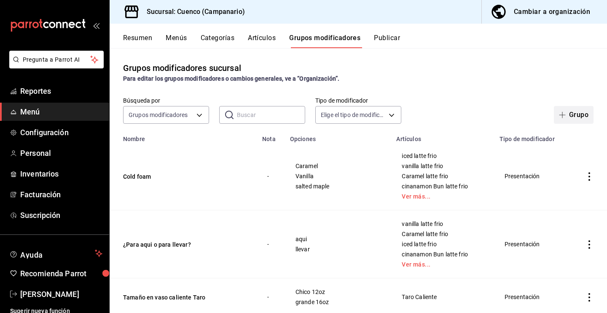
click at [562, 115] on icon "button" at bounding box center [562, 114] width 7 height 7
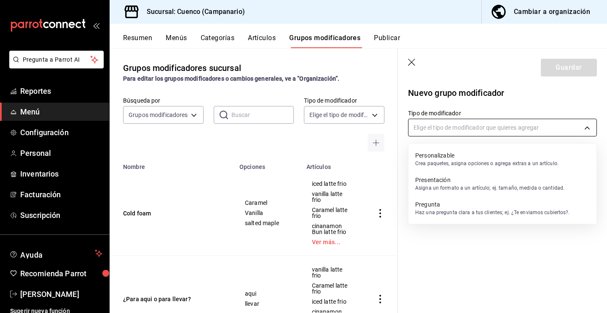
click at [527, 133] on body "Pregunta a Parrot AI Reportes Menú Configuración Personal Inventarios Facturaci…" at bounding box center [303, 156] width 607 height 313
click at [520, 183] on p "Presentación" at bounding box center [490, 179] width 149 height 8
type input "PRESENTATION"
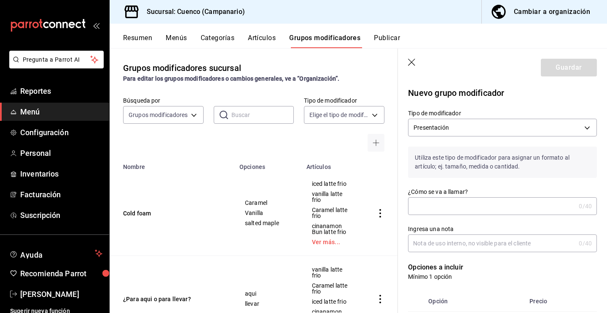
click at [502, 204] on input "¿Cómo se va a llamar?" at bounding box center [491, 205] width 167 height 17
click at [519, 231] on label "Ingresa una nota" at bounding box center [502, 229] width 189 height 6
click at [519, 235] on input "Ingresa una nota" at bounding box center [491, 243] width 167 height 17
click at [519, 240] on input "Ingresa una nota" at bounding box center [491, 243] width 167 height 17
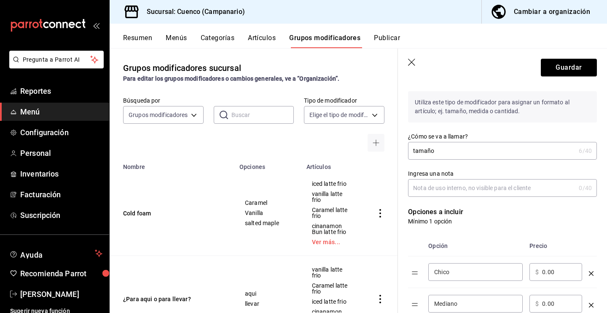
scroll to position [57, 0]
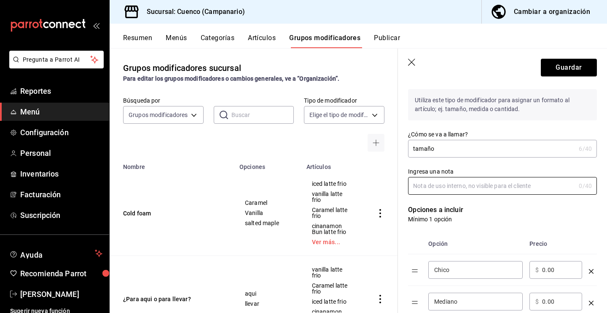
click at [497, 158] on div "Ingresa una nota 0 /40 Ingresa una nota" at bounding box center [497, 175] width 199 height 37
click at [493, 139] on div "¿Cómo se va a llamar? tamaño 6 /40 ¿Cómo se va a llamar?" at bounding box center [502, 143] width 189 height 27
click at [483, 147] on input "tamaño" at bounding box center [491, 148] width 167 height 17
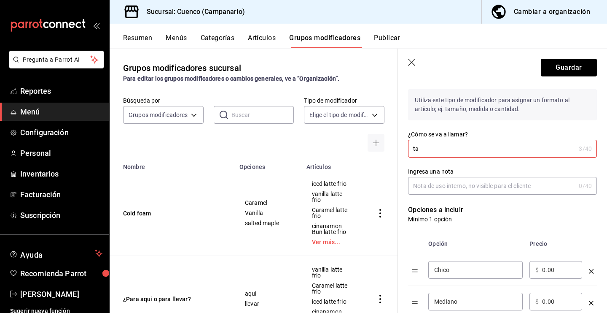
type input "t"
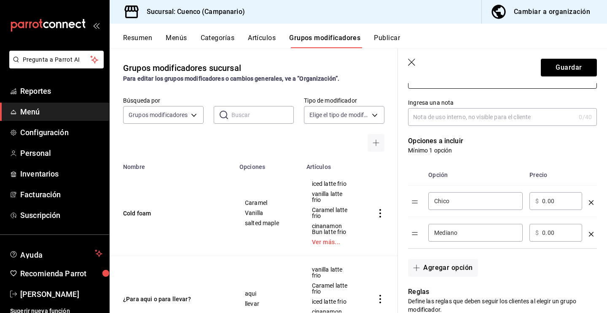
type input "Tamaño"
click at [550, 199] on input "0.00" at bounding box center [560, 201] width 34 height 8
click at [562, 202] on input "0.00" at bounding box center [560, 201] width 34 height 8
drag, startPoint x: 559, startPoint y: 202, endPoint x: 540, endPoint y: 202, distance: 18.6
click at [540, 202] on div "​ $ 0.00 ​" at bounding box center [556, 201] width 53 height 18
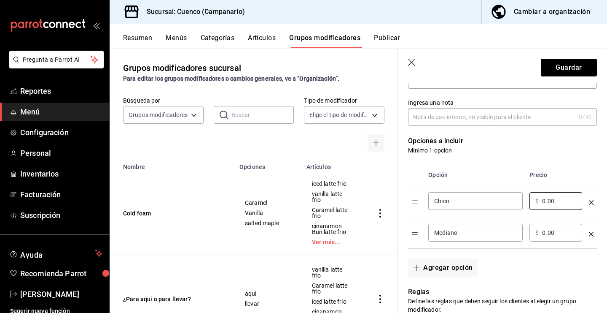
click at [408, 62] on header "Guardar" at bounding box center [502, 66] width 209 height 35
click at [413, 62] on icon "button" at bounding box center [412, 63] width 8 height 8
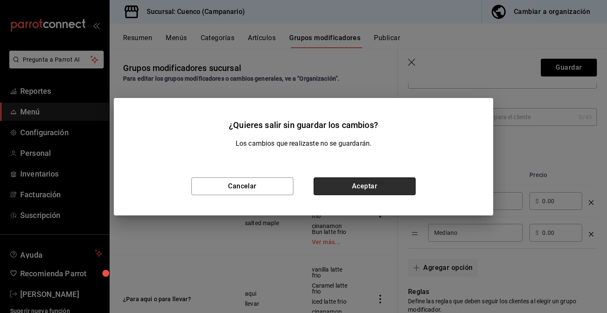
click at [361, 185] on button "Aceptar" at bounding box center [365, 186] width 102 height 18
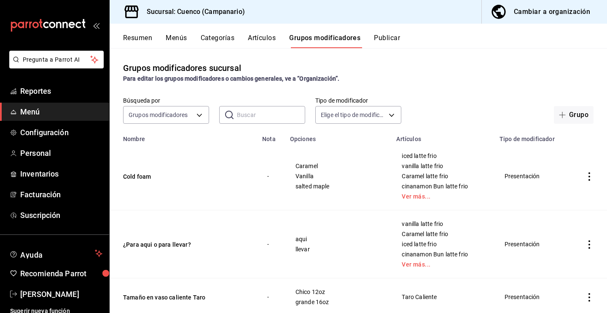
click at [135, 39] on button "Resumen" at bounding box center [137, 41] width 29 height 14
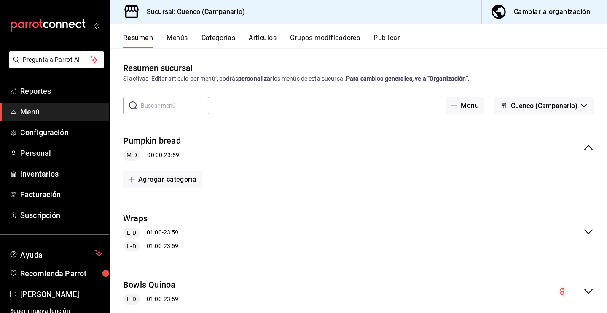
click at [174, 44] on button "Menús" at bounding box center [177, 41] width 21 height 14
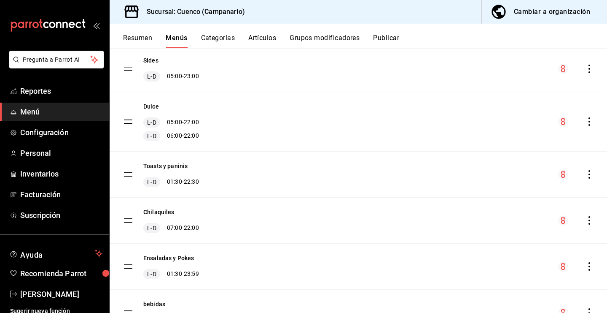
scroll to position [319, 0]
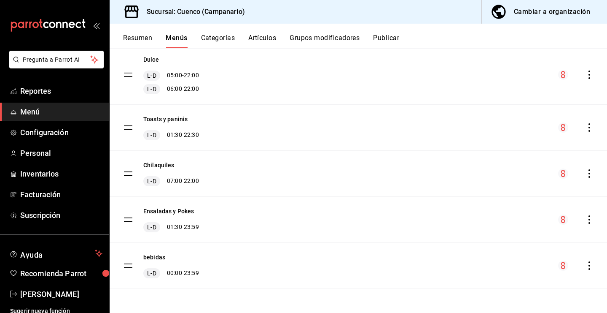
click at [120, 265] on div "bebidas L-D 00:00 - 23:59" at bounding box center [359, 266] width 498 height 46
click at [129, 267] on tbody "Pumpkin bread M-D 00:00 - 23:59 Wraps L-D 01:00 - 23:59 L-D 01:00 - 23:59 Bowls…" at bounding box center [359, 45] width 498 height 487
click at [591, 264] on icon "actions" at bounding box center [590, 265] width 8 height 8
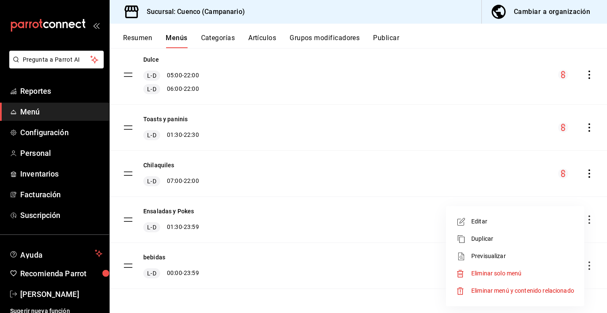
click at [349, 254] on div at bounding box center [303, 156] width 607 height 313
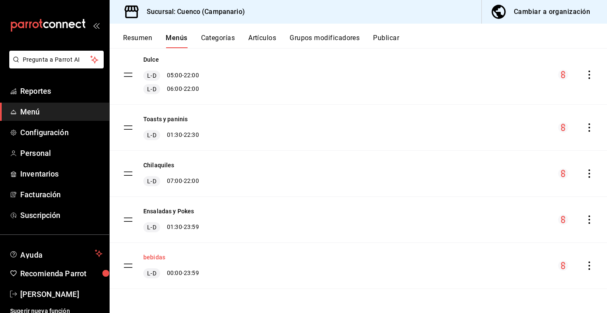
click at [156, 256] on button "bebidas" at bounding box center [154, 257] width 22 height 8
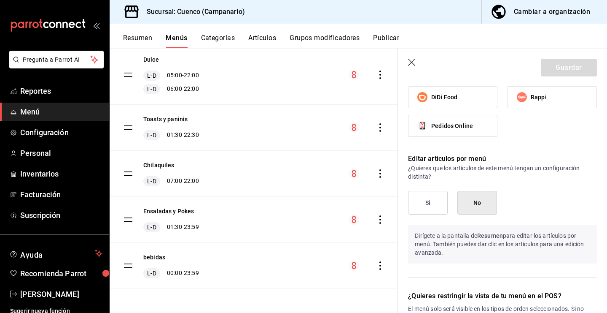
scroll to position [511, 0]
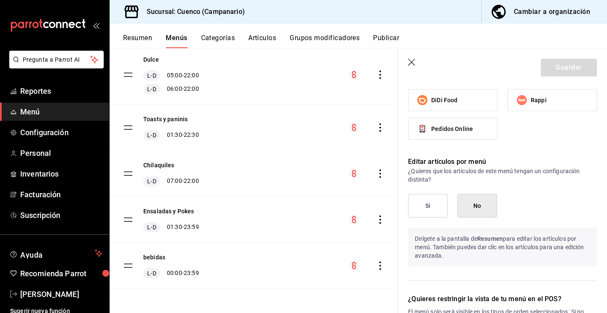
click at [129, 36] on button "Resumen" at bounding box center [137, 41] width 29 height 14
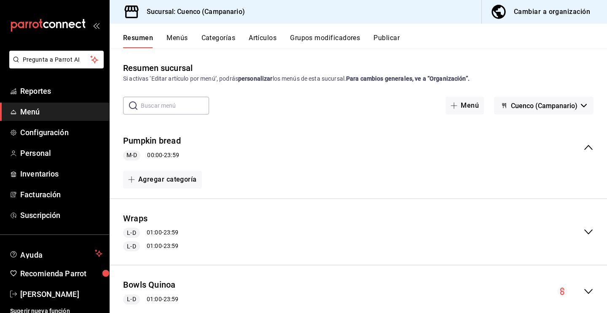
click at [221, 40] on button "Categorías" at bounding box center [219, 41] width 34 height 14
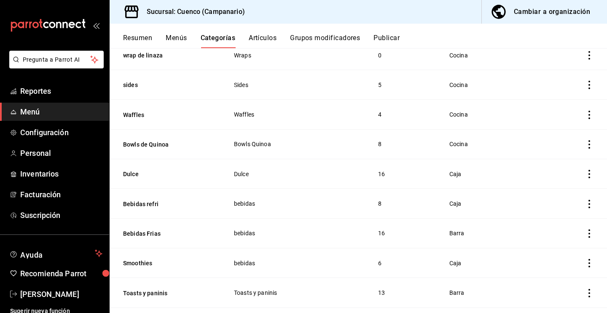
scroll to position [344, 0]
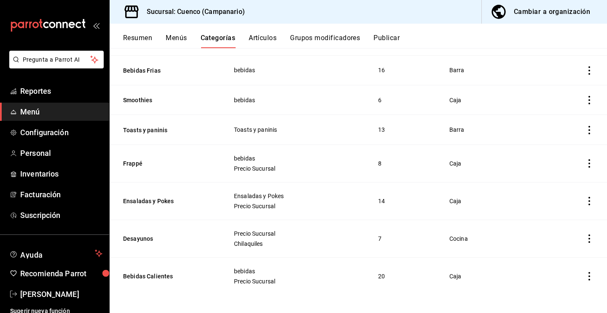
click at [148, 32] on div "Resumen Menús Categorías Artículos Grupos modificadores Publicar" at bounding box center [359, 36] width 498 height 24
click at [145, 38] on button "Resumen" at bounding box center [137, 41] width 29 height 14
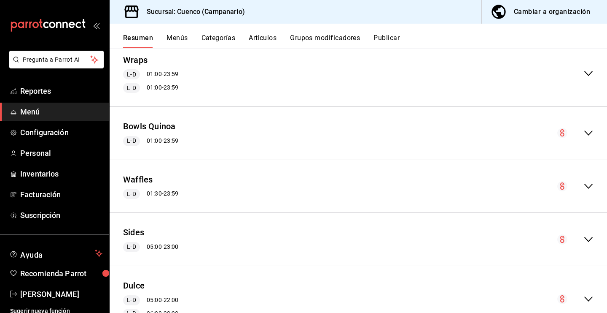
scroll to position [407, 0]
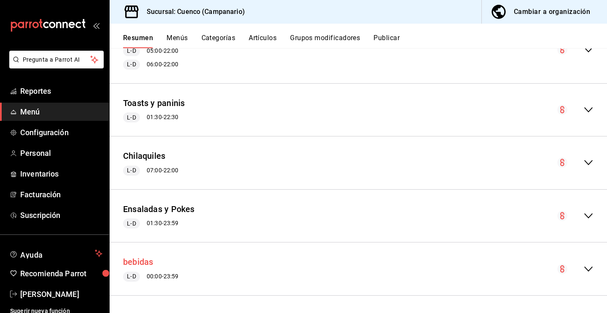
click at [144, 260] on button "bebidas" at bounding box center [138, 262] width 30 height 12
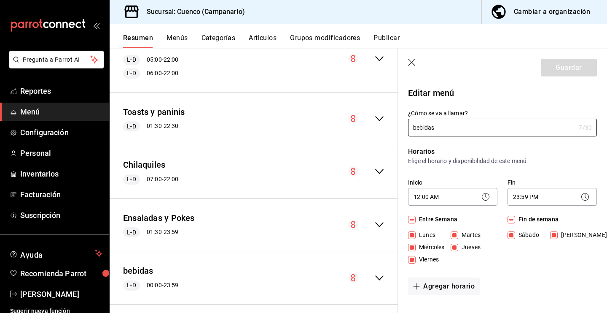
scroll to position [416, 0]
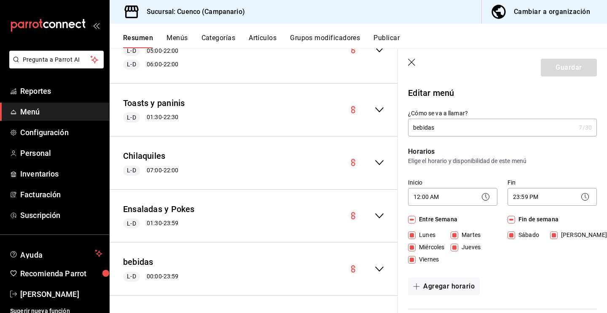
click at [373, 267] on div "collapse-menu-row" at bounding box center [366, 269] width 36 height 10
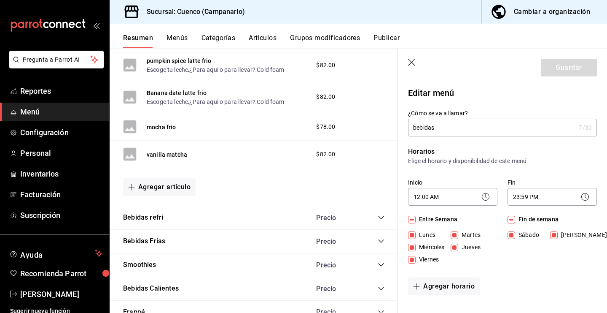
scroll to position [1023, 0]
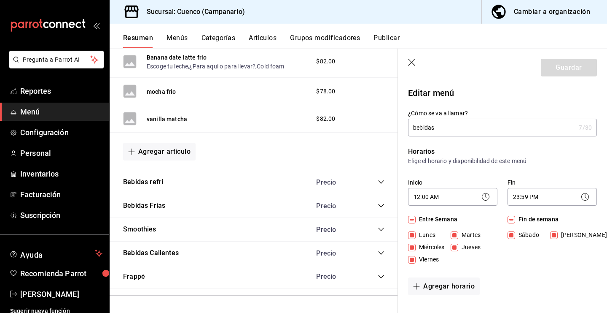
click at [381, 253] on icon "collapse-category-row" at bounding box center [381, 252] width 7 height 7
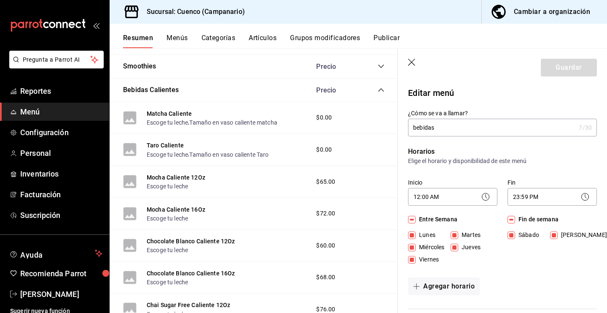
scroll to position [1162, 0]
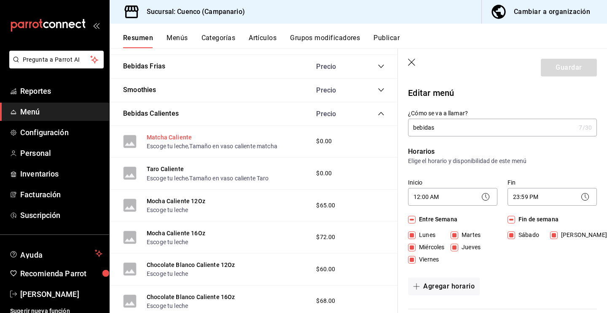
click at [175, 137] on button "Matcha Caliente" at bounding box center [169, 137] width 45 height 8
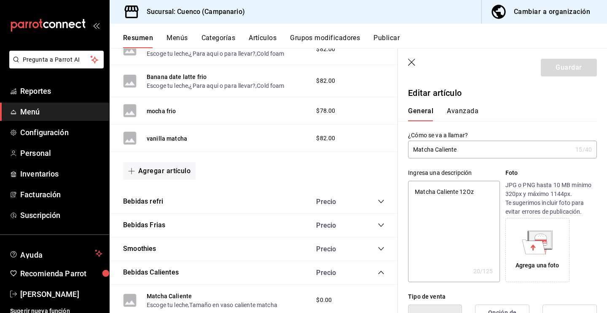
type input "Matcha Caliente"
type textarea "x"
type input "Matcha Caliente 1"
type textarea "x"
type input "Matcha Caliente 12"
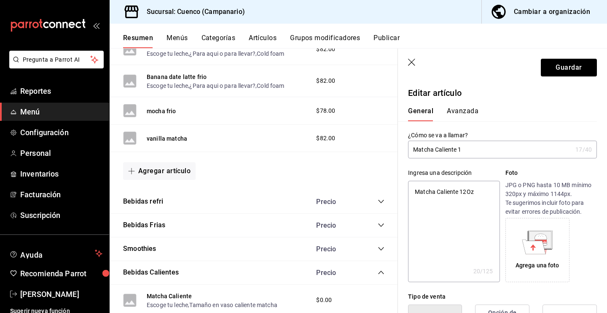
type textarea "x"
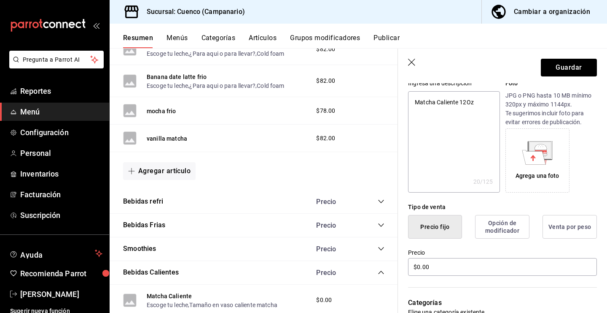
scroll to position [143, 0]
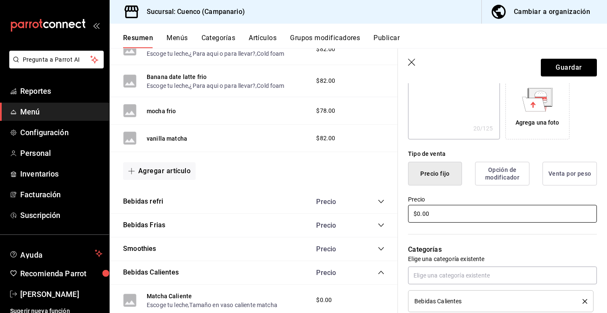
type input "Matcha Caliente 12"
click at [498, 210] on input "$0.00" at bounding box center [502, 214] width 189 height 18
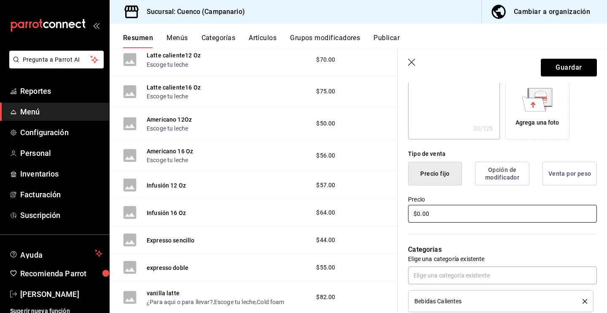
scroll to position [1639, 0]
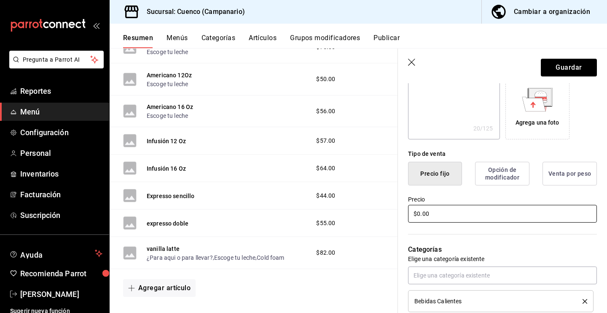
type textarea "x"
type input "$0.00"
type textarea "x"
type input "$0.00"
type textarea "x"
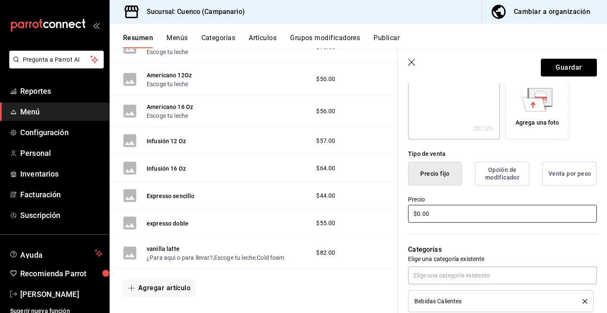
type input "$0.00"
type textarea "x"
type input "$0.00"
type textarea "x"
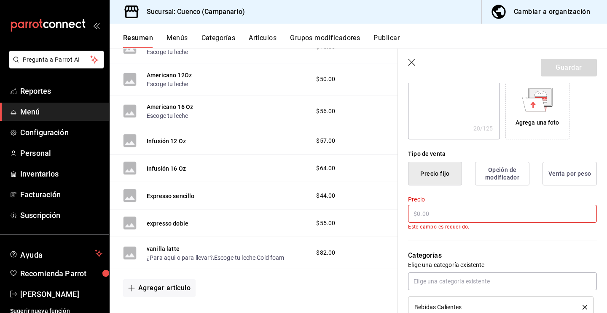
type textarea "x"
type input "$5.00"
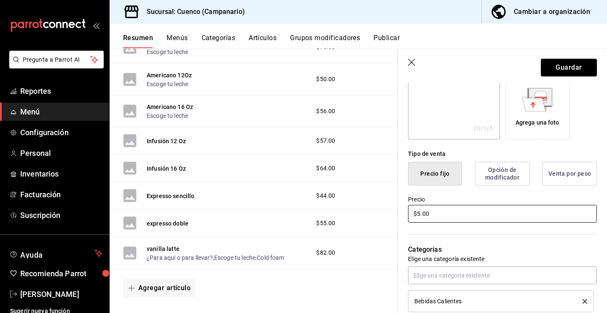
type textarea "x"
type input "$58.00"
click at [461, 240] on div "Categorías Elige una categoría existente Bebidas Calientes" at bounding box center [497, 268] width 199 height 88
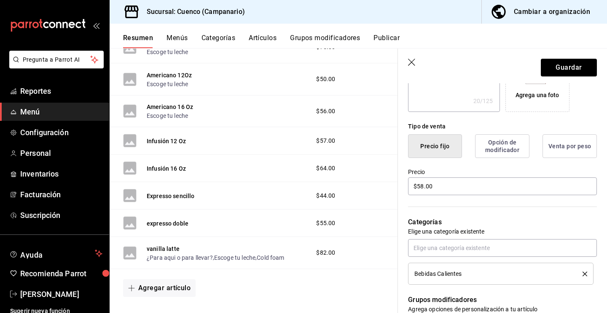
scroll to position [171, 0]
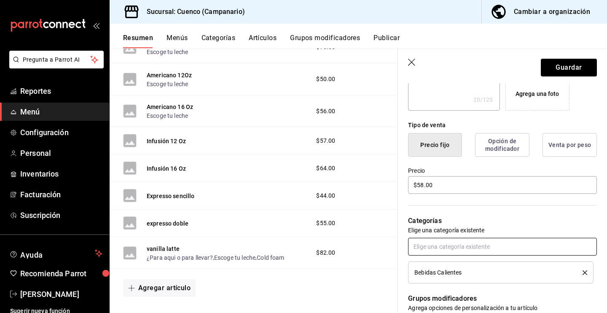
click at [460, 240] on input "text" at bounding box center [502, 247] width 189 height 18
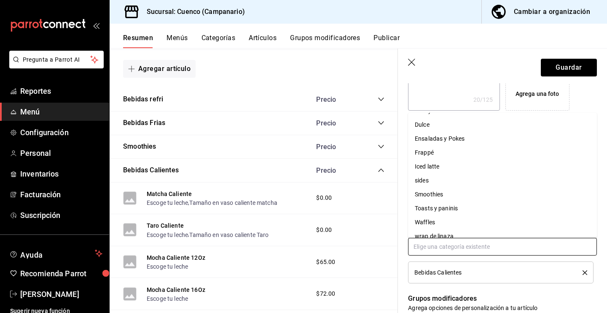
scroll to position [104, 0]
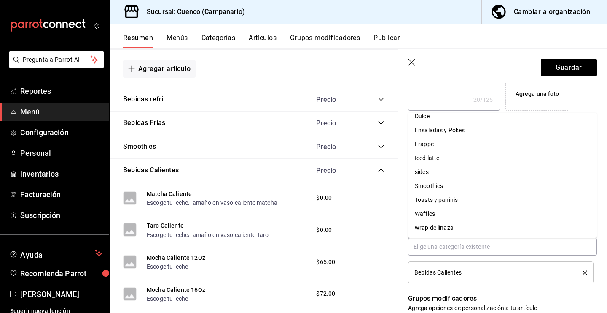
click at [473, 262] on li "Bebidas Calientes" at bounding box center [501, 272] width 186 height 22
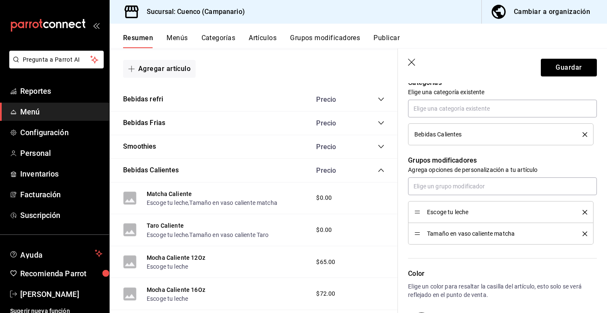
scroll to position [310, 0]
click at [584, 233] on icon "delete" at bounding box center [585, 232] width 5 height 5
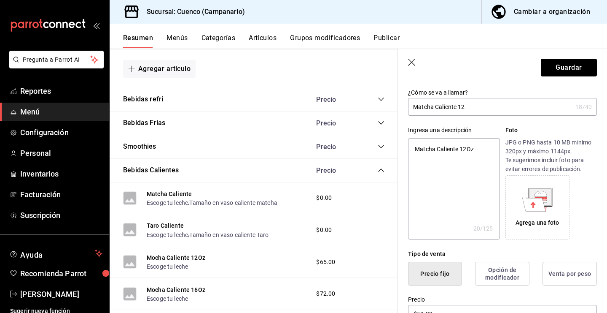
scroll to position [0, 0]
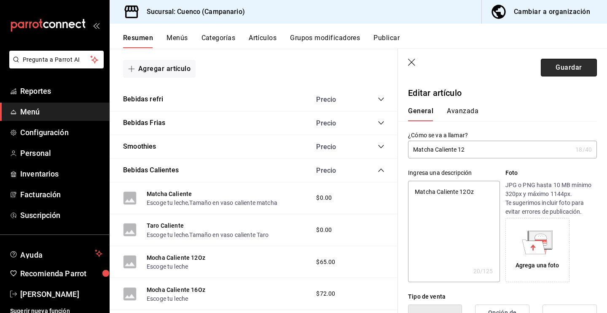
click at [559, 69] on button "Guardar" at bounding box center [569, 68] width 56 height 18
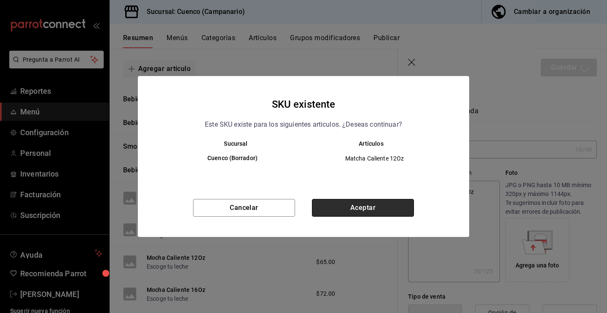
click at [377, 210] on button "Aceptar" at bounding box center [363, 208] width 102 height 18
type textarea "x"
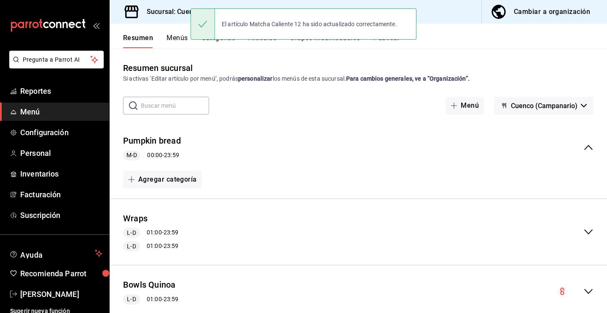
scroll to position [407, 0]
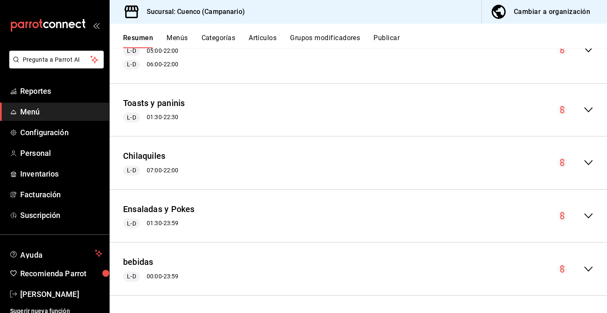
click at [587, 270] on icon "collapse-menu-row" at bounding box center [589, 269] width 10 height 10
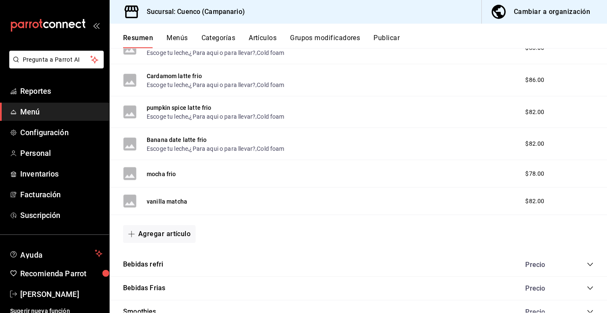
scroll to position [1014, 0]
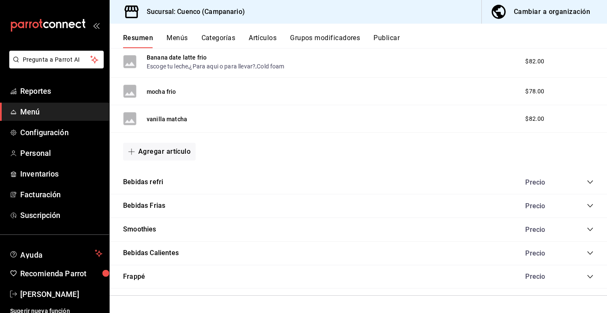
click at [591, 254] on icon "collapse-category-row" at bounding box center [590, 252] width 7 height 7
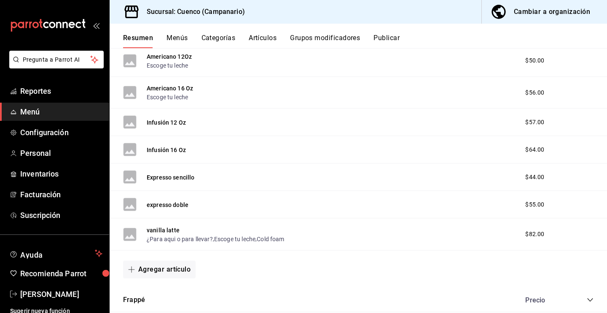
scroll to position [1664, 0]
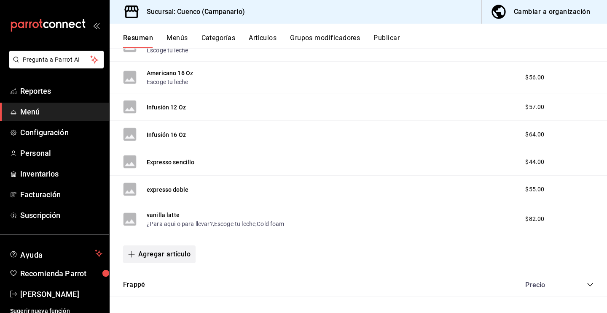
click at [181, 250] on button "Agregar artículo" at bounding box center [159, 254] width 73 height 18
click at [227, 258] on div at bounding box center [303, 156] width 607 height 313
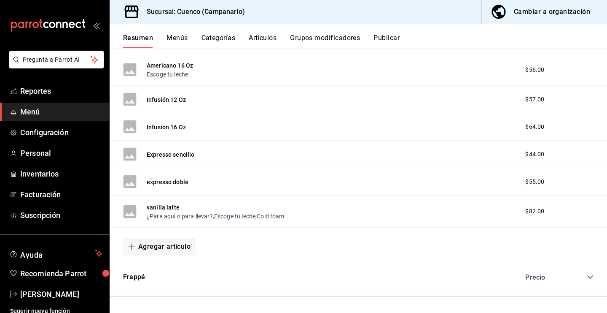
scroll to position [1672, 0]
click at [191, 245] on button "Agregar artículo" at bounding box center [159, 246] width 73 height 18
click at [171, 286] on li "Artículo nuevo" at bounding box center [156, 288] width 66 height 21
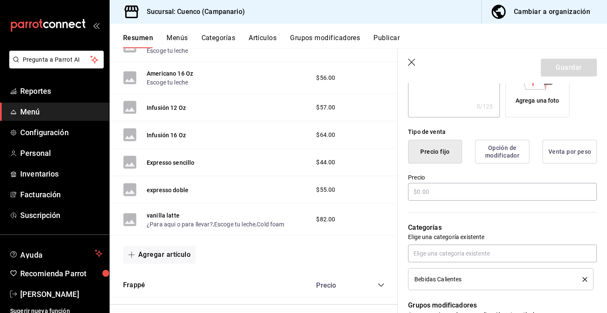
scroll to position [225, 0]
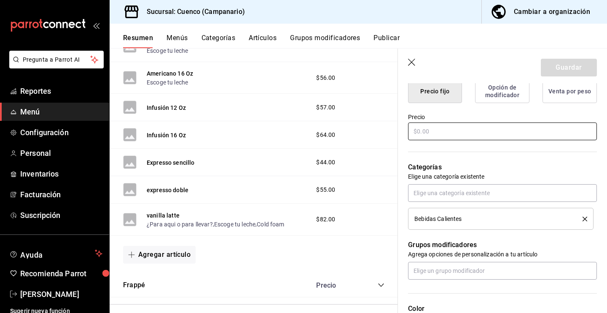
type input "matcha caliente 16"
click at [476, 126] on input "text" at bounding box center [502, 131] width 189 height 18
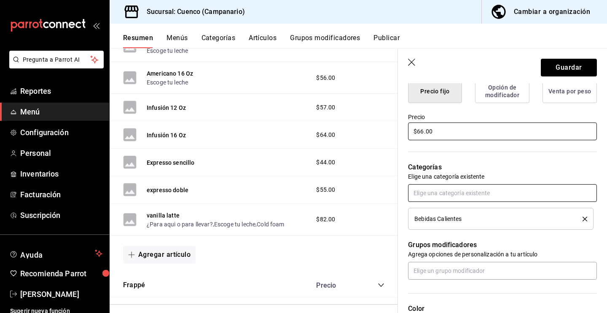
type input "$66.00"
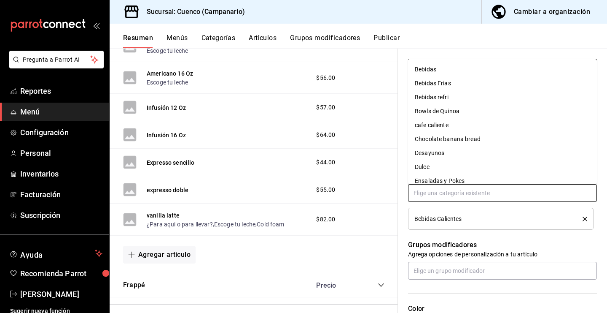
click at [461, 192] on input "text" at bounding box center [502, 193] width 189 height 18
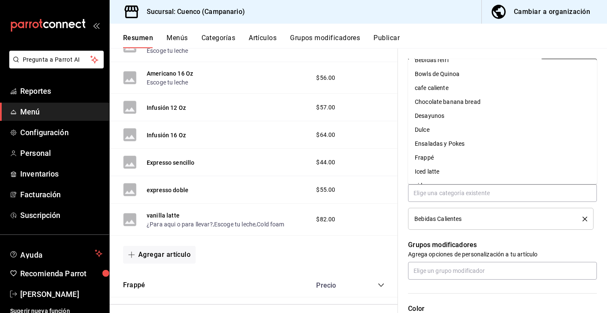
click at [456, 238] on div "Grupos modificadores Agrega opciones de personalización a tu artículo" at bounding box center [497, 254] width 199 height 50
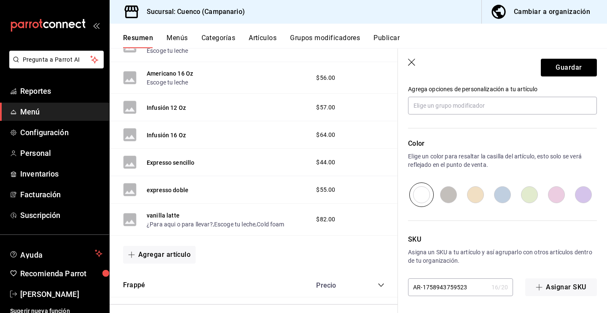
scroll to position [389, 0]
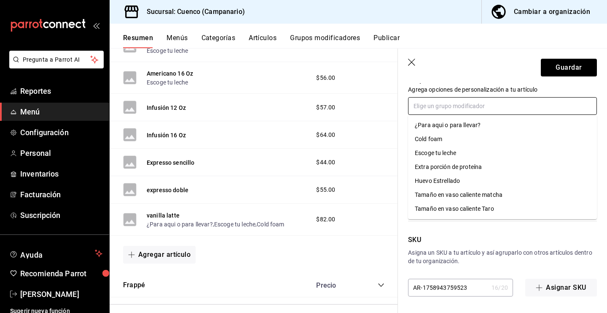
click at [456, 102] on input "text" at bounding box center [502, 106] width 189 height 18
click at [443, 154] on div "Escoge tu leche" at bounding box center [435, 152] width 41 height 9
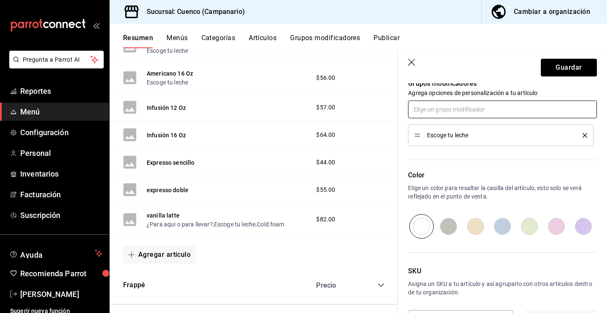
scroll to position [384, 0]
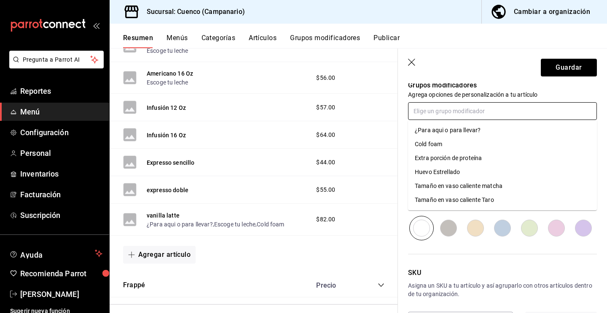
click at [469, 110] on input "text" at bounding box center [502, 111] width 189 height 18
click at [464, 130] on div "¿Para aqui o para llevar?" at bounding box center [448, 130] width 66 height 9
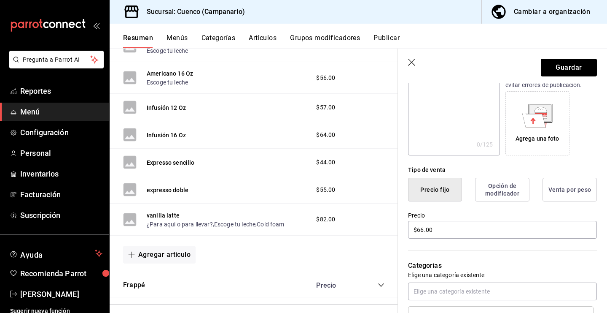
scroll to position [0, 0]
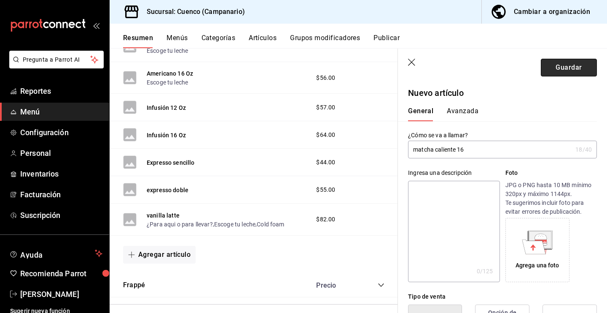
click at [567, 68] on button "Guardar" at bounding box center [569, 68] width 56 height 18
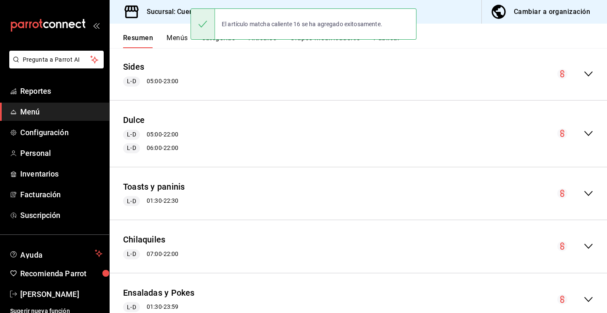
scroll to position [407, 0]
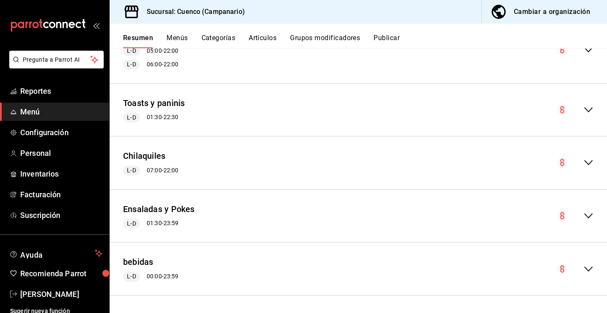
click at [596, 265] on div "bebidas L-D 00:00 - 23:59" at bounding box center [359, 268] width 498 height 39
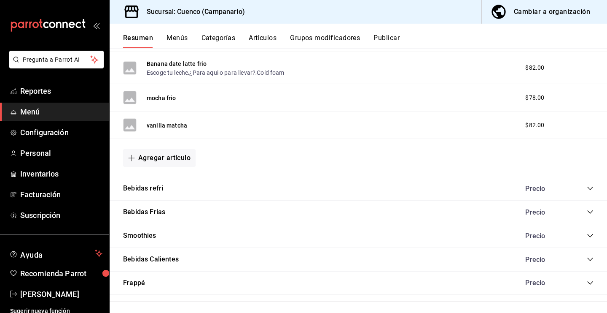
scroll to position [1014, 0]
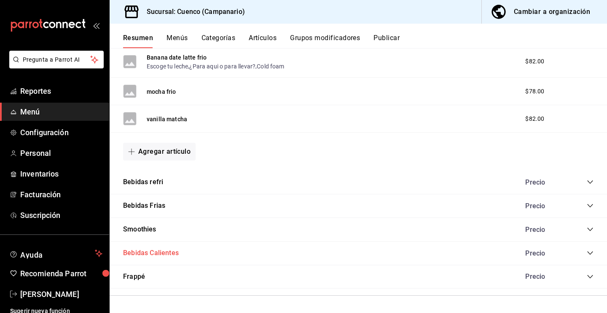
click at [162, 257] on button "Bebidas Calientes" at bounding box center [151, 253] width 56 height 10
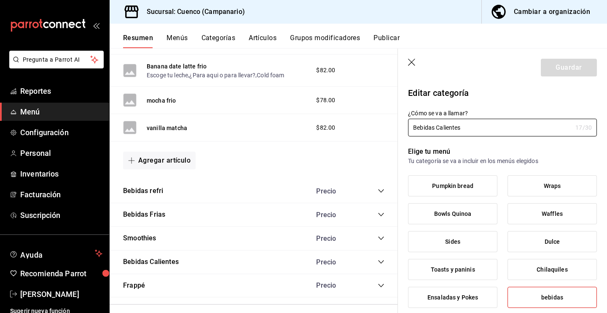
type input "7fedbf19-af82-4769-ab32-c1b219a10ddc"
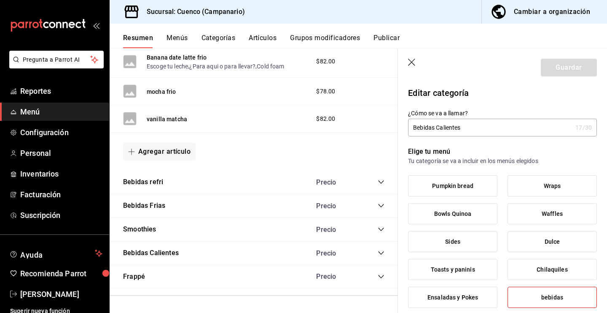
click at [384, 251] on icon "collapse-category-row" at bounding box center [381, 252] width 7 height 7
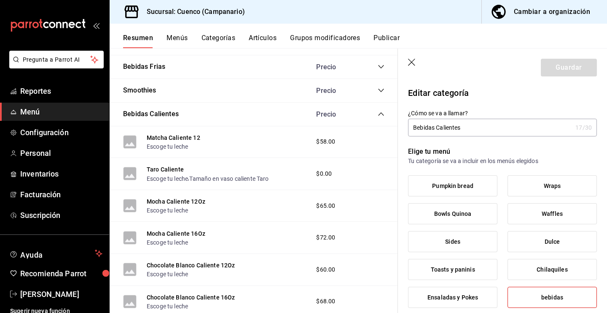
scroll to position [1164, 0]
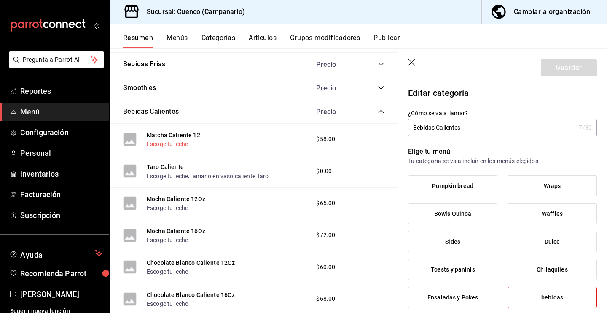
click at [176, 146] on button "Escoge tu leche" at bounding box center [167, 144] width 41 height 8
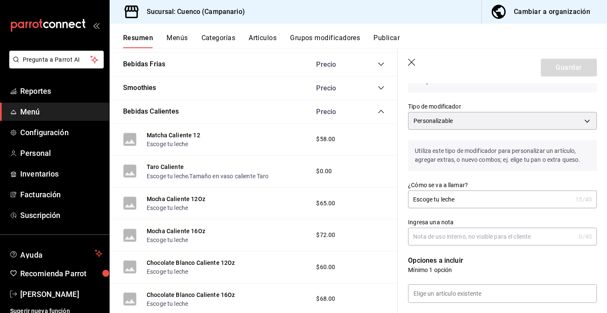
scroll to position [49, 0]
click at [580, 236] on div "0 /40" at bounding box center [585, 235] width 13 height 8
click at [524, 198] on input "Escoge tu leche" at bounding box center [490, 198] width 164 height 17
click at [515, 214] on div "Ingresa una nota 0 /40 Ingresa una nota" at bounding box center [497, 225] width 199 height 37
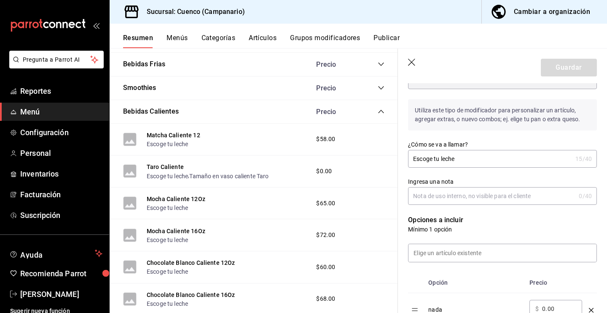
scroll to position [0, 0]
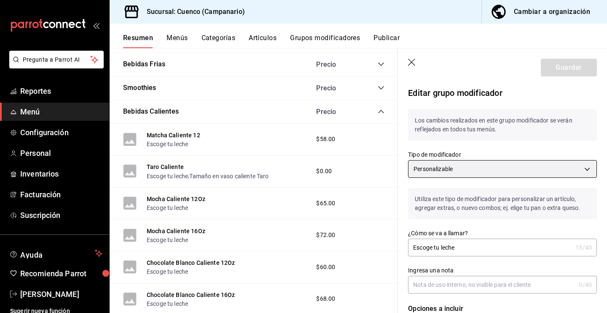
click at [460, 173] on body "Pregunta a Parrot AI Reportes Menú Configuración Personal Inventarios Facturaci…" at bounding box center [303, 156] width 607 height 313
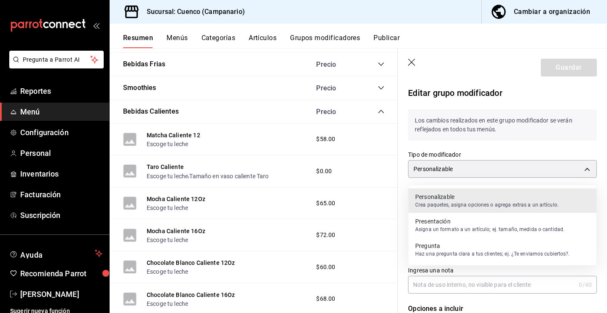
click at [467, 153] on div at bounding box center [303, 156] width 607 height 313
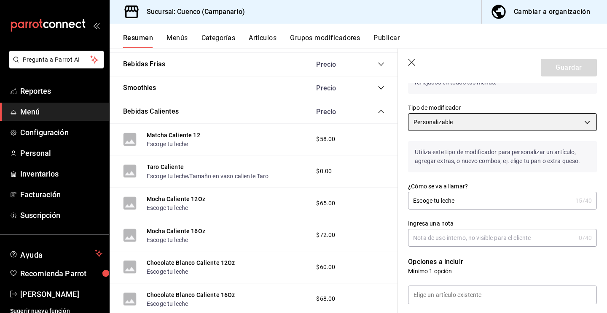
scroll to position [47, 0]
click at [467, 198] on input "Escoge tu leche" at bounding box center [490, 200] width 164 height 17
click at [472, 221] on label "Ingresa una nota" at bounding box center [502, 223] width 189 height 6
click at [472, 229] on input "Ingresa una nota" at bounding box center [491, 237] width 167 height 17
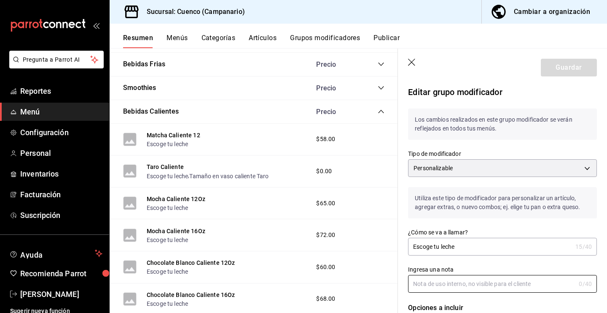
scroll to position [0, 0]
click at [409, 61] on icon "button" at bounding box center [412, 63] width 8 height 8
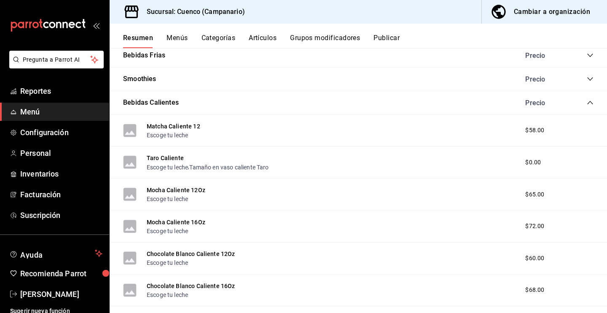
click at [178, 127] on button "Matcha Caliente 12" at bounding box center [174, 126] width 54 height 8
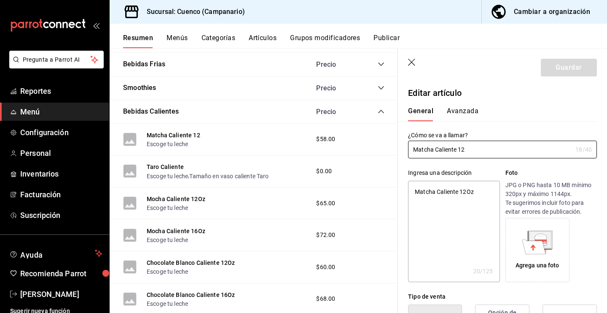
type textarea "x"
type input "$58.00"
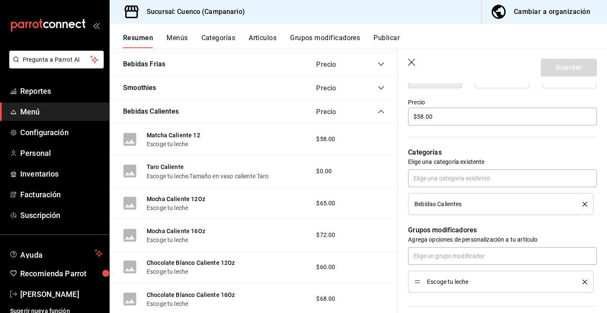
scroll to position [238, 0]
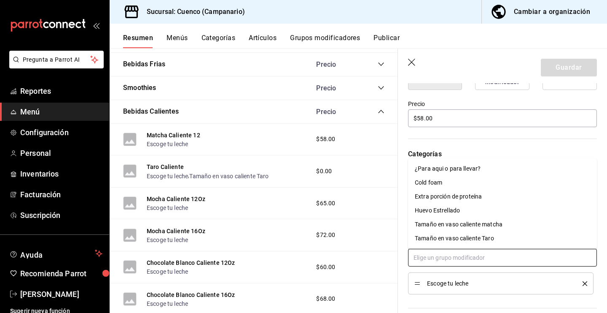
click at [453, 252] on input "text" at bounding box center [502, 257] width 189 height 18
click at [452, 166] on div "¿Para aqui o para llevar?" at bounding box center [448, 168] width 66 height 9
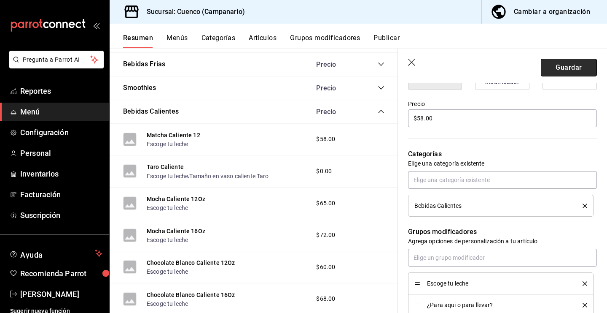
click at [562, 62] on button "Guardar" at bounding box center [569, 68] width 56 height 18
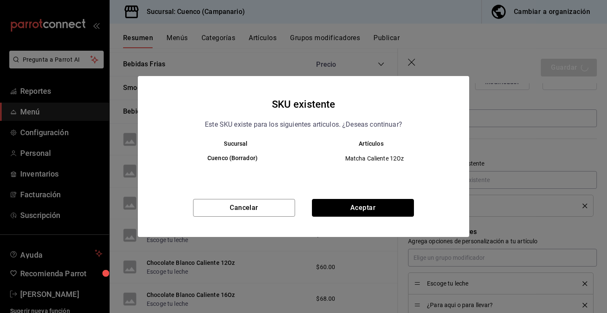
click at [344, 208] on button "Aceptar" at bounding box center [363, 208] width 102 height 18
type textarea "x"
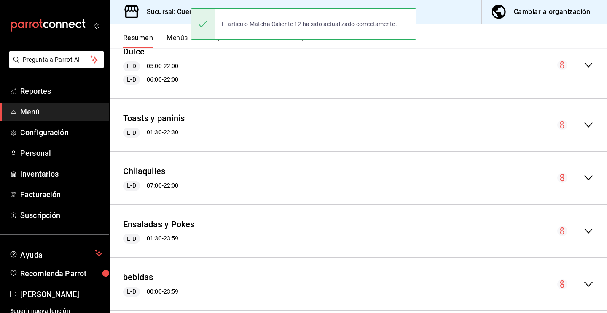
scroll to position [407, 0]
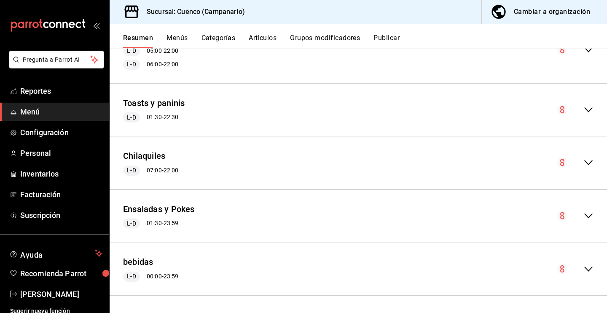
click at [591, 271] on icon "collapse-menu-row" at bounding box center [589, 269] width 10 height 10
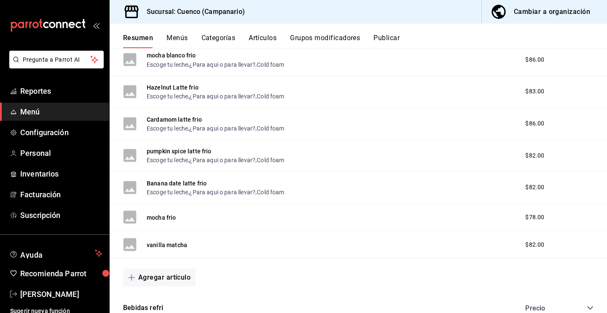
scroll to position [1014, 0]
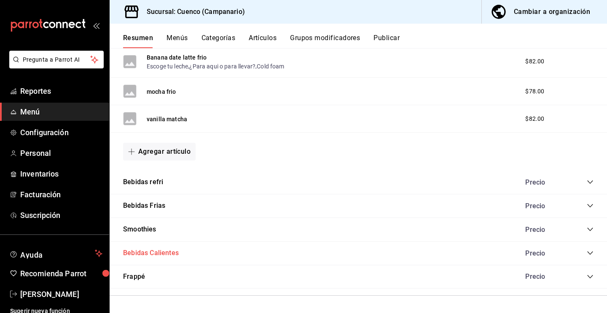
click at [154, 249] on button "Bebidas Calientes" at bounding box center [151, 253] width 56 height 10
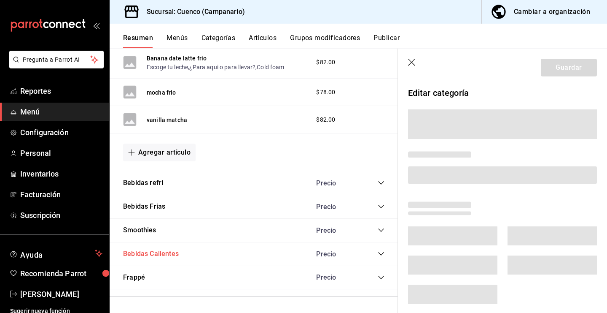
scroll to position [1023, 0]
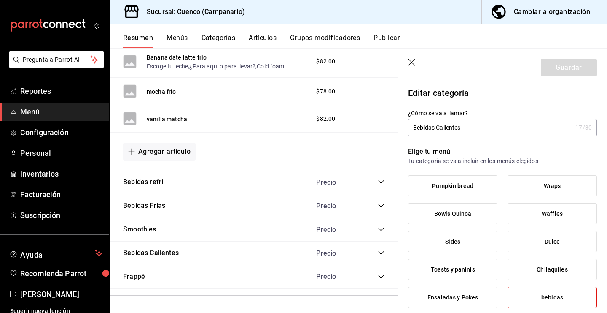
click at [380, 247] on div "Bebidas Calientes Precio" at bounding box center [254, 253] width 289 height 24
click at [380, 250] on icon "collapse-category-row" at bounding box center [381, 252] width 7 height 7
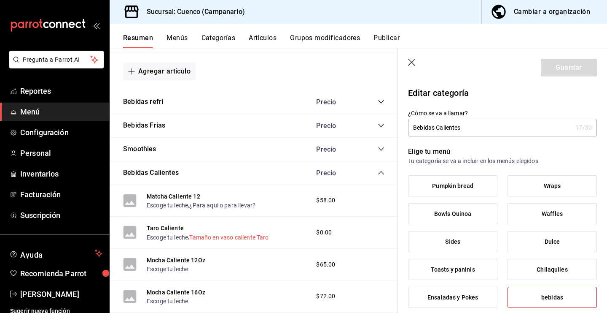
scroll to position [1107, 0]
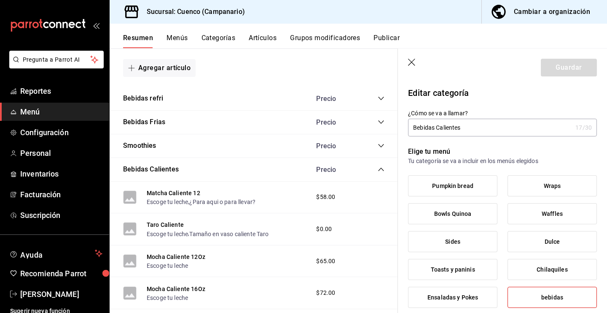
click at [413, 58] on header "Guardar" at bounding box center [502, 66] width 209 height 35
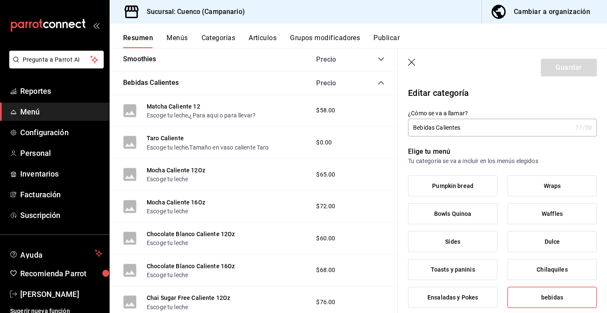
scroll to position [1190, 0]
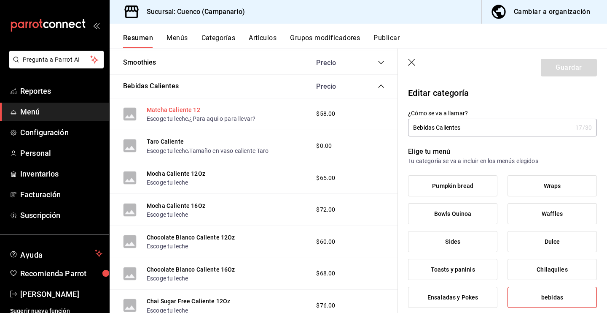
click at [189, 112] on button "Matcha Caliente 12" at bounding box center [174, 109] width 54 height 8
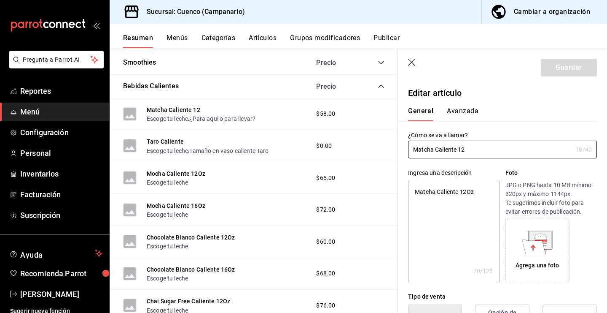
type textarea "x"
type input "$58.00"
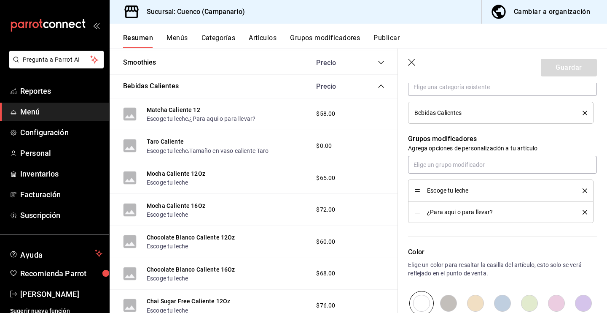
scroll to position [439, 0]
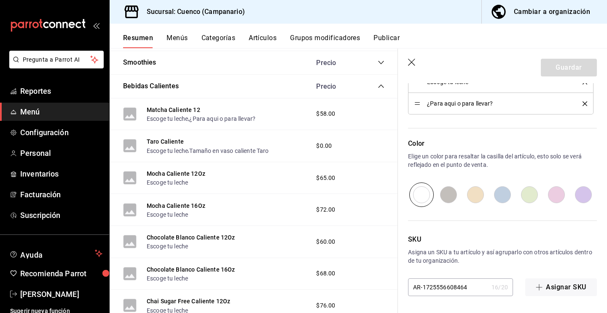
click at [408, 60] on icon "button" at bounding box center [412, 63] width 8 height 8
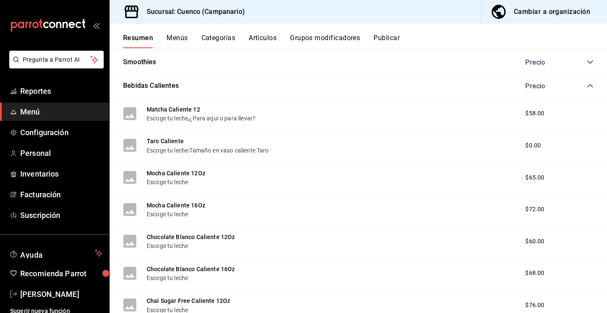
scroll to position [1177, 0]
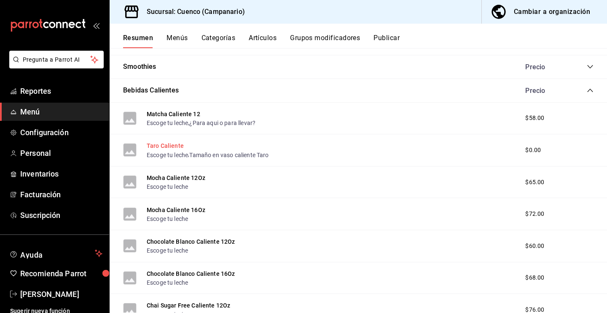
click at [178, 145] on button "Taro Caliente" at bounding box center [165, 145] width 37 height 8
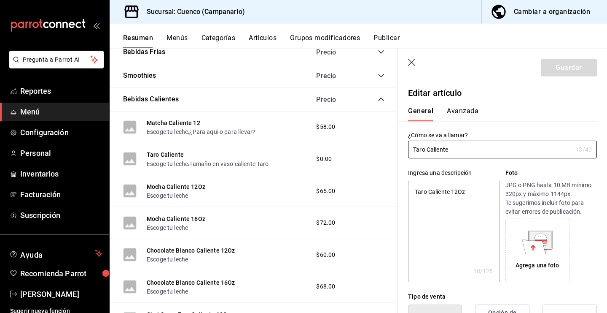
scroll to position [101, 0]
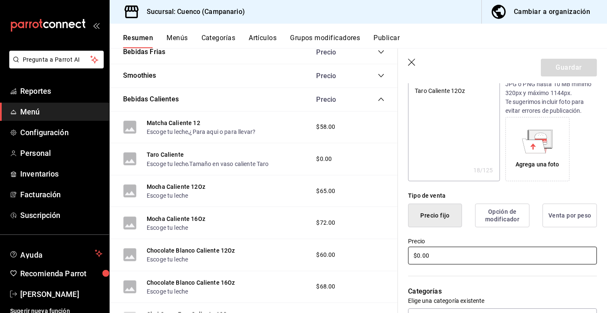
click at [439, 253] on input "$0.00" at bounding box center [502, 255] width 189 height 18
type textarea "x"
type input "$0.00"
type textarea "x"
type input "$0.00"
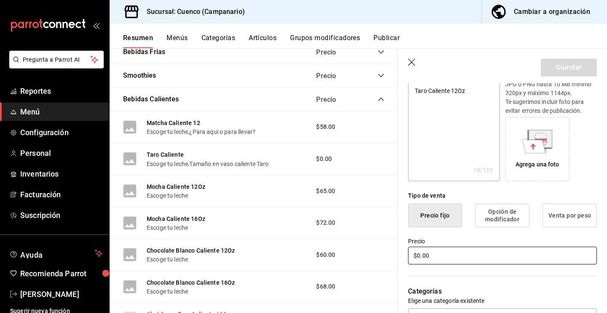
type textarea "x"
type input "$0.00"
type textarea "x"
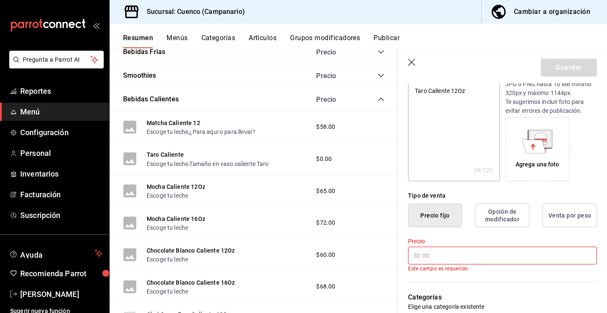
type textarea "x"
type input "$7.00"
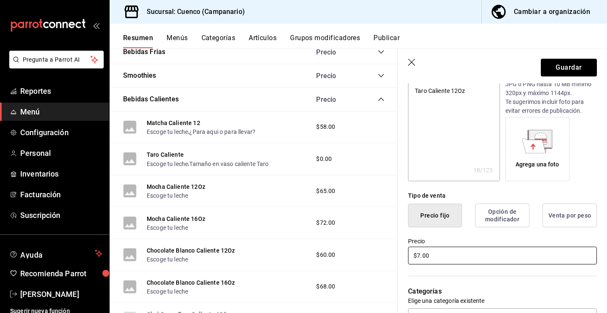
type textarea "x"
type input "$71.00"
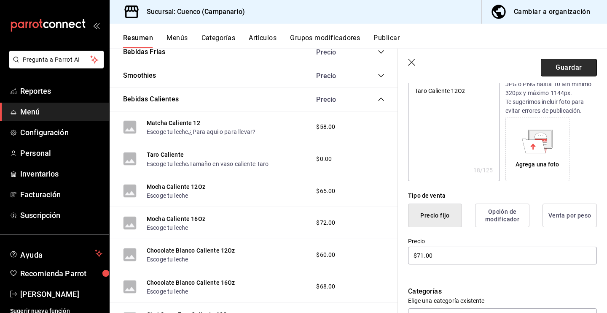
click at [587, 63] on button "Guardar" at bounding box center [569, 68] width 56 height 18
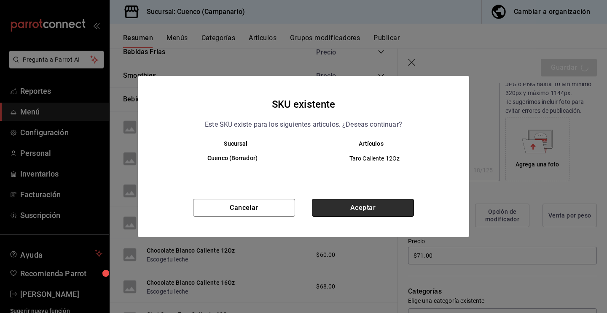
click at [380, 208] on button "Aceptar" at bounding box center [363, 208] width 102 height 18
type textarea "x"
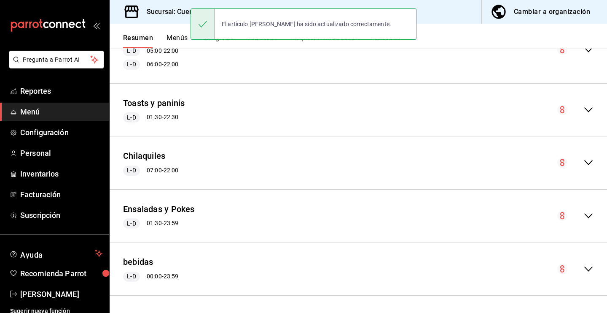
scroll to position [407, 0]
click at [582, 265] on div "collapse-menu-row" at bounding box center [576, 269] width 36 height 10
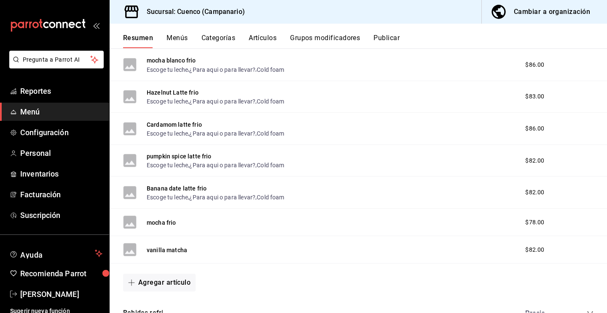
scroll to position [1014, 0]
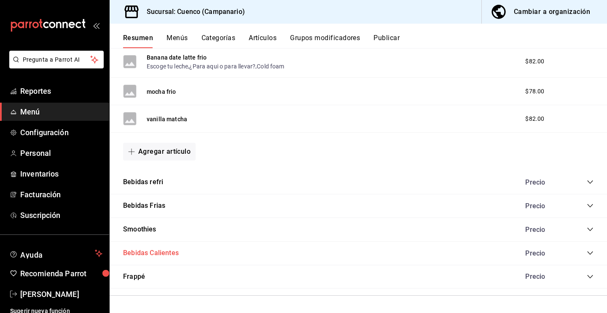
click at [169, 254] on button "Bebidas Calientes" at bounding box center [151, 253] width 56 height 10
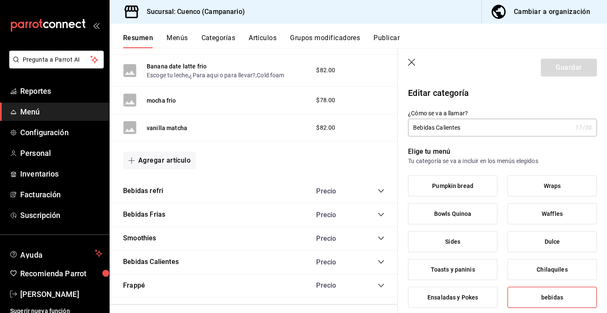
click at [381, 262] on icon "collapse-category-row" at bounding box center [381, 261] width 7 height 7
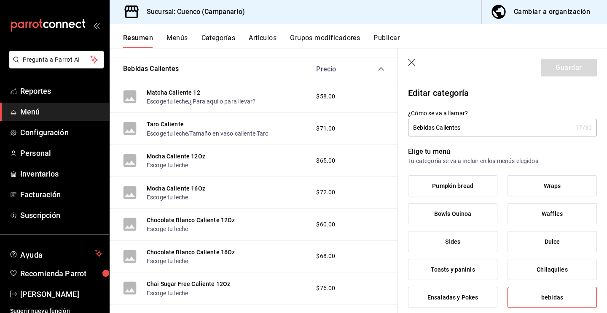
scroll to position [1193, 0]
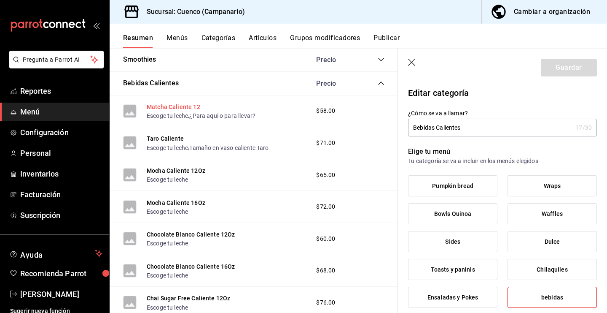
click at [187, 108] on button "Matcha Caliente 12" at bounding box center [174, 107] width 54 height 8
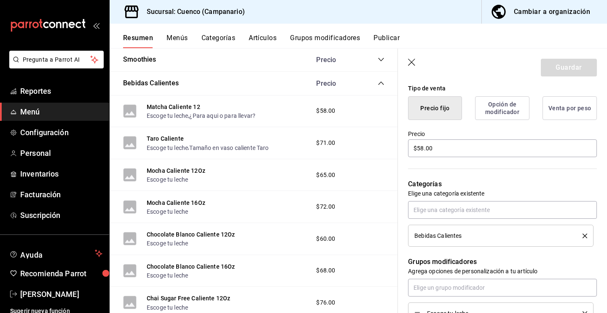
scroll to position [207, 0]
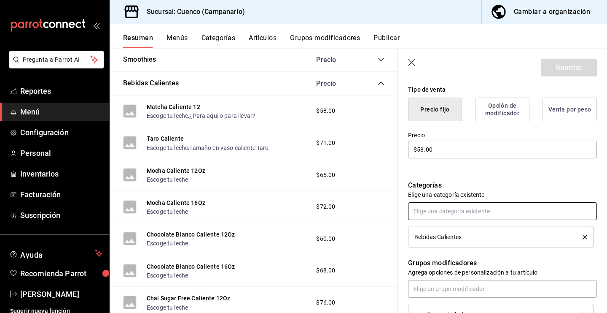
click at [517, 212] on input "text" at bounding box center [502, 211] width 189 height 18
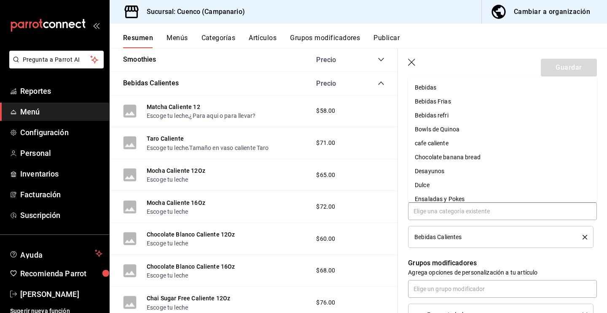
click at [506, 254] on div "Grupos modificadores Agrega opciones de personalización a tu artículo Escoge tu…" at bounding box center [497, 297] width 199 height 99
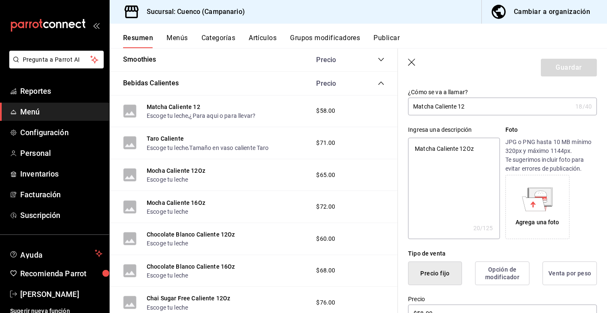
scroll to position [0, 0]
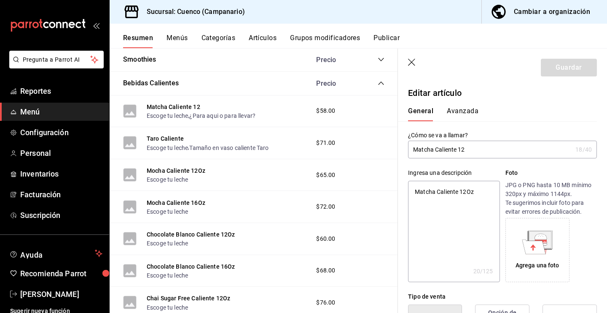
click at [462, 110] on button "Avanzada" at bounding box center [463, 114] width 32 height 14
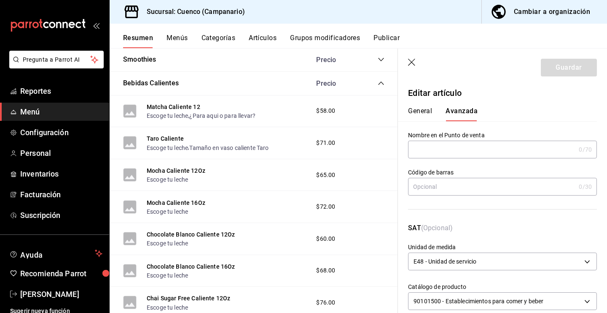
click at [408, 68] on header "Guardar" at bounding box center [502, 66] width 209 height 35
click at [409, 64] on icon "button" at bounding box center [412, 63] width 8 height 8
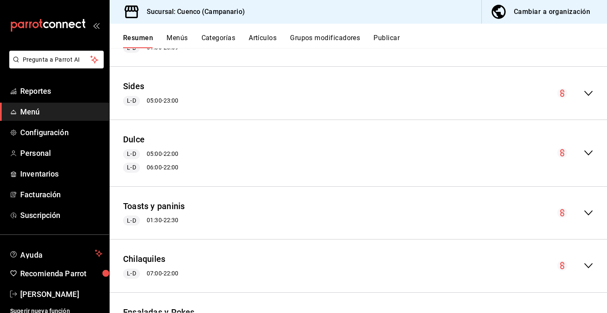
scroll to position [407, 0]
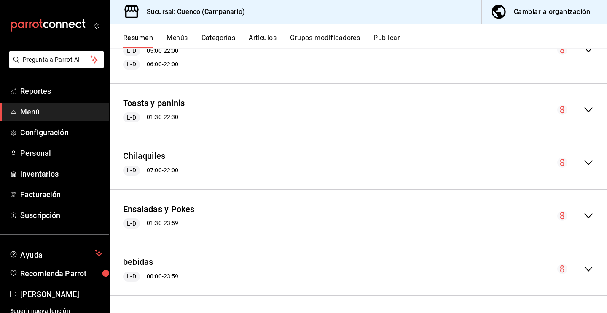
click at [587, 270] on icon "collapse-menu-row" at bounding box center [589, 269] width 10 height 10
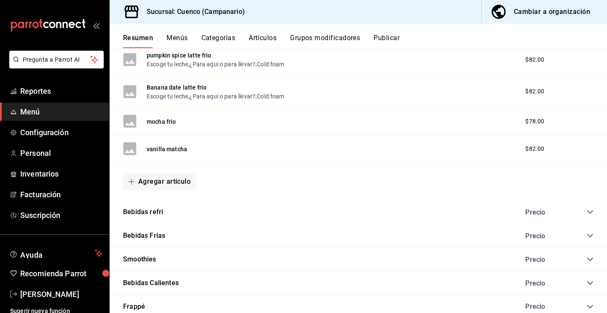
scroll to position [1014, 0]
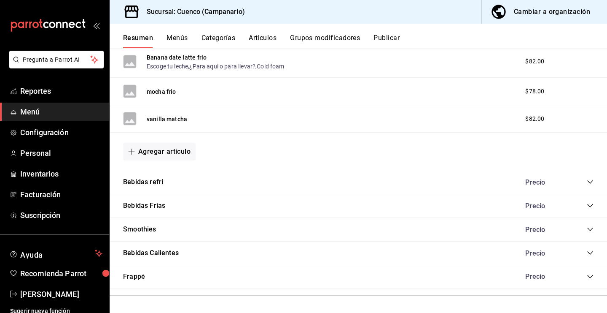
click at [587, 256] on div "Bebidas Calientes Precio" at bounding box center [359, 253] width 498 height 24
click at [589, 256] on icon "collapse-category-row" at bounding box center [590, 252] width 7 height 7
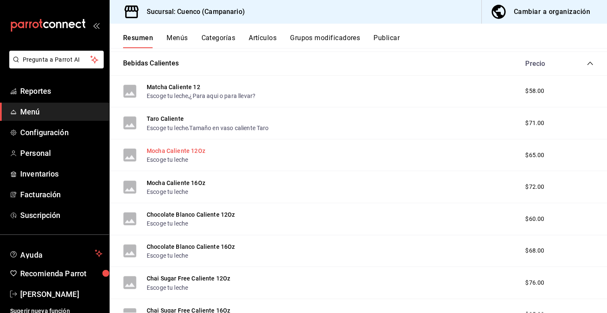
scroll to position [1199, 0]
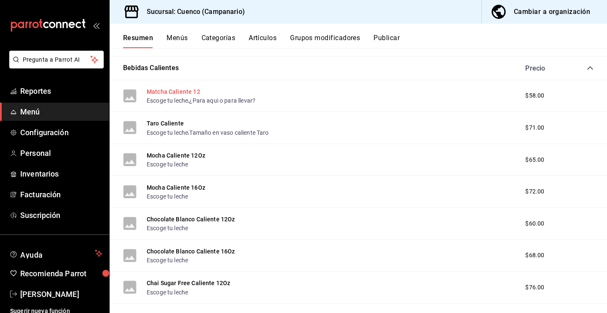
click at [185, 92] on button "Matcha Caliente 12" at bounding box center [174, 91] width 54 height 8
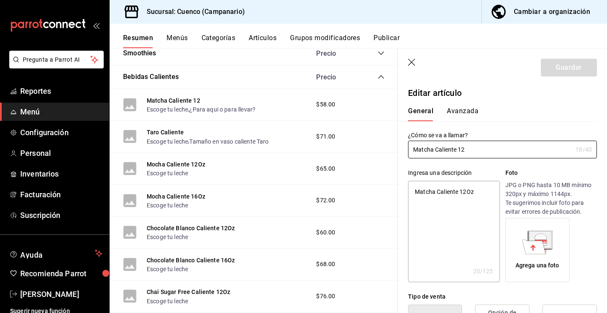
type input "Matcha Caliente 1"
type textarea "x"
type input "Matcha Caliente"
type textarea "x"
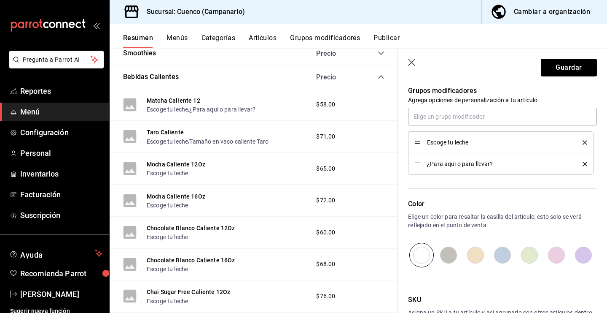
scroll to position [318, 0]
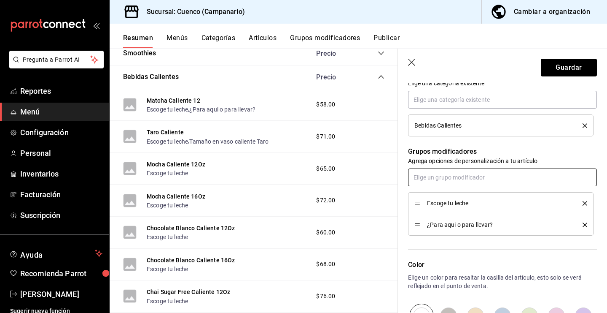
type input "Matcha Caliente"
click at [563, 178] on input "text" at bounding box center [502, 177] width 189 height 18
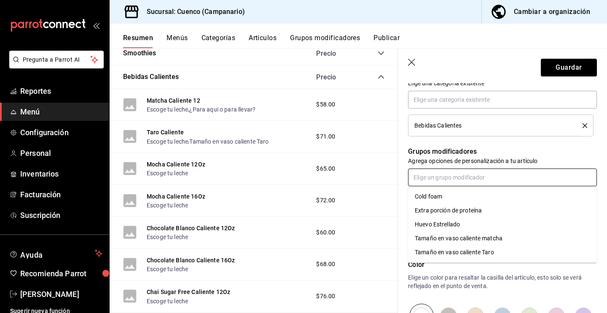
click at [520, 236] on li "Tamaño en vaso caliente matcha" at bounding box center [502, 238] width 189 height 14
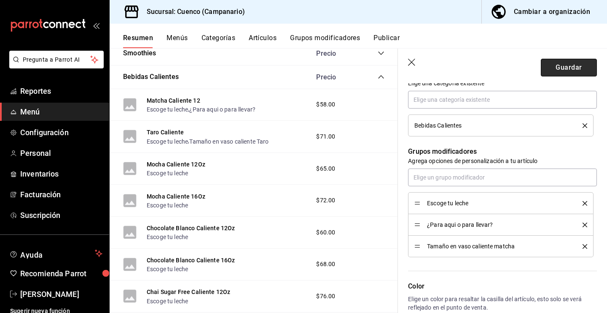
click at [581, 65] on button "Guardar" at bounding box center [569, 68] width 56 height 18
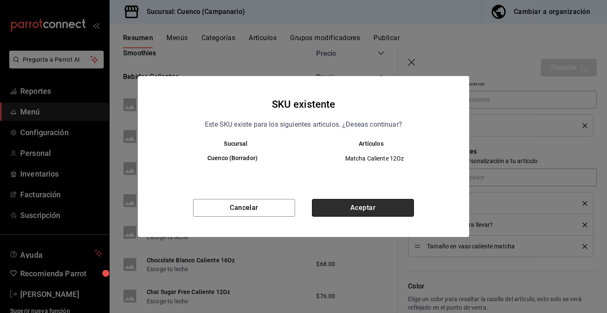
click at [375, 204] on button "Aceptar" at bounding box center [363, 208] width 102 height 18
type textarea "x"
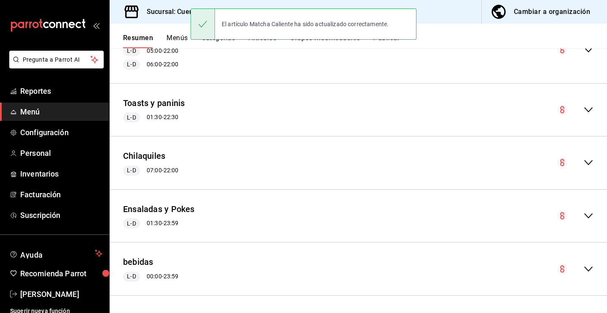
scroll to position [407, 0]
click at [588, 264] on icon "collapse-menu-row" at bounding box center [589, 269] width 10 height 10
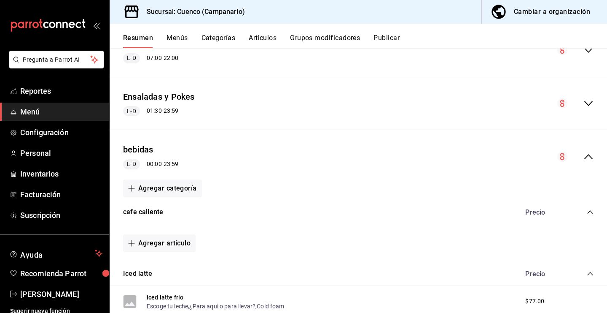
scroll to position [521, 0]
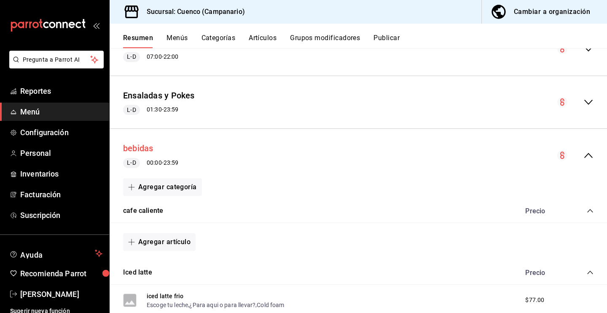
click at [145, 150] on button "bebidas" at bounding box center [138, 148] width 30 height 12
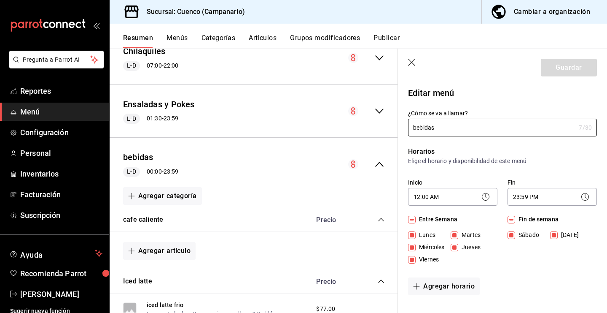
click at [321, 178] on div "bebidas L-D 00:00 - 23:59" at bounding box center [254, 163] width 289 height 39
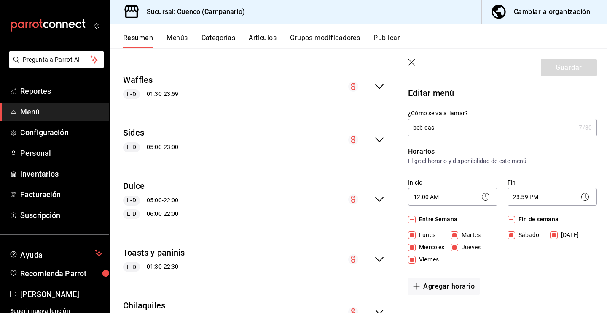
scroll to position [416, 0]
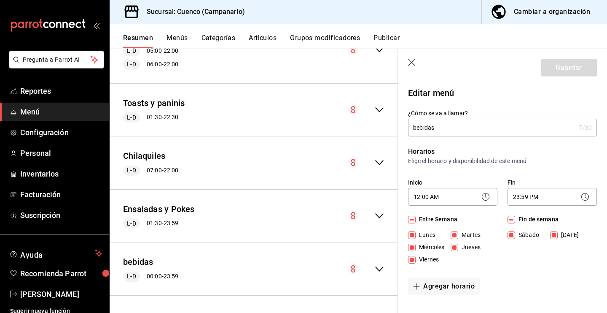
click at [379, 267] on icon "collapse-menu-row" at bounding box center [380, 269] width 10 height 10
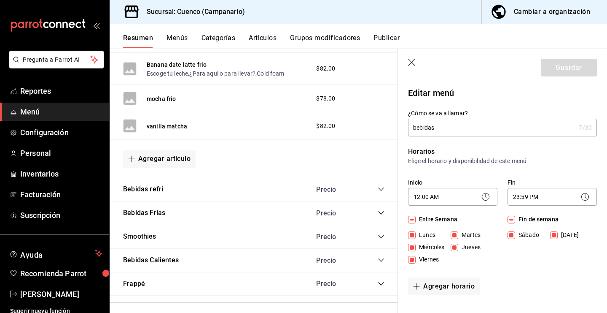
scroll to position [1023, 0]
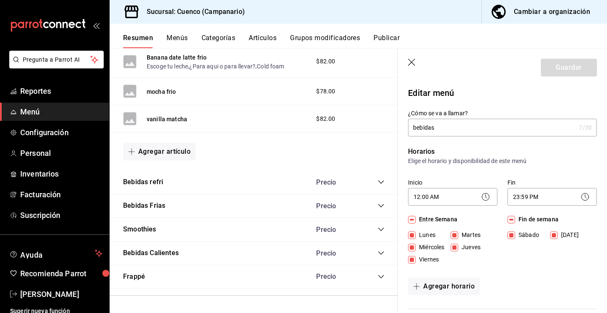
click at [379, 257] on div "Bebidas Calientes Precio" at bounding box center [254, 253] width 289 height 24
click at [380, 251] on icon "collapse-category-row" at bounding box center [381, 252] width 7 height 7
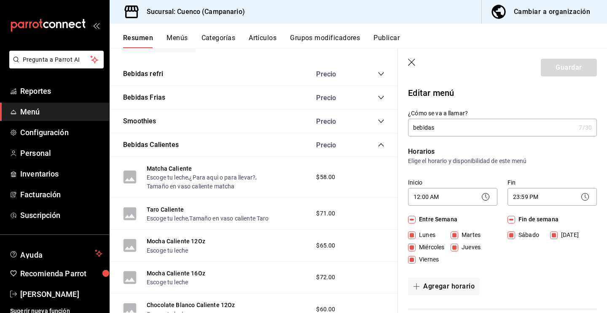
scroll to position [1132, 0]
click at [169, 208] on button "Taro Caliente" at bounding box center [165, 208] width 37 height 8
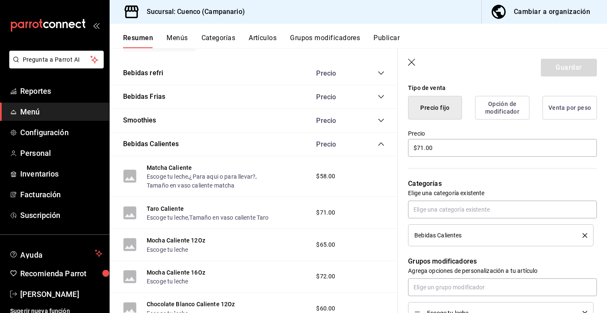
scroll to position [221, 0]
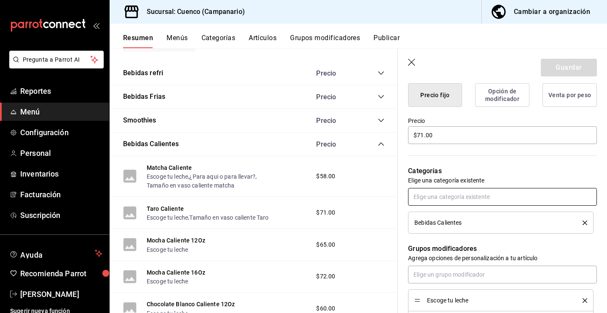
click at [507, 204] on input "text" at bounding box center [502, 197] width 189 height 18
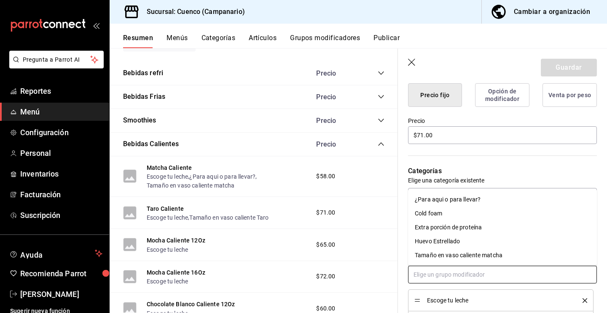
click at [499, 270] on input "text" at bounding box center [502, 274] width 189 height 18
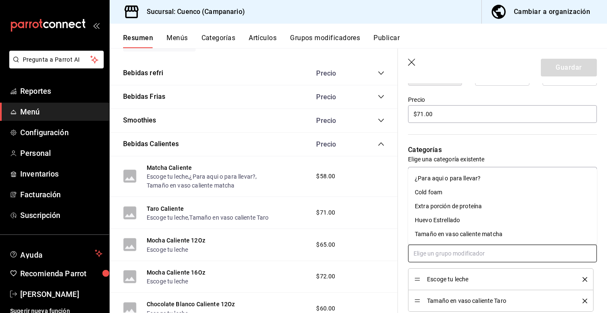
scroll to position [248, 0]
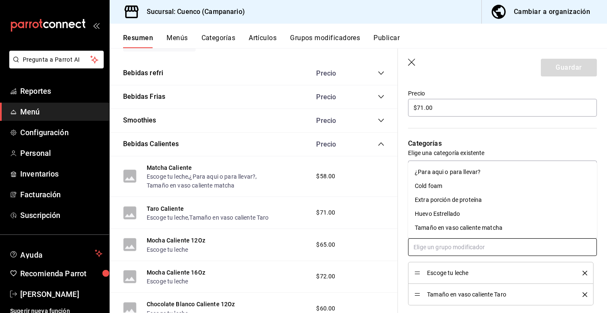
click at [478, 174] on div "¿Para aqui o para llevar?" at bounding box center [448, 171] width 66 height 9
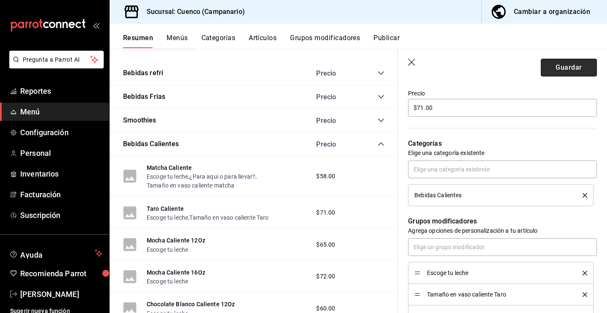
click at [554, 67] on button "Guardar" at bounding box center [569, 68] width 56 height 18
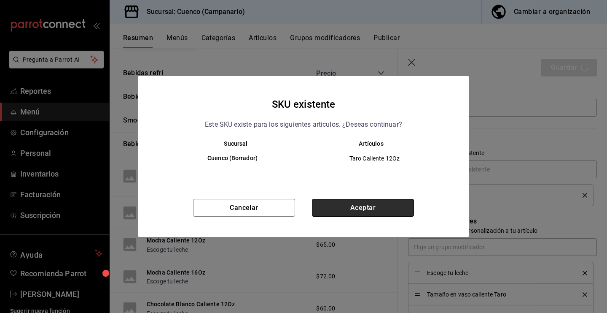
click at [369, 209] on button "Aceptar" at bounding box center [363, 208] width 102 height 18
type textarea "x"
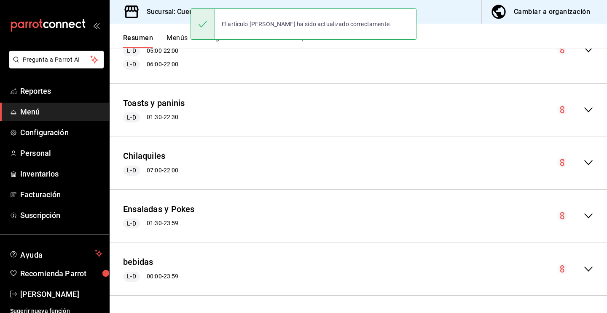
scroll to position [407, 0]
click at [588, 268] on icon "collapse-menu-row" at bounding box center [589, 269] width 10 height 10
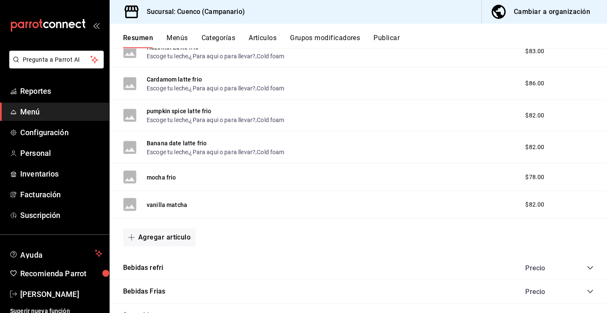
scroll to position [1014, 0]
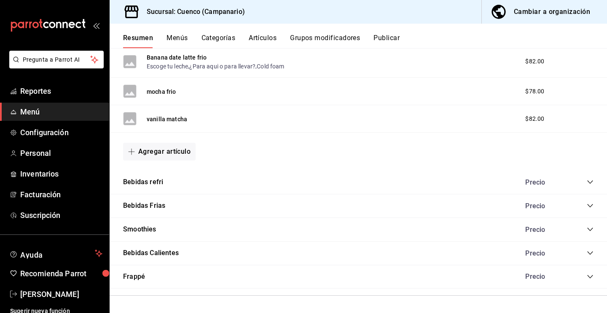
click at [162, 254] on button "Bebidas Calientes" at bounding box center [151, 253] width 56 height 10
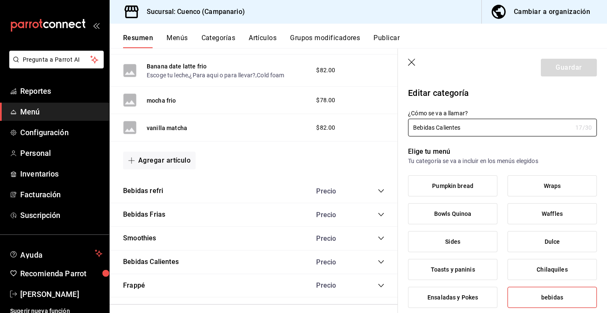
scroll to position [1023, 0]
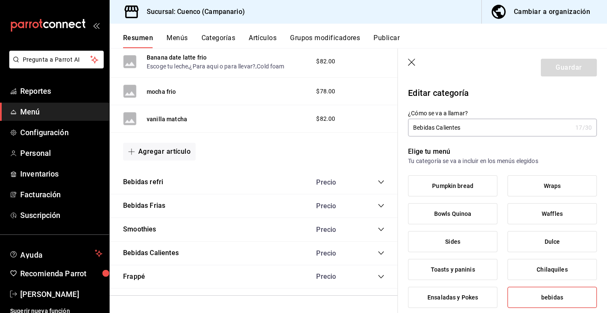
click at [378, 254] on icon "collapse-category-row" at bounding box center [381, 252] width 7 height 7
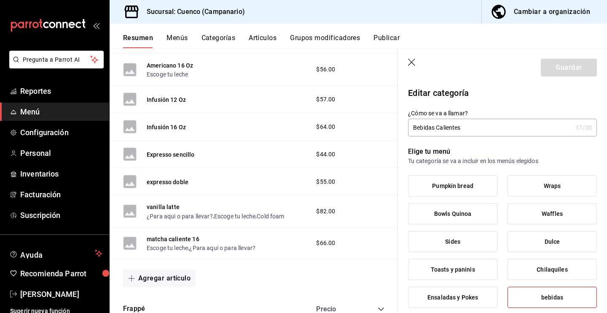
scroll to position [1705, 0]
